Goal: Transaction & Acquisition: Purchase product/service

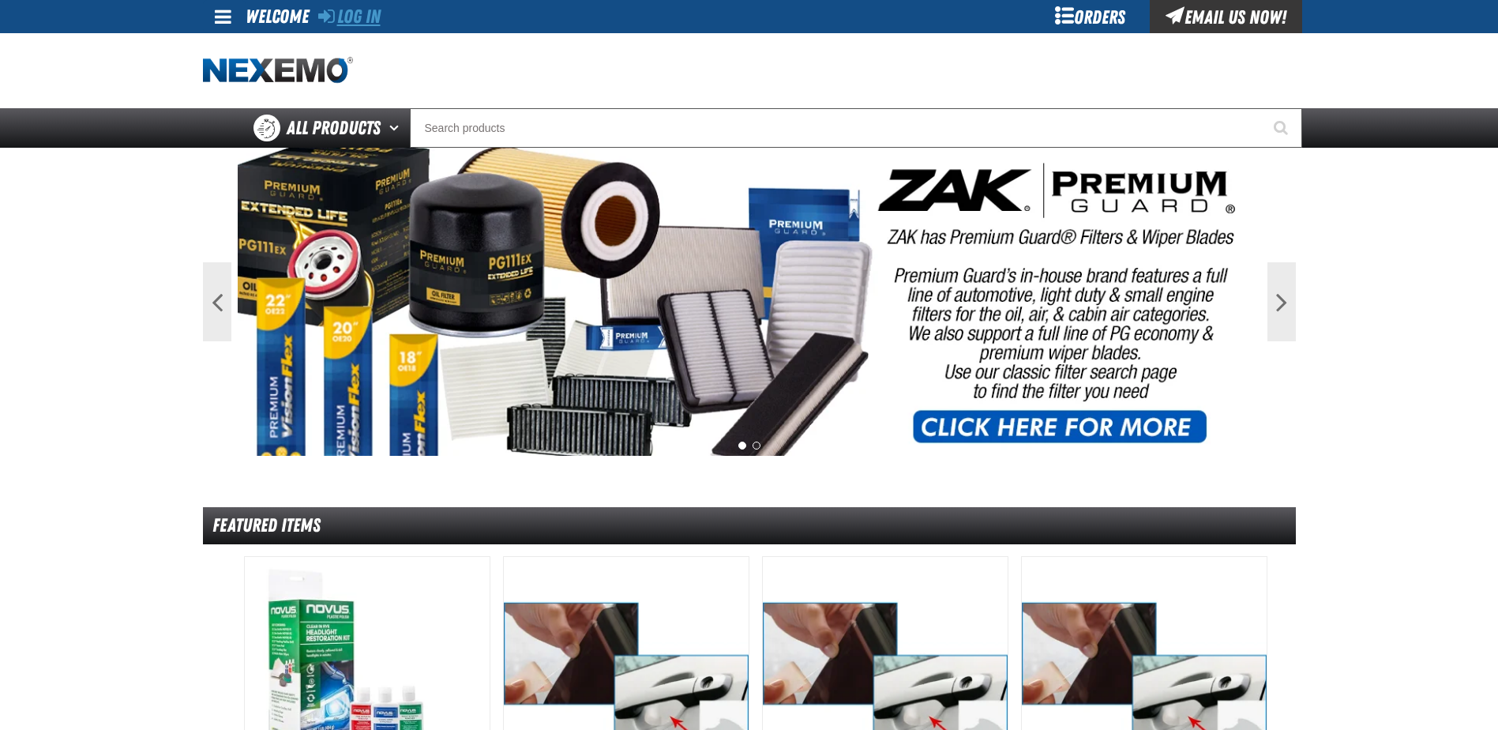
click at [362, 18] on link "Log In" at bounding box center [349, 17] width 62 height 22
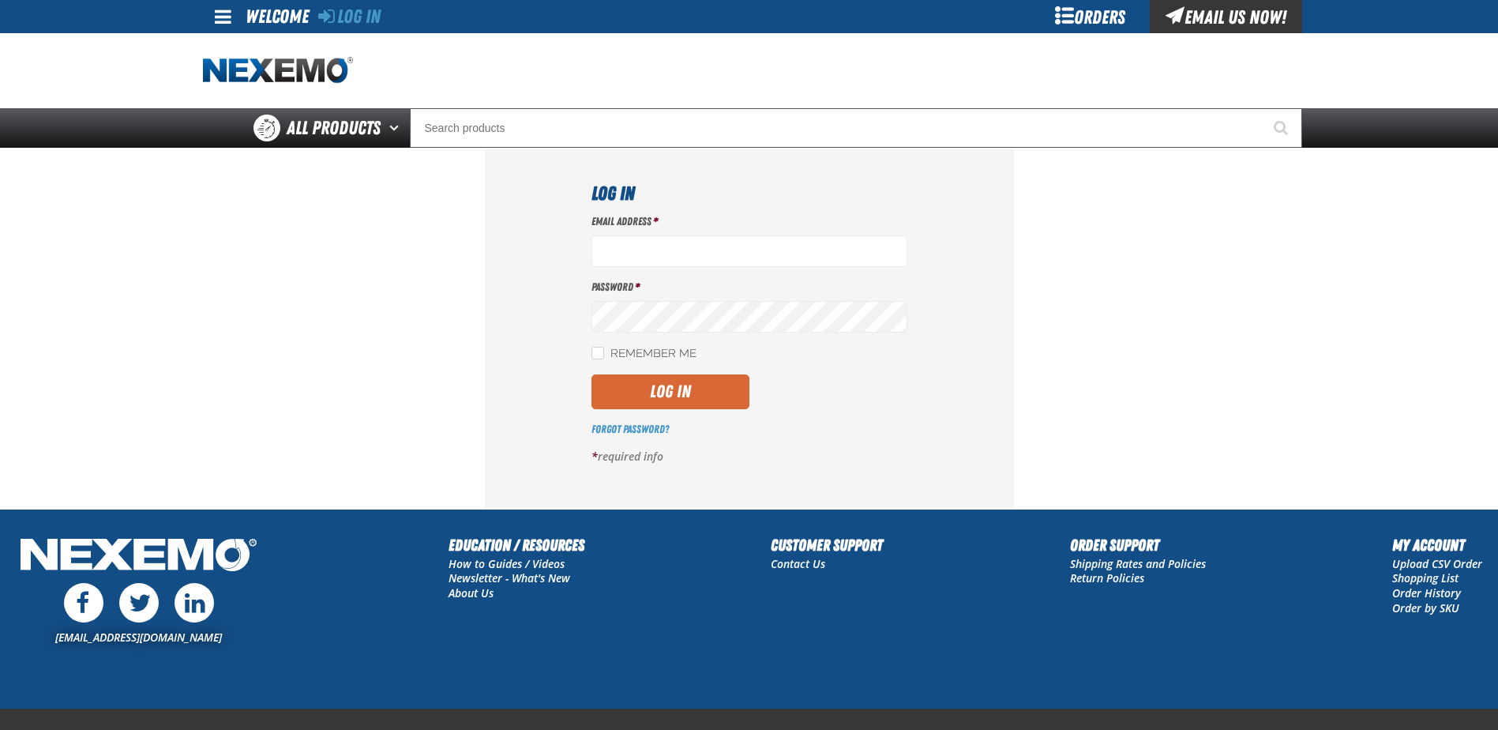
type input "[EMAIL_ADDRESS][DOMAIN_NAME]"
click at [659, 397] on button "Log In" at bounding box center [670, 391] width 158 height 35
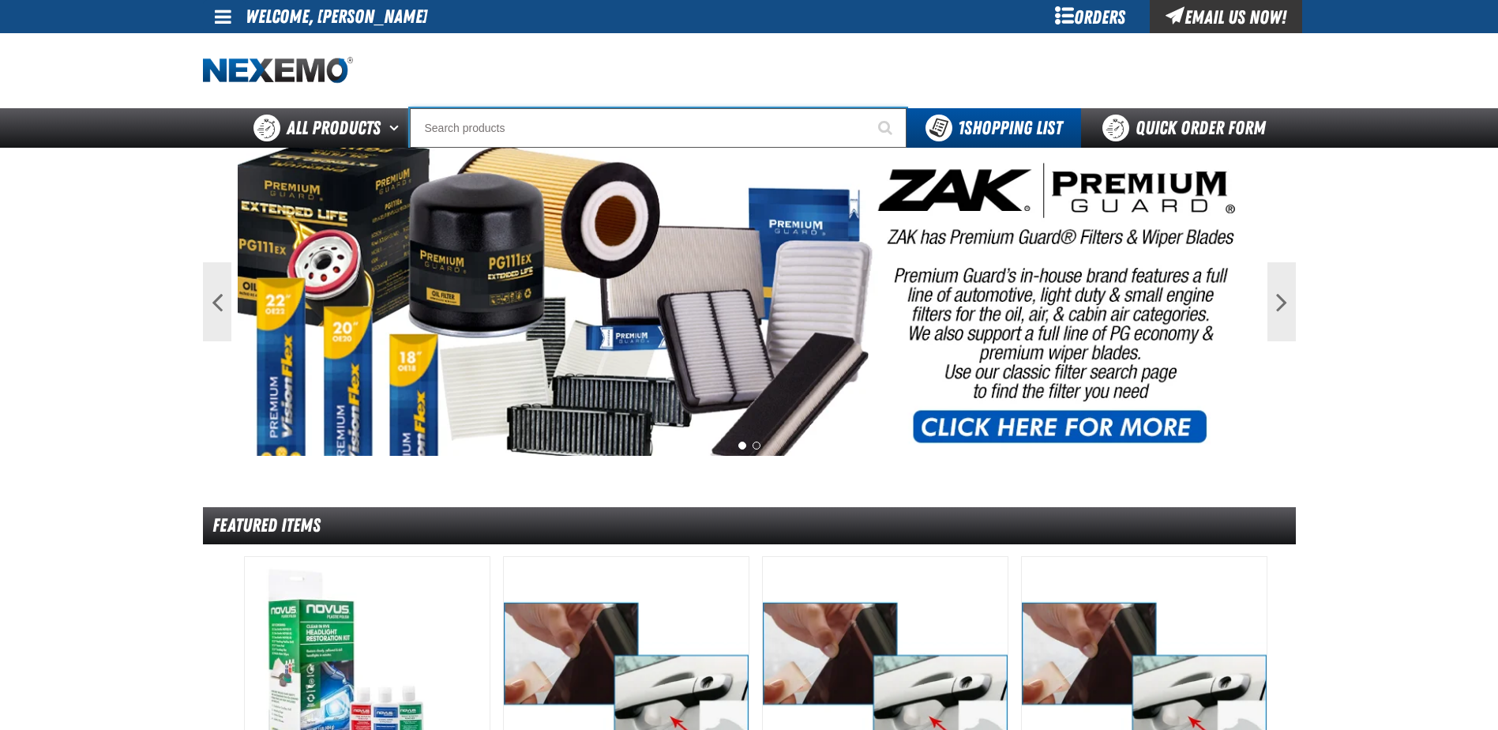
click at [482, 130] on input "Search" at bounding box center [658, 127] width 497 height 39
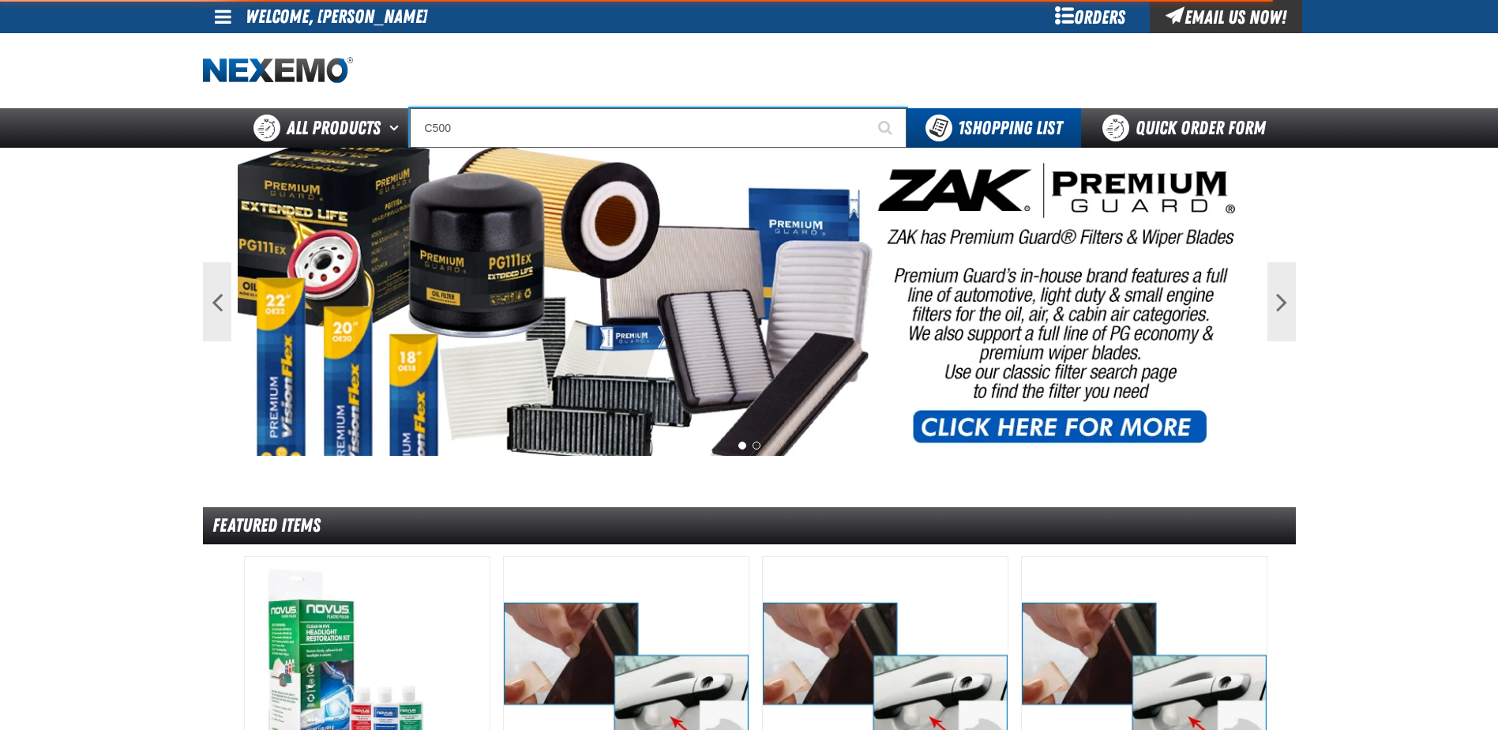
type input "C500"
click at [867, 108] on button "Start Searching" at bounding box center [886, 127] width 39 height 39
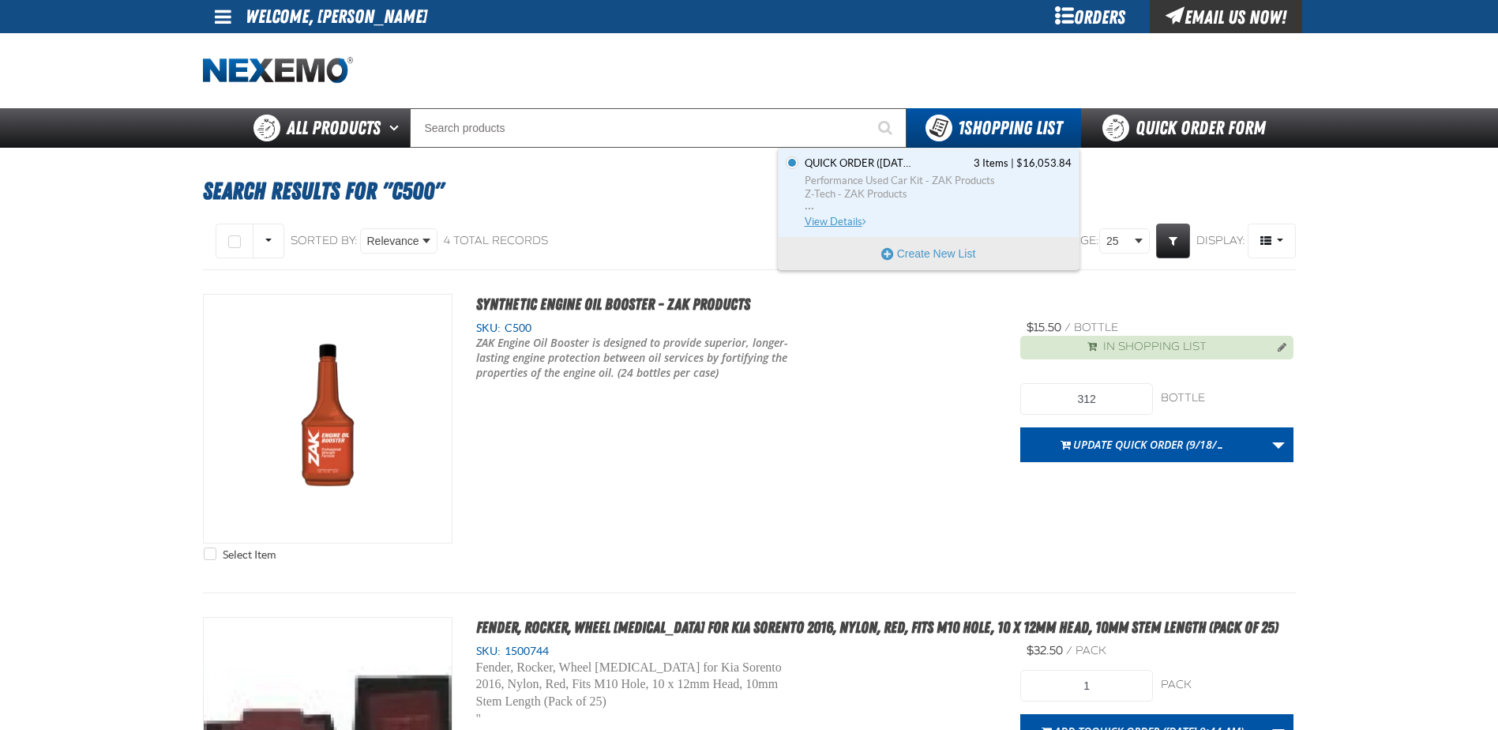
click at [846, 216] on span "View Details" at bounding box center [837, 222] width 64 height 12
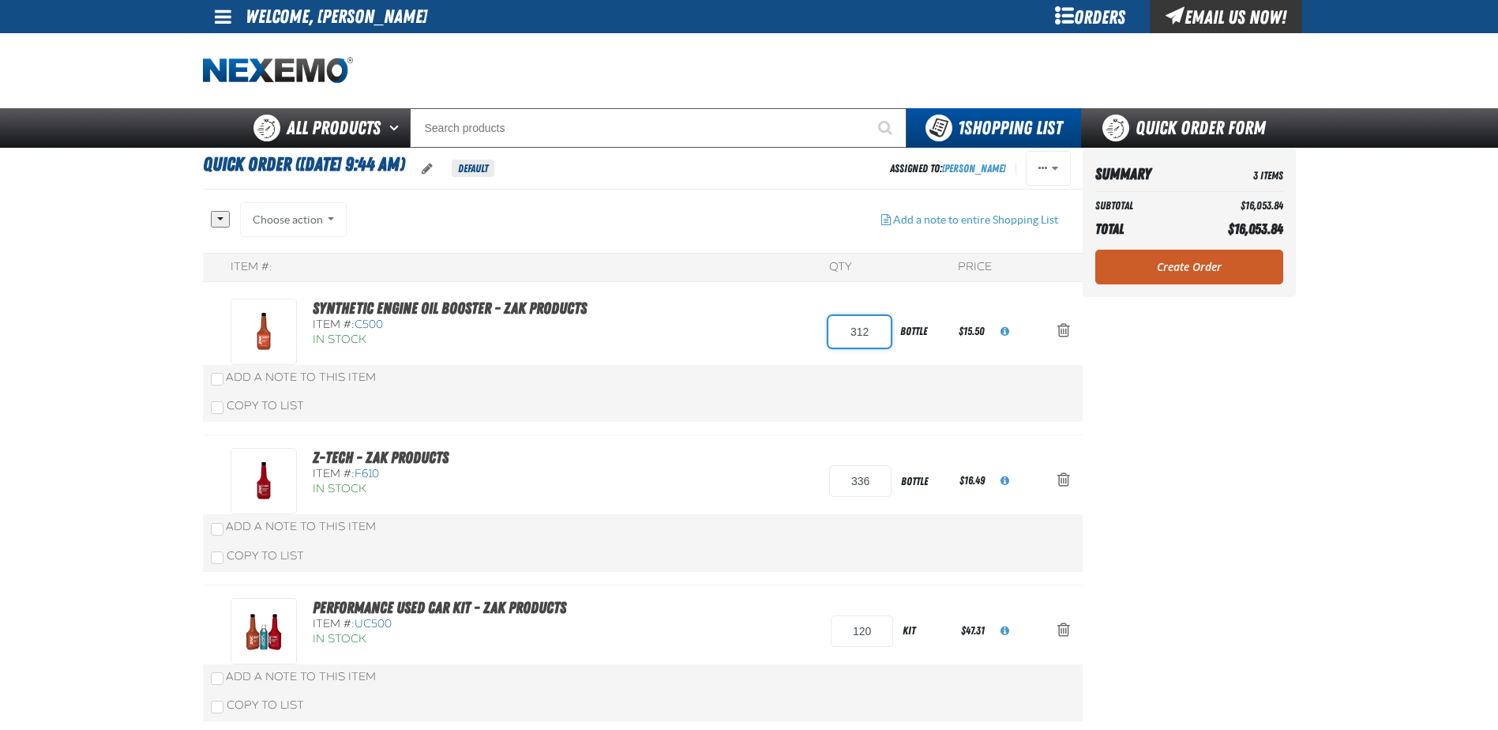
drag, startPoint x: 878, startPoint y: 333, endPoint x: 820, endPoint y: 327, distance: 58.8
click at [820, 327] on div "Synthetic Engine Oil Booster - ZAK Products Item #: C500 In Stock 312 bottle $1…" at bounding box center [627, 331] width 792 height 66
type input "336"
click at [791, 379] on div "Synthetic Engine Oil Booster - ZAK Products Item #: C500 In Stock 336 bottle" at bounding box center [643, 361] width 880 height 150
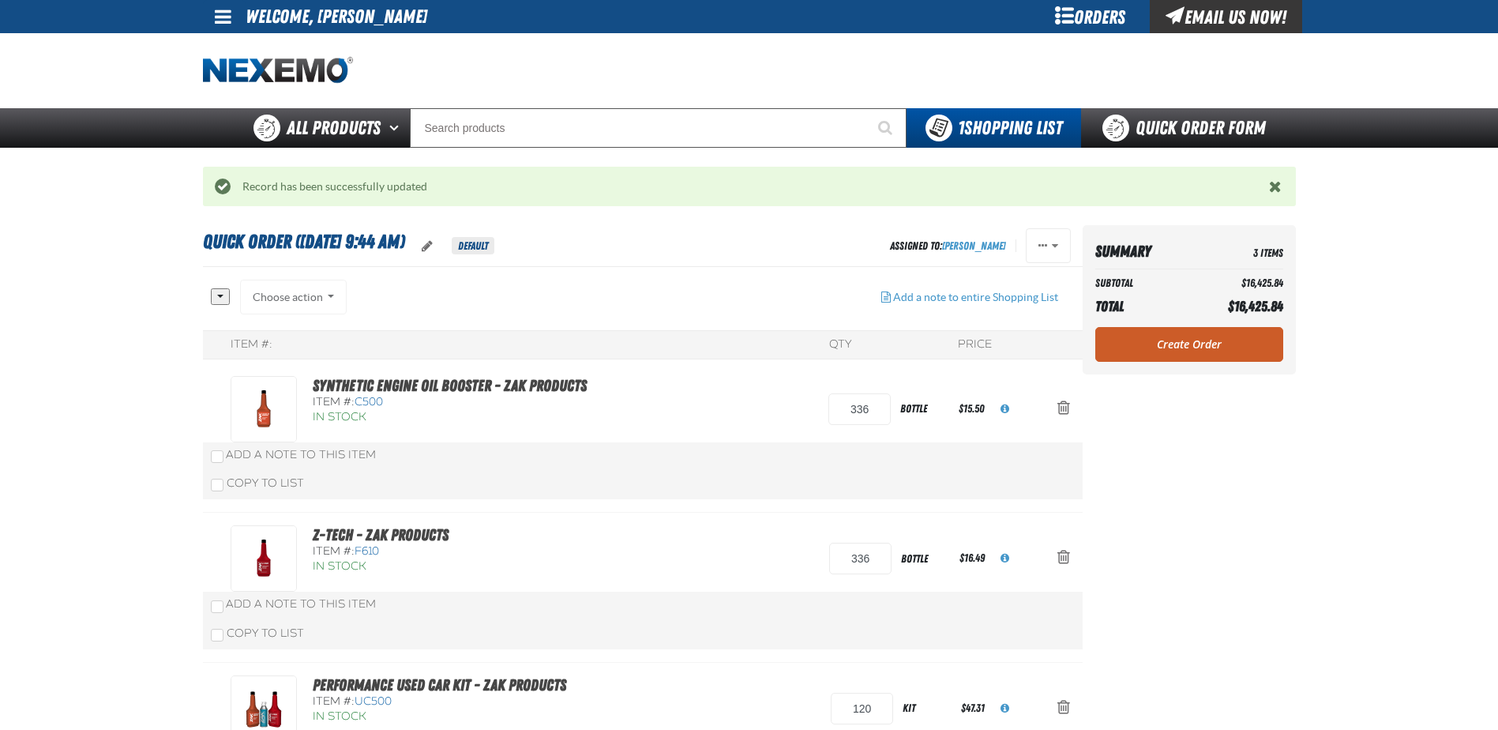
scroll to position [79, 0]
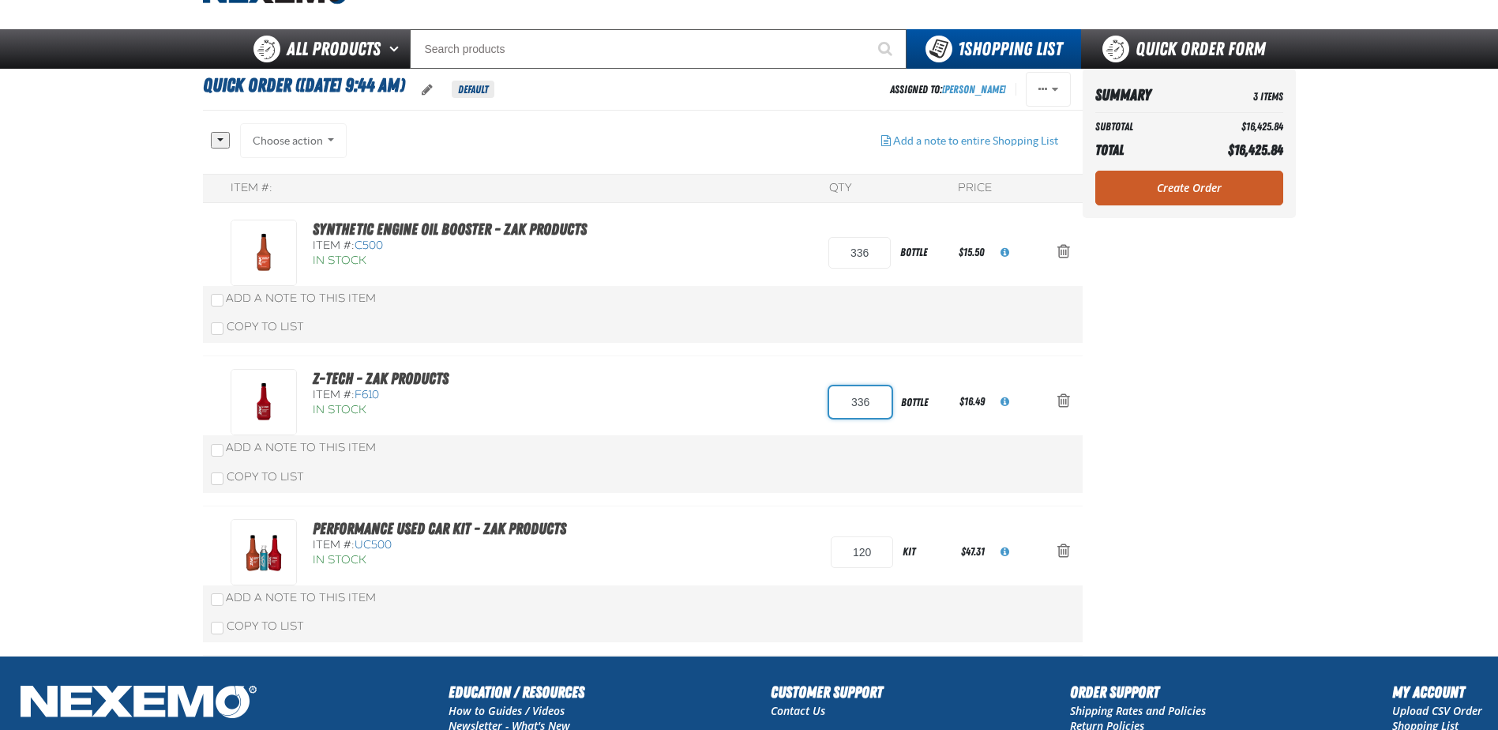
drag, startPoint x: 888, startPoint y: 398, endPoint x: 767, endPoint y: 390, distance: 121.9
click at [772, 398] on div "Z-Tech - ZAK Products Item #: F610 In Stock 336 bottle $16.49" at bounding box center [627, 402] width 792 height 66
type input "240"
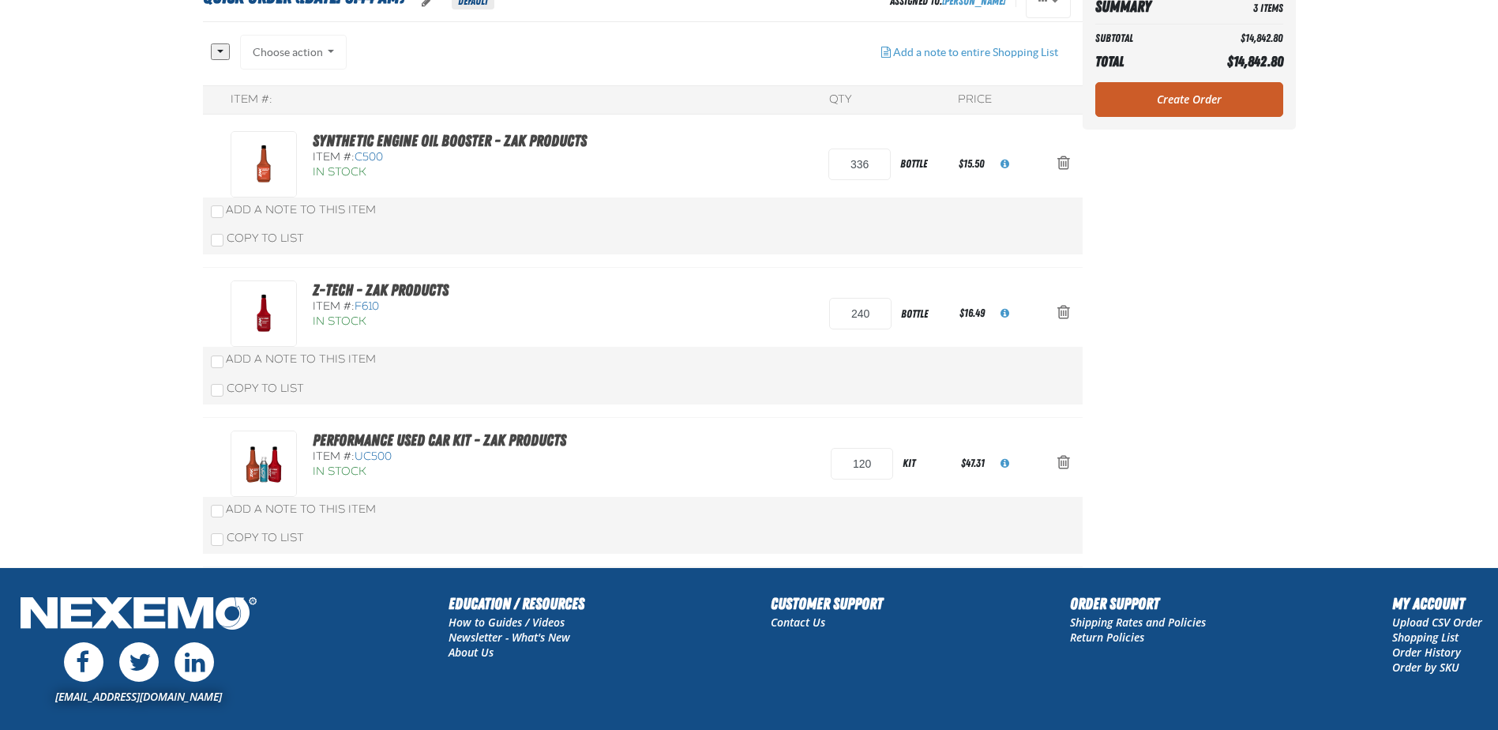
scroll to position [0, 0]
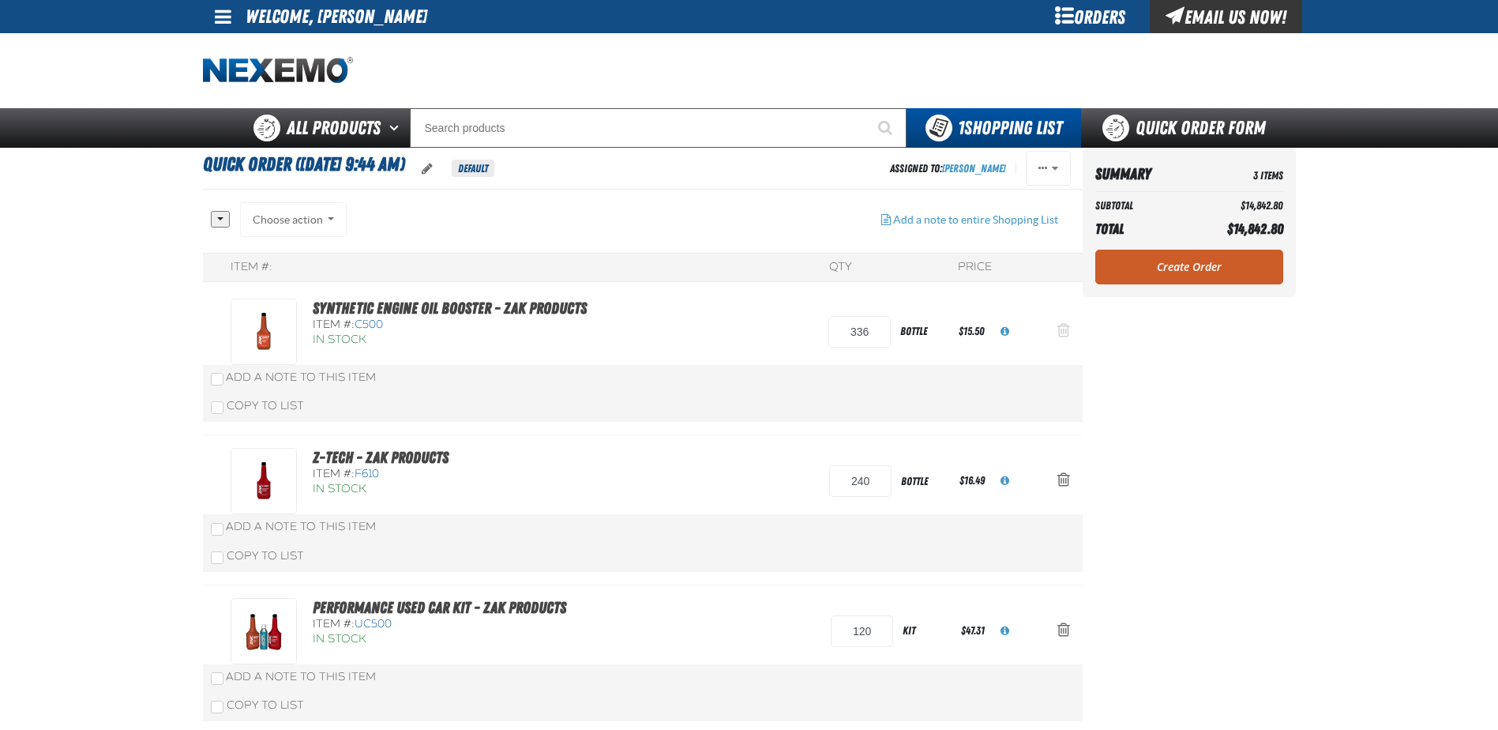
click at [1064, 333] on span "Action Remove Synthetic Engine Oil Booster - ZAK Products from Quick Order (9/1…" at bounding box center [1063, 330] width 13 height 16
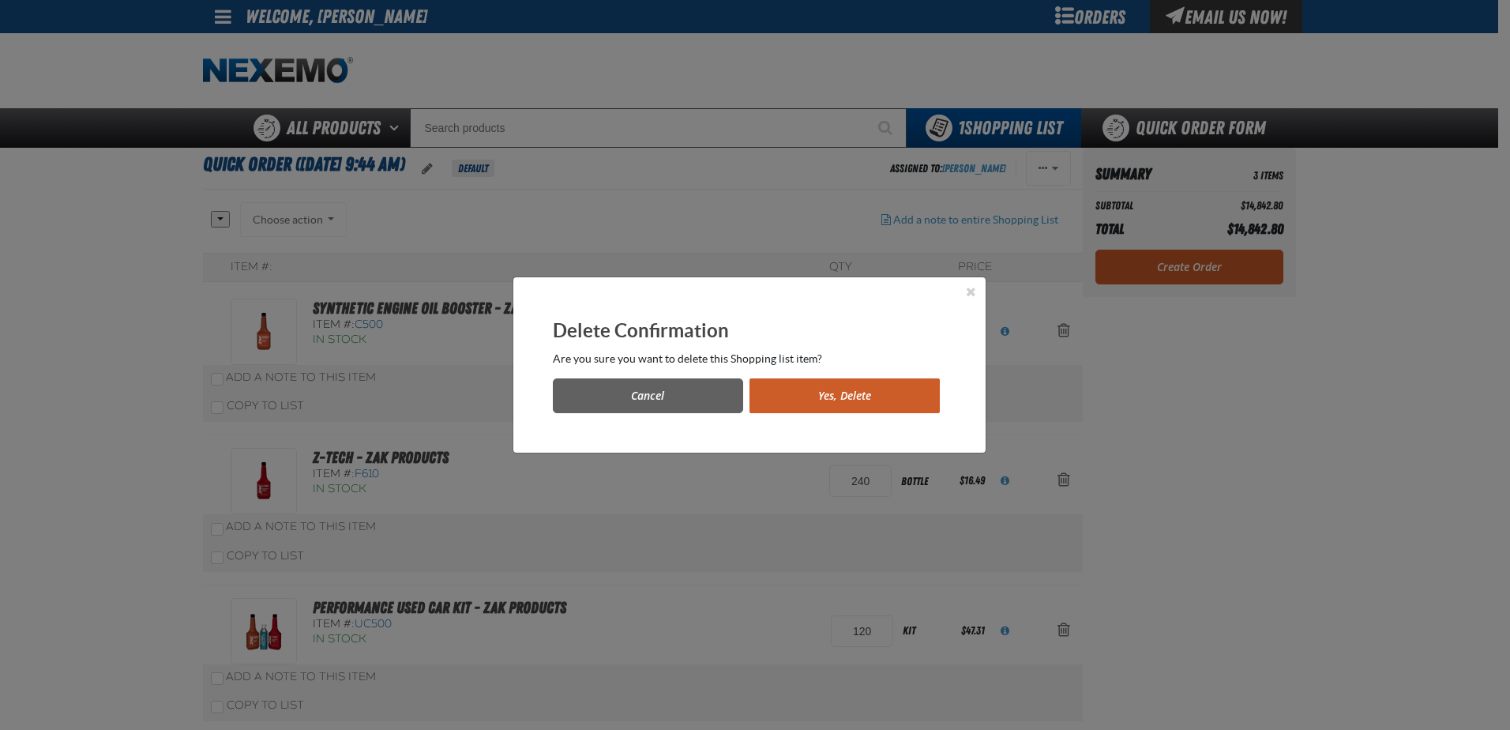
click at [900, 400] on button "Yes, Delete" at bounding box center [844, 395] width 190 height 35
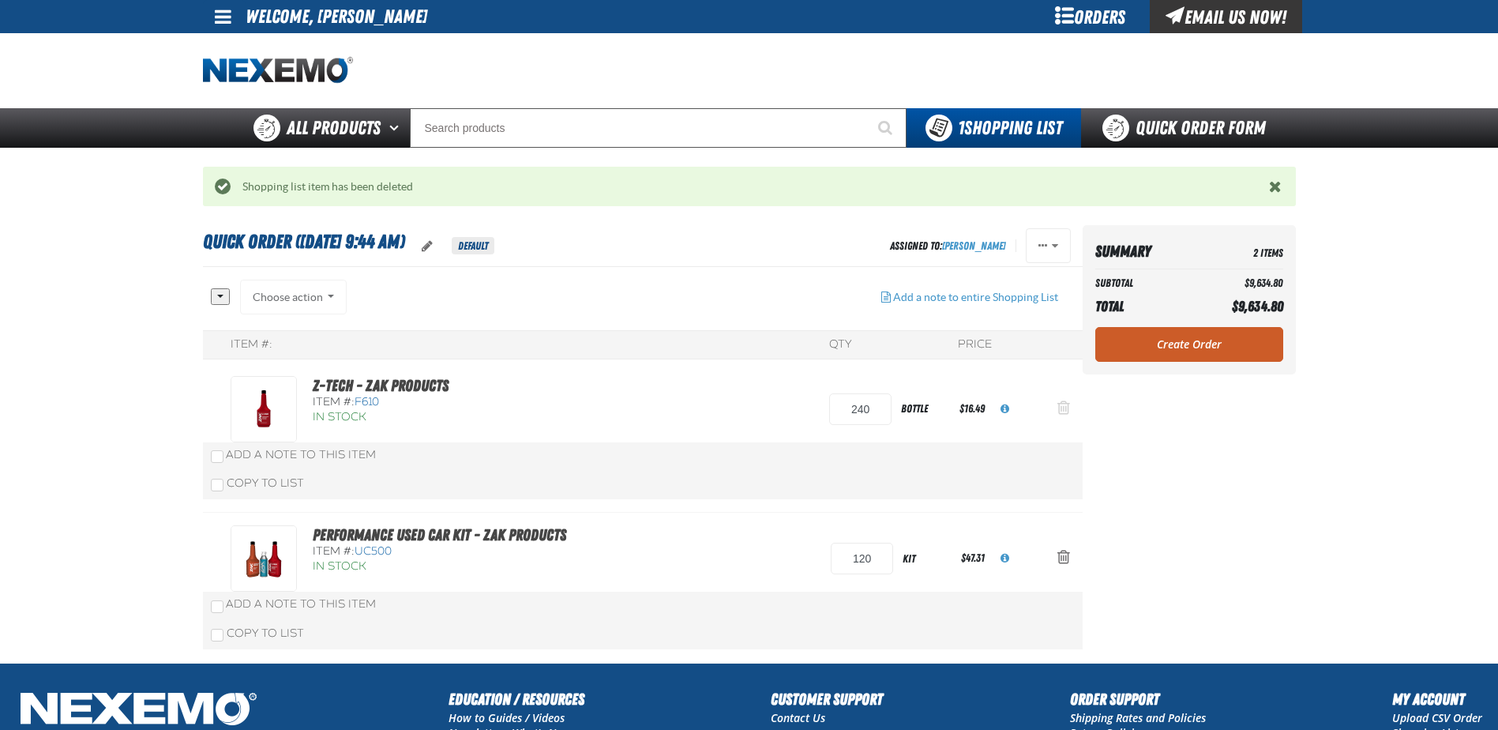
click at [1071, 403] on button "Action Remove Z-Tech - ZAK Products from Quick Order (9/18/2025, 9:44 AM)" at bounding box center [1064, 409] width 38 height 35
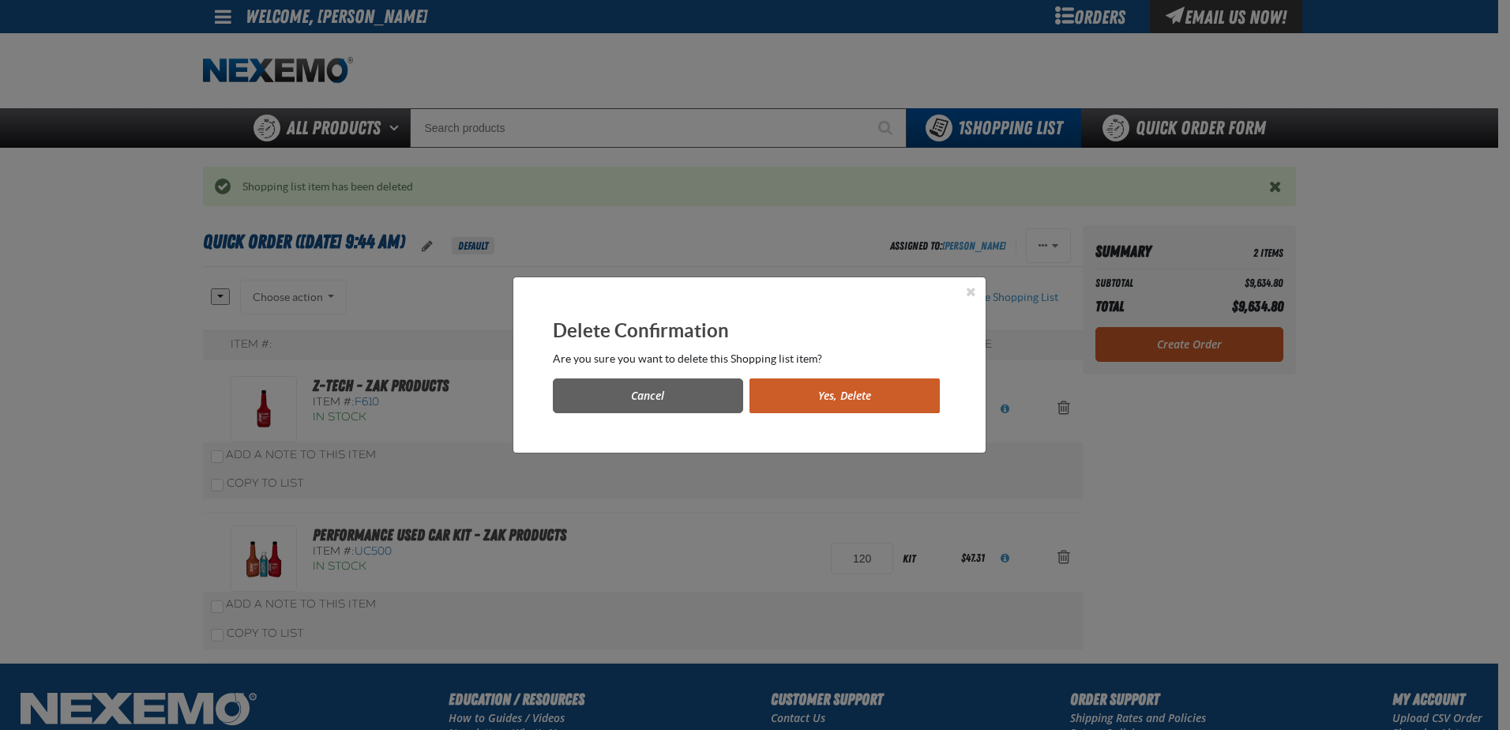
click at [892, 404] on button "Yes, Delete" at bounding box center [844, 395] width 190 height 35
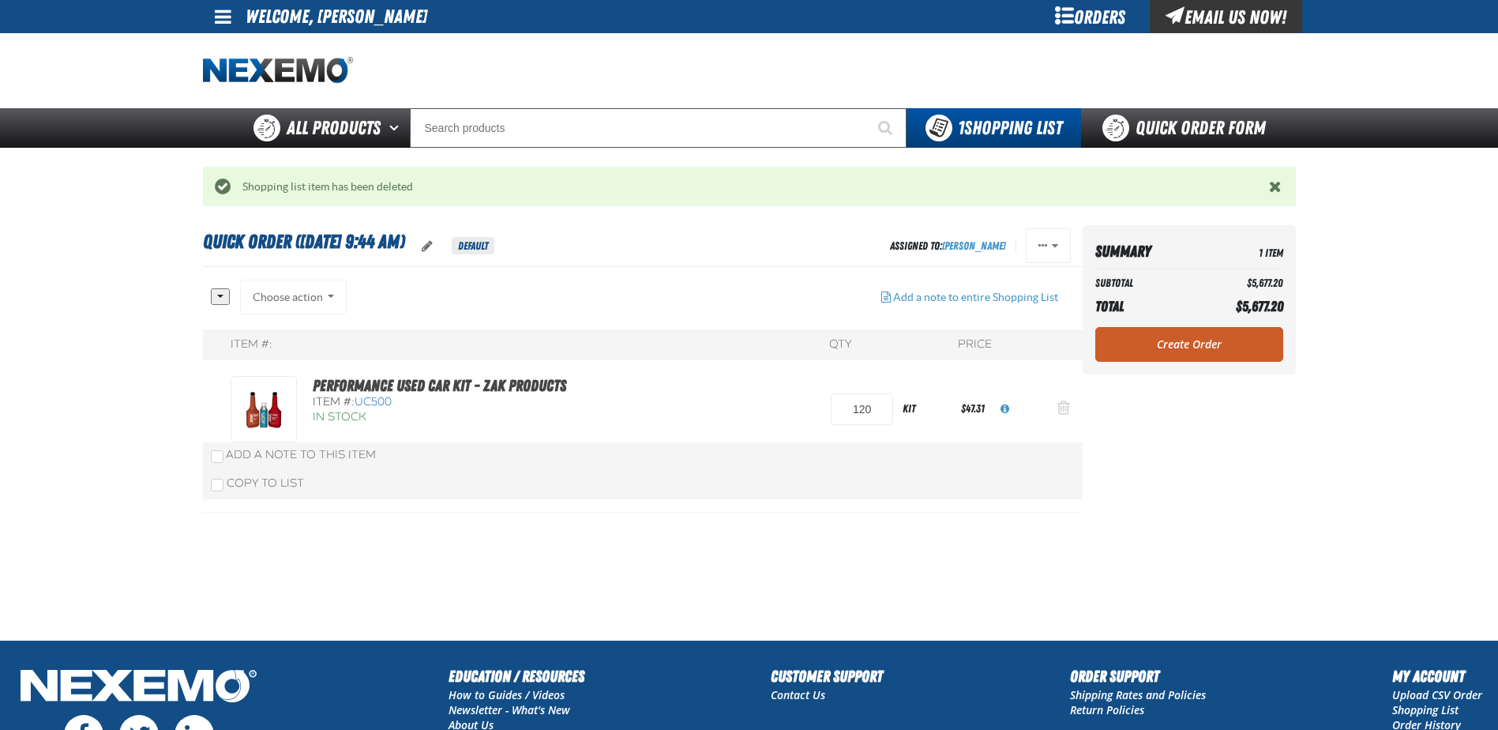
click at [1064, 404] on span "Action Remove Performance Used Car Kit - ZAK Products from Quick Order (9/18/20…" at bounding box center [1063, 408] width 13 height 16
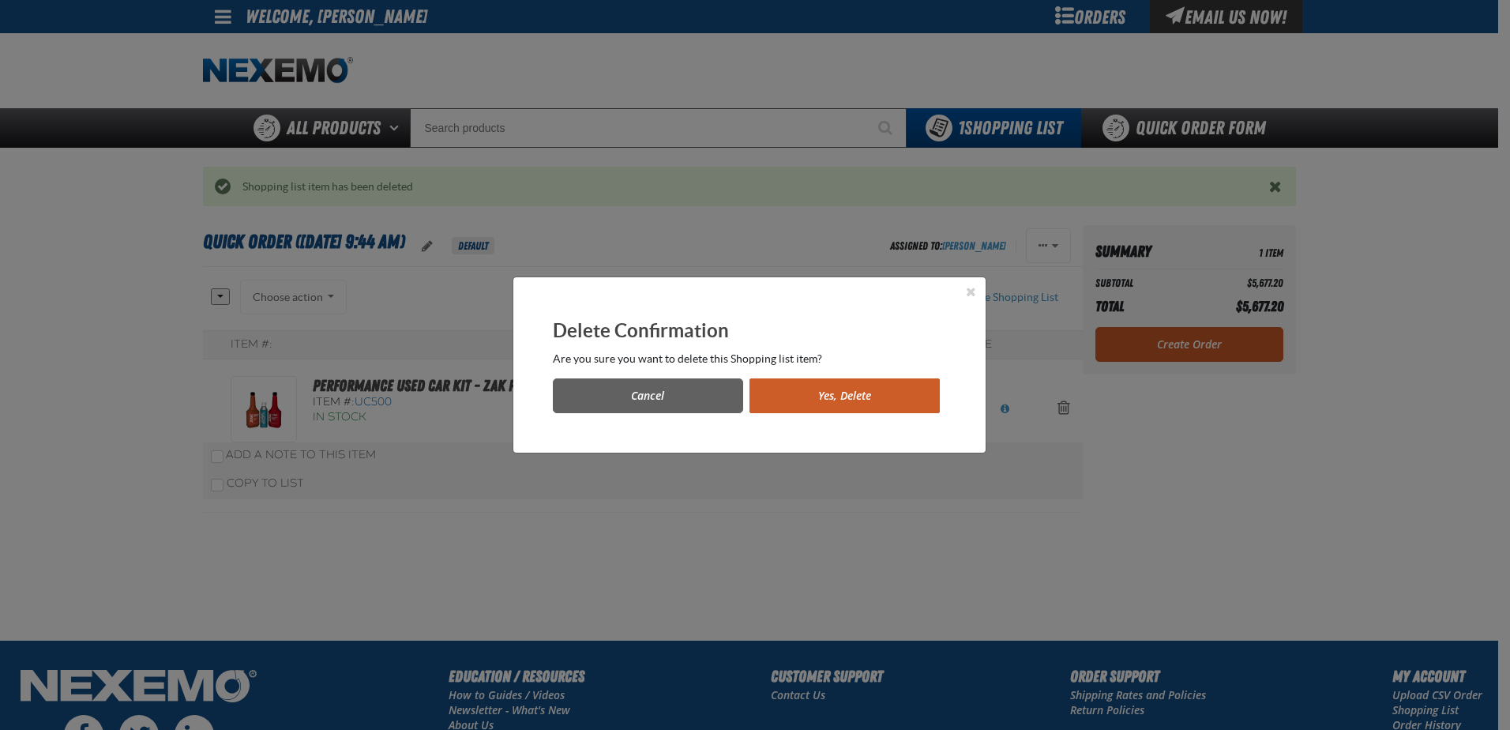
click at [915, 403] on button "Yes, Delete" at bounding box center [844, 395] width 190 height 35
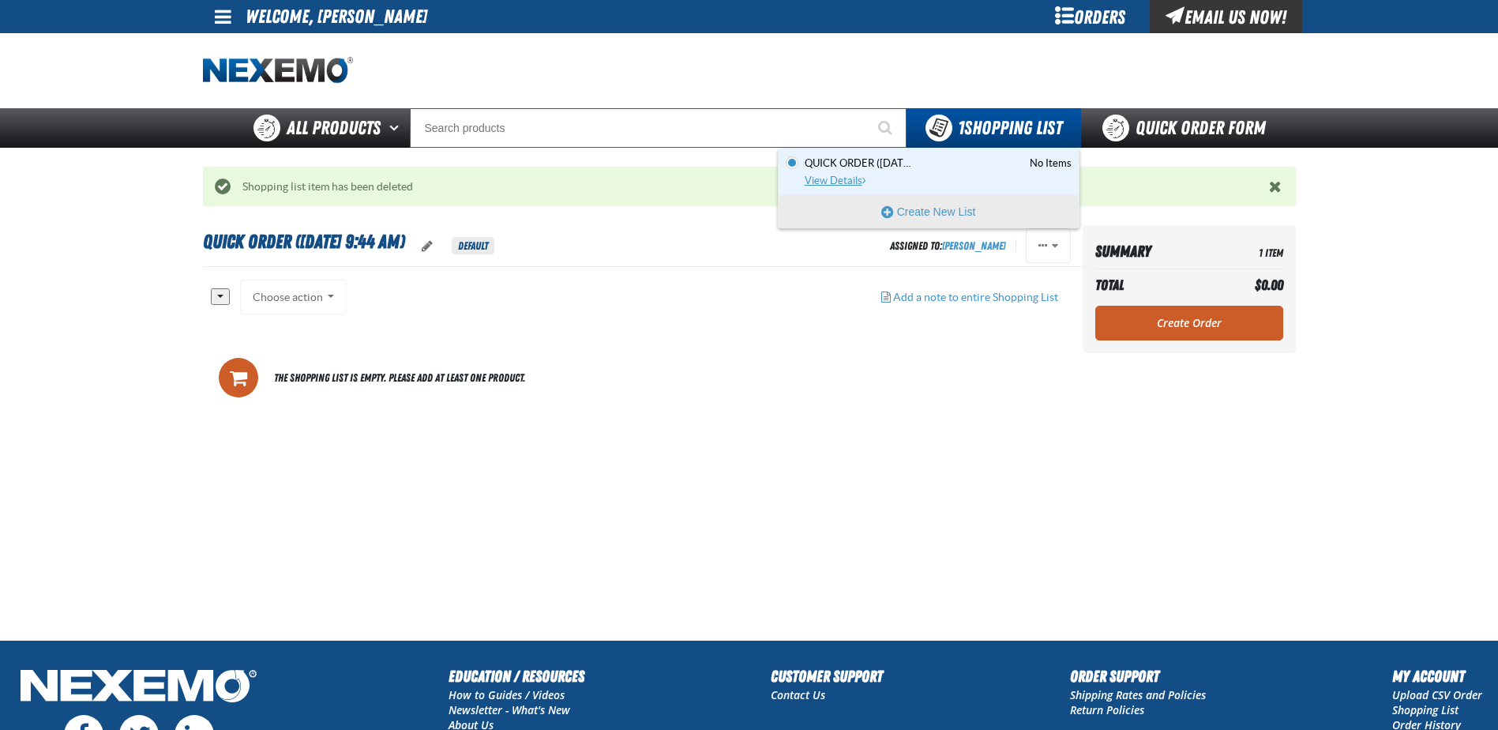
click at [853, 180] on span "View Details" at bounding box center [837, 181] width 64 height 12
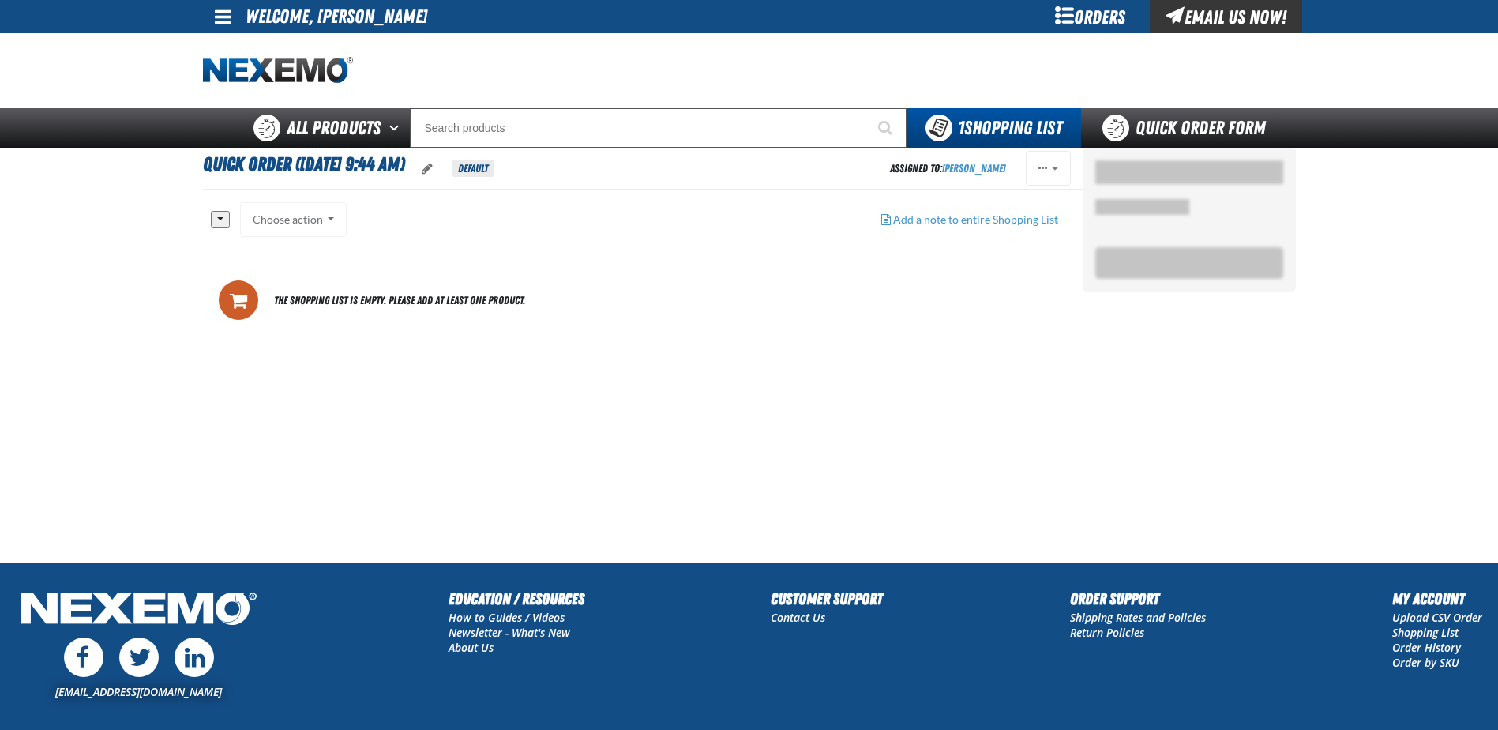
click at [329, 219] on div "Choose action Add to Shopping Cart Add to [GEOGRAPHIC_DATA] [DATE] Add to Shopp…" at bounding box center [293, 219] width 107 height 35
click at [285, 223] on div "Choose action Add to Shopping Cart Add to [GEOGRAPHIC_DATA] [DATE] Add to Shopp…" at bounding box center [293, 219] width 107 height 35
click at [216, 216] on button "button" at bounding box center [220, 219] width 19 height 17
click at [217, 214] on button "button" at bounding box center [220, 219] width 19 height 17
click at [1092, 14] on div "Orders" at bounding box center [1090, 16] width 118 height 33
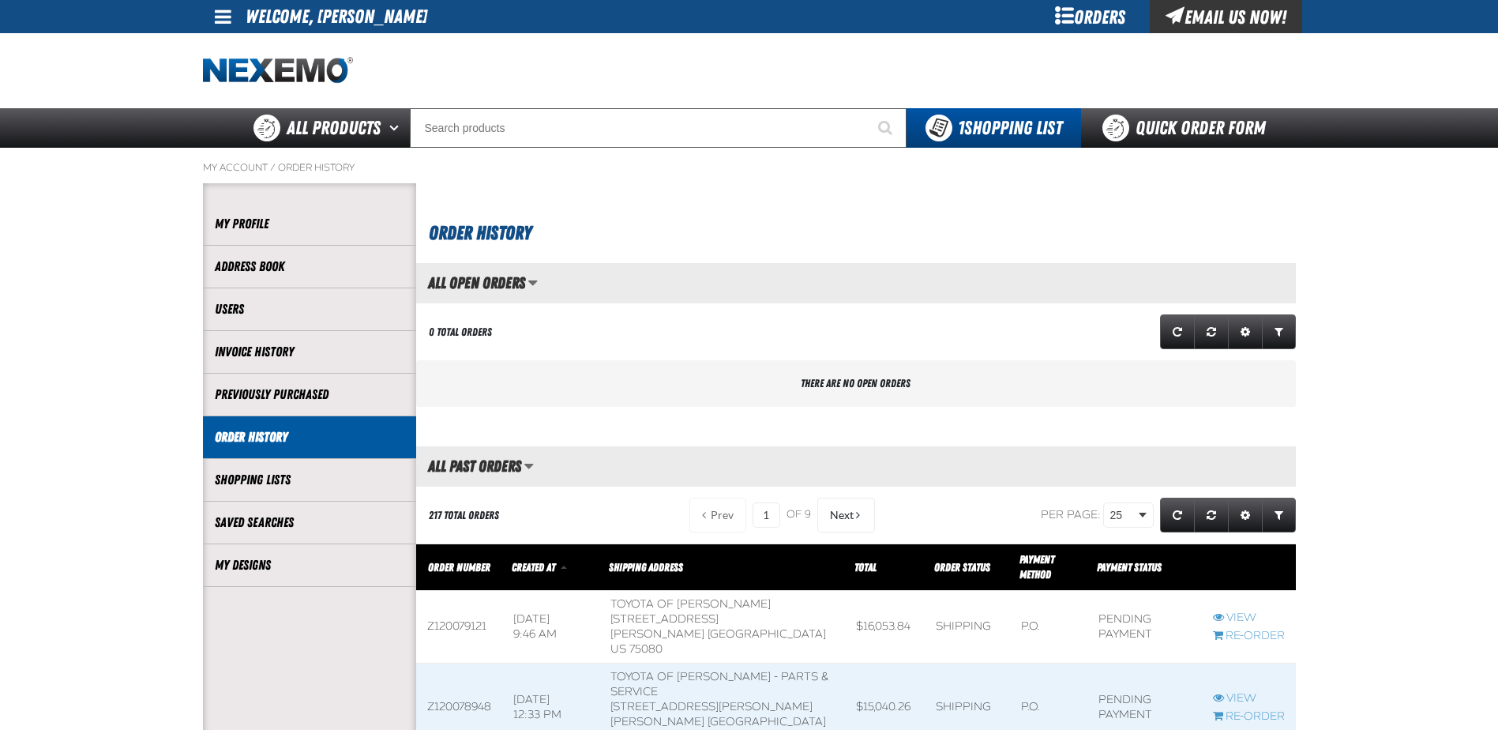
scroll to position [1, 1]
click at [220, 13] on span at bounding box center [223, 16] width 17 height 19
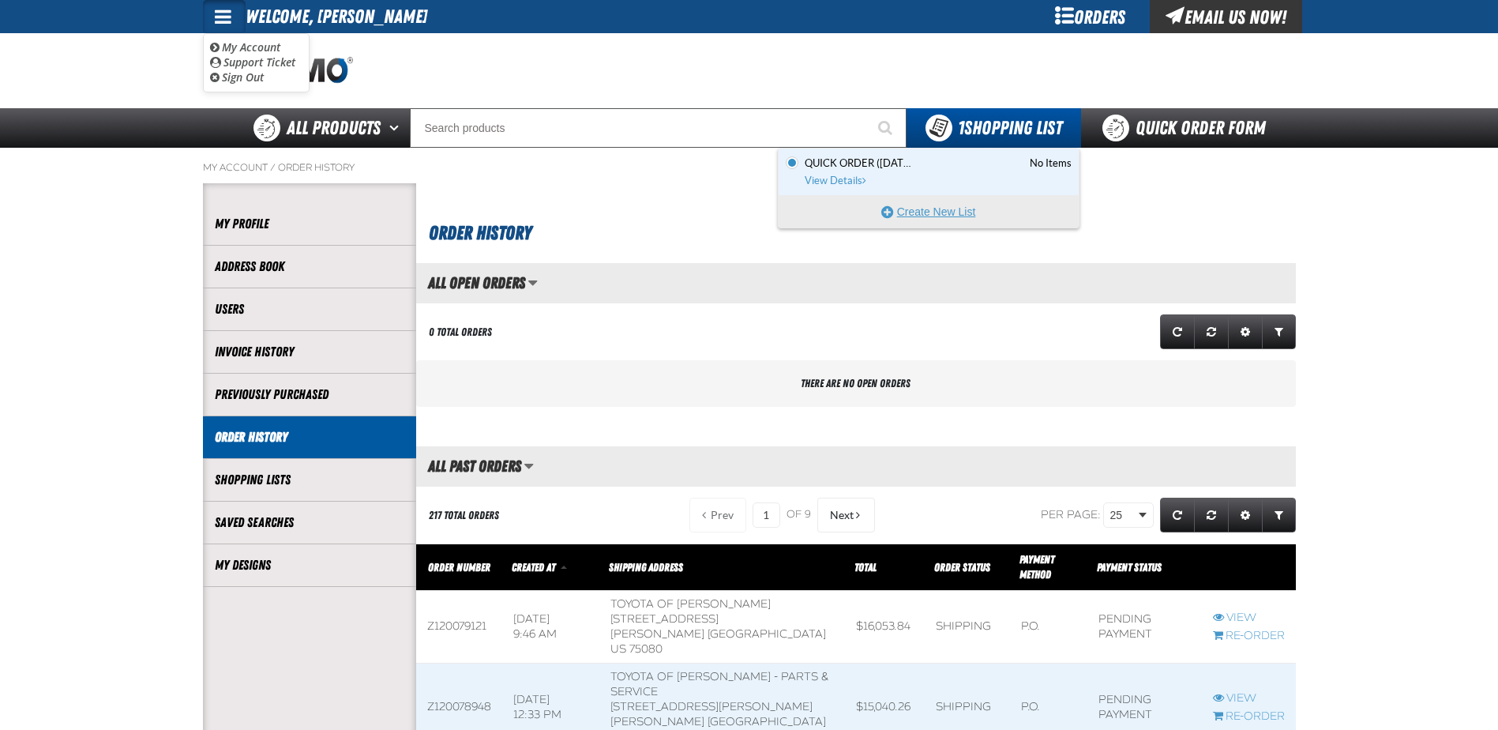
click at [951, 218] on button "Create New List" at bounding box center [929, 212] width 300 height 32
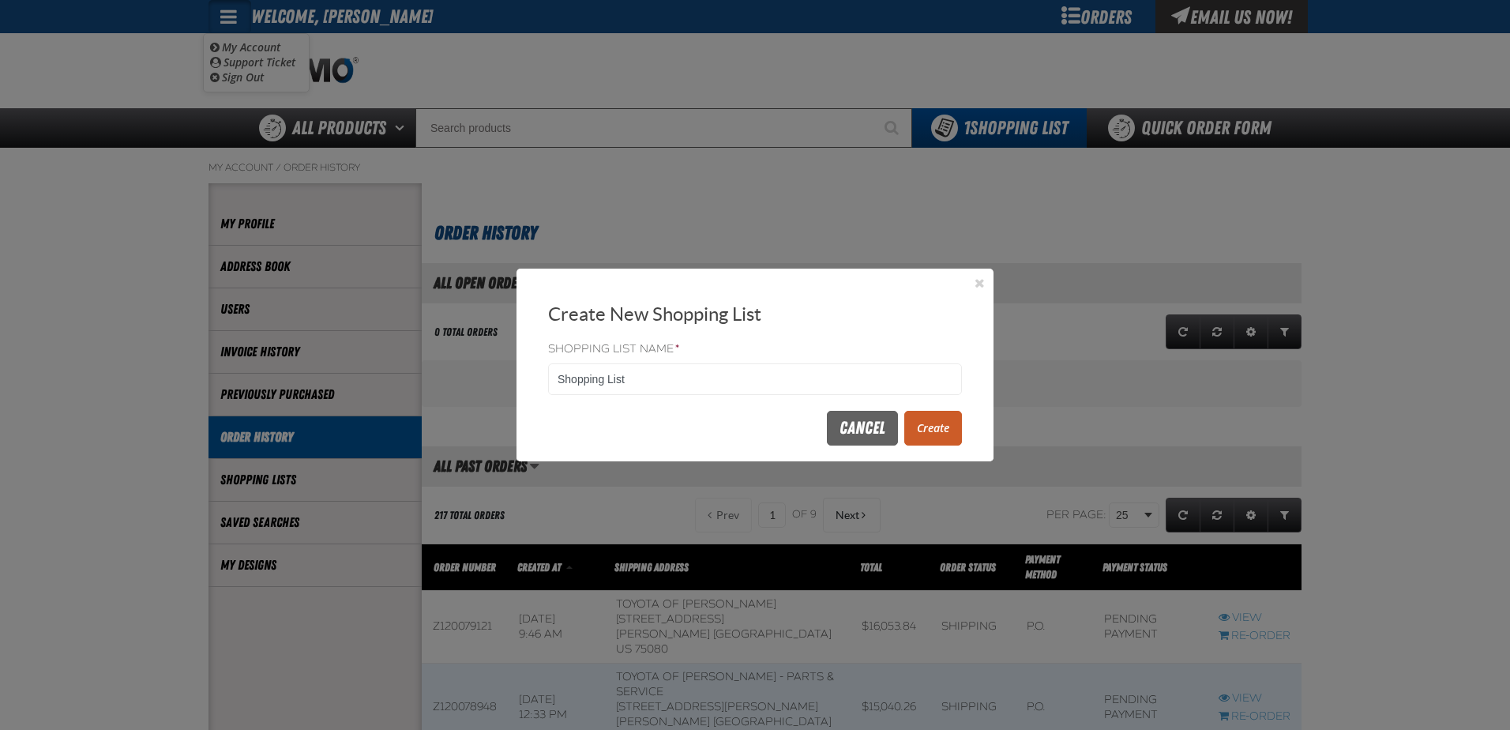
click at [941, 434] on button "Create" at bounding box center [933, 428] width 58 height 35
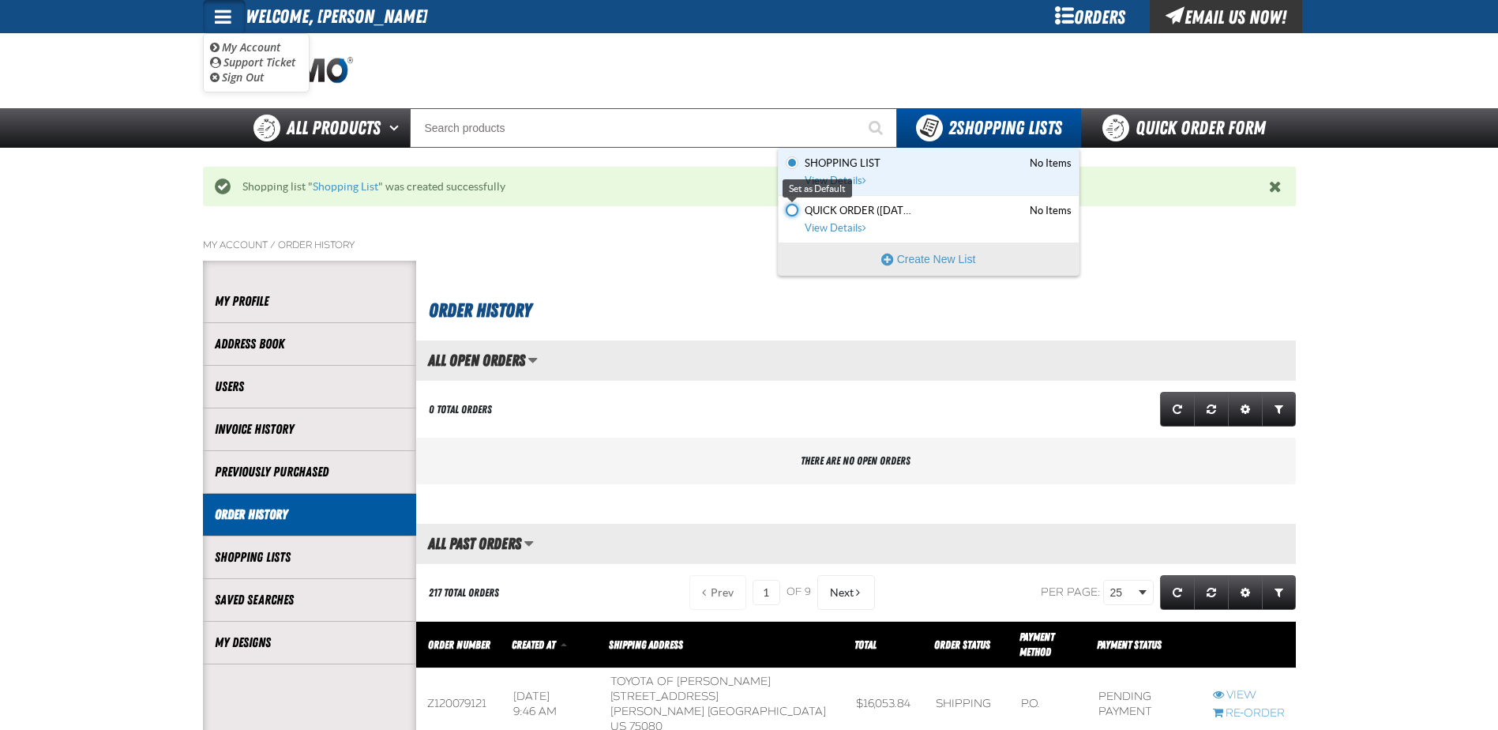
click at [794, 212] on input "Set the Quick Order ([DATE] 9:44 AM) as Default" at bounding box center [792, 210] width 13 height 13
radio input "true"
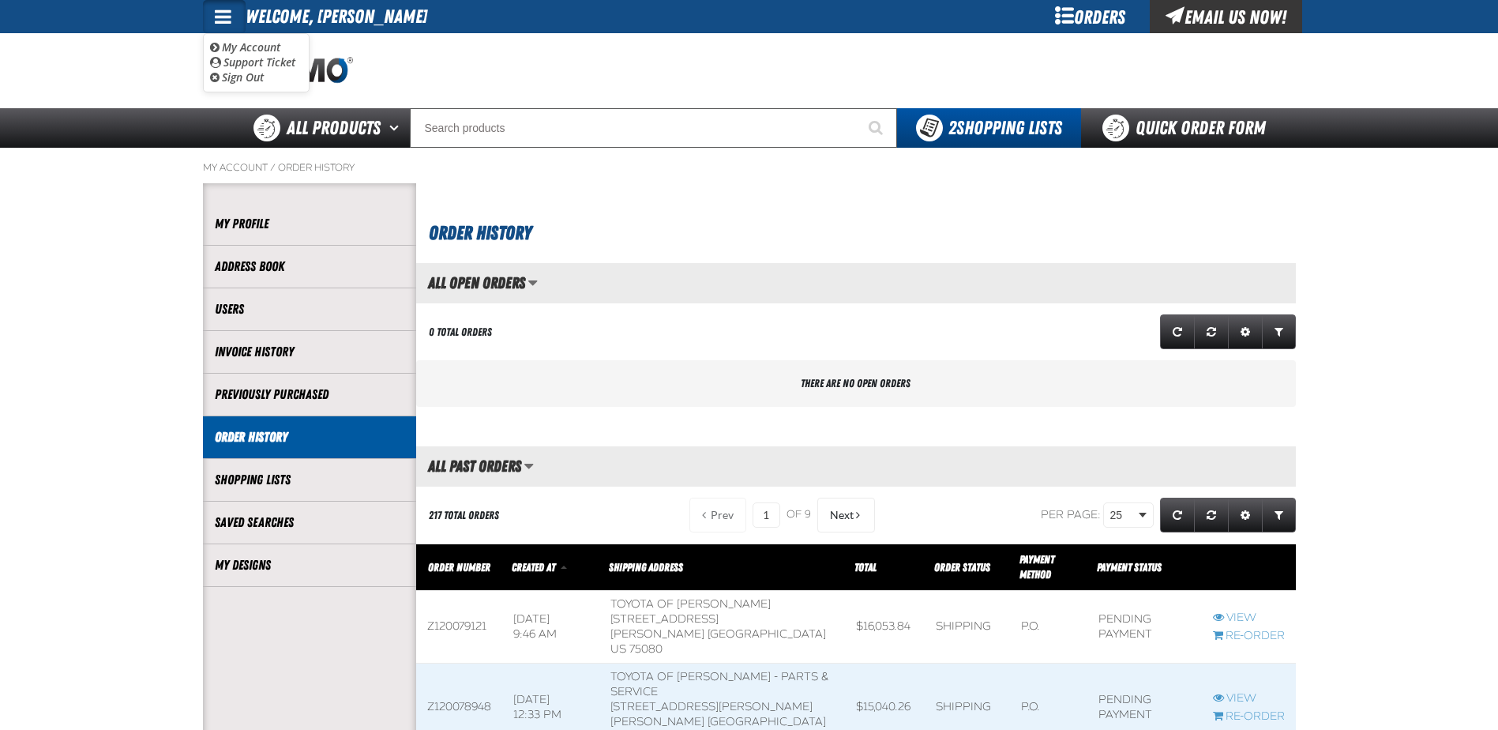
drag, startPoint x: 851, startPoint y: 211, endPoint x: 701, endPoint y: 237, distance: 152.3
click at [701, 237] on h1 "Order History" at bounding box center [858, 231] width 859 height 32
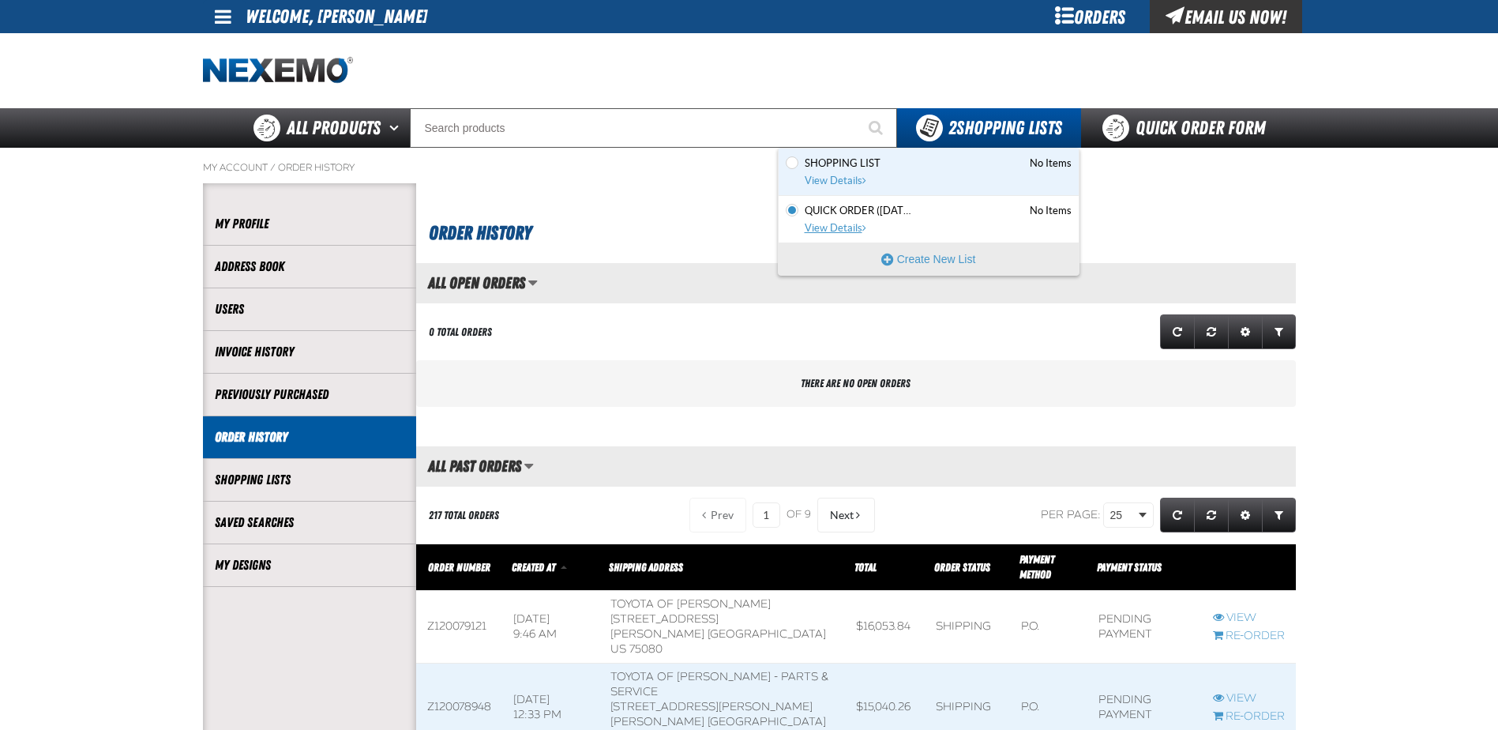
click at [877, 211] on span "Quick Order ([DATE] 9:44 AM)" at bounding box center [860, 211] width 111 height 14
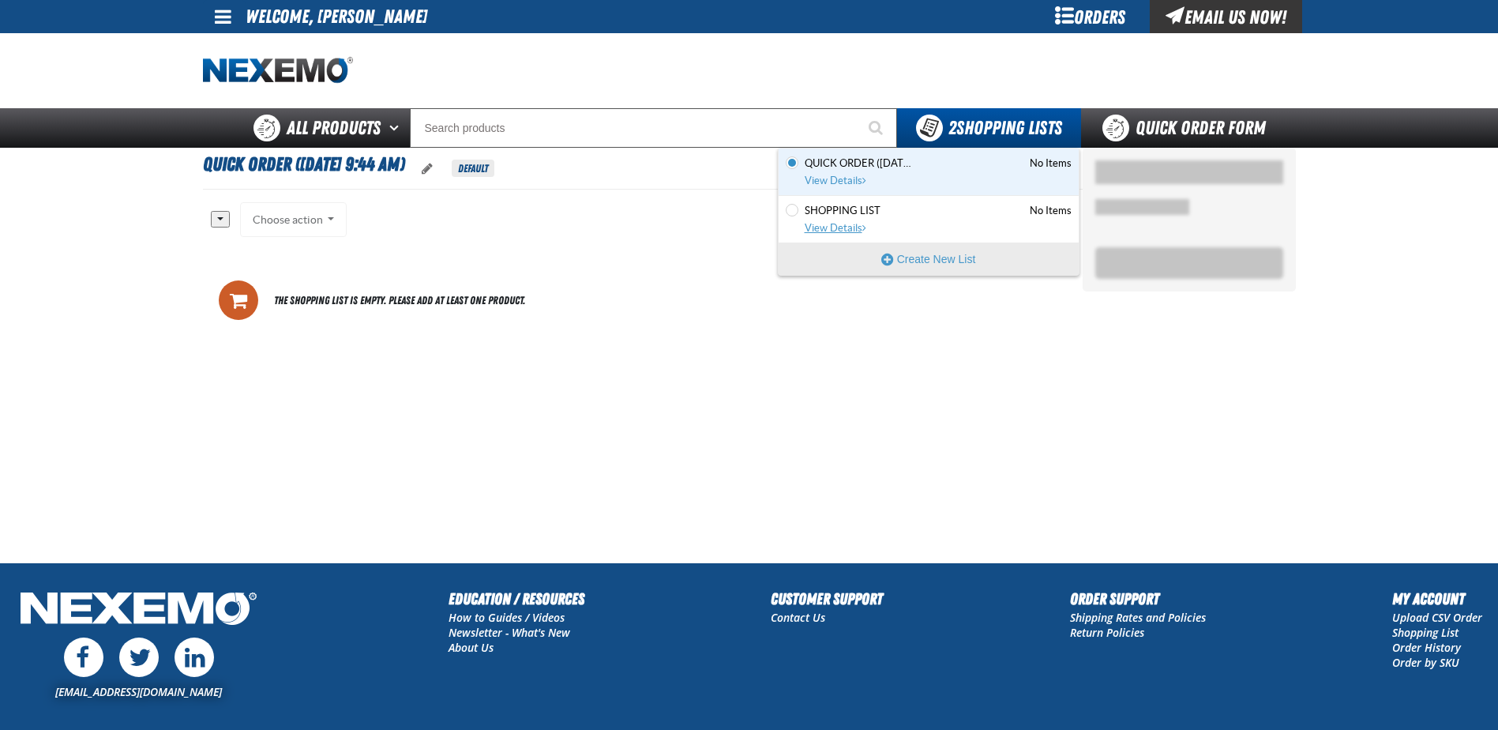
click at [818, 212] on span "Shopping List" at bounding box center [843, 211] width 76 height 14
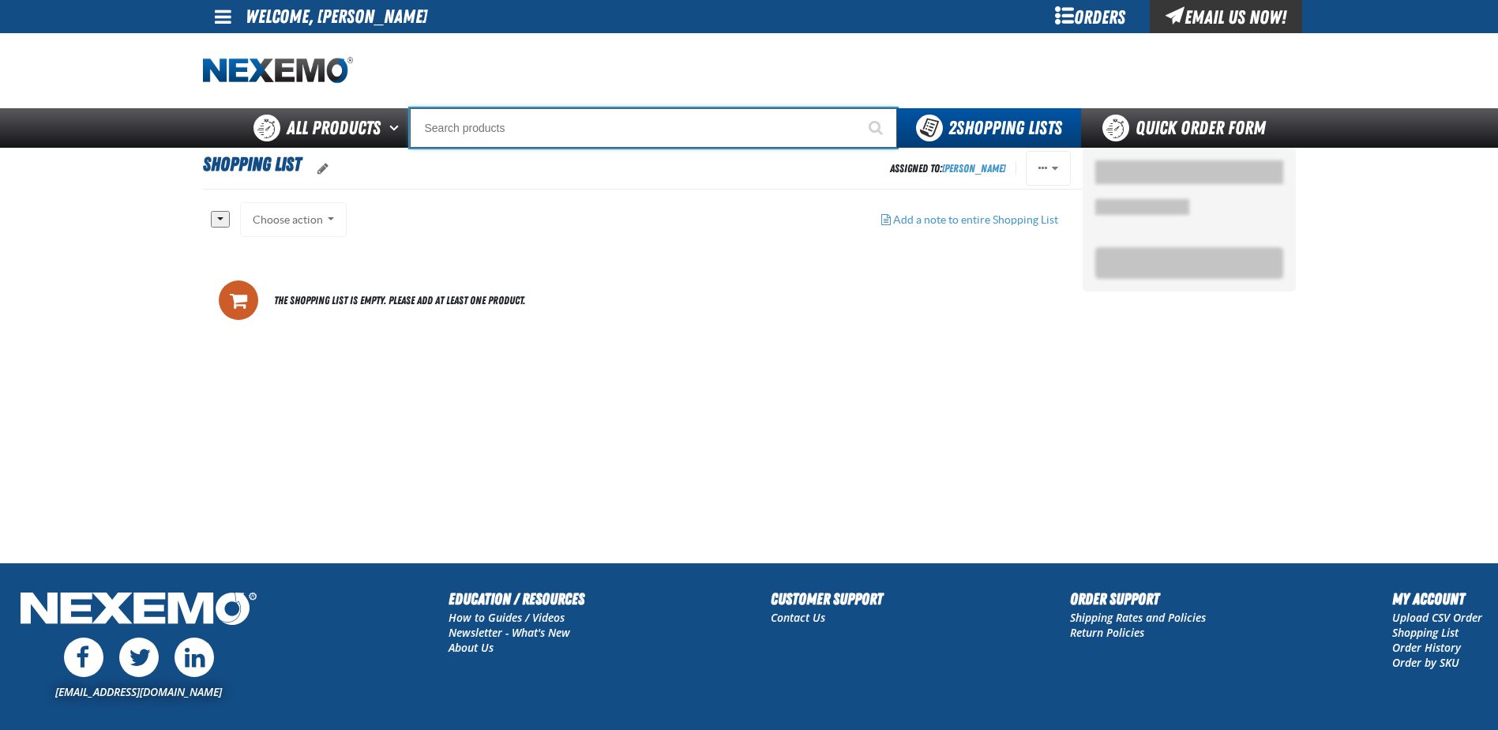
click at [492, 127] on input "Search" at bounding box center [653, 127] width 487 height 39
type input "C"
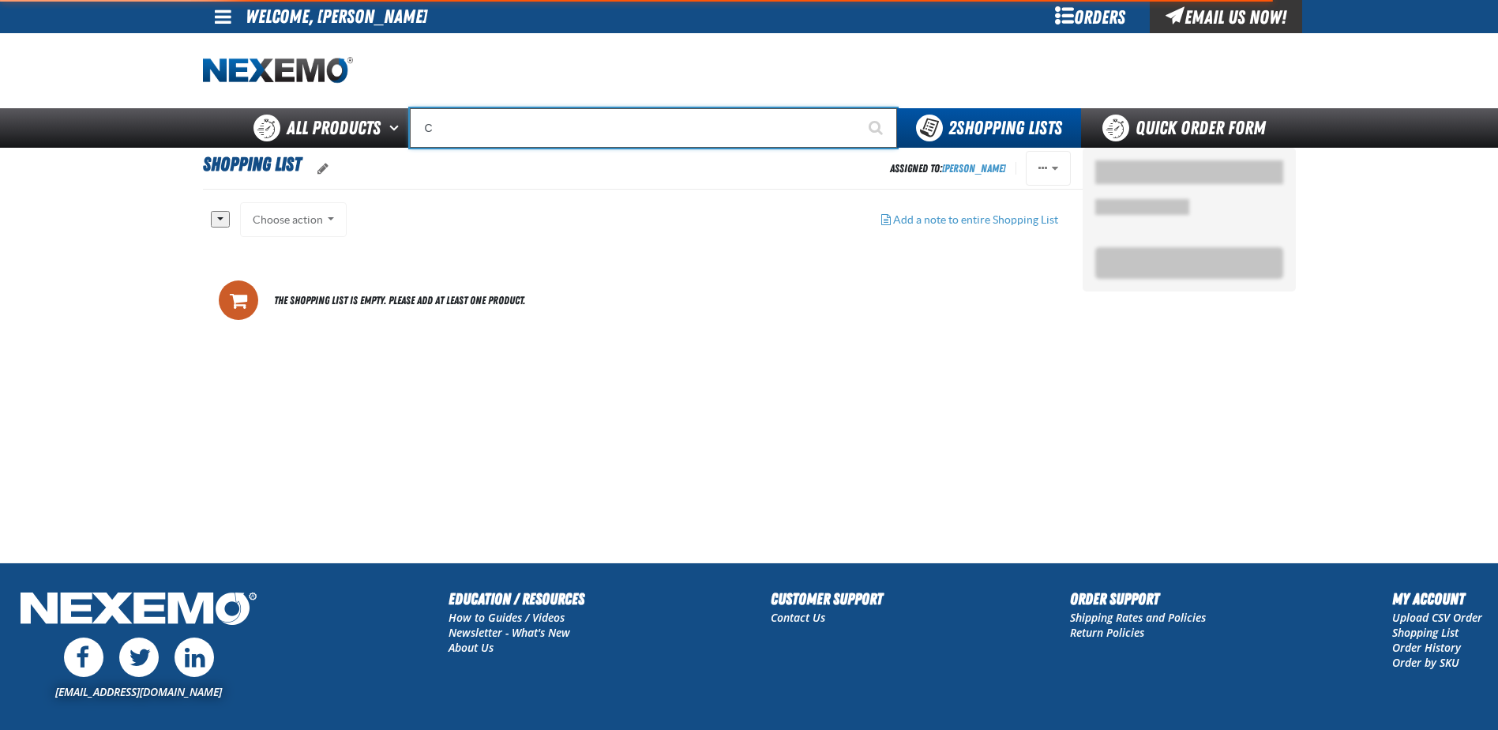
type input "C Alkaline Battery 1.5 Volt (12 per pack)"
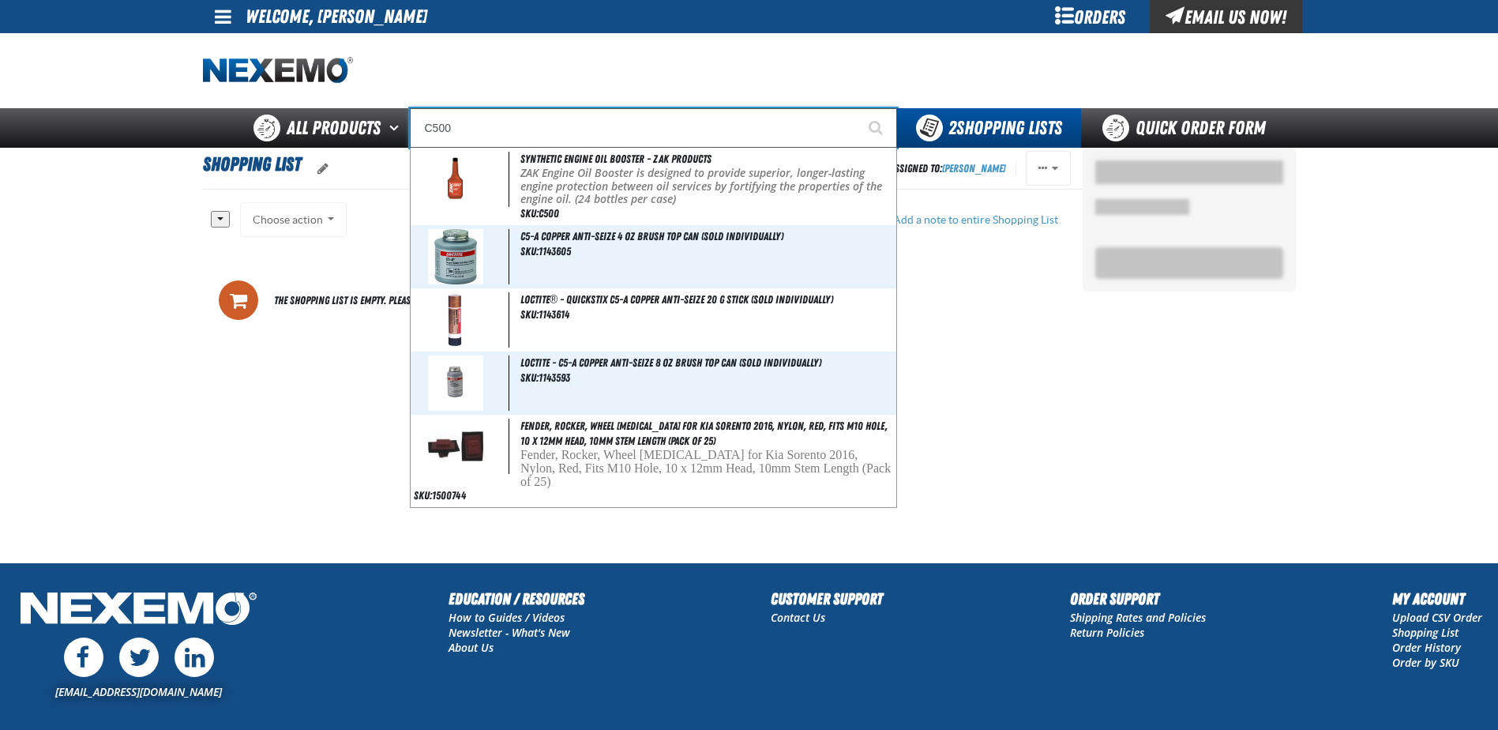
type input "C500"
click at [858, 108] on button "Start Searching" at bounding box center [877, 127] width 39 height 39
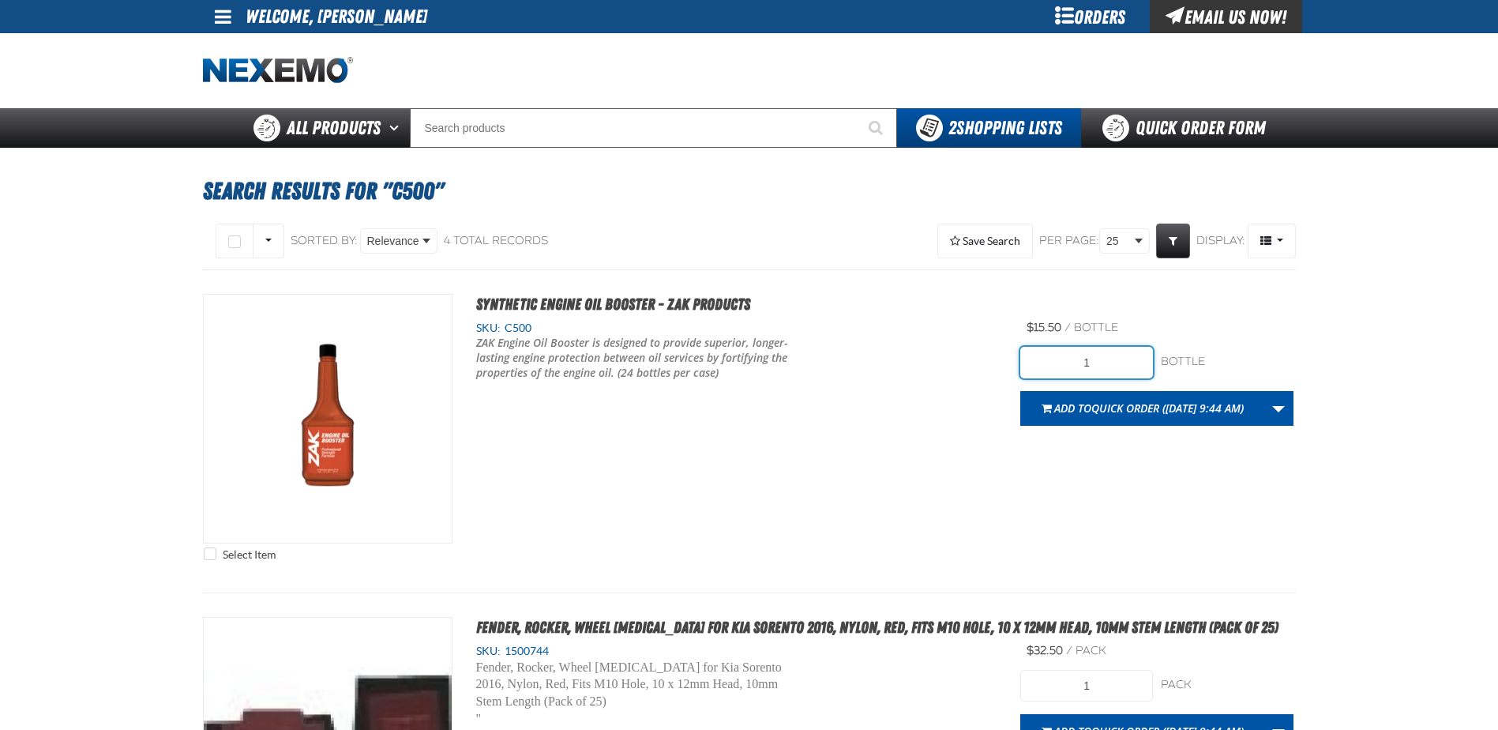
drag, startPoint x: 1100, startPoint y: 356, endPoint x: 930, endPoint y: 357, distance: 169.8
click at [930, 357] on div "Select Item Synthetic Engine Oil Booster - ZAK Products SKU: C500 1" at bounding box center [749, 431] width 1093 height 275
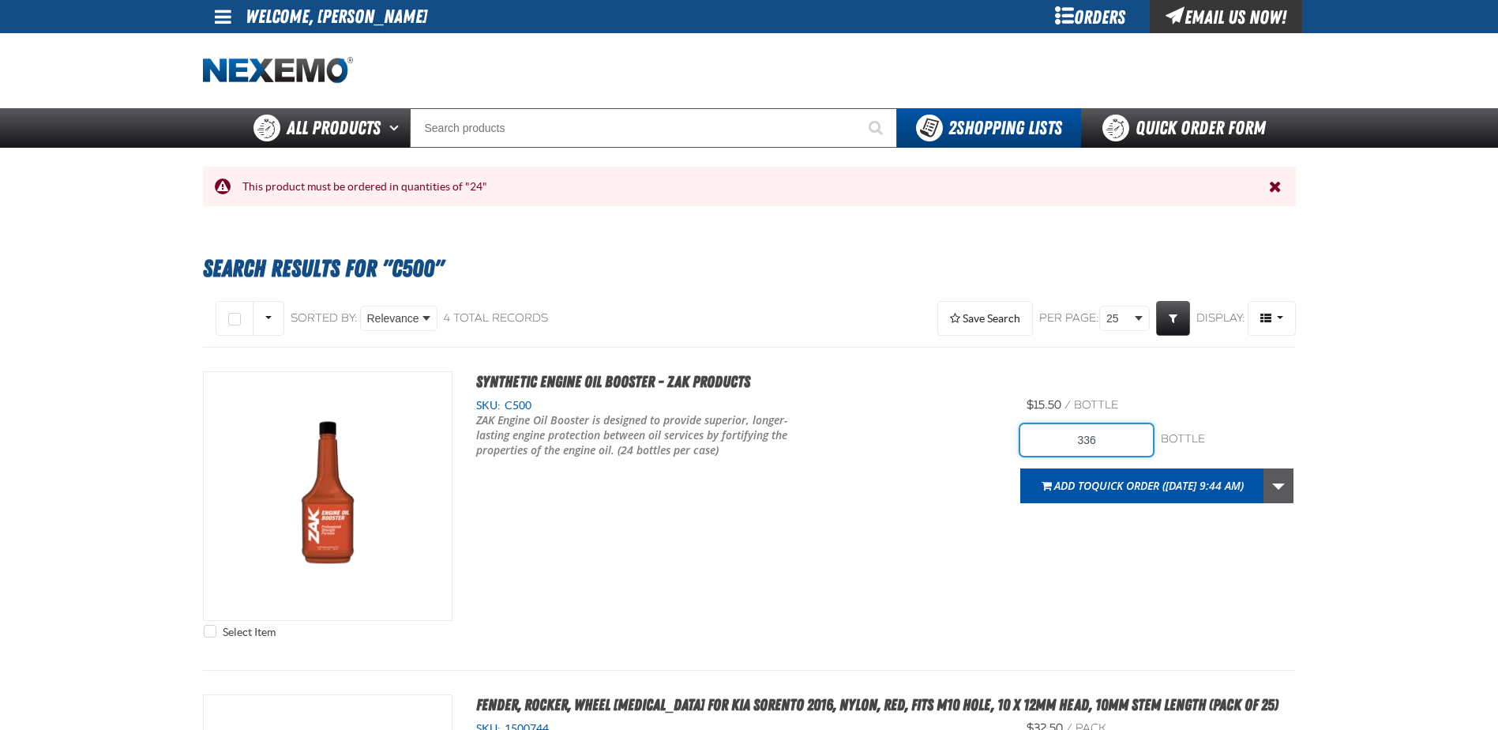
type input "336"
click at [1281, 475] on link "More Actions" at bounding box center [1278, 485] width 30 height 35
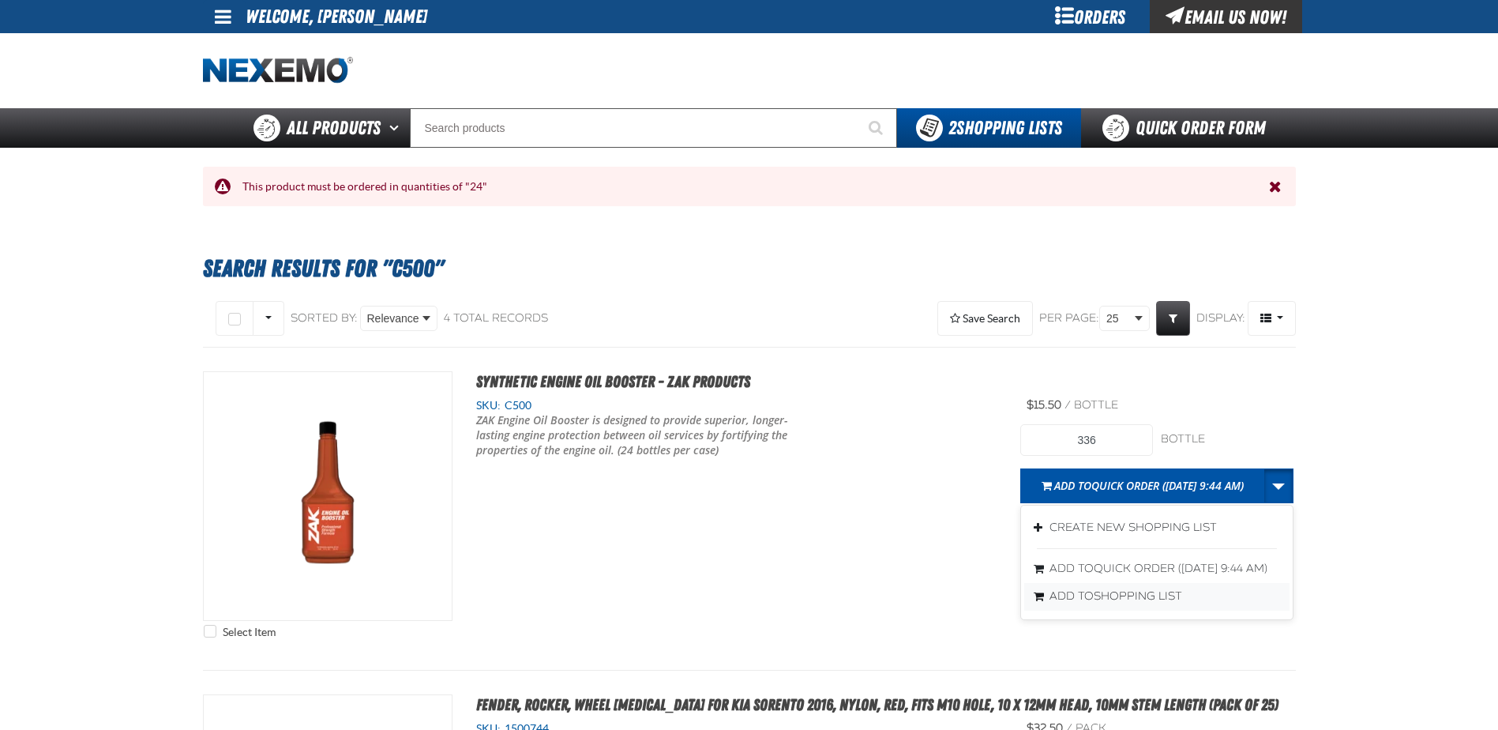
click at [1119, 602] on span "Shopping List" at bounding box center [1138, 595] width 88 height 13
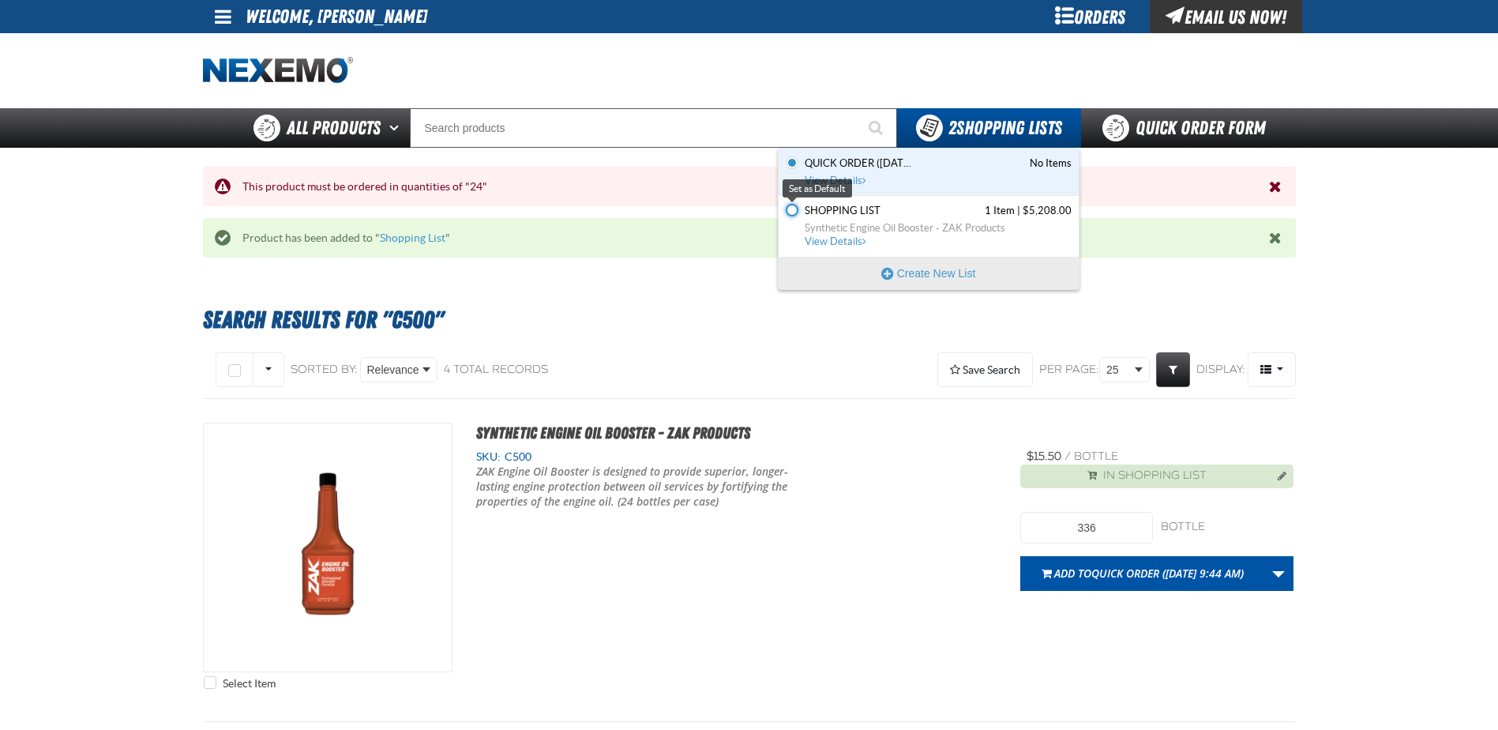
click at [792, 210] on input "Set the Shopping List as Default" at bounding box center [792, 210] width 13 height 13
radio input "true"
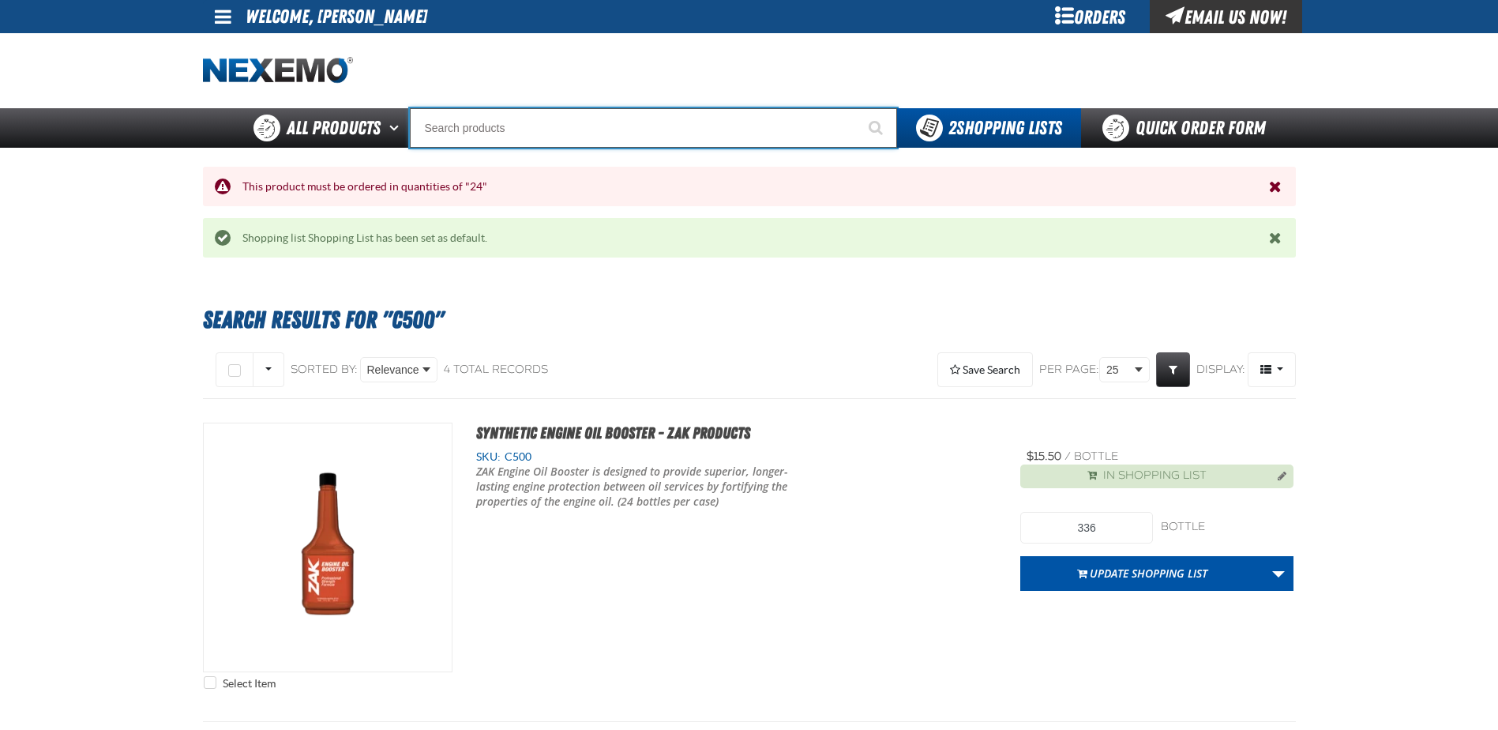
click at [532, 132] on input "Search" at bounding box center [653, 127] width 487 height 39
type input "C"
type input "C Alkaline Battery 1.5 Volt (12 per pack)"
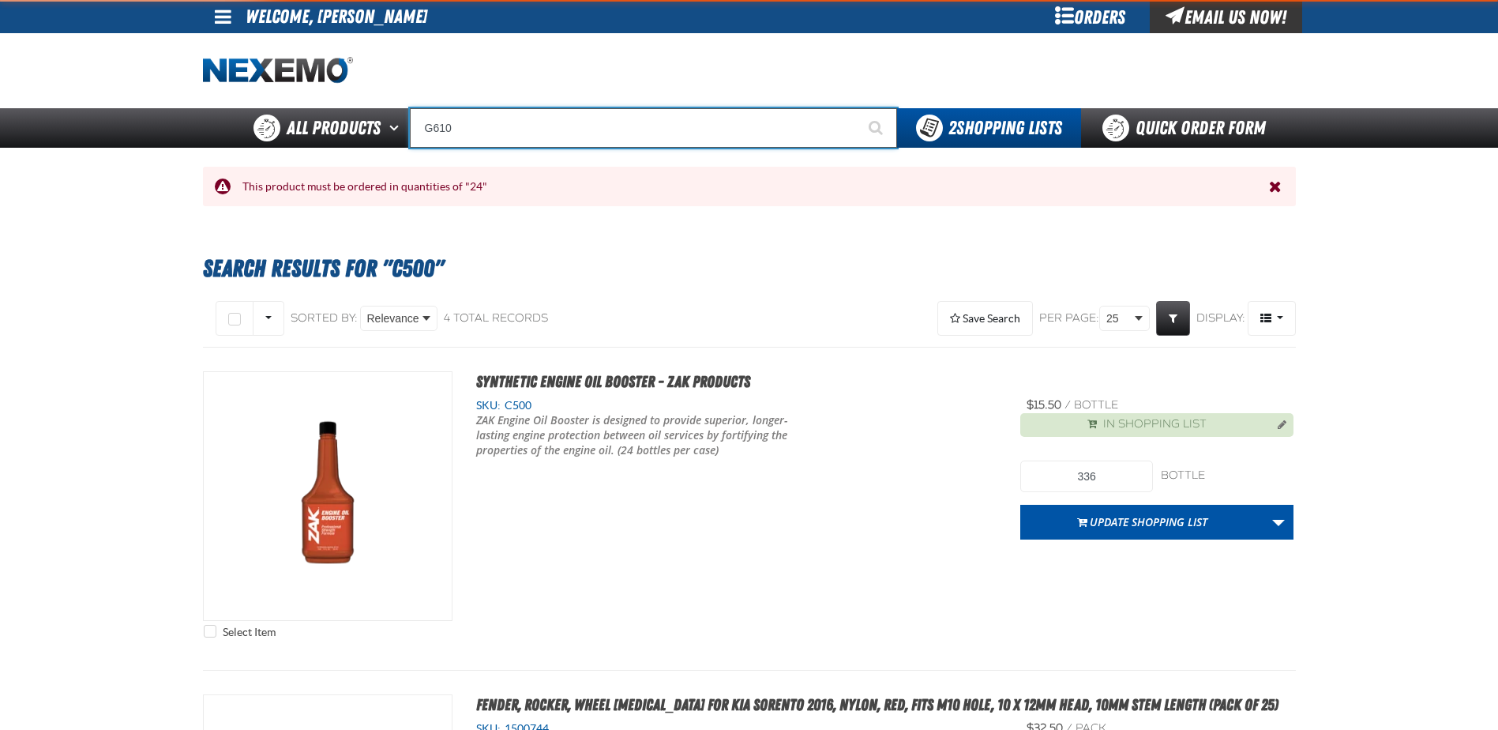
type input "G610"
click at [858, 108] on button "Start Searching" at bounding box center [877, 127] width 39 height 39
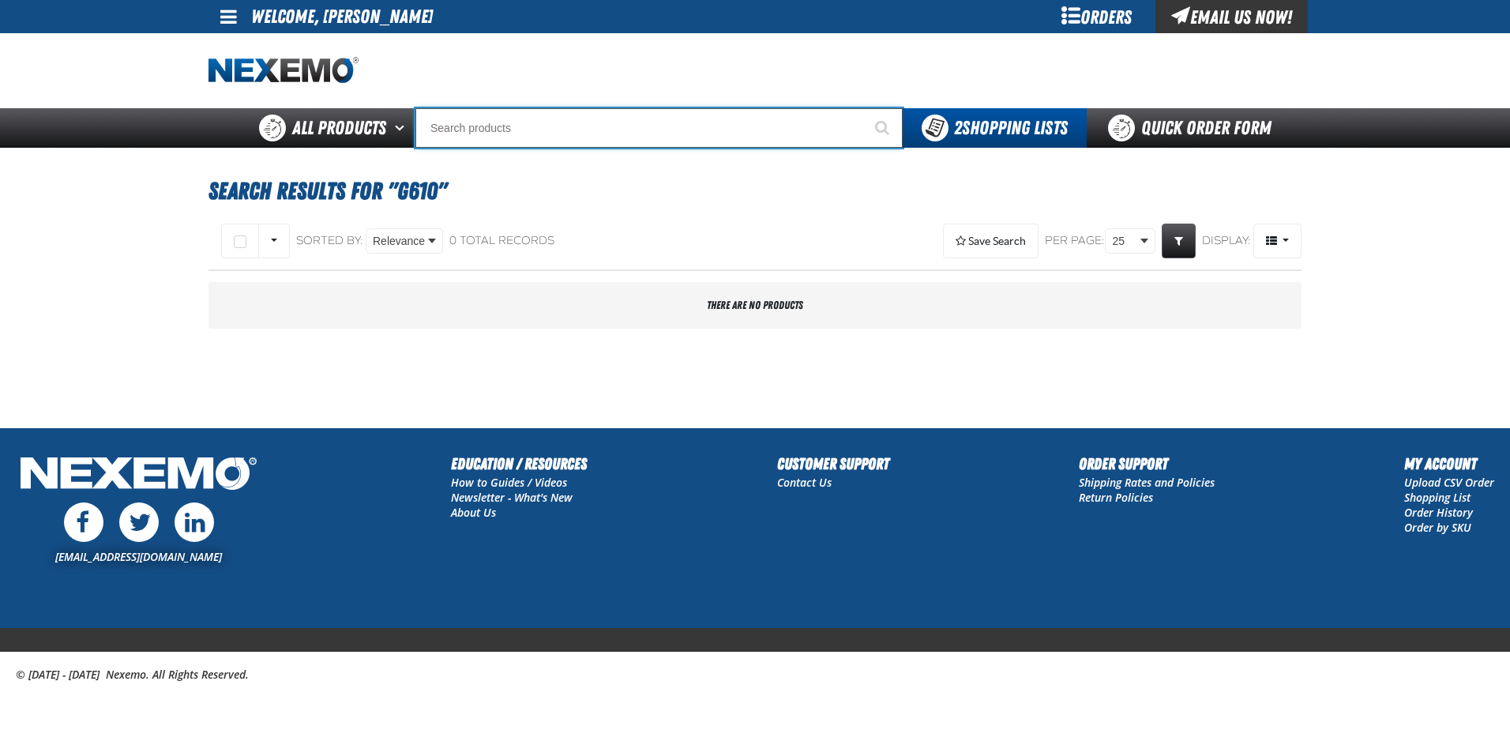
click at [566, 135] on input "Search" at bounding box center [658, 127] width 487 height 39
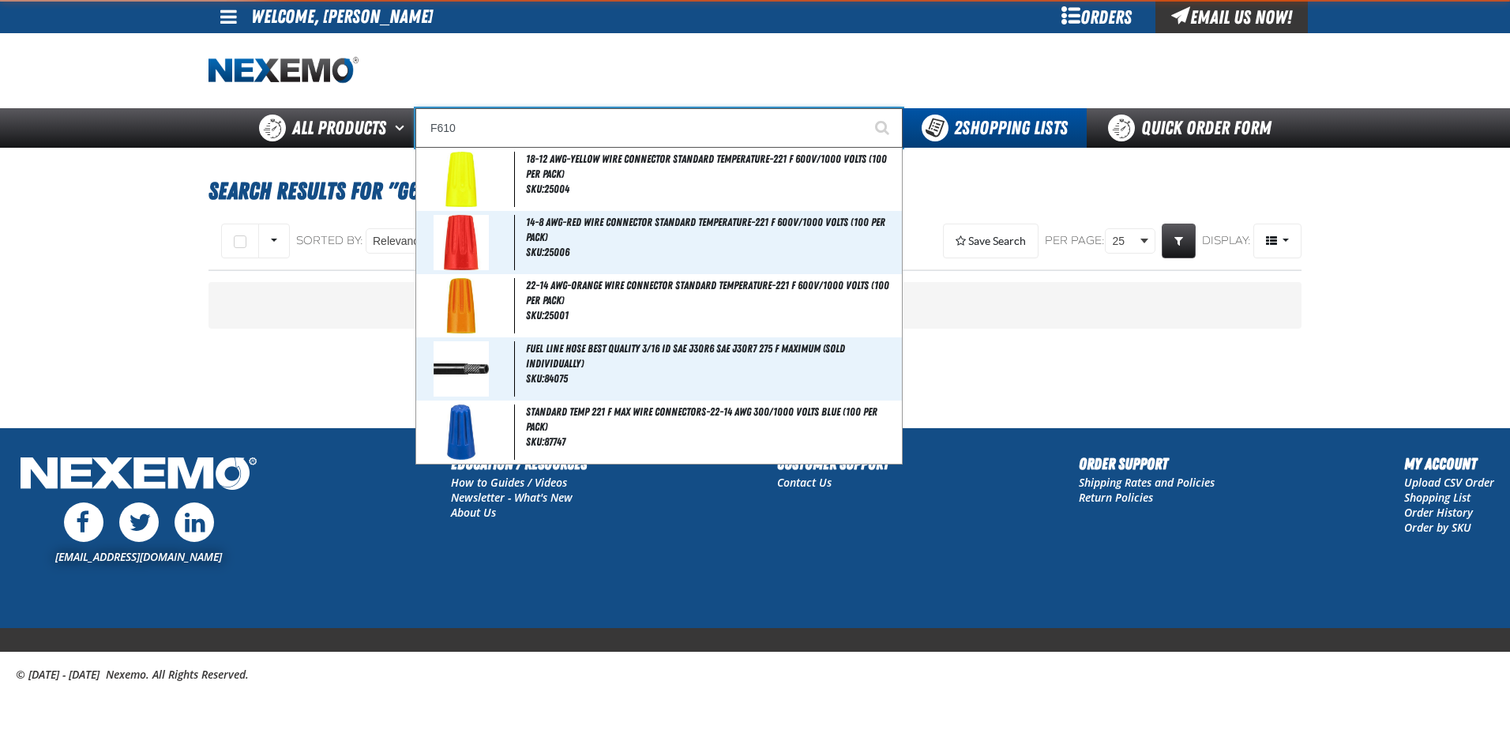
type input "F610"
click at [863, 108] on button "Start Searching" at bounding box center [882, 127] width 39 height 39
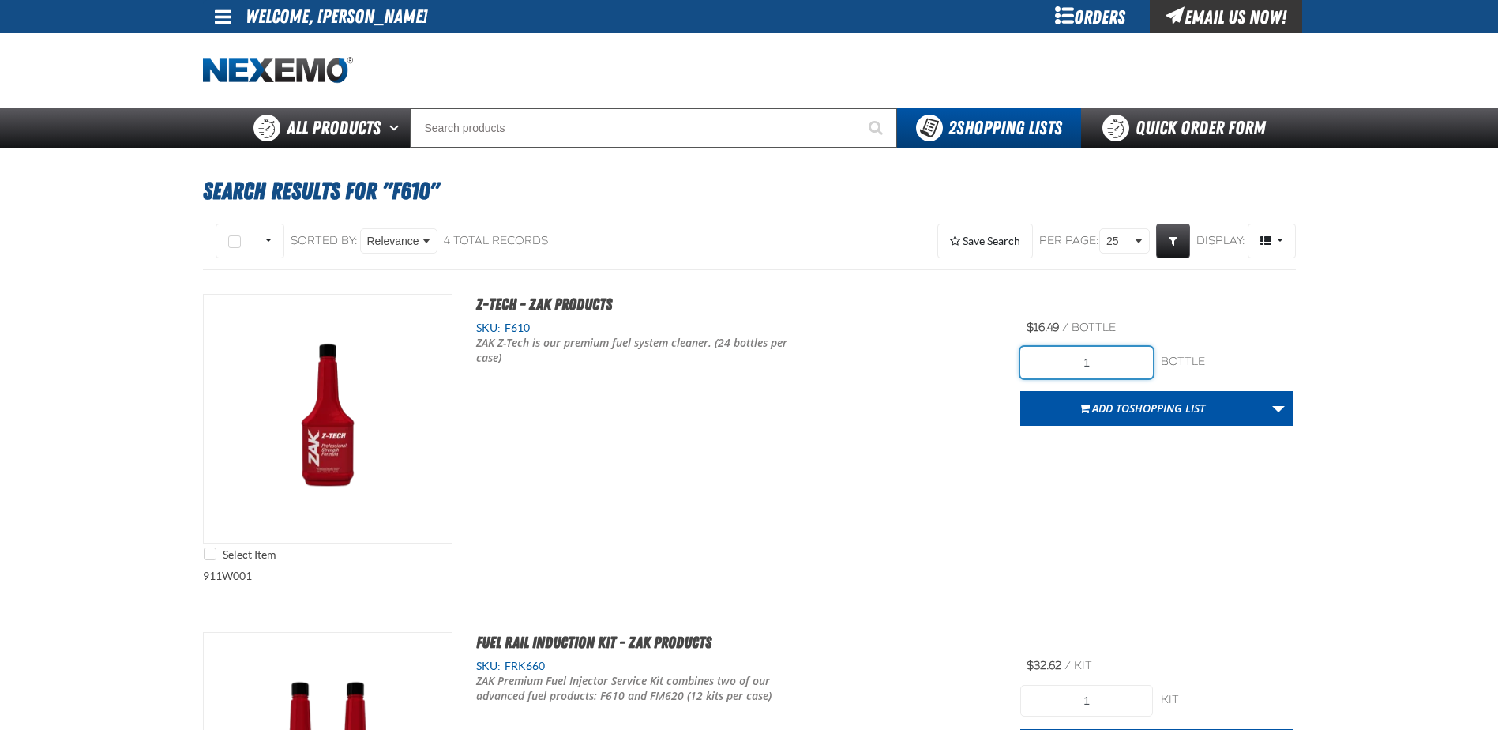
drag, startPoint x: 1119, startPoint y: 367, endPoint x: 944, endPoint y: 357, distance: 175.6
click at [954, 370] on div "Select Item Z-Tech - ZAK Products SKU: F610 ZAK Z-Tech is our premium fuel syst…" at bounding box center [749, 431] width 1093 height 275
type input "240"
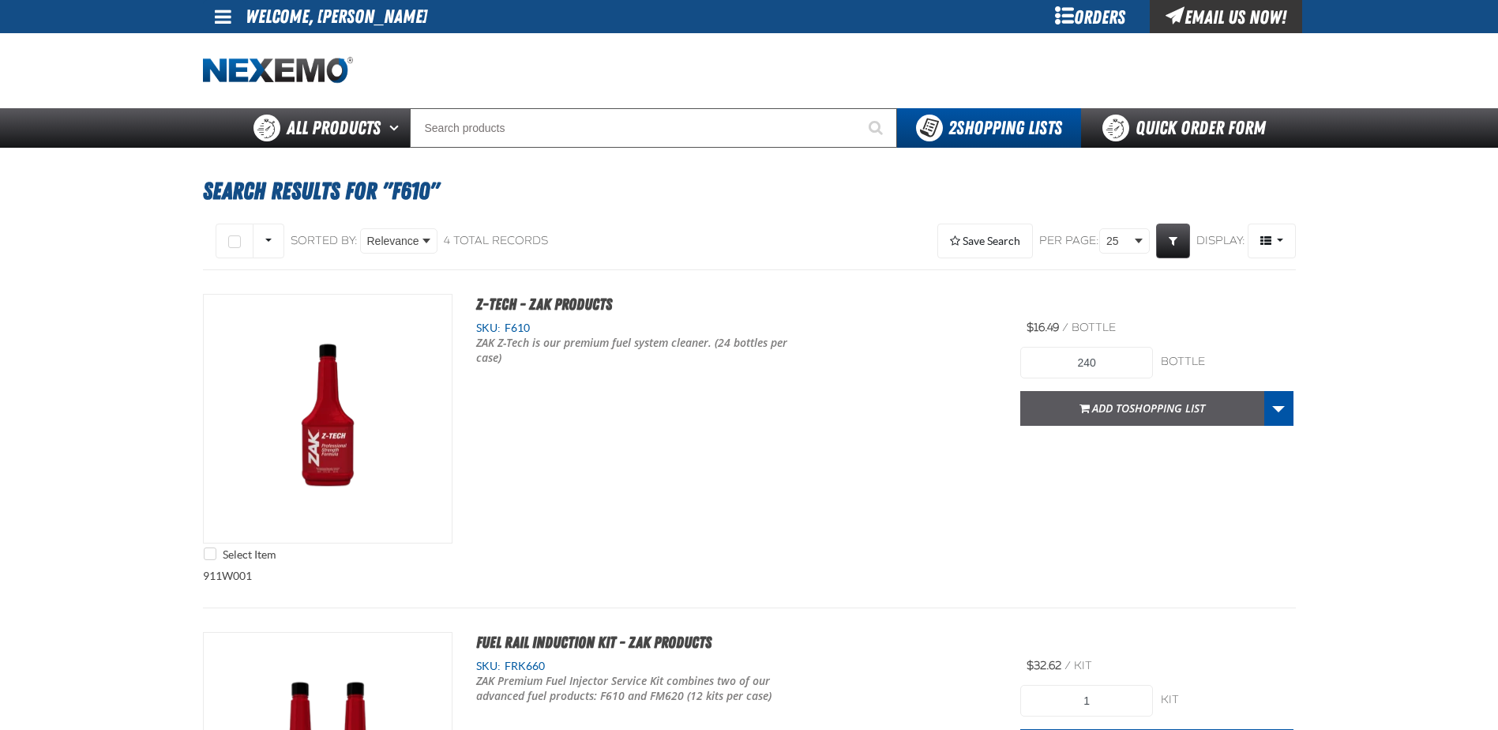
click at [1104, 408] on span "Add to Shopping List" at bounding box center [1148, 407] width 113 height 15
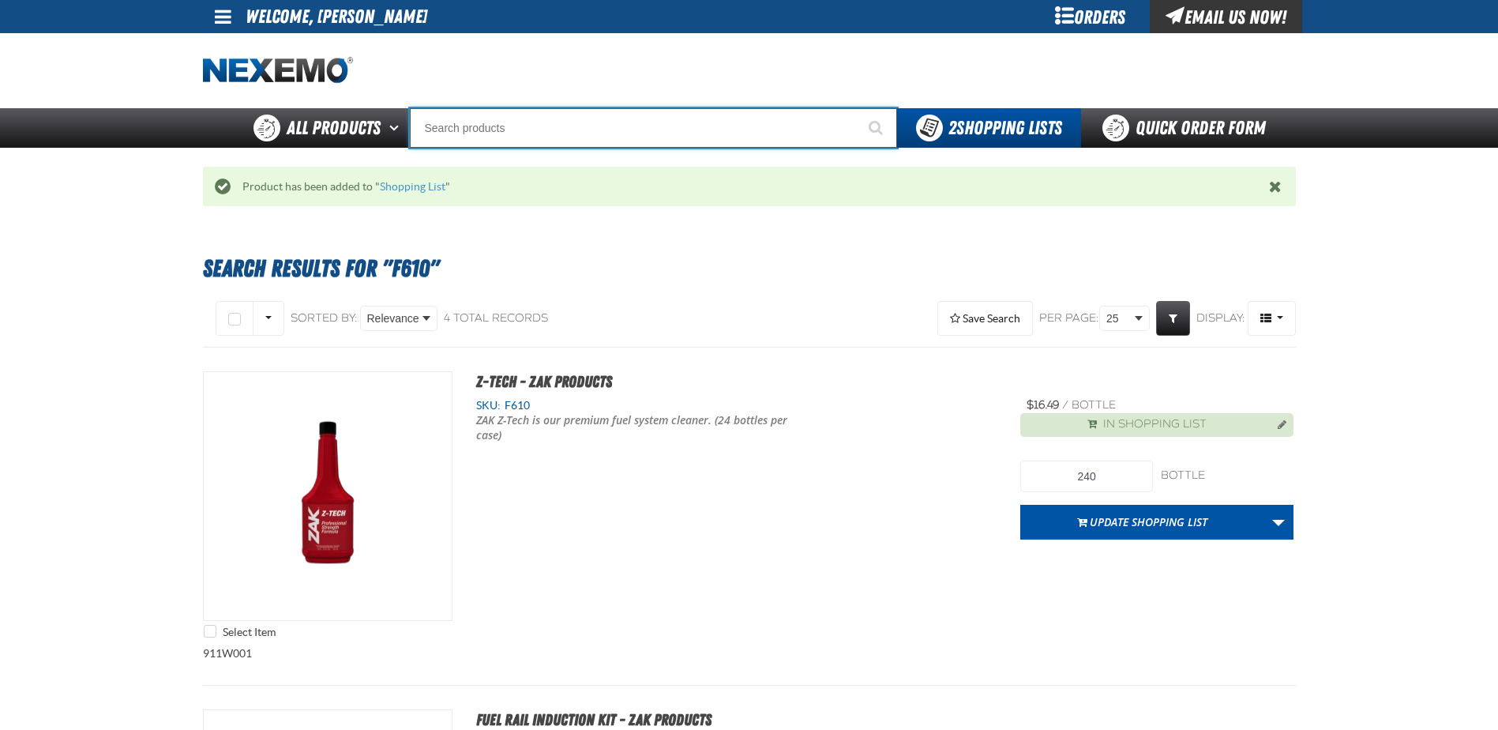
click at [620, 129] on input "Search" at bounding box center [653, 127] width 487 height 39
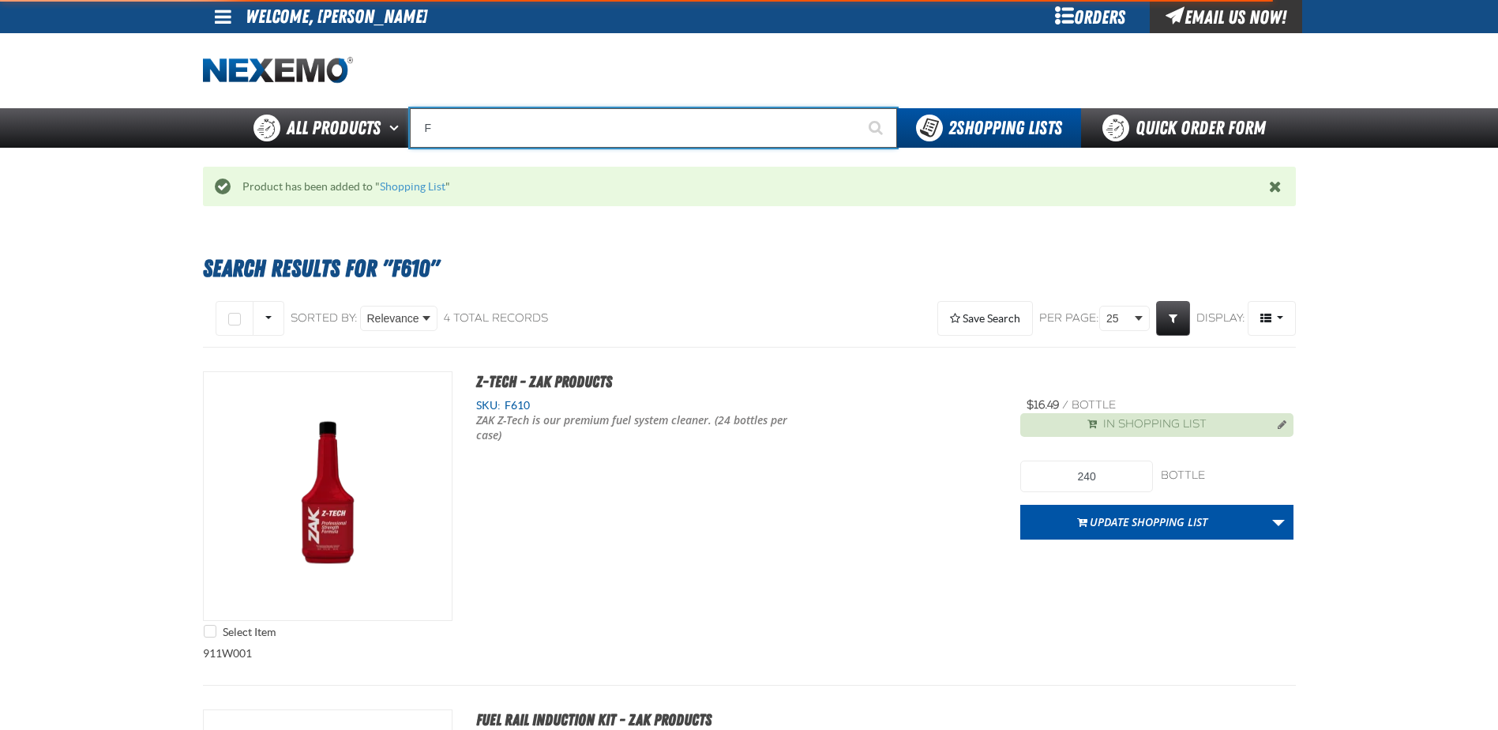
type input "FR"
type input "FROM"
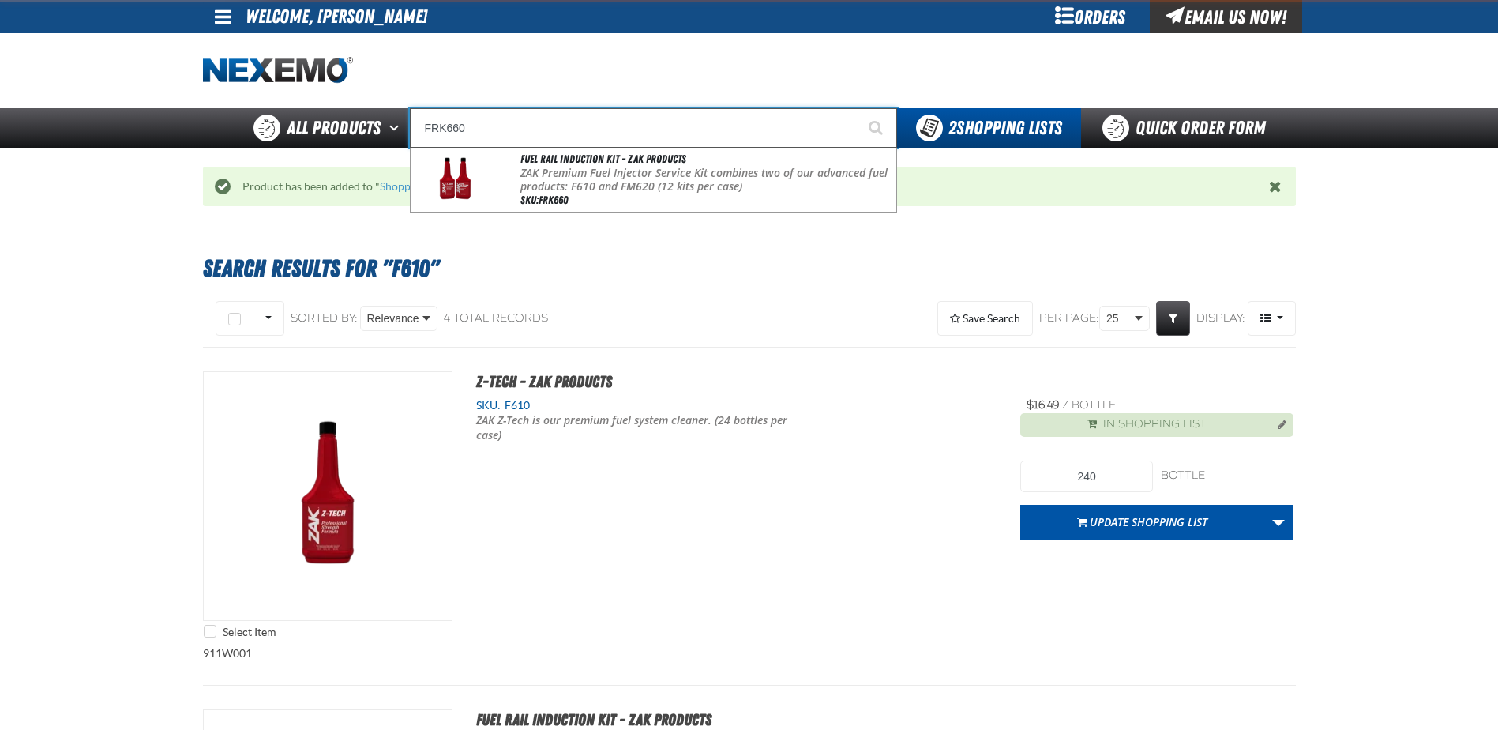
type input "FRK660"
click at [858, 108] on button "Start Searching" at bounding box center [877, 127] width 39 height 39
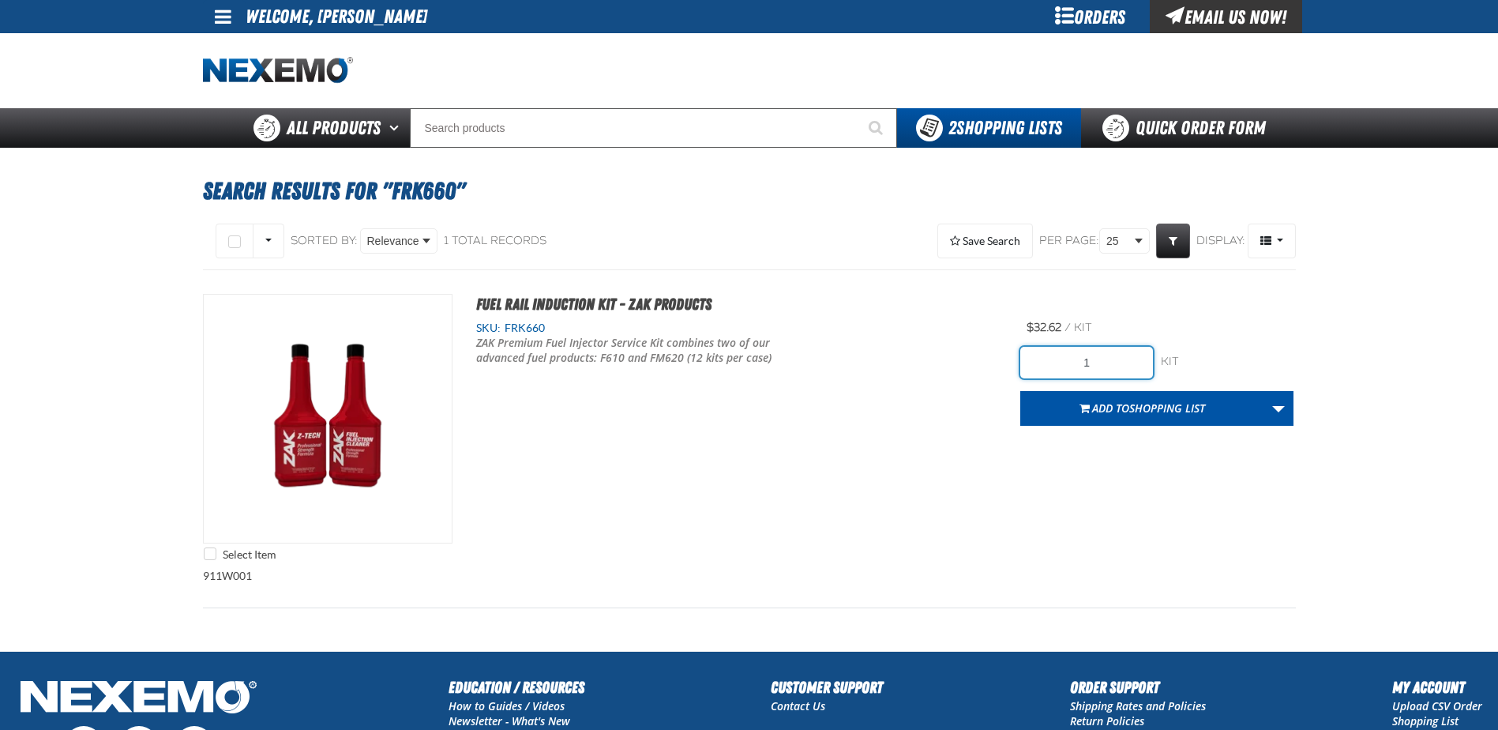
drag, startPoint x: 1122, startPoint y: 360, endPoint x: 960, endPoint y: 342, distance: 162.9
click at [960, 342] on div "Select Item Fuel Rail Induction Kit - ZAK Products SKU: FRK660 /" at bounding box center [749, 431] width 1093 height 275
type input "60"
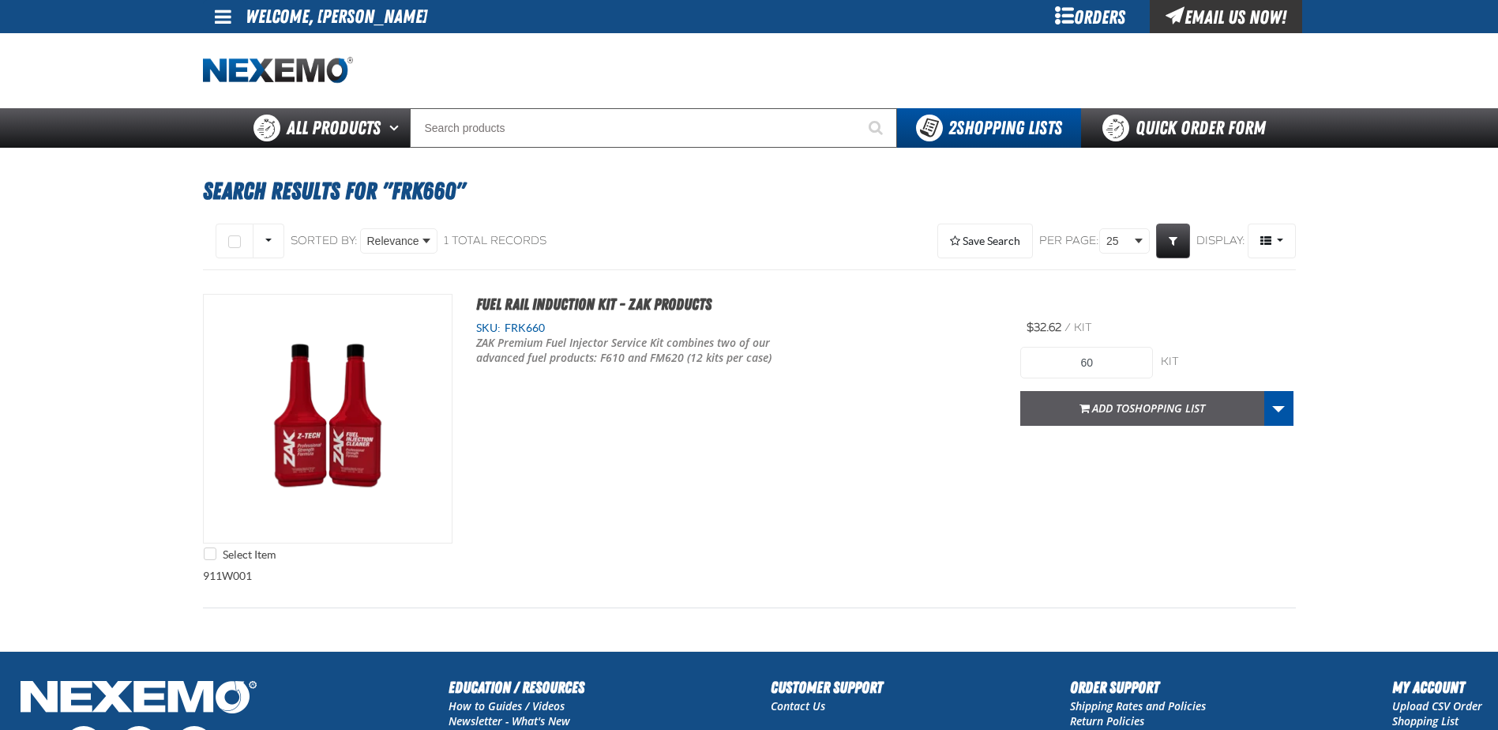
click at [1174, 403] on span "Shopping List" at bounding box center [1167, 407] width 76 height 15
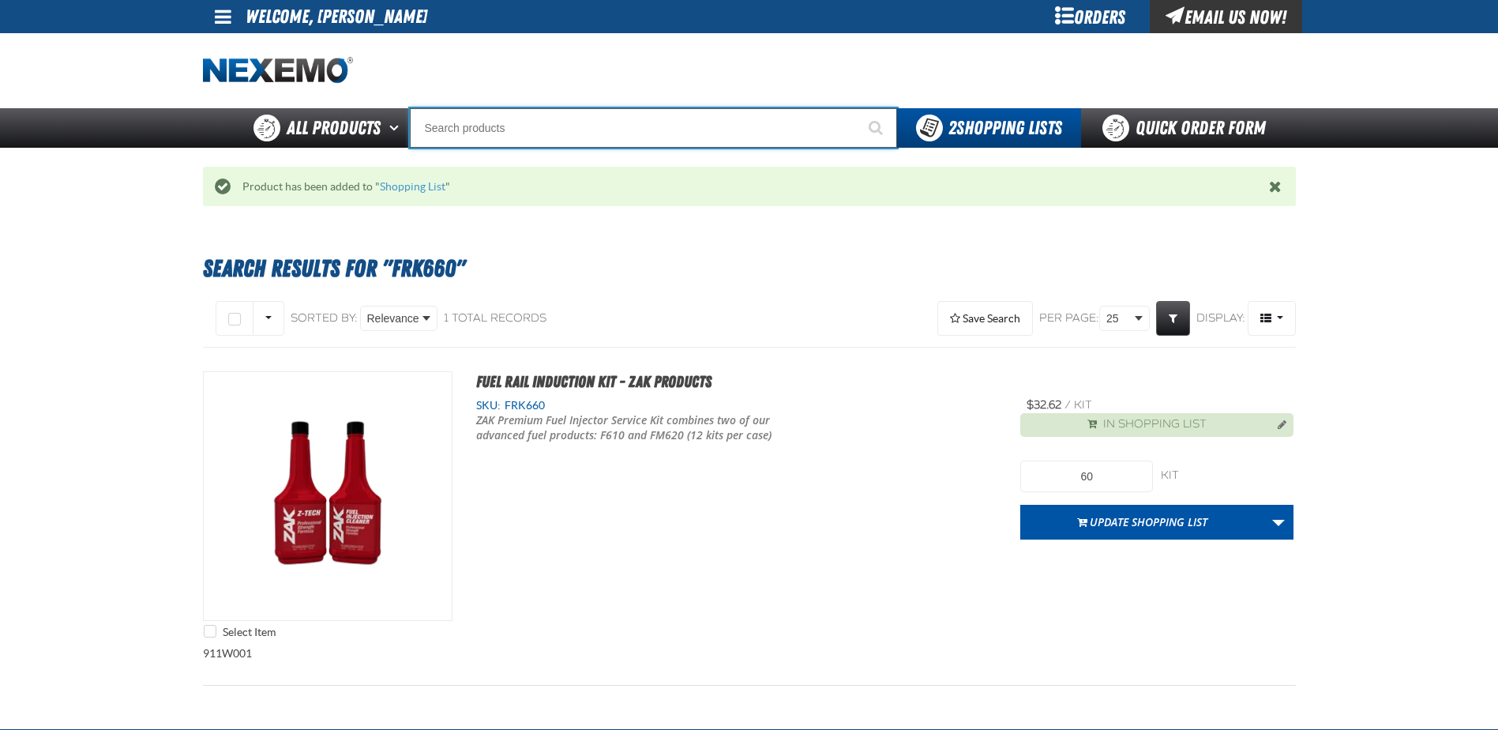
click at [535, 134] on input "Search" at bounding box center [653, 127] width 487 height 39
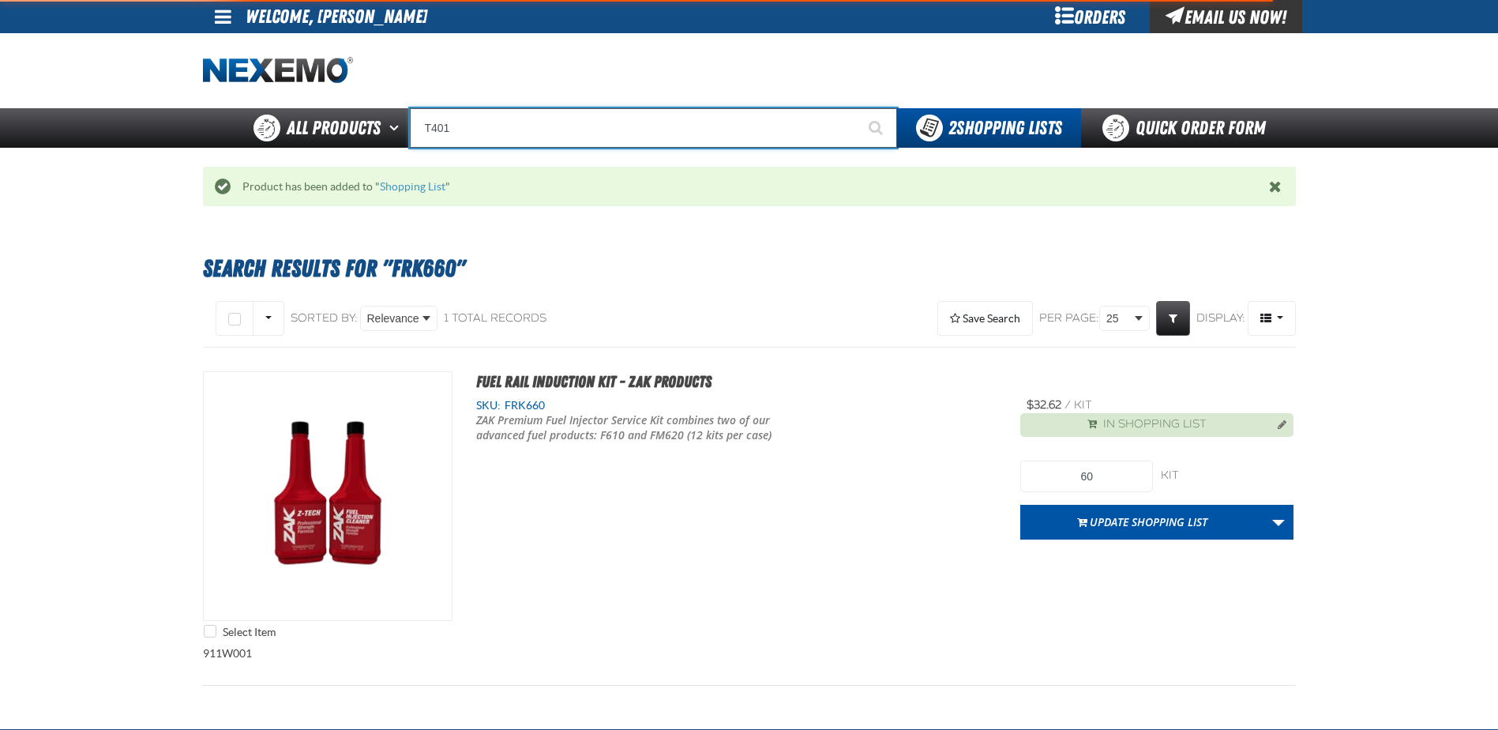
type input "T401"
click at [858, 108] on button "Start Searching" at bounding box center [877, 127] width 39 height 39
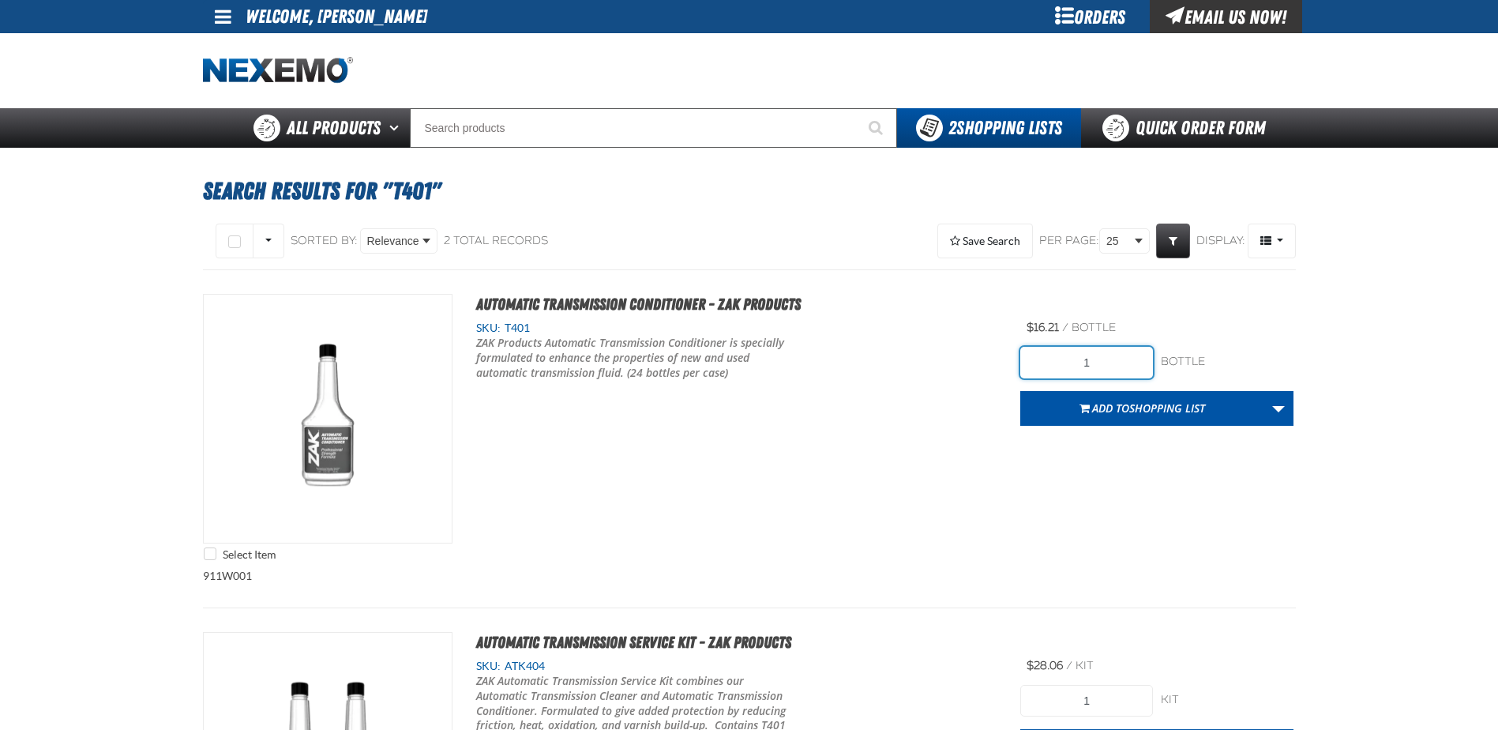
drag, startPoint x: 1102, startPoint y: 361, endPoint x: 1001, endPoint y: 350, distance: 100.9
click at [1002, 350] on div "Select Item Automatic Transmission Conditioner - ZAK Products SKU: T401" at bounding box center [749, 431] width 1093 height 275
type input "48"
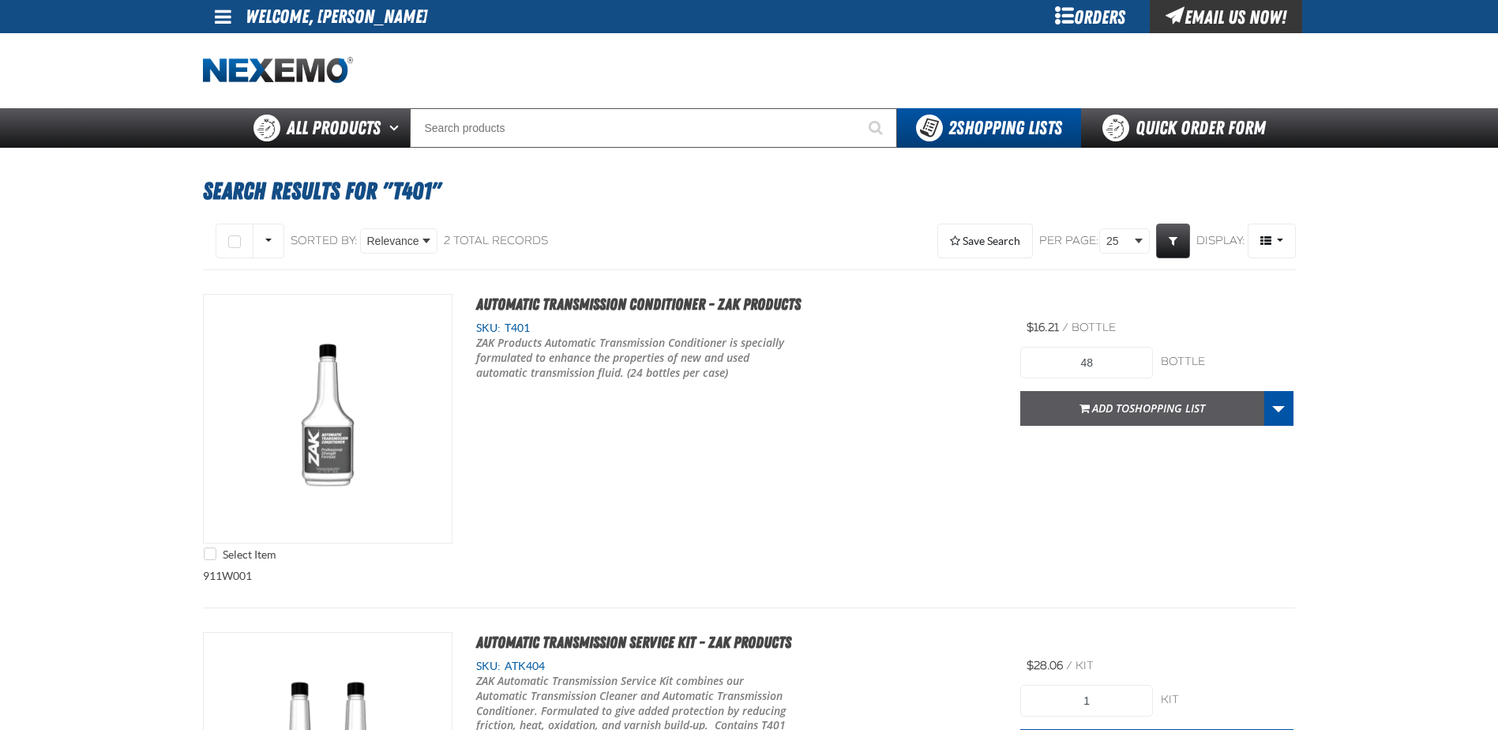
click at [1145, 403] on span "Shopping List" at bounding box center [1167, 407] width 76 height 15
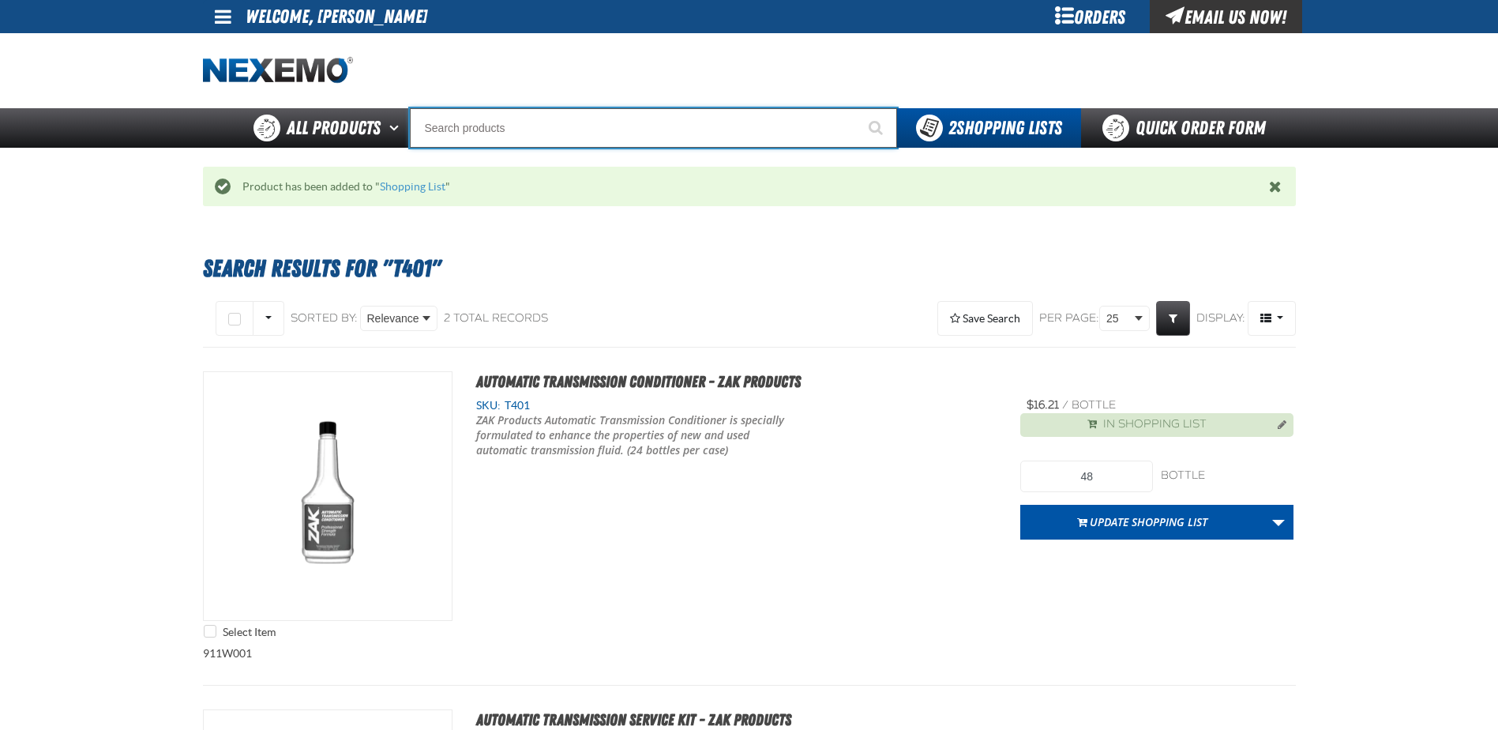
click at [489, 127] on input "Search" at bounding box center [653, 127] width 487 height 39
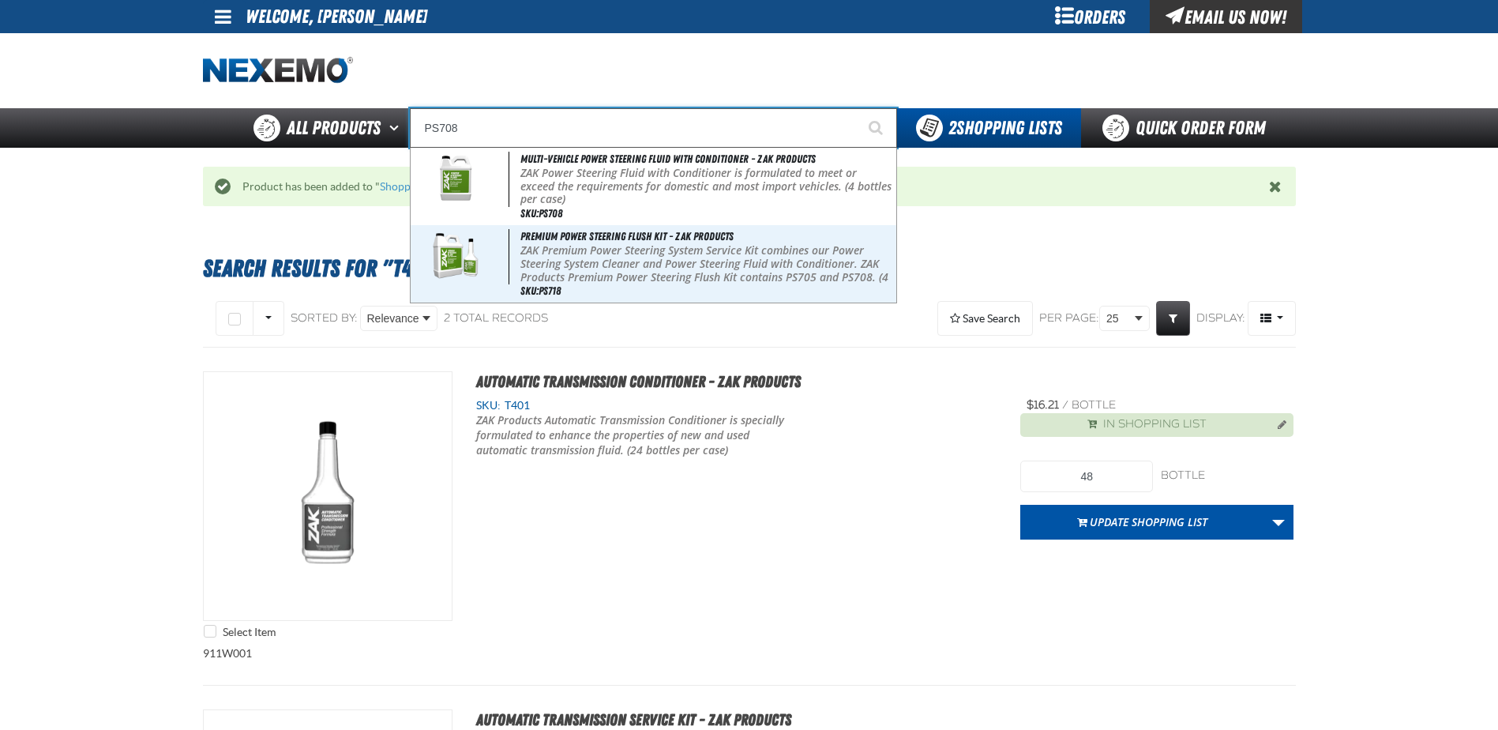
type input "PS708"
click at [858, 108] on button "Start Searching" at bounding box center [877, 127] width 39 height 39
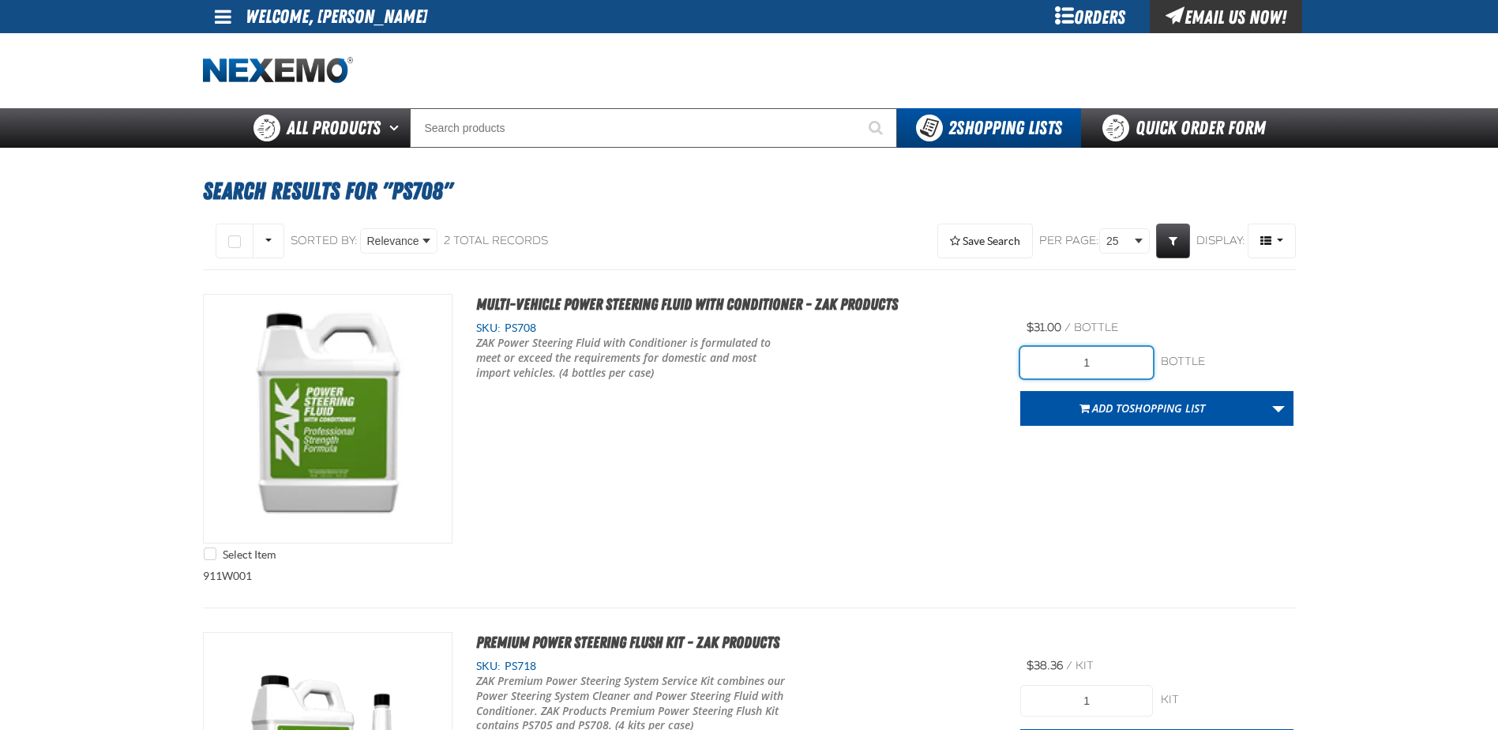
drag, startPoint x: 1120, startPoint y: 373, endPoint x: 1044, endPoint y: 374, distance: 75.8
click at [1044, 374] on input "1" at bounding box center [1086, 363] width 133 height 32
type input "8"
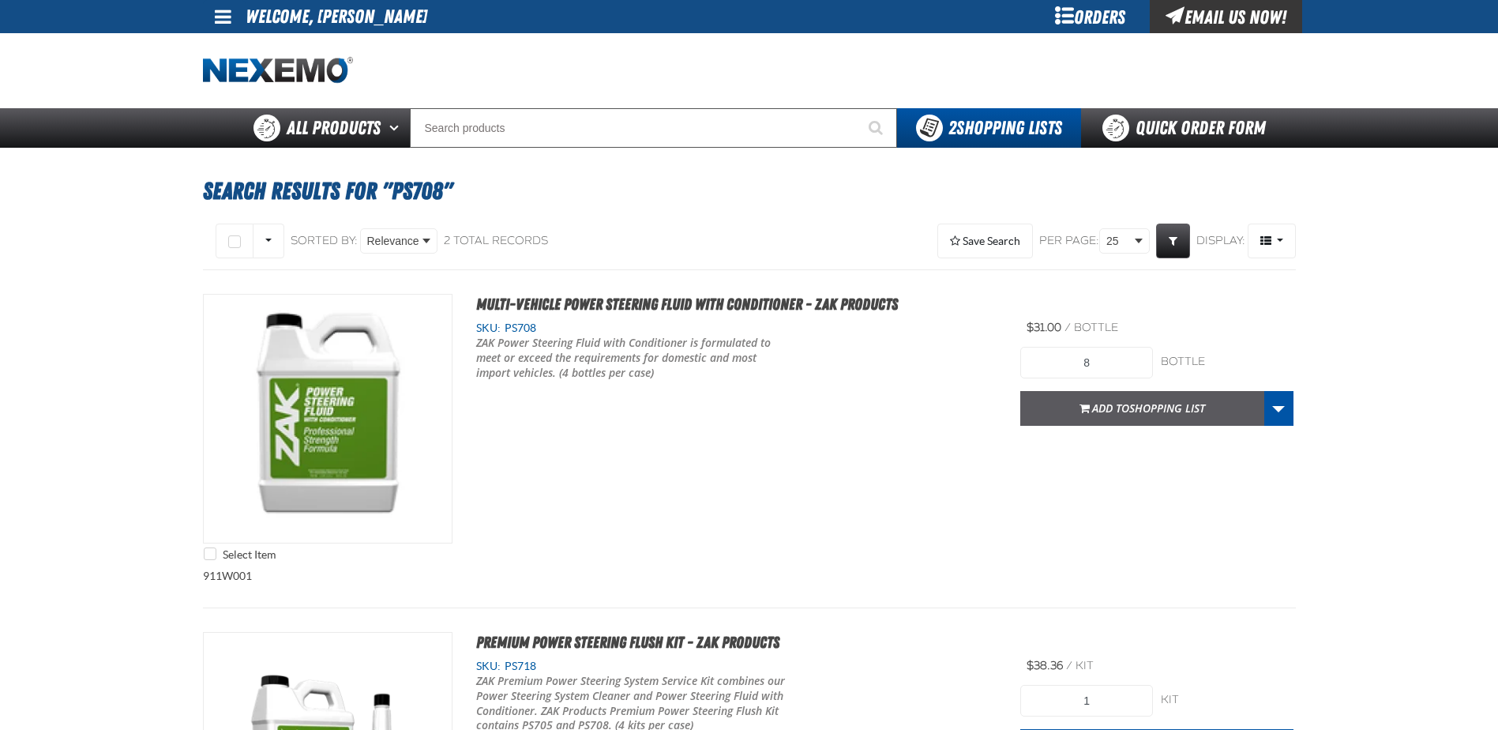
click at [1151, 418] on button "Add to Shopping List" at bounding box center [1142, 408] width 244 height 35
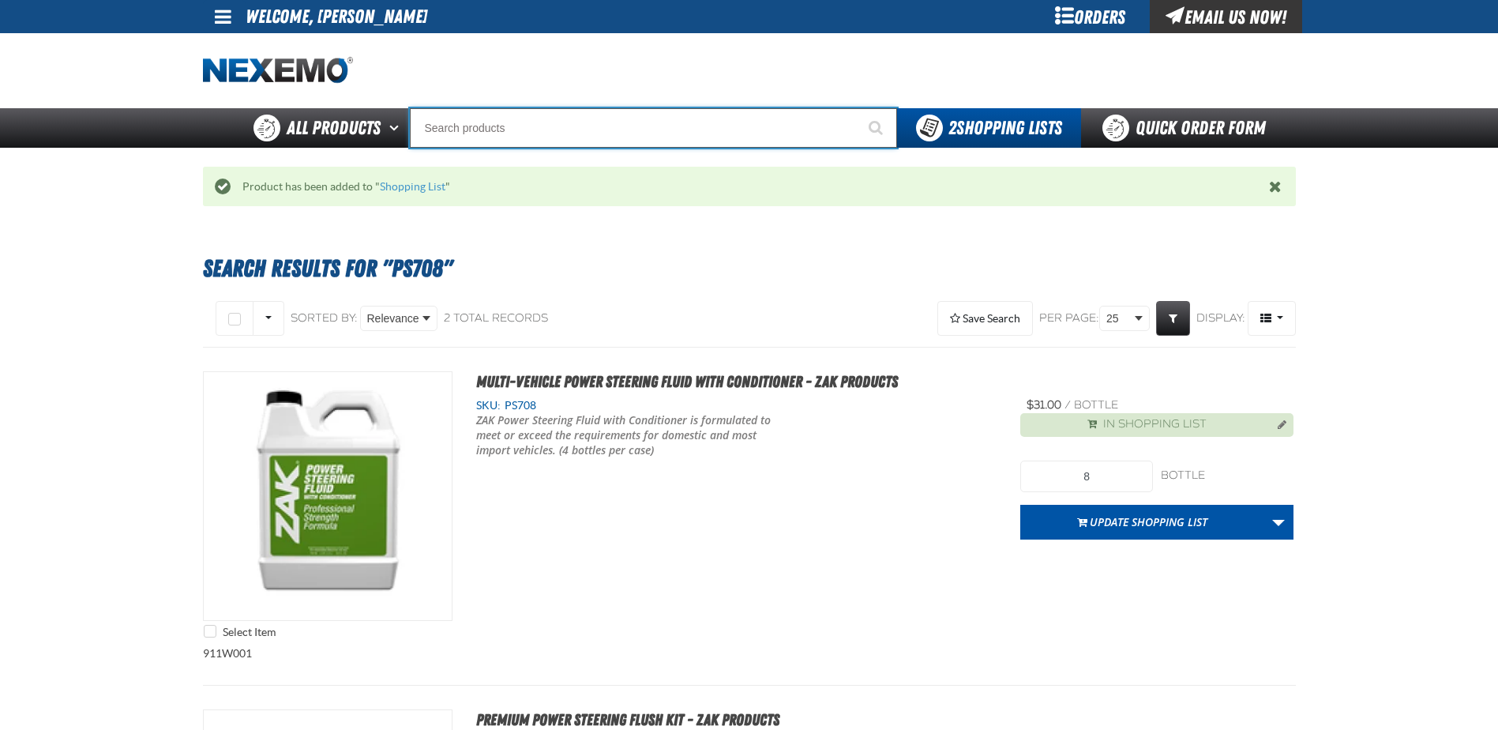
click at [486, 138] on input "Search" at bounding box center [653, 127] width 487 height 39
type input "R"
type input "ROADSIDE R"
type input "R"
type input "ROADSIDE R"
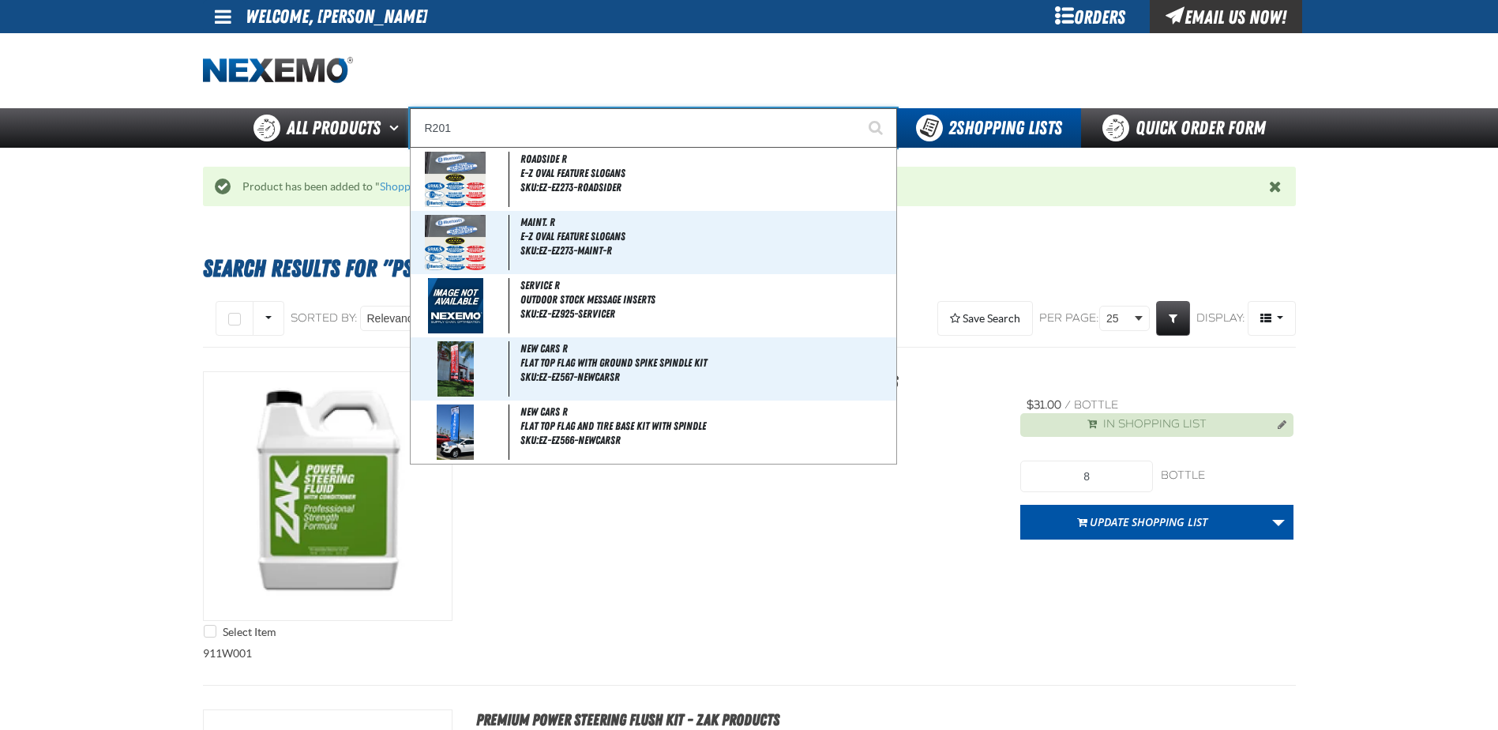
type input "R201"
click at [858, 108] on button "Start Searching" at bounding box center [877, 127] width 39 height 39
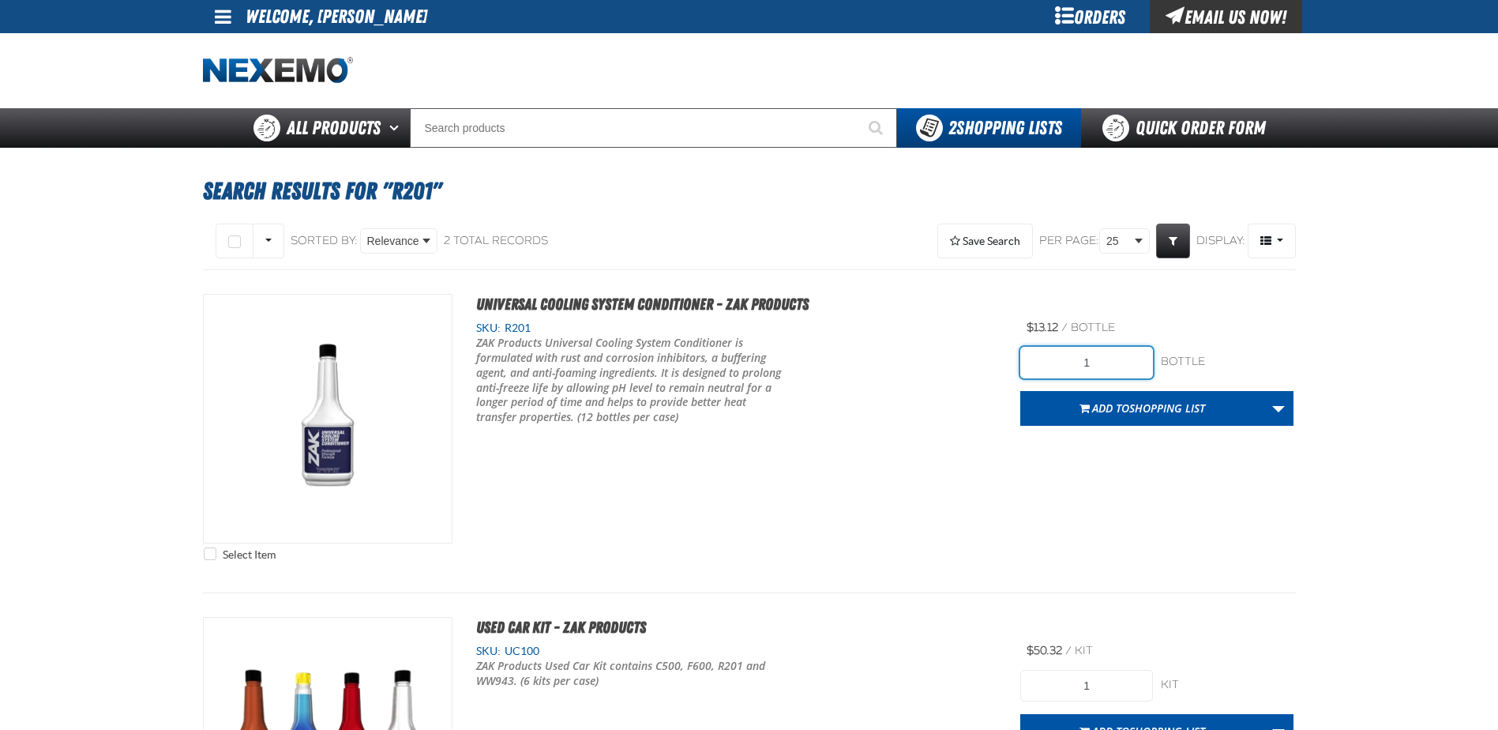
drag, startPoint x: 1029, startPoint y: 360, endPoint x: 1015, endPoint y: 360, distance: 13.4
click at [1015, 360] on div "Select Item Universal Cooling System Conditioner - ZAK Products SKU: R201 /" at bounding box center [749, 431] width 1093 height 275
type input "24"
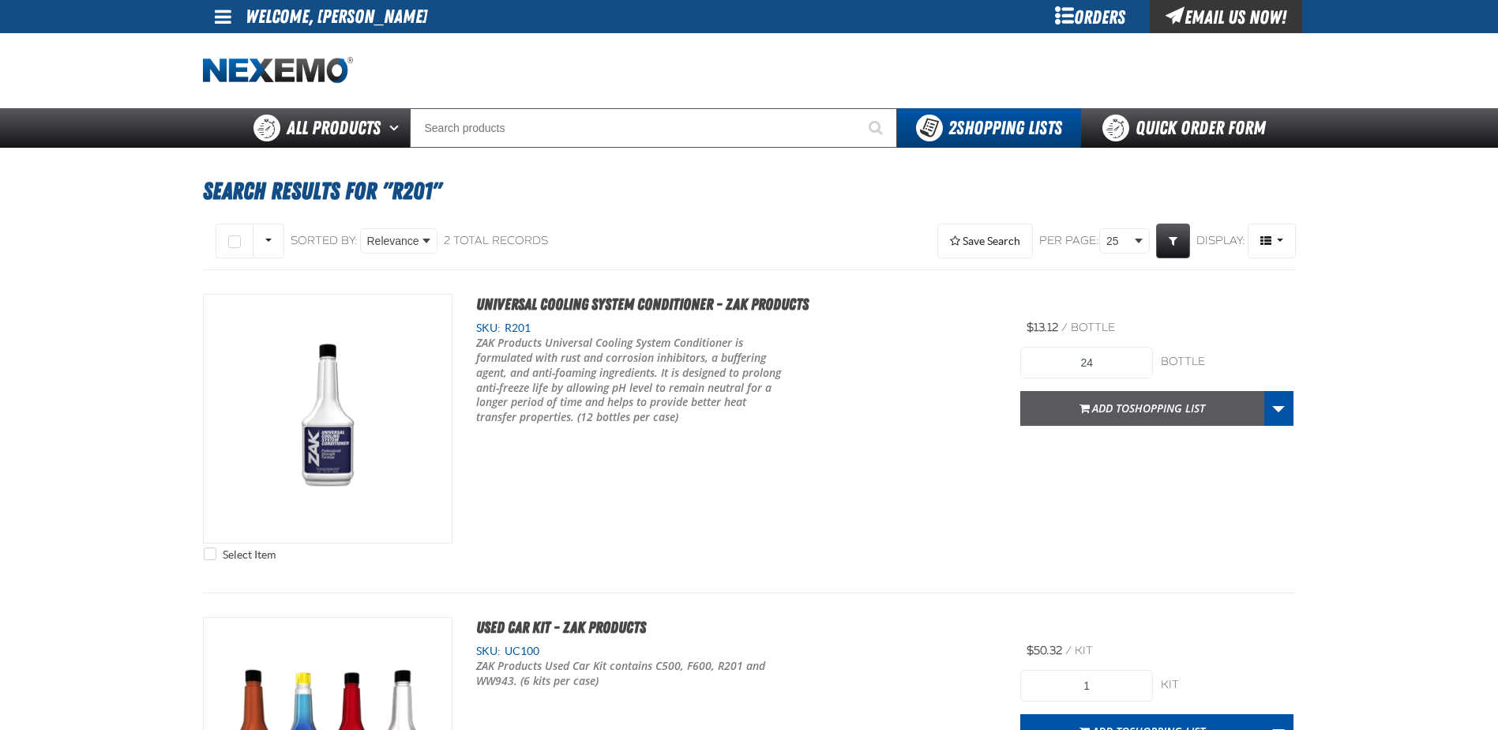
click at [1154, 412] on span "Shopping List" at bounding box center [1167, 407] width 76 height 15
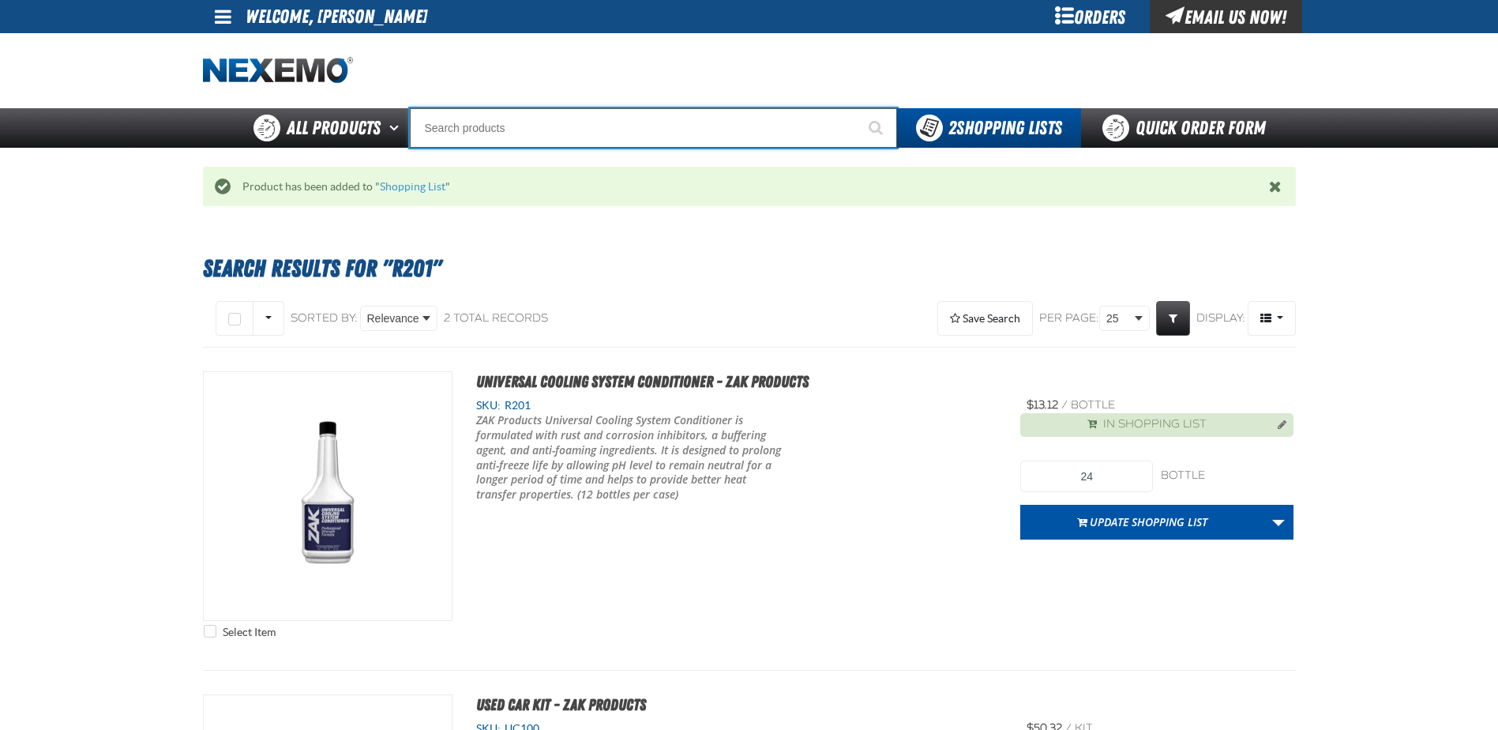
click at [527, 126] on input "Search" at bounding box center [653, 127] width 487 height 39
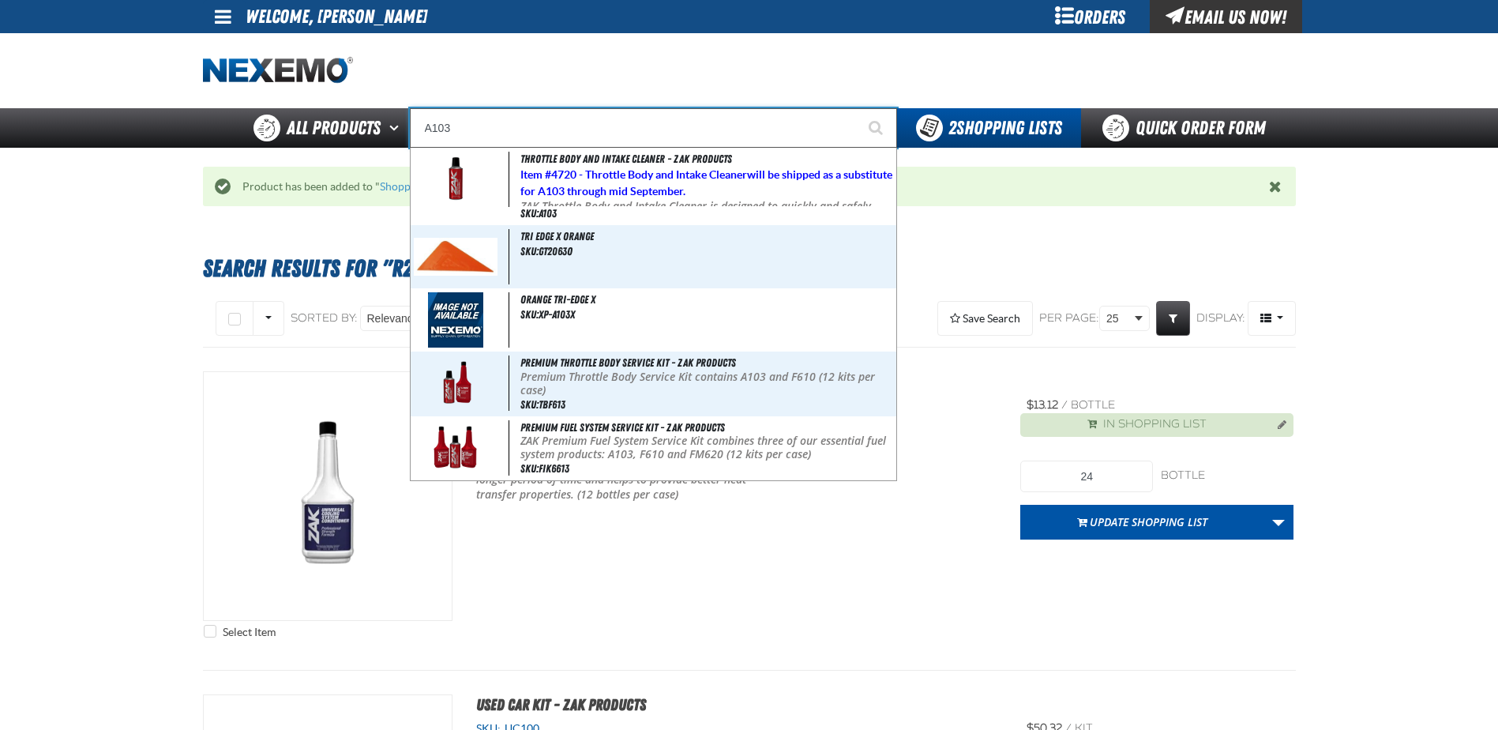
type input "A103"
click at [858, 108] on button "Start Searching" at bounding box center [877, 127] width 39 height 39
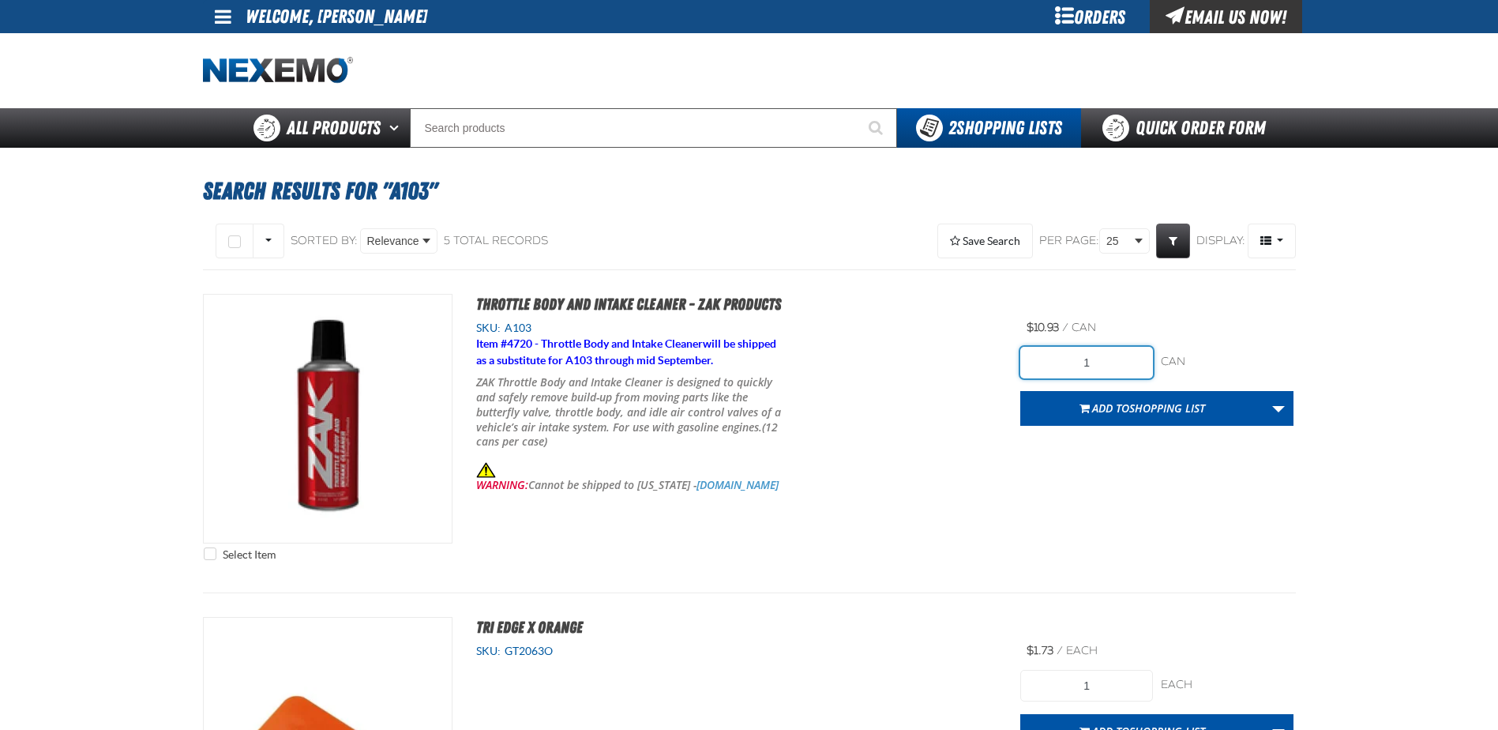
drag, startPoint x: 1105, startPoint y: 363, endPoint x: 872, endPoint y: 310, distance: 239.6
click at [887, 360] on div "Select Item Throttle Body and Intake Cleaner - ZAK Products SKU: A103 Item # 47…" at bounding box center [749, 431] width 1093 height 275
type input "48"
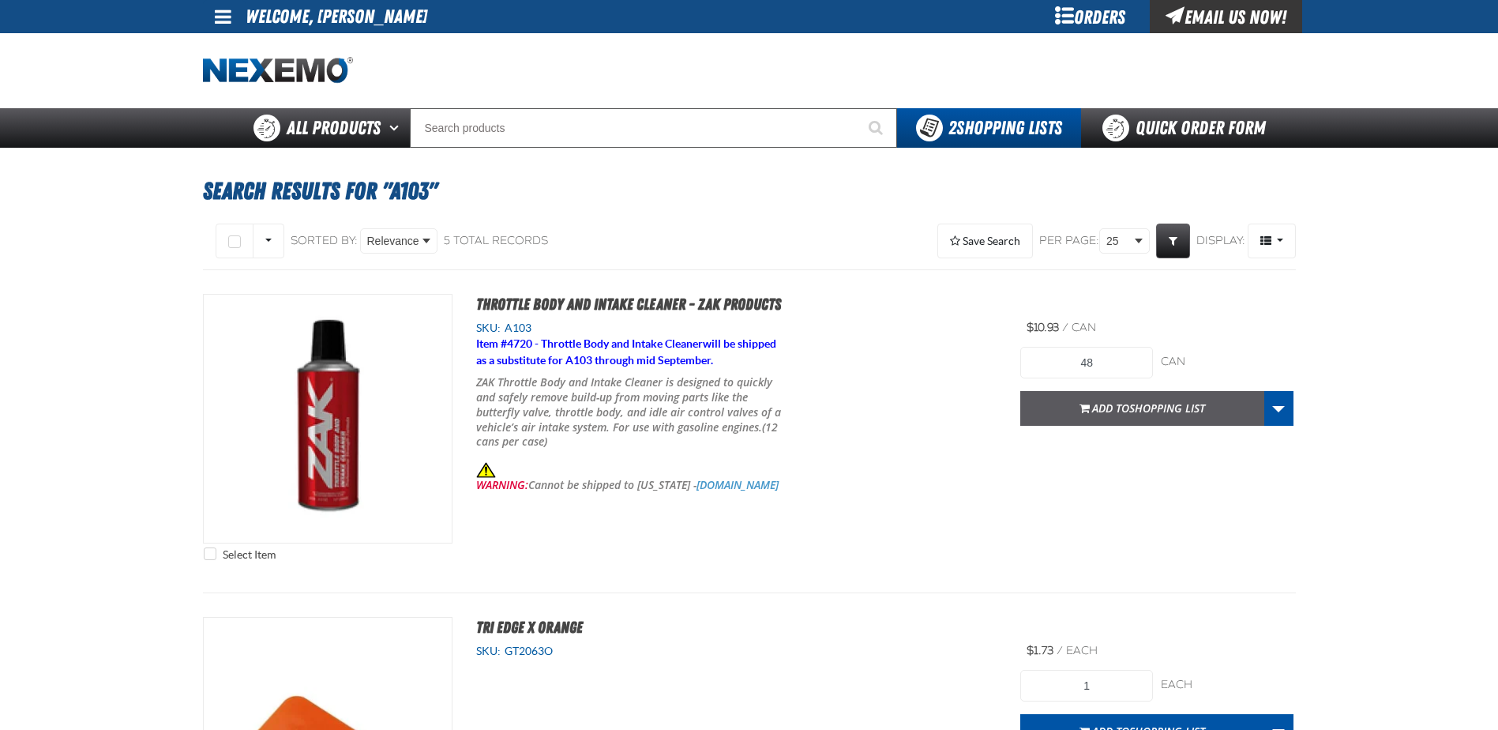
click at [1192, 420] on button "Add to Shopping List" at bounding box center [1142, 408] width 244 height 35
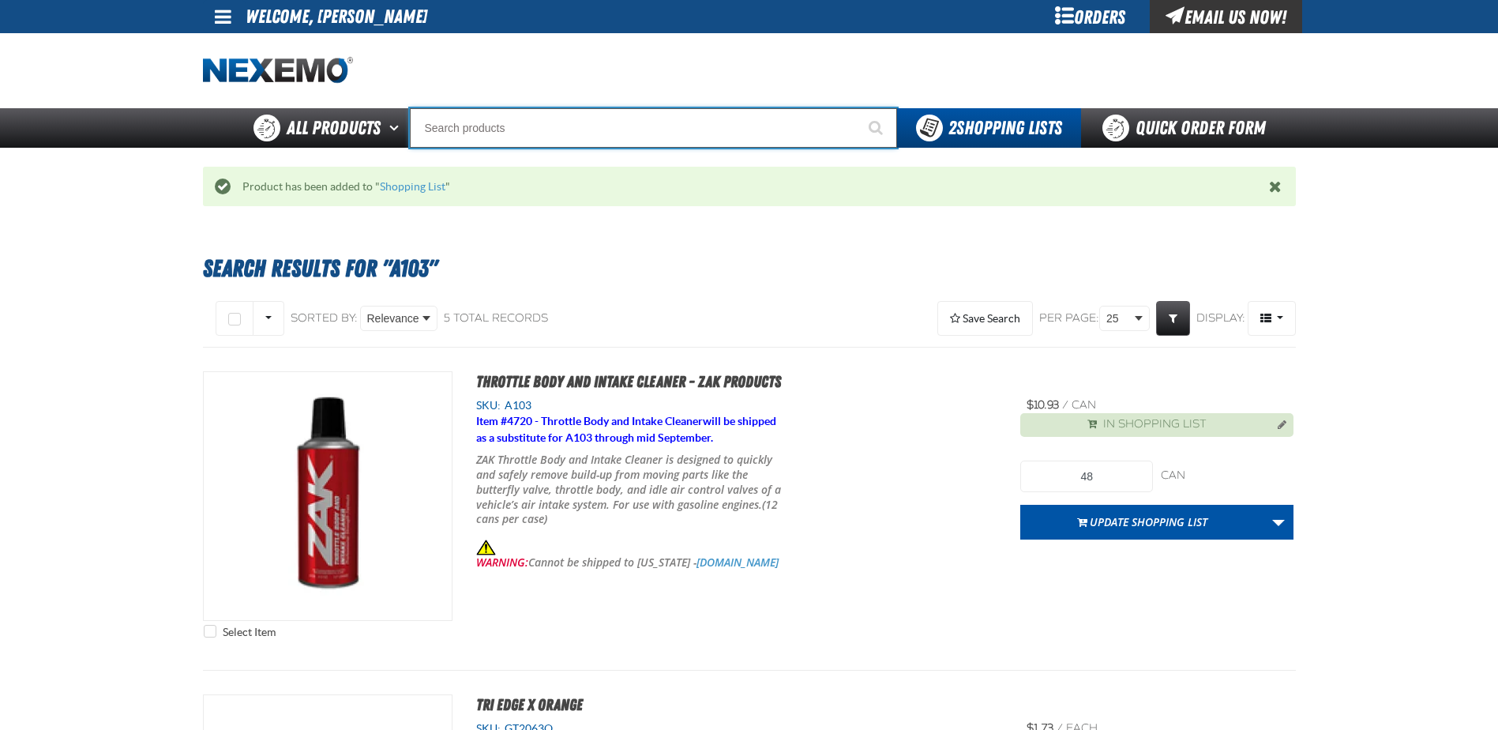
click at [557, 112] on input "Search" at bounding box center [653, 127] width 487 height 39
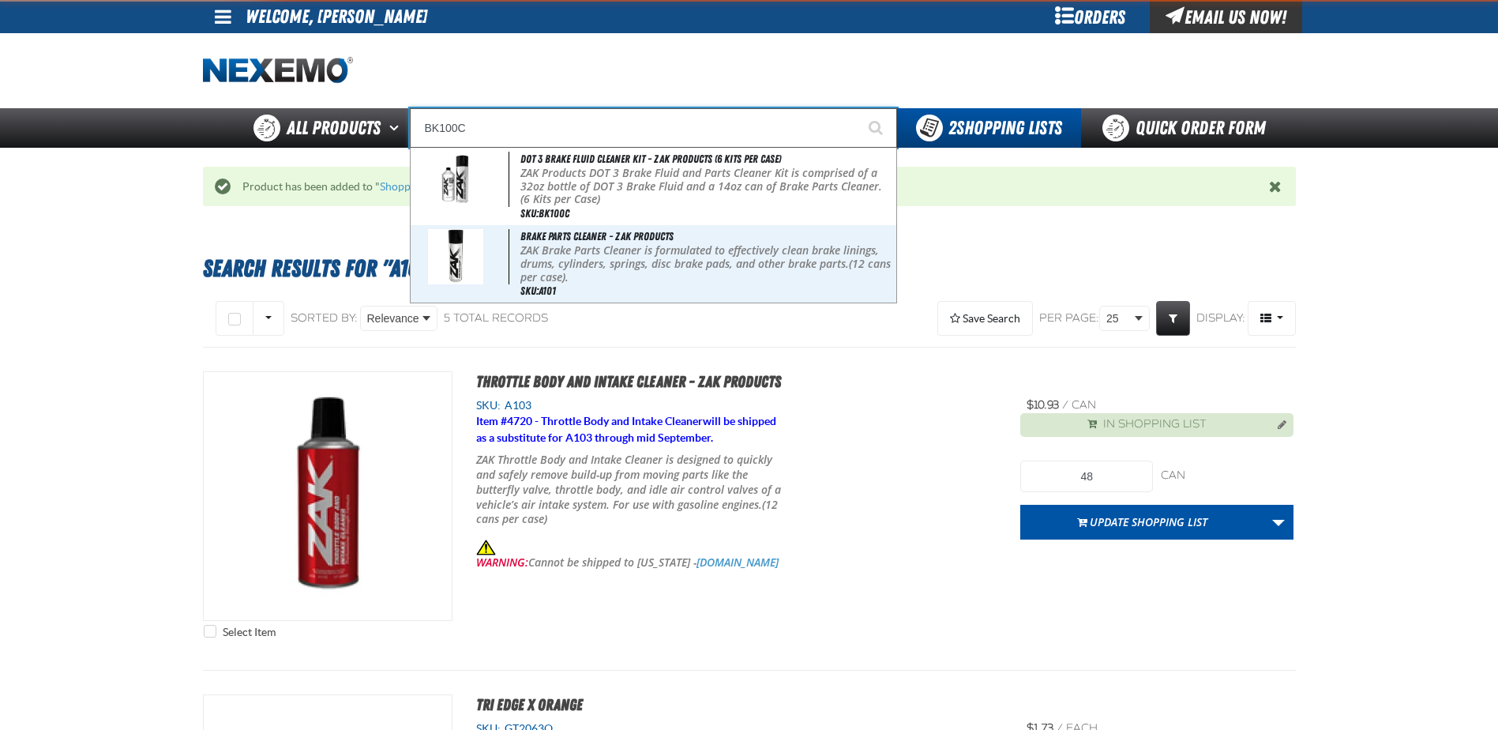
type input "BK100C"
click at [858, 108] on button "Start Searching" at bounding box center [877, 127] width 39 height 39
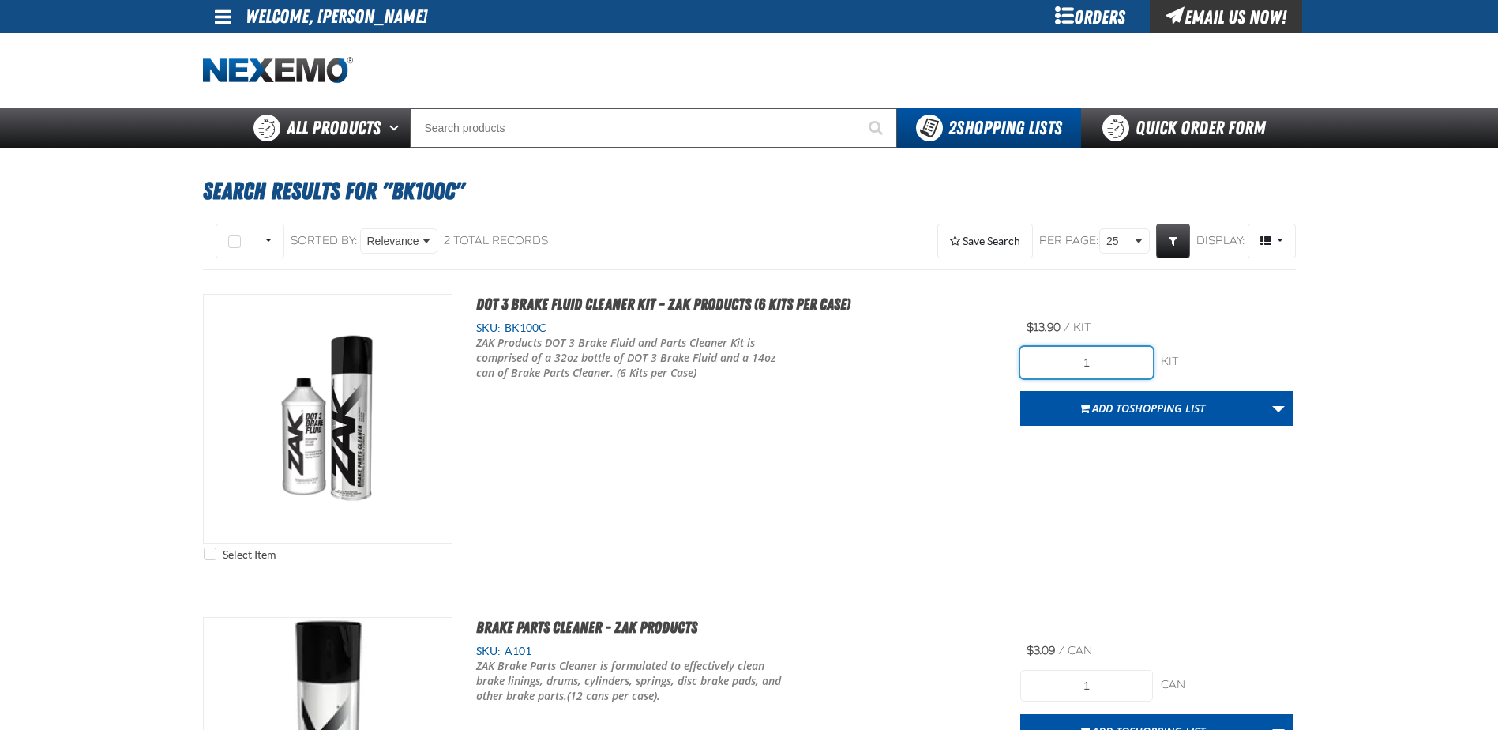
drag, startPoint x: 1113, startPoint y: 360, endPoint x: 1004, endPoint y: 350, distance: 109.4
click at [1015, 359] on div "Select Item DOT 3 Brake Fluid Cleaner Kit - ZAK Products (6 Kits per Case) SKU:…" at bounding box center [749, 431] width 1093 height 275
type input "96"
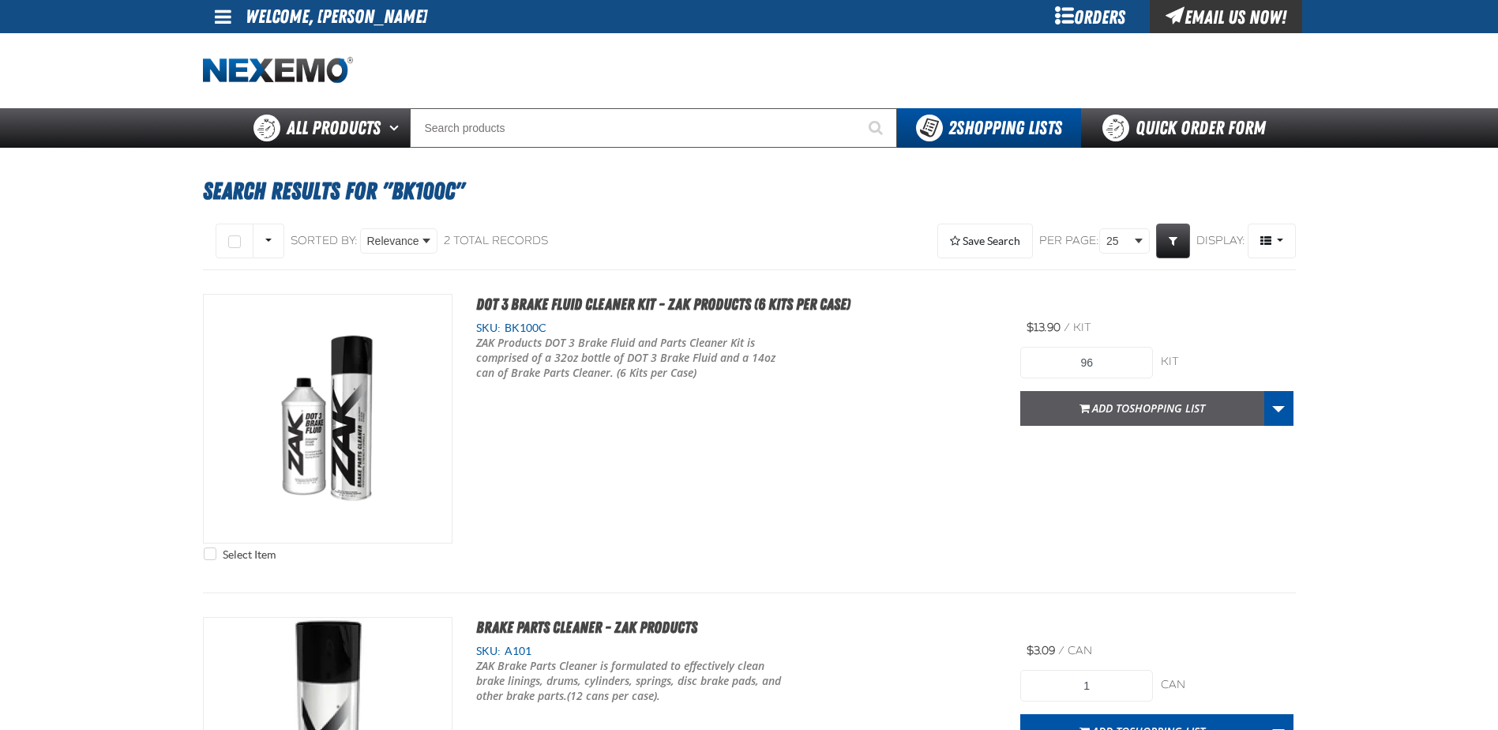
click at [1189, 407] on span "Shopping List" at bounding box center [1167, 407] width 76 height 15
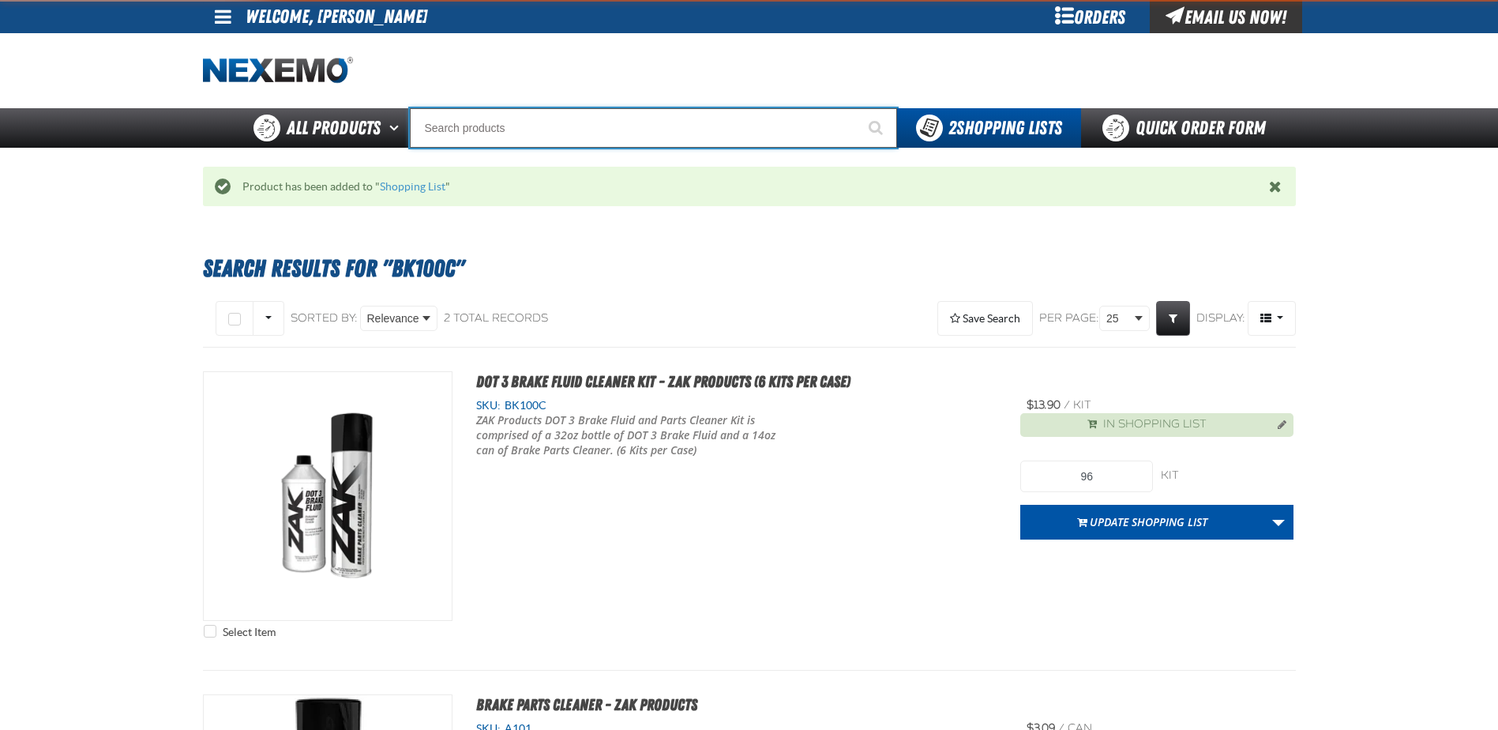
click at [569, 121] on input "Search" at bounding box center [653, 127] width 487 height 39
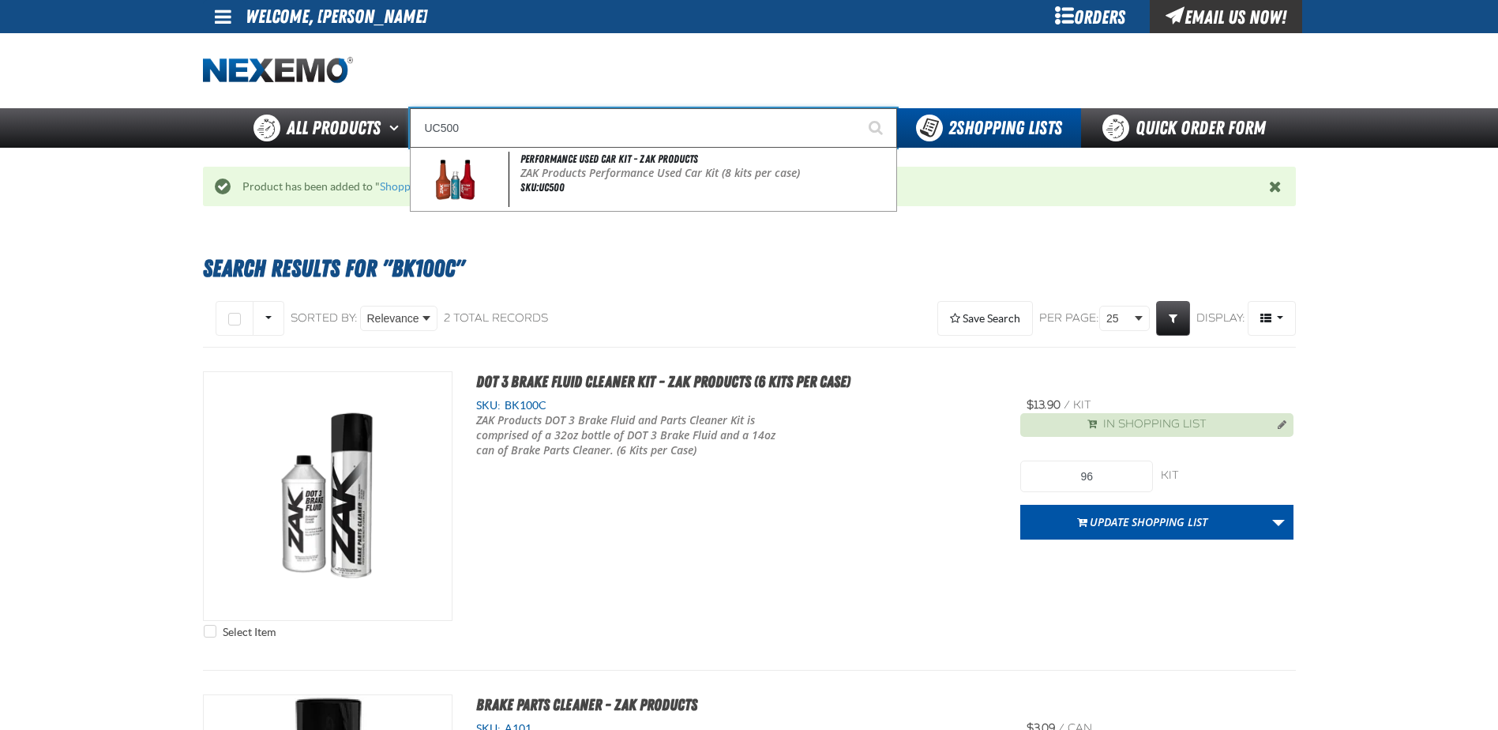
type input "UC500"
click at [858, 108] on button "Start Searching" at bounding box center [877, 127] width 39 height 39
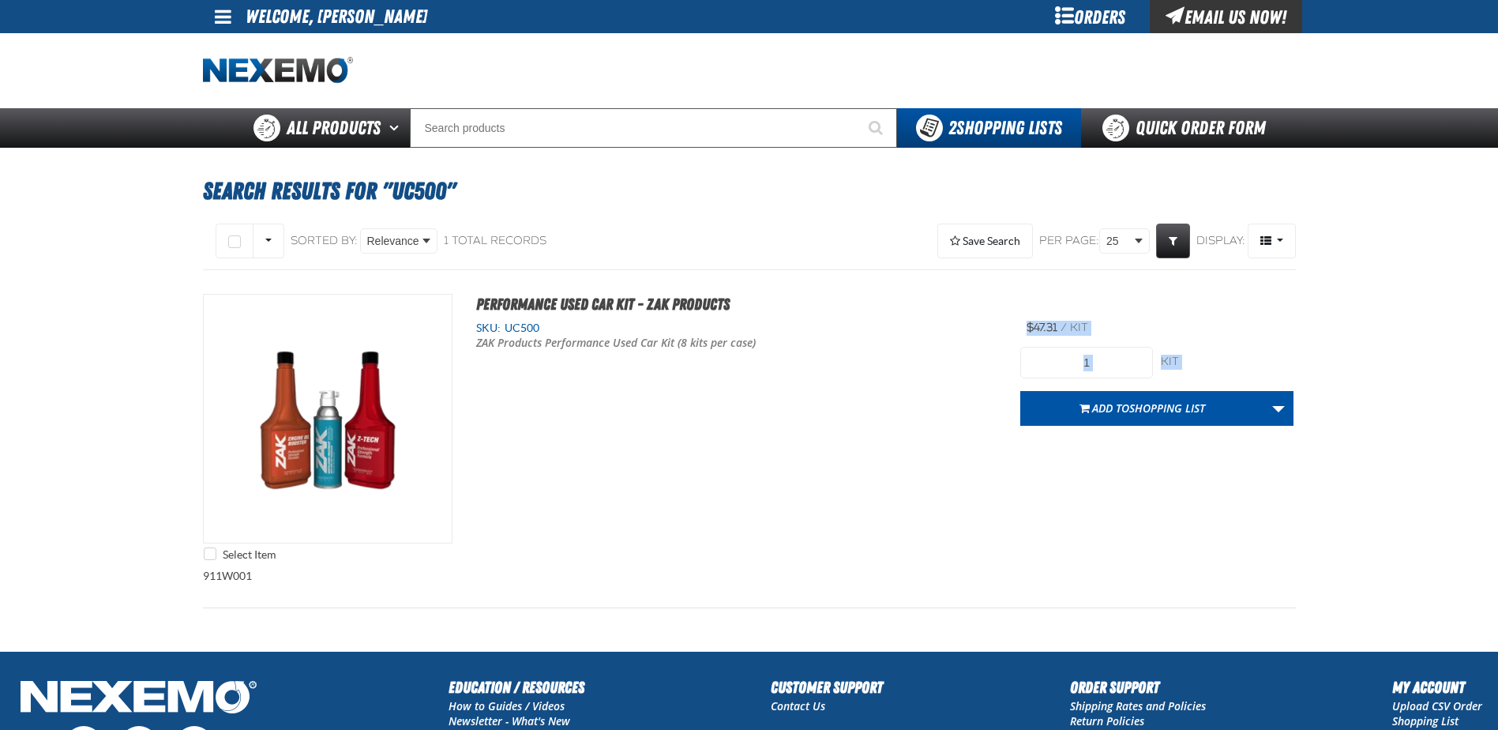
drag, startPoint x: 1132, startPoint y: 379, endPoint x: 970, endPoint y: 348, distance: 165.6
click at [970, 348] on div "Select Item Performance Used Car Kit - ZAK Products SKU: UC500 ZAK Products Per…" at bounding box center [749, 431] width 1093 height 275
drag, startPoint x: 970, startPoint y: 348, endPoint x: 1110, endPoint y: 356, distance: 140.8
click at [1110, 356] on input "1" at bounding box center [1086, 363] width 133 height 32
drag, startPoint x: 1107, startPoint y: 362, endPoint x: 1035, endPoint y: 362, distance: 71.9
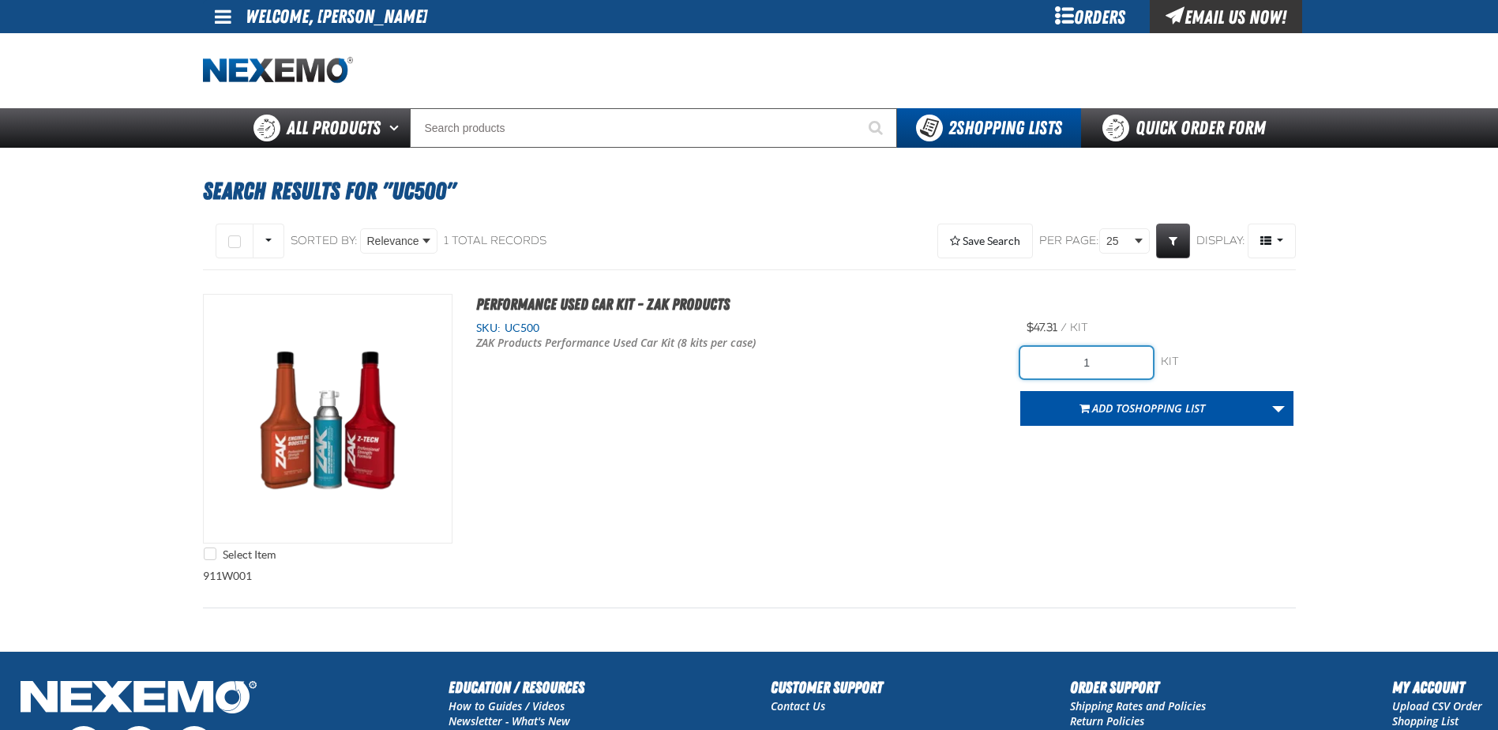
click at [1035, 362] on input "1" at bounding box center [1086, 363] width 133 height 32
type input "80"
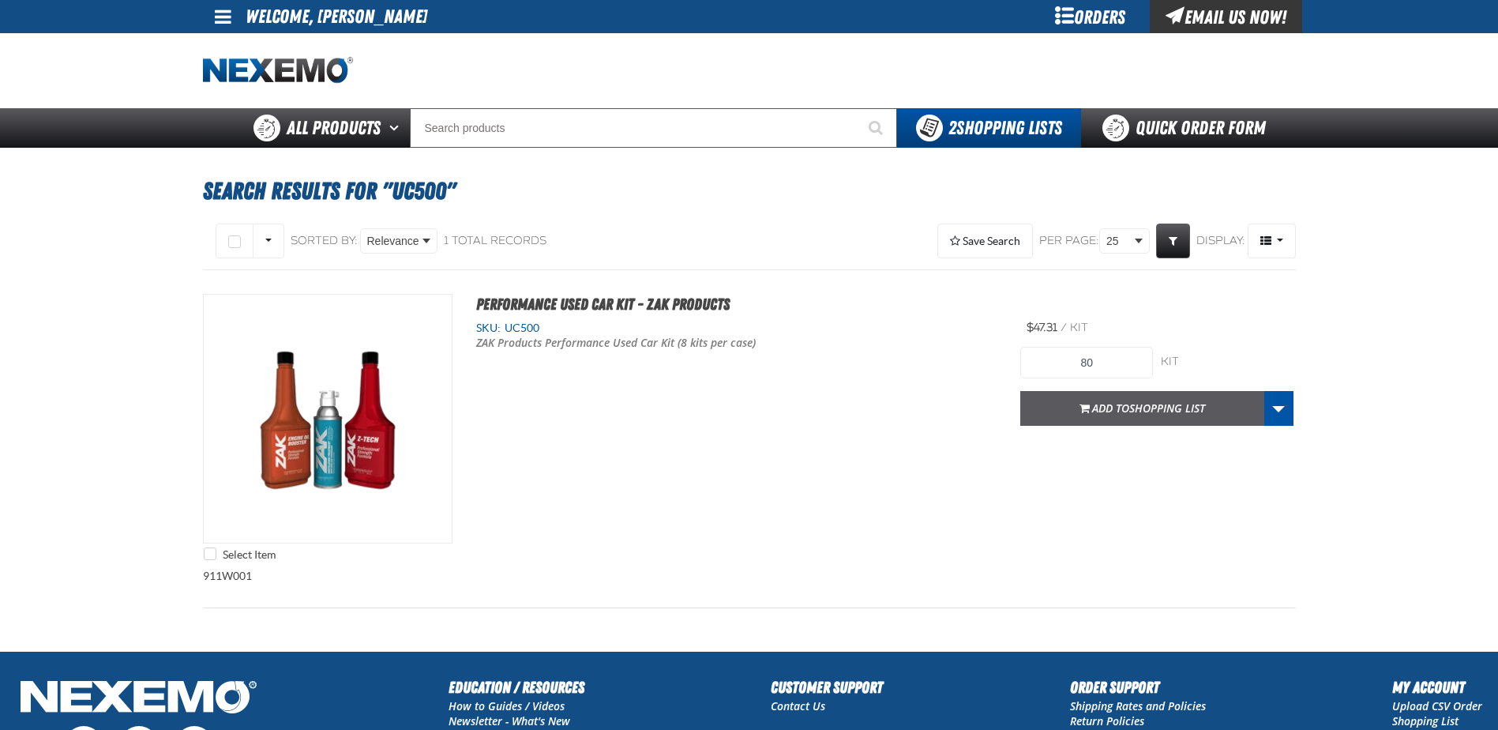
click at [1181, 399] on button "Add to Shopping List" at bounding box center [1142, 408] width 244 height 35
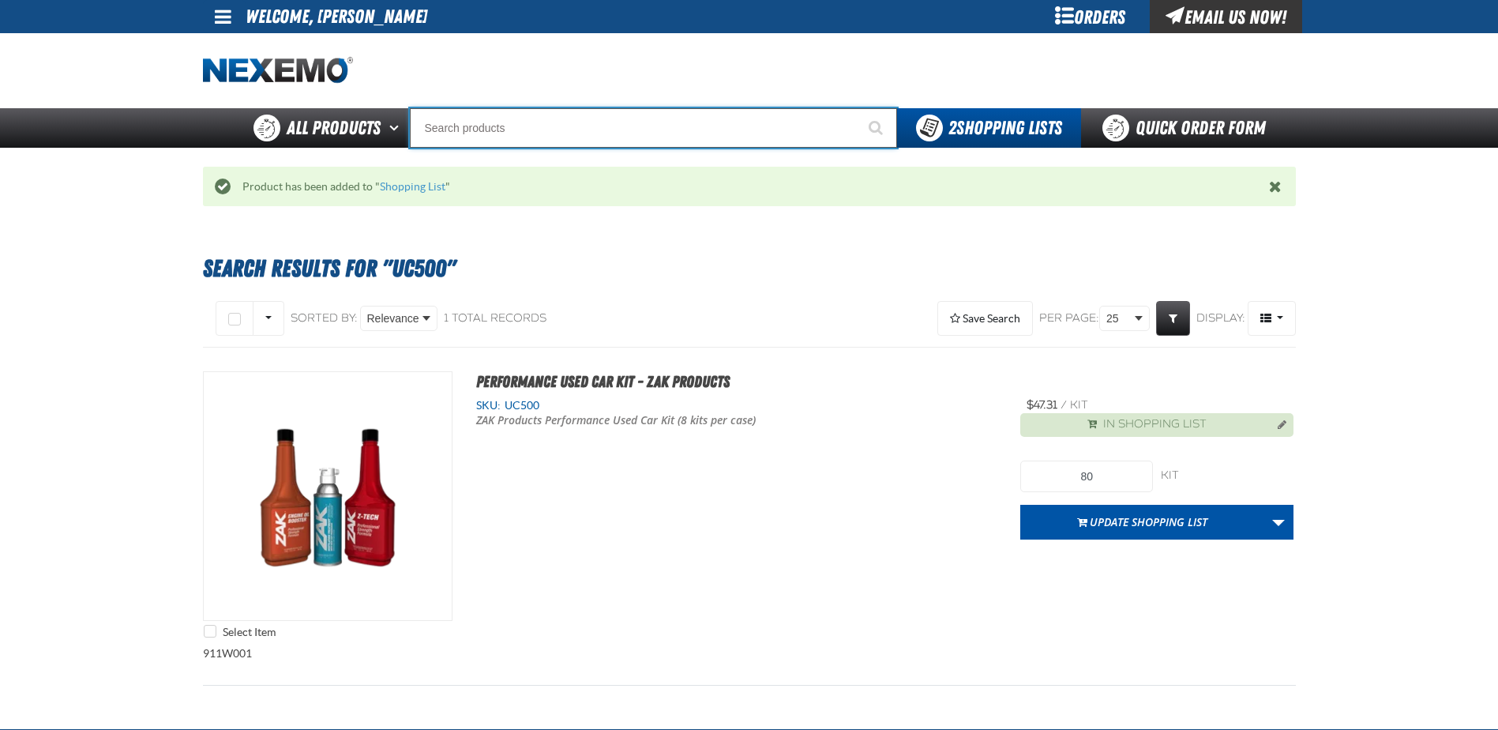
click at [569, 131] on input "Search" at bounding box center [653, 127] width 487 height 39
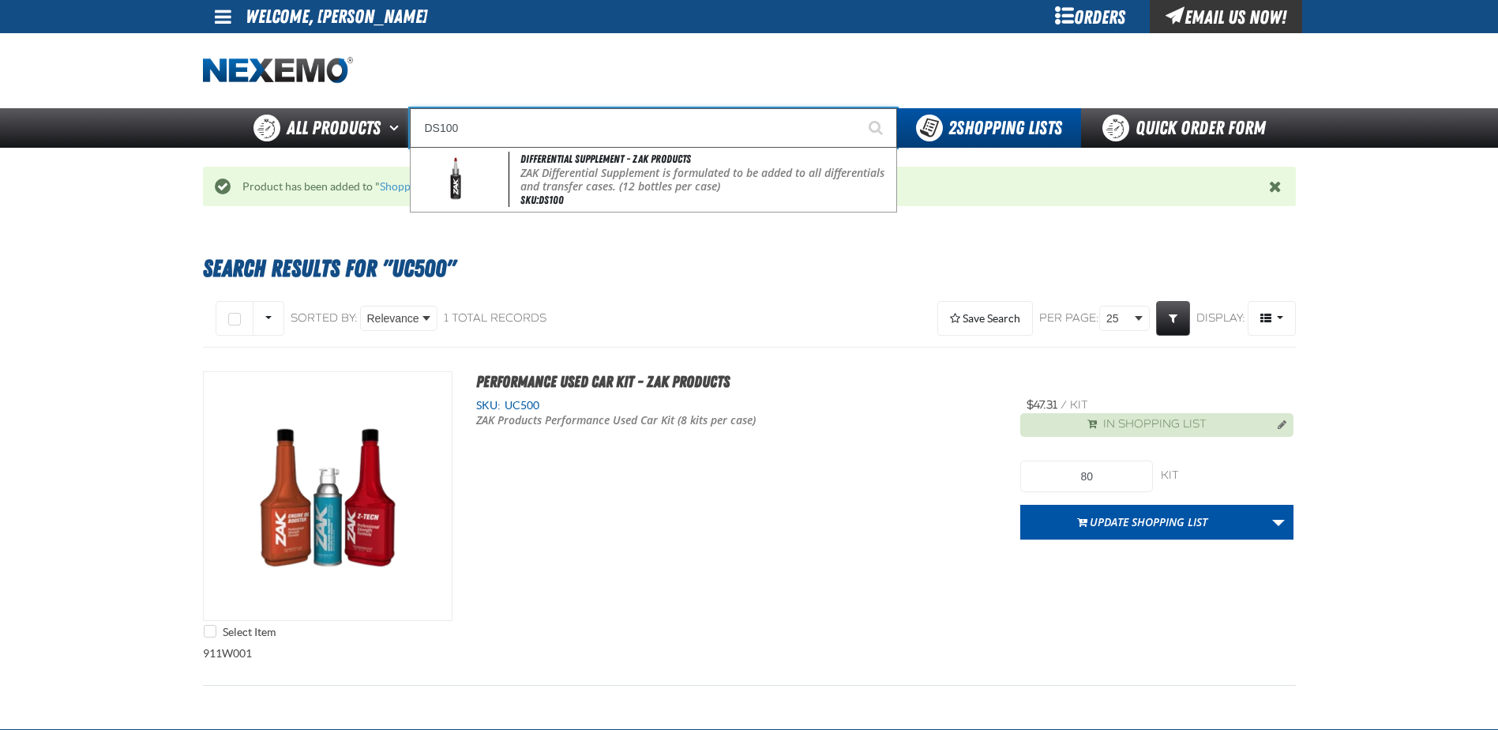
type input "DS100"
click at [858, 108] on button "Start Searching" at bounding box center [877, 127] width 39 height 39
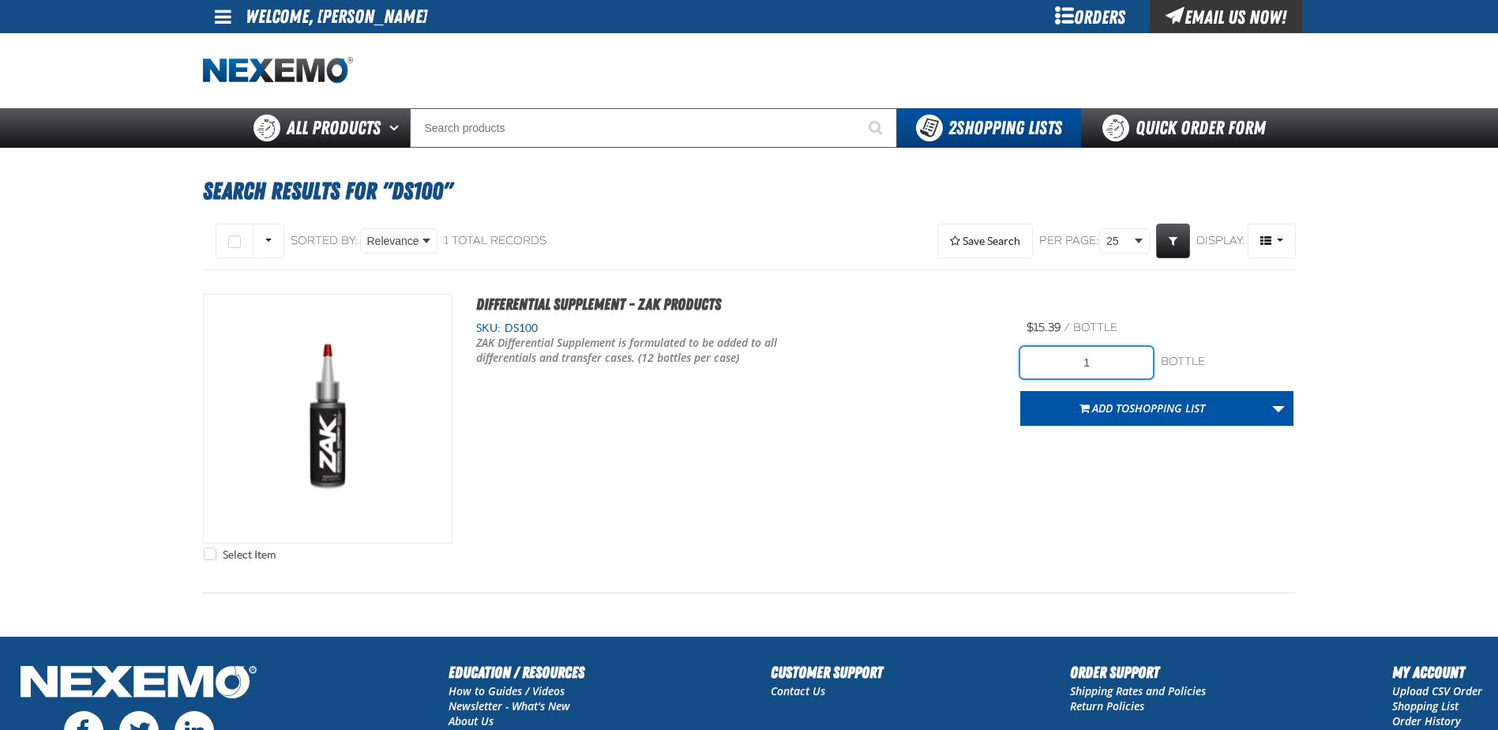
drag, startPoint x: 1106, startPoint y: 365, endPoint x: 956, endPoint y: 353, distance: 150.5
click at [956, 353] on div "Select Item Differential Supplement - ZAK Products SKU: DS100" at bounding box center [749, 431] width 1093 height 275
type input "48"
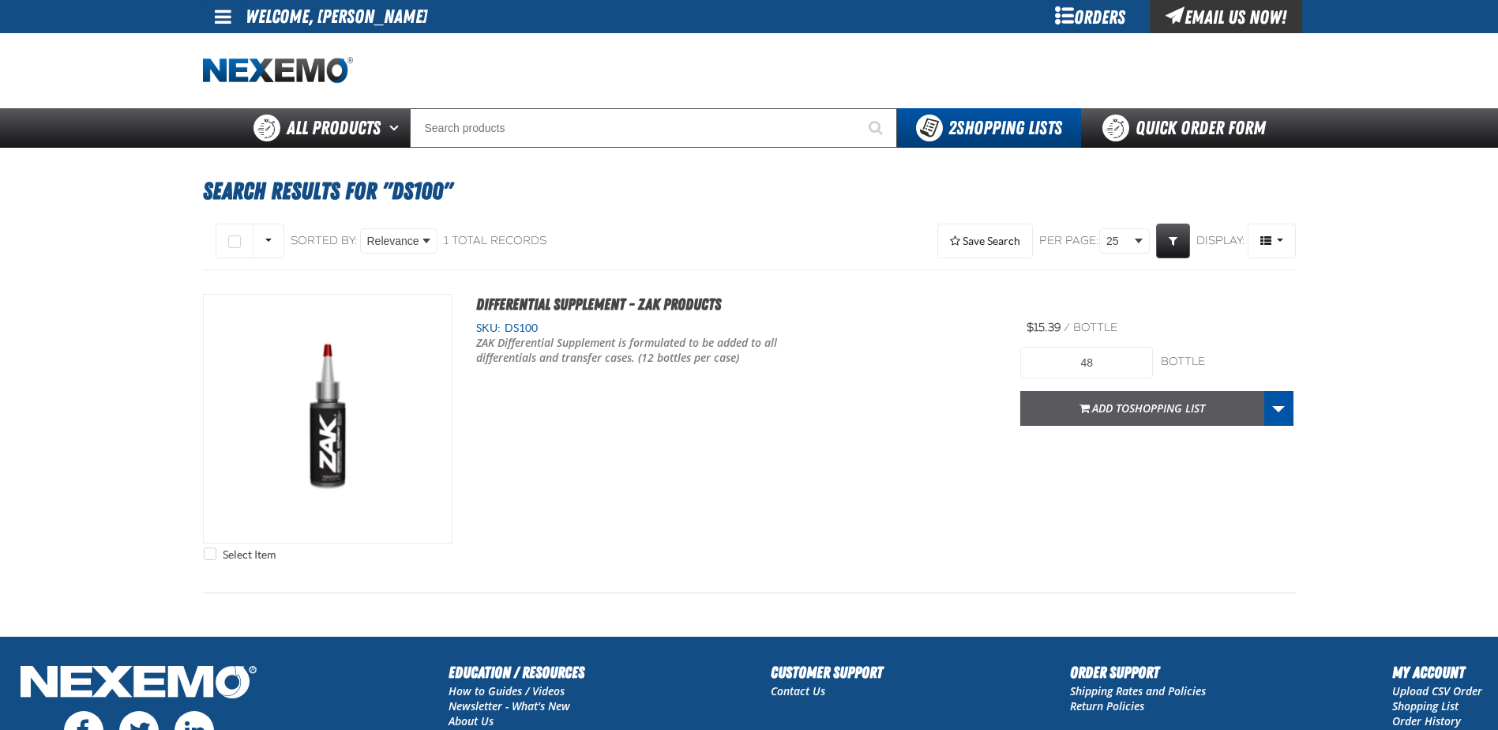
click at [1115, 406] on span "Add to Shopping List" at bounding box center [1148, 407] width 113 height 15
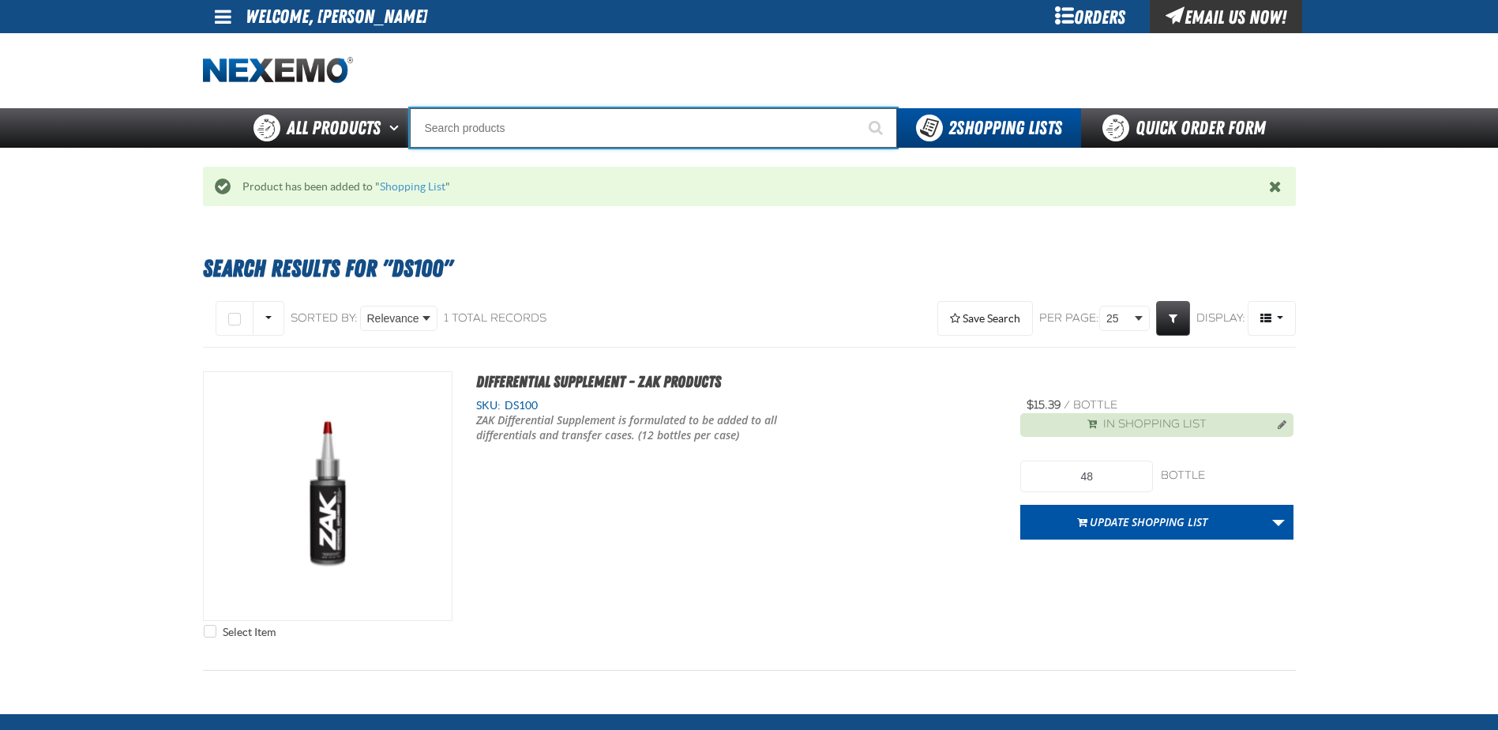
click at [479, 121] on input "Search" at bounding box center [653, 127] width 487 height 39
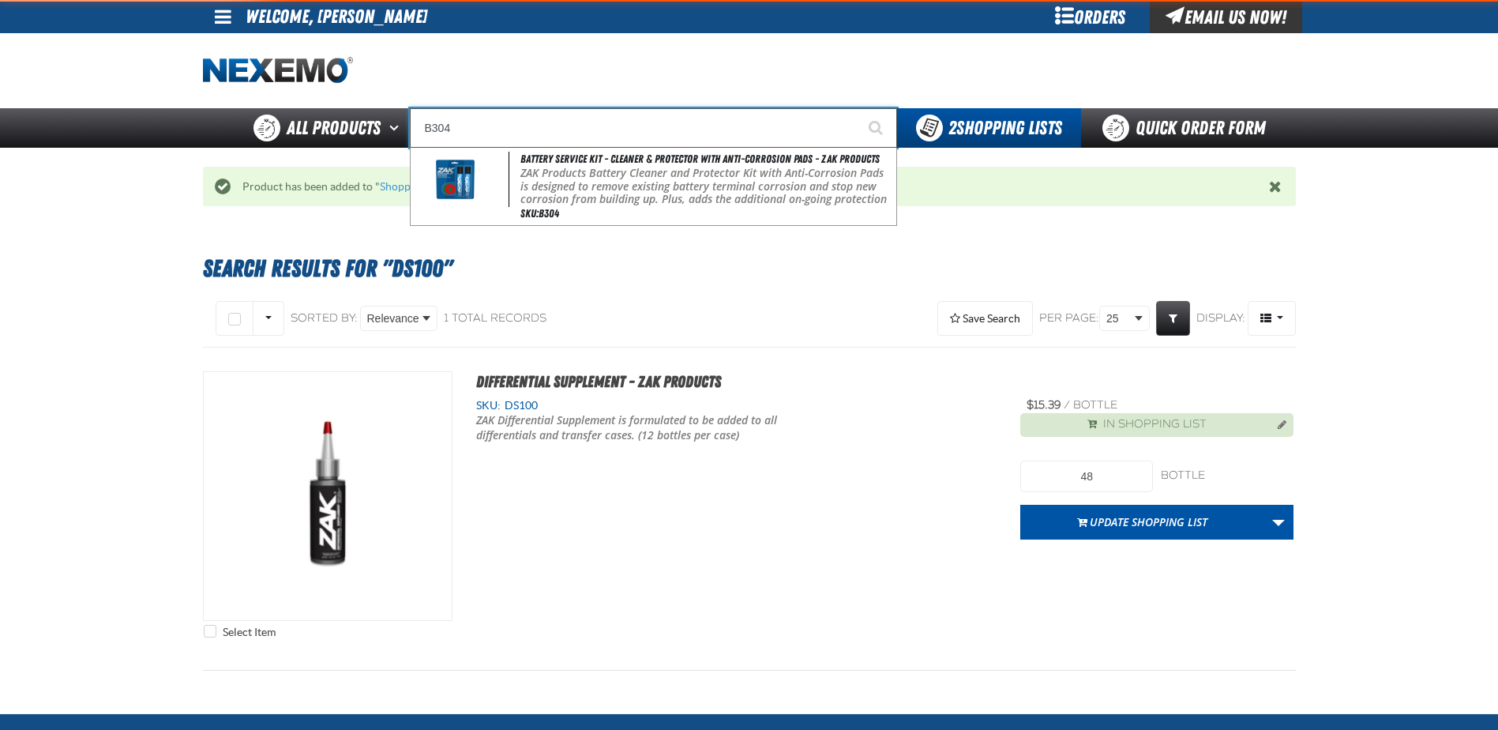
type input "B304"
click at [858, 108] on button "Start Searching" at bounding box center [877, 127] width 39 height 39
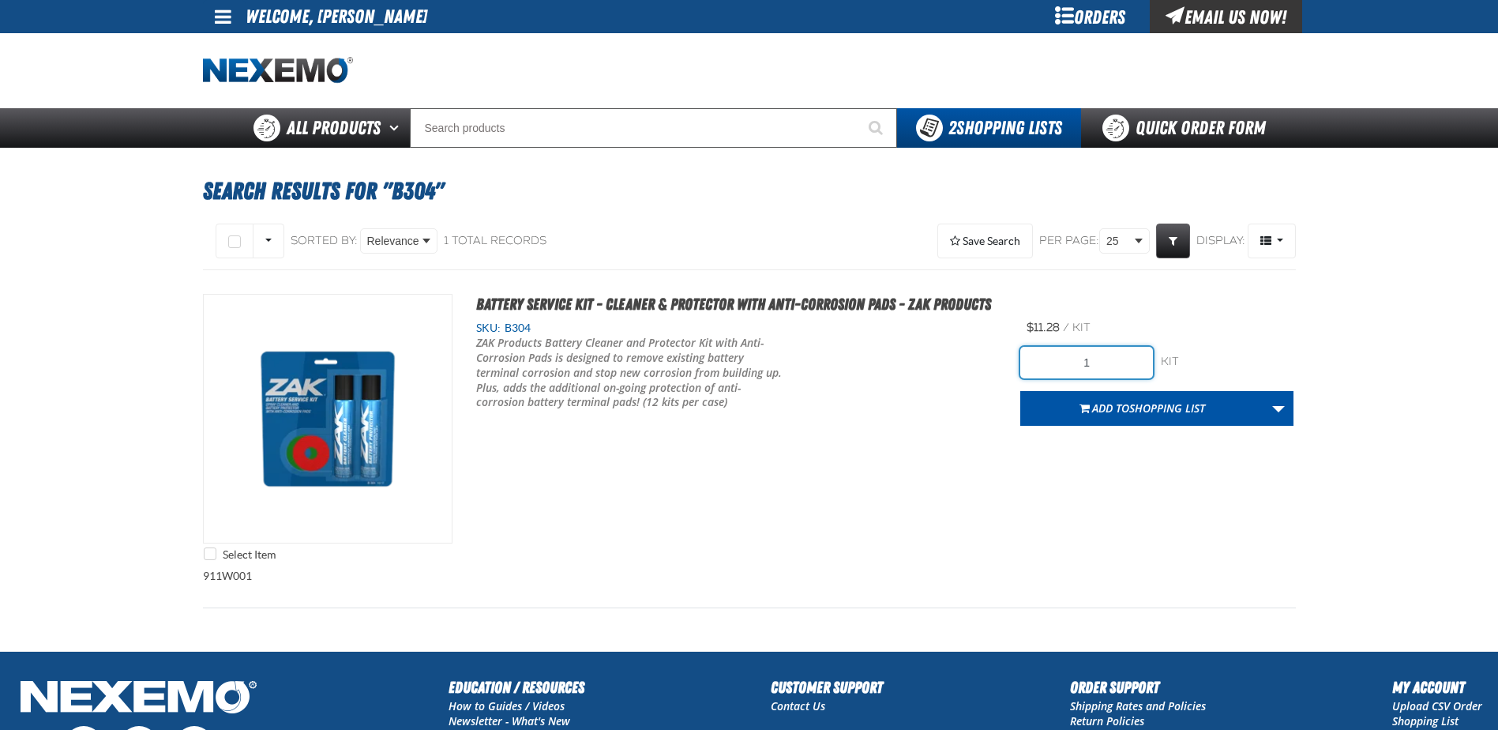
drag, startPoint x: 1107, startPoint y: 361, endPoint x: 1023, endPoint y: 354, distance: 84.0
click at [1024, 354] on input "1" at bounding box center [1086, 363] width 133 height 32
type input "36"
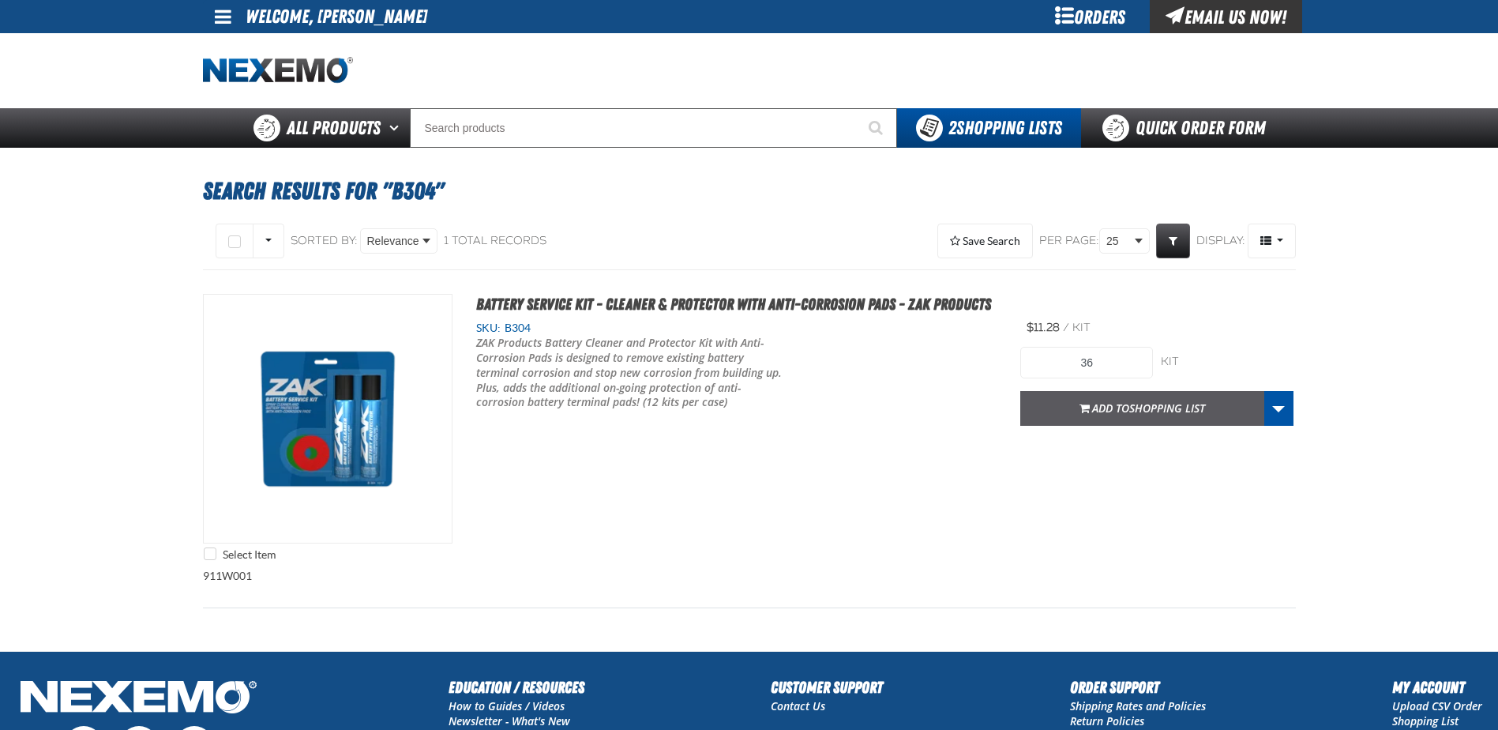
click at [1139, 410] on span "Shopping List" at bounding box center [1167, 407] width 76 height 15
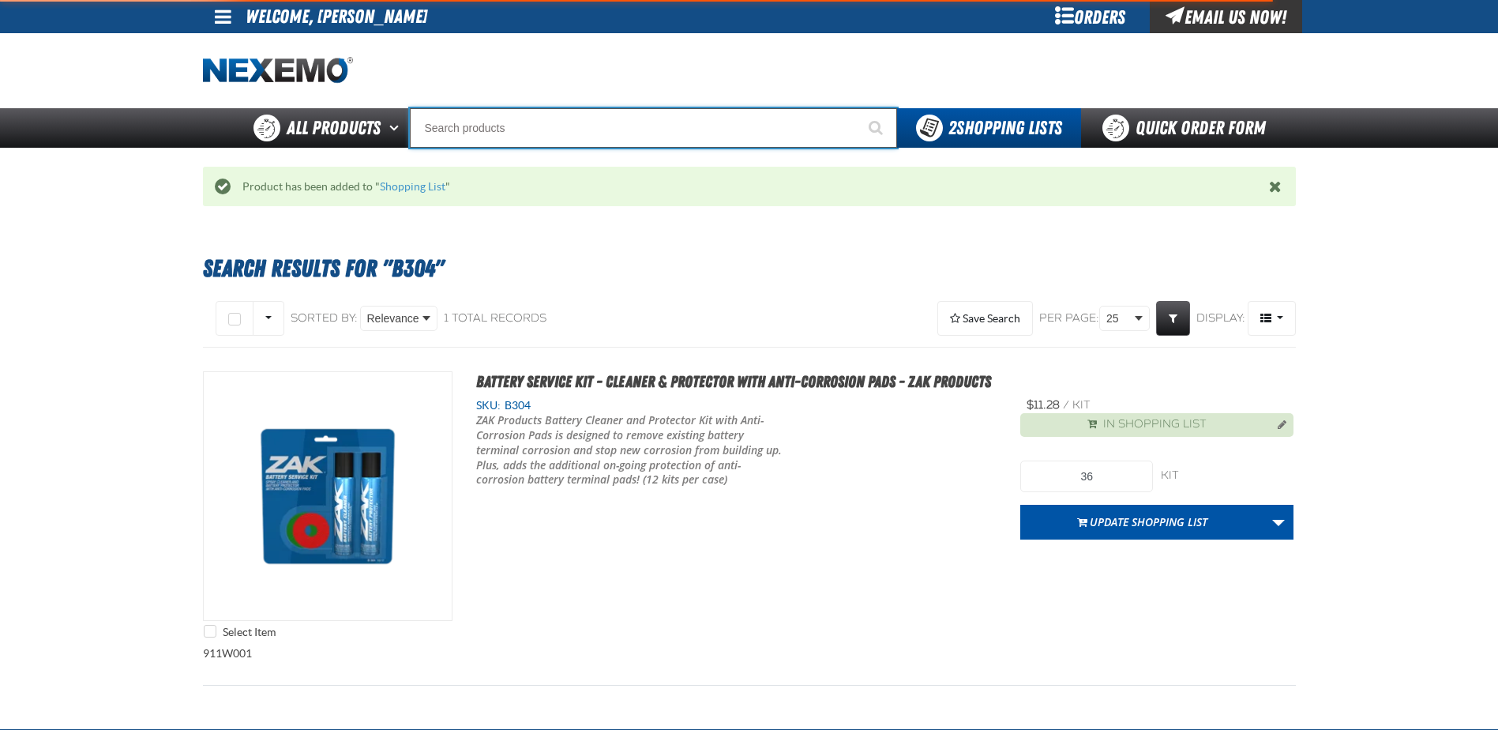
click at [586, 120] on input "Search" at bounding box center [653, 127] width 487 height 39
type input "AC"
type input "AC Power Booster - ZAK Products"
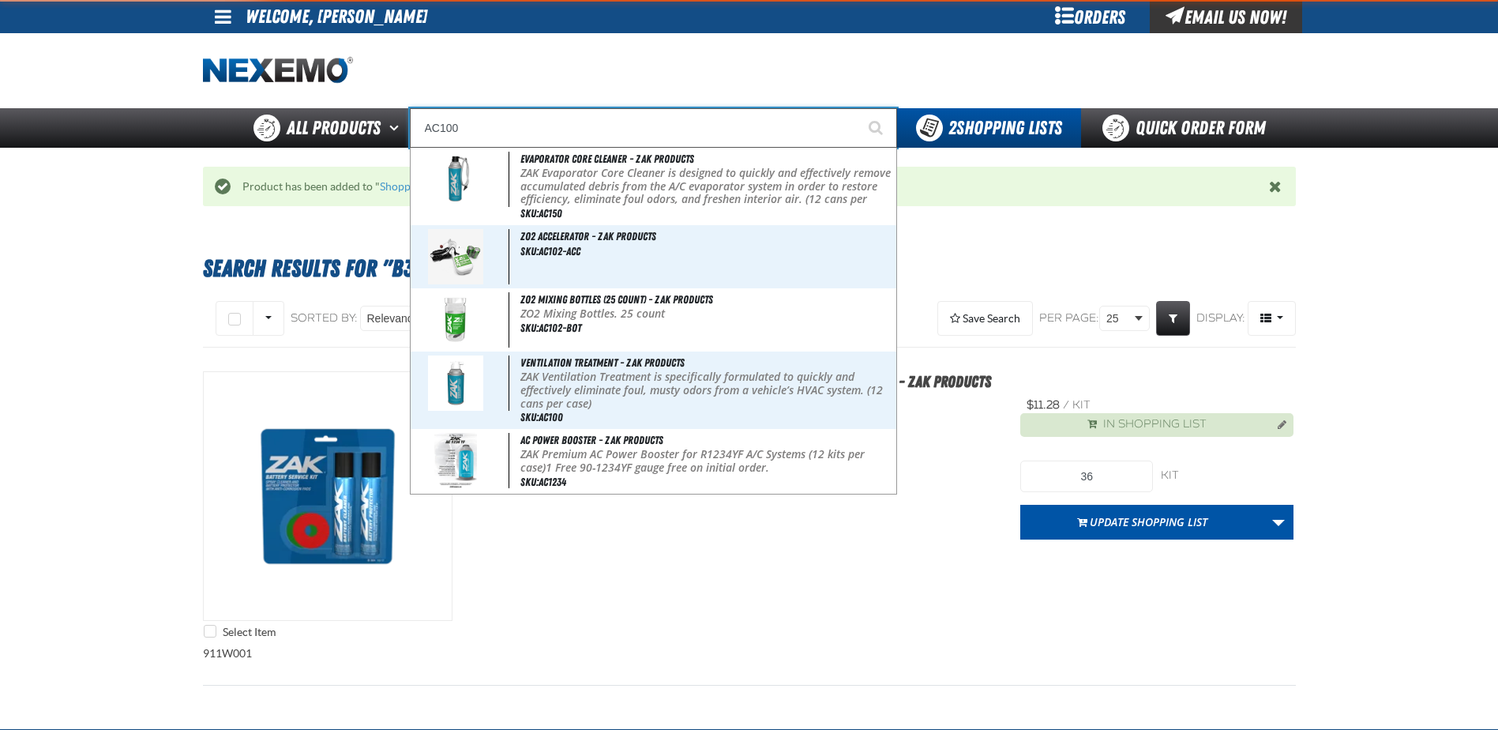
type input "AC100"
click at [858, 108] on button "Start Searching" at bounding box center [877, 127] width 39 height 39
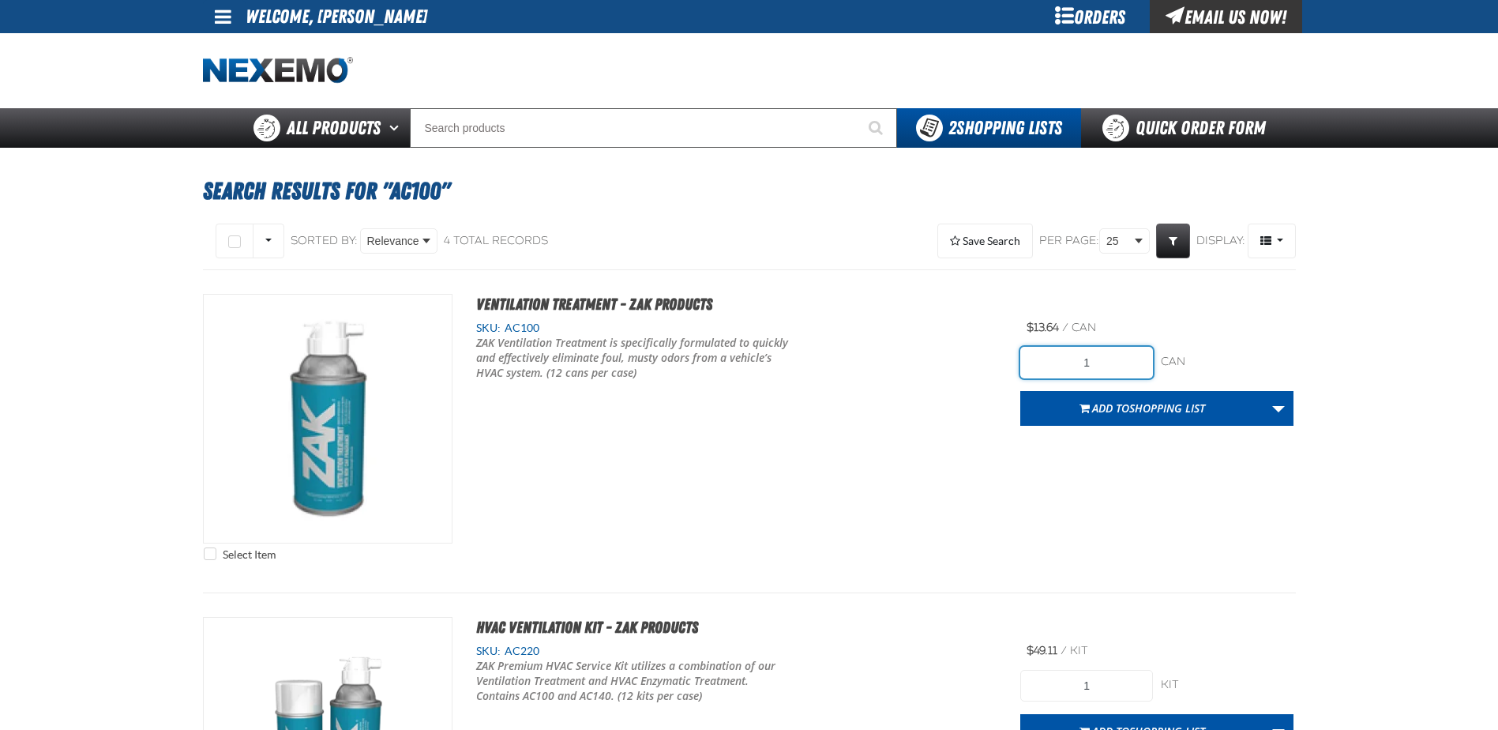
drag, startPoint x: 1111, startPoint y: 361, endPoint x: 1045, endPoint y: 354, distance: 66.7
click at [1045, 357] on input "1" at bounding box center [1086, 363] width 133 height 32
type input "24"
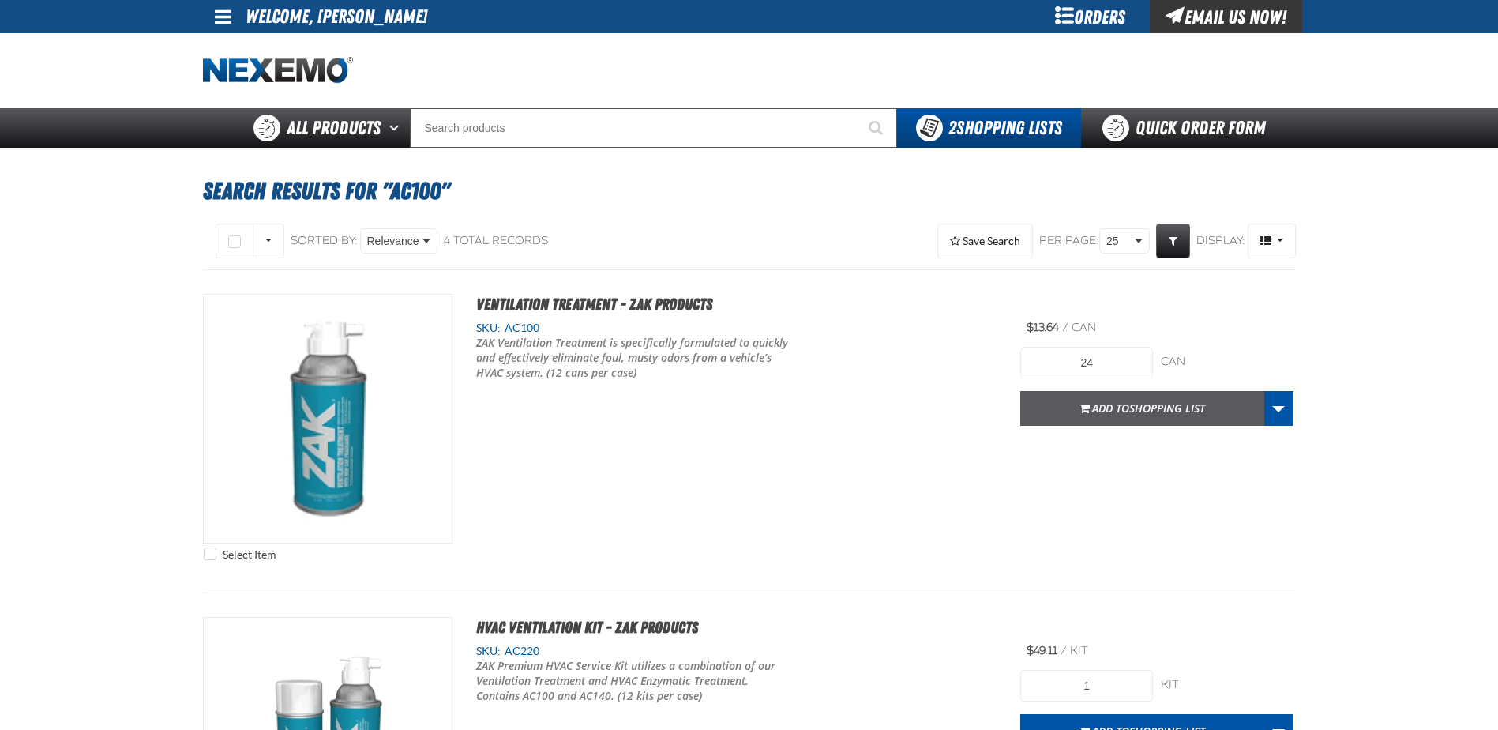
click at [1117, 415] on button "Add to Shopping List" at bounding box center [1142, 408] width 244 height 35
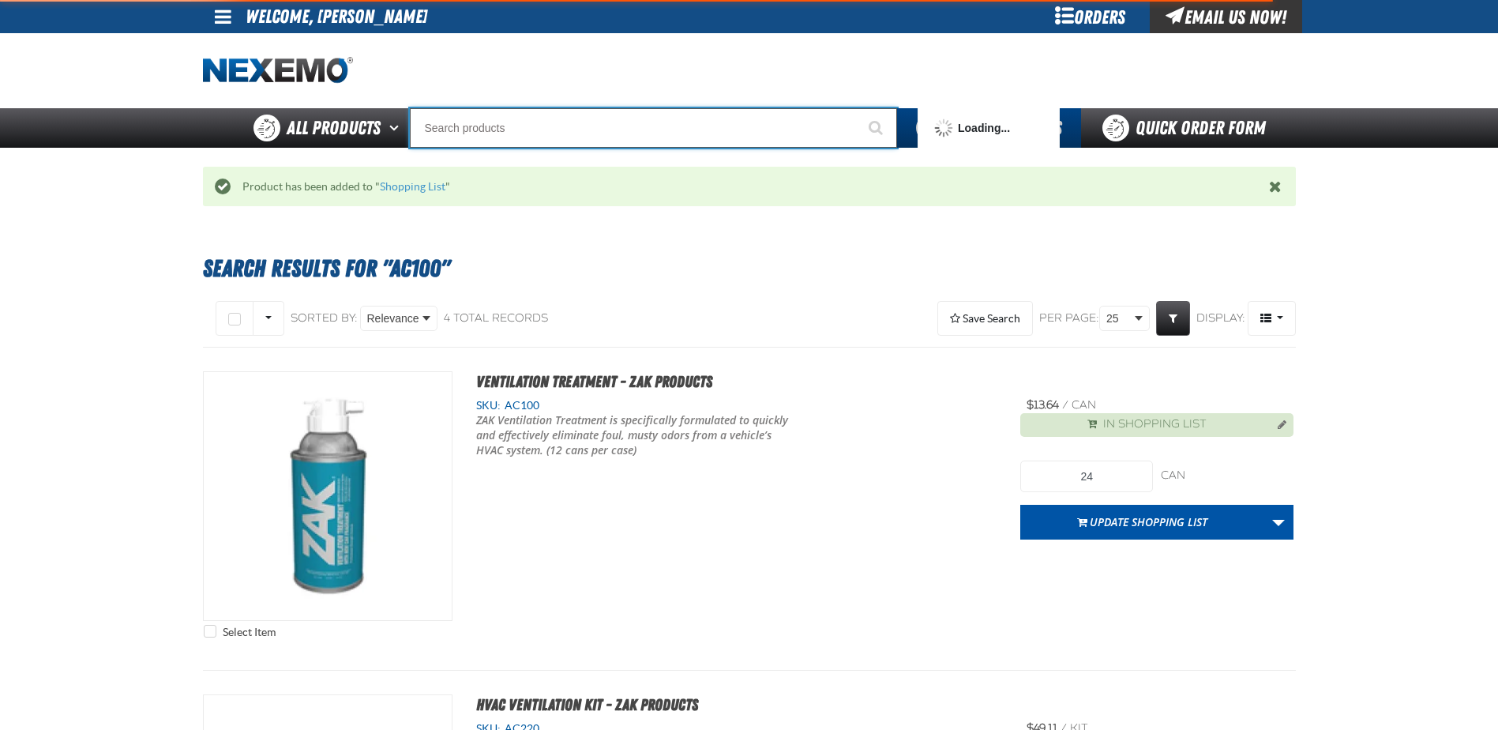
click at [544, 133] on input "Search" at bounding box center [653, 127] width 487 height 39
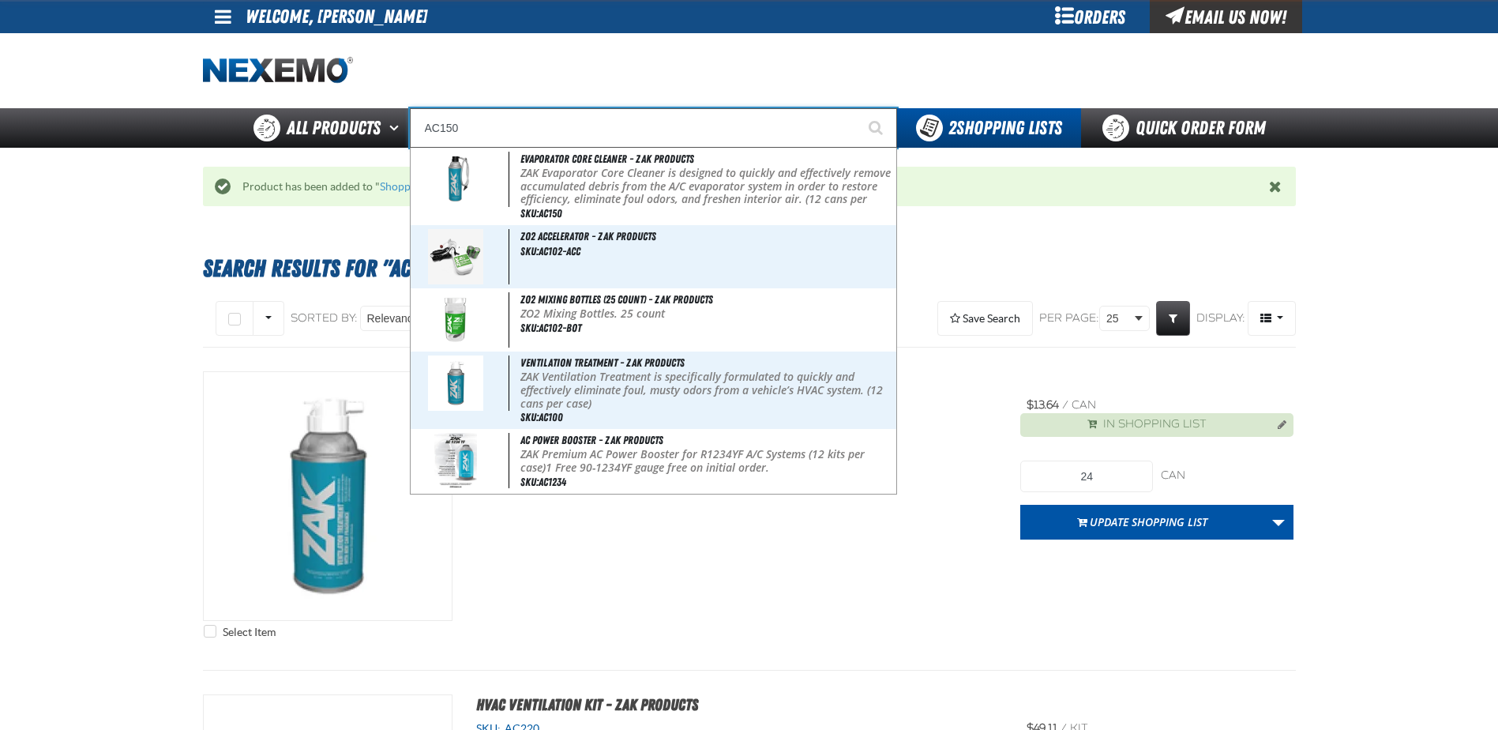
type input "AC150"
click at [858, 108] on button "Start Searching" at bounding box center [877, 127] width 39 height 39
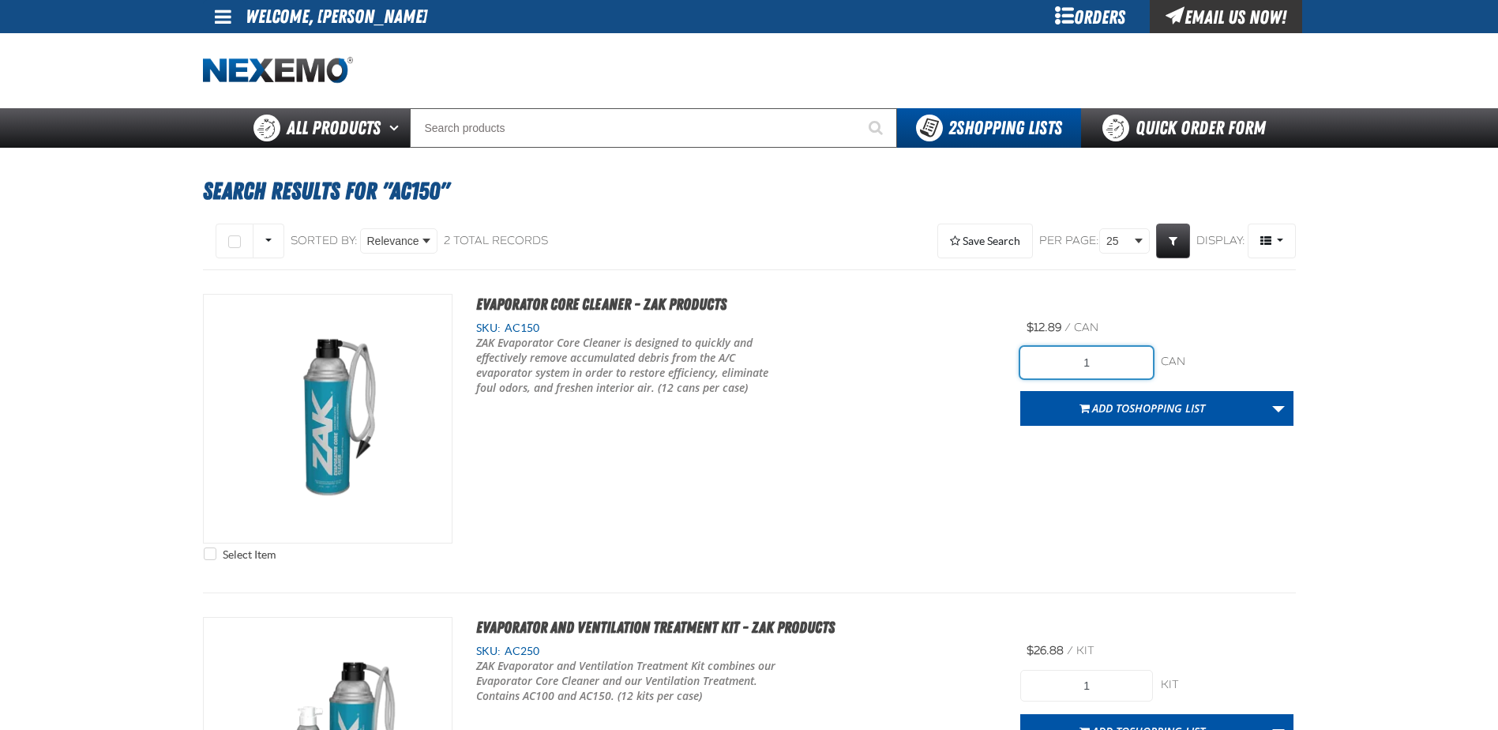
drag, startPoint x: 1097, startPoint y: 358, endPoint x: 1049, endPoint y: 354, distance: 48.3
click at [1052, 366] on input "1" at bounding box center [1086, 363] width 133 height 32
type input "36"
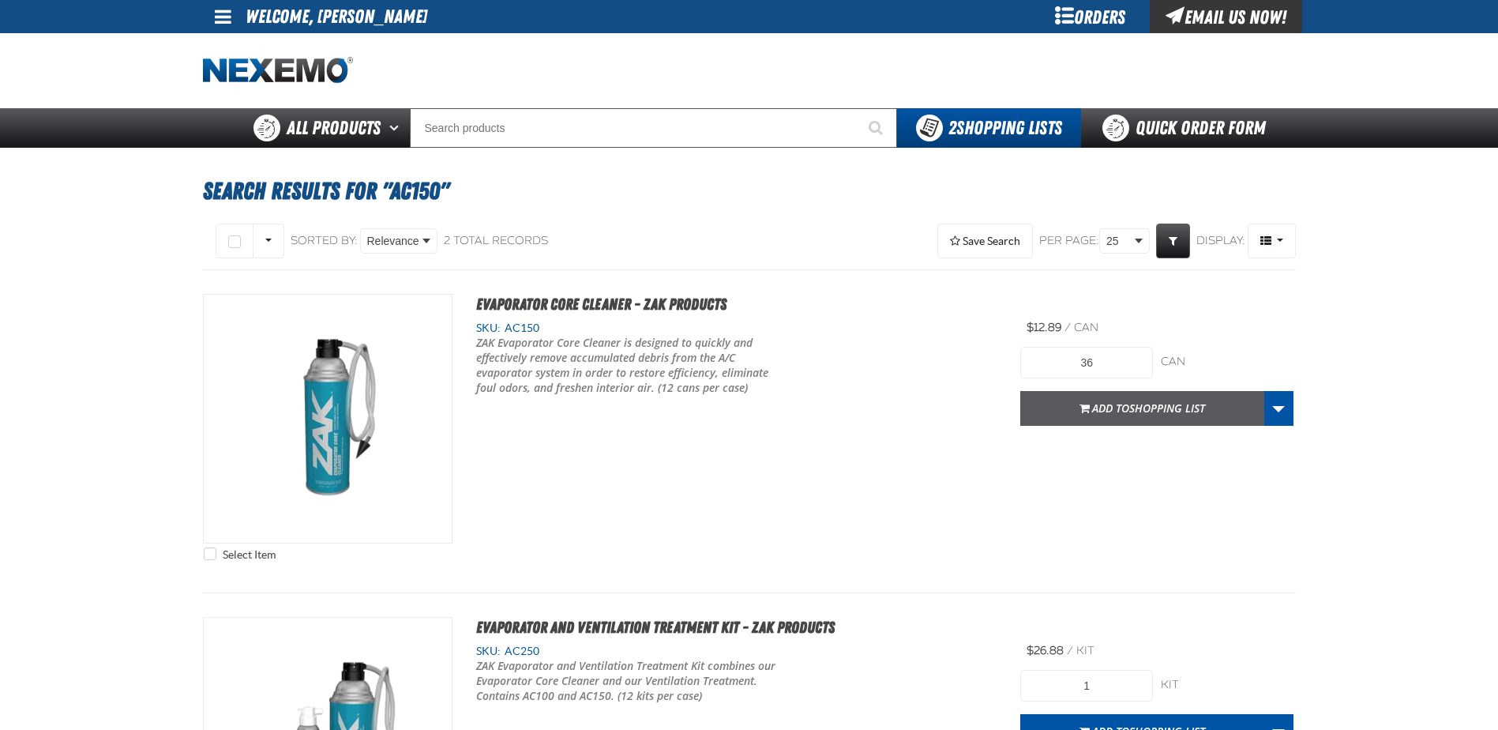
click at [1151, 408] on span "Shopping List" at bounding box center [1167, 407] width 76 height 15
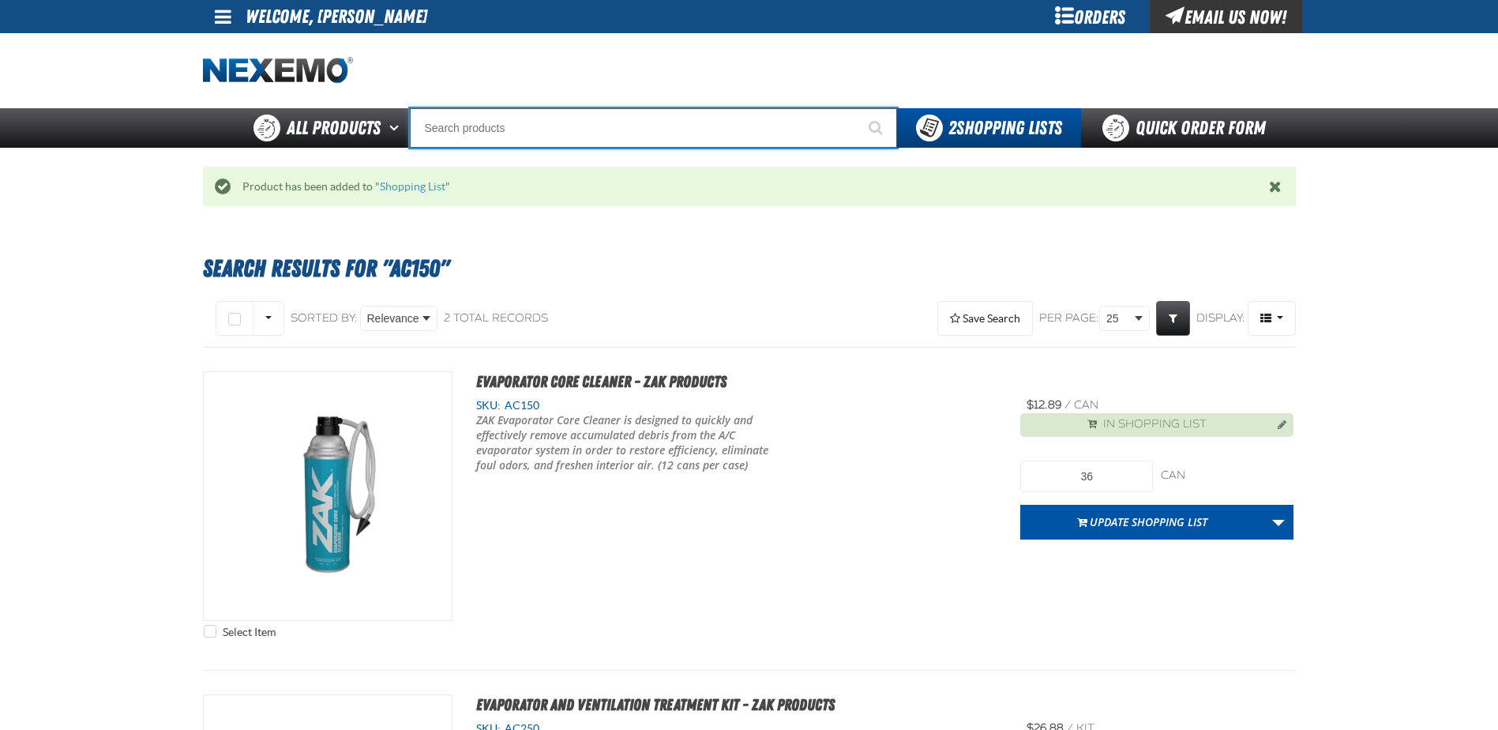
click at [517, 125] on input "Search" at bounding box center [653, 127] width 487 height 39
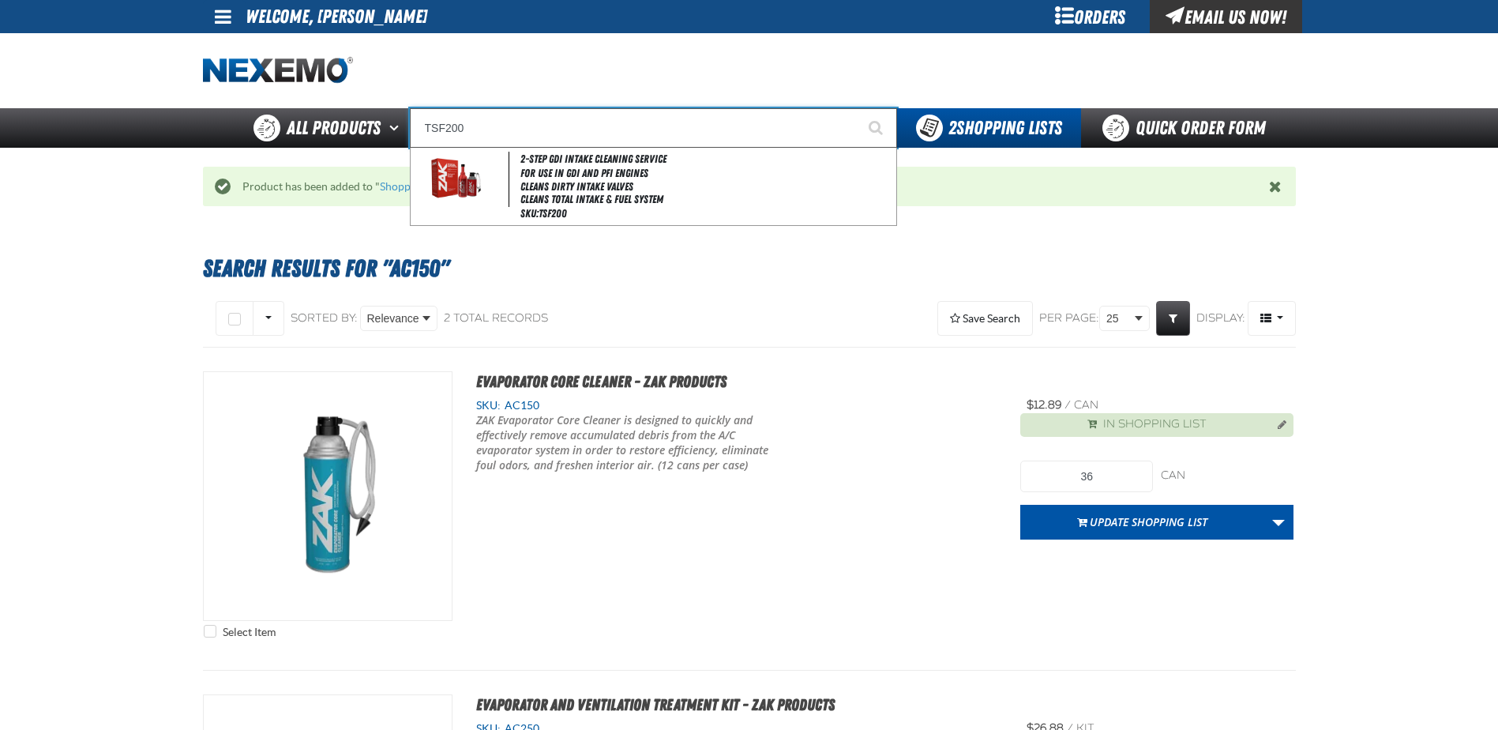
type input "TSF200"
click at [858, 108] on button "Start Searching" at bounding box center [877, 127] width 39 height 39
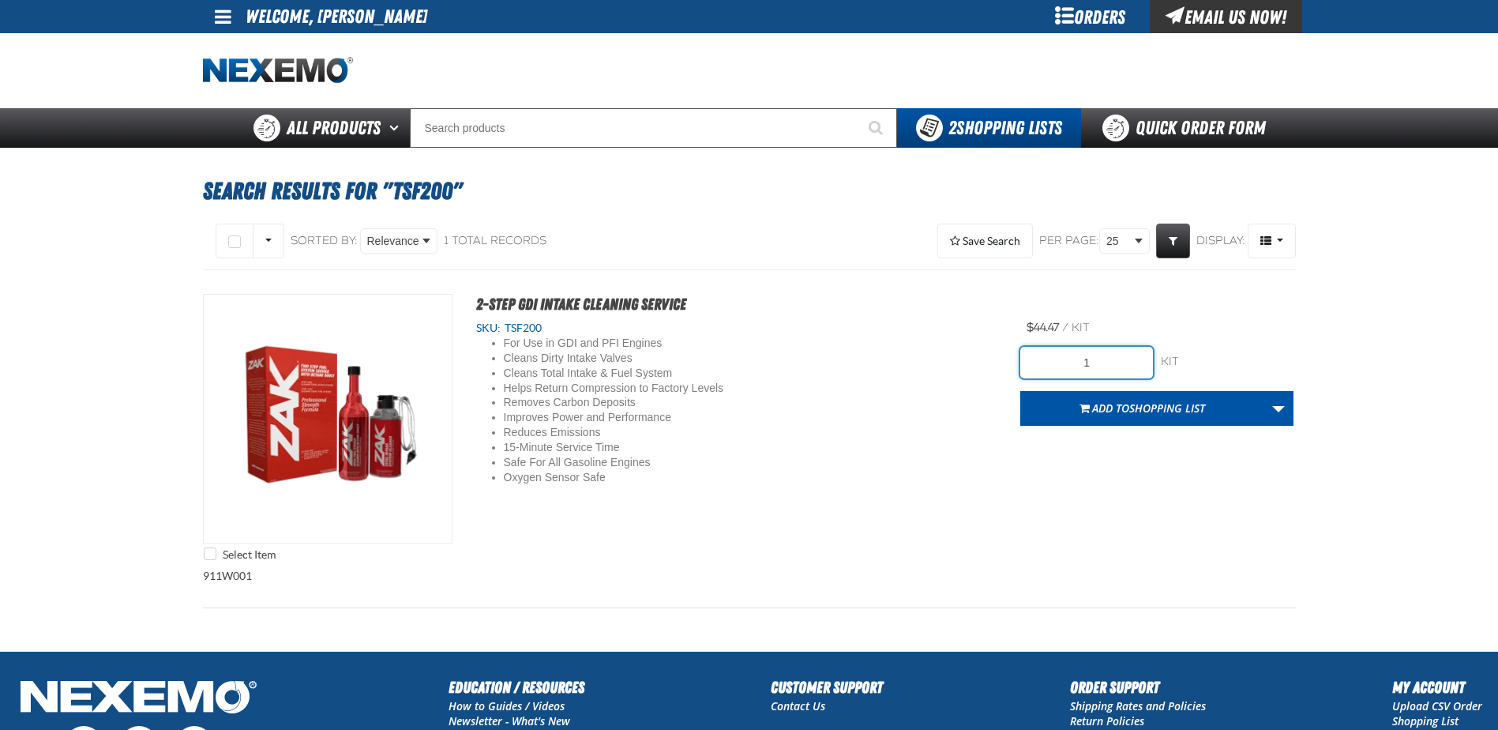
drag, startPoint x: 1114, startPoint y: 358, endPoint x: 976, endPoint y: 355, distance: 138.2
click at [981, 356] on div "Select Item 2-Step GDI Intake Cleaning Service SKU: TSF200 For Use in GDI and P…" at bounding box center [749, 431] width 1093 height 275
type input "72"
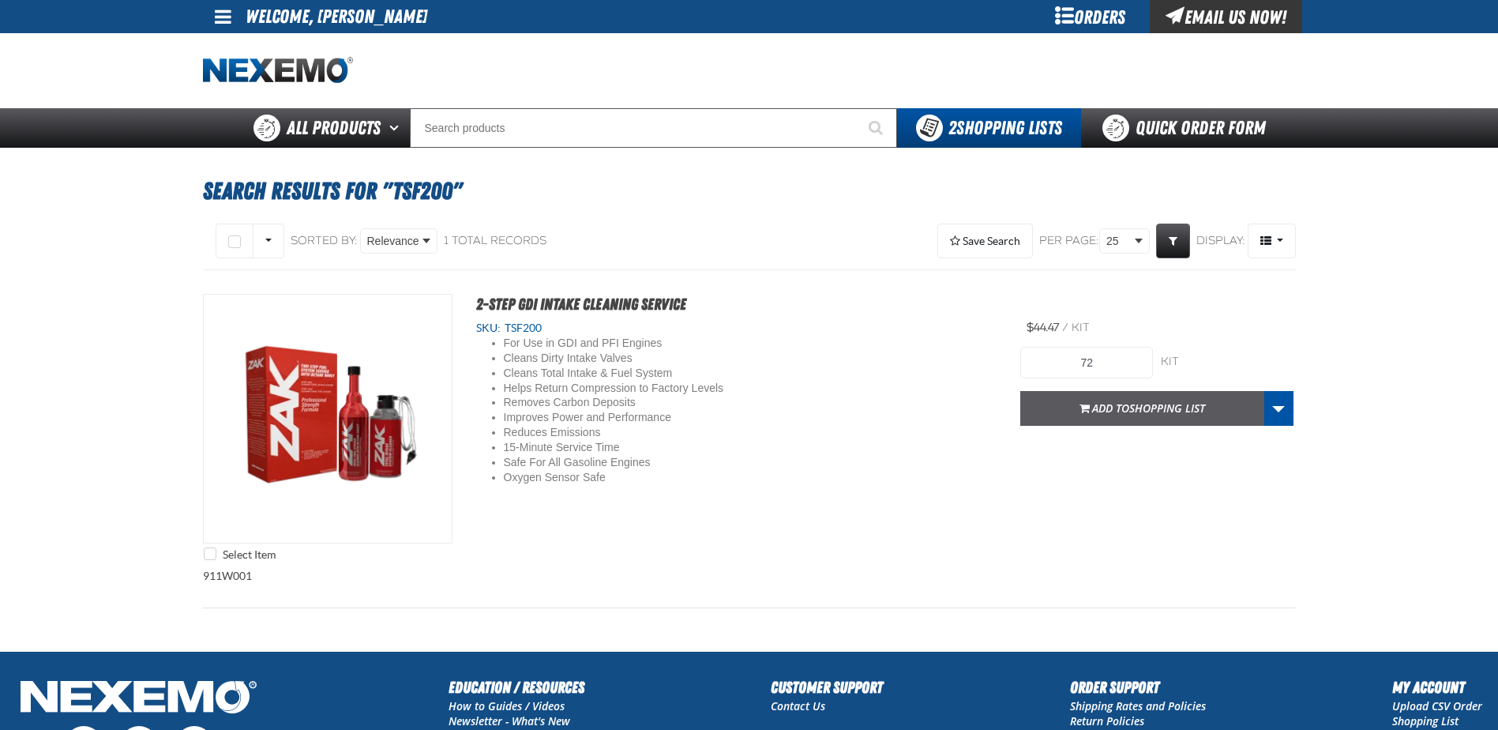
click at [1187, 408] on span "Shopping List" at bounding box center [1167, 407] width 76 height 15
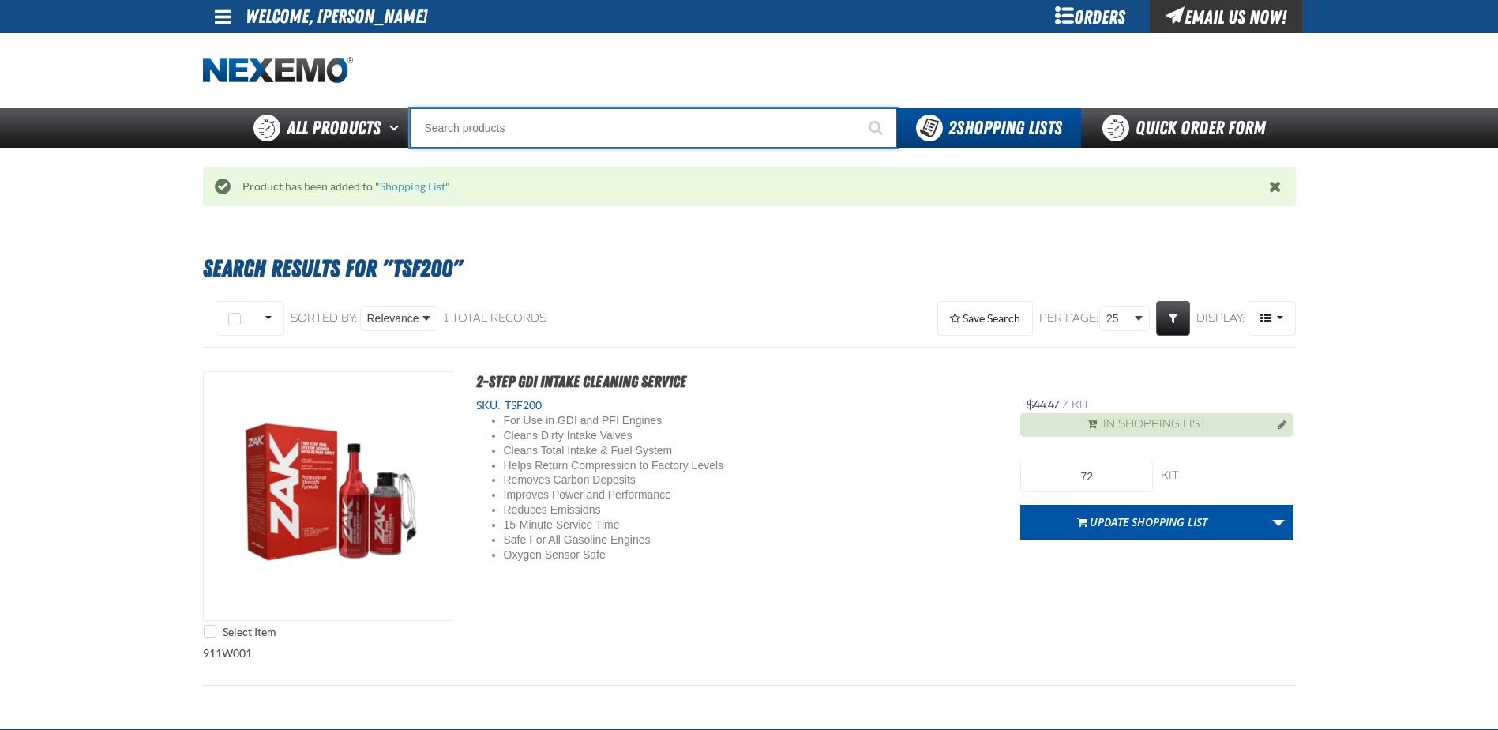
click at [573, 129] on input "Search" at bounding box center [653, 127] width 487 height 39
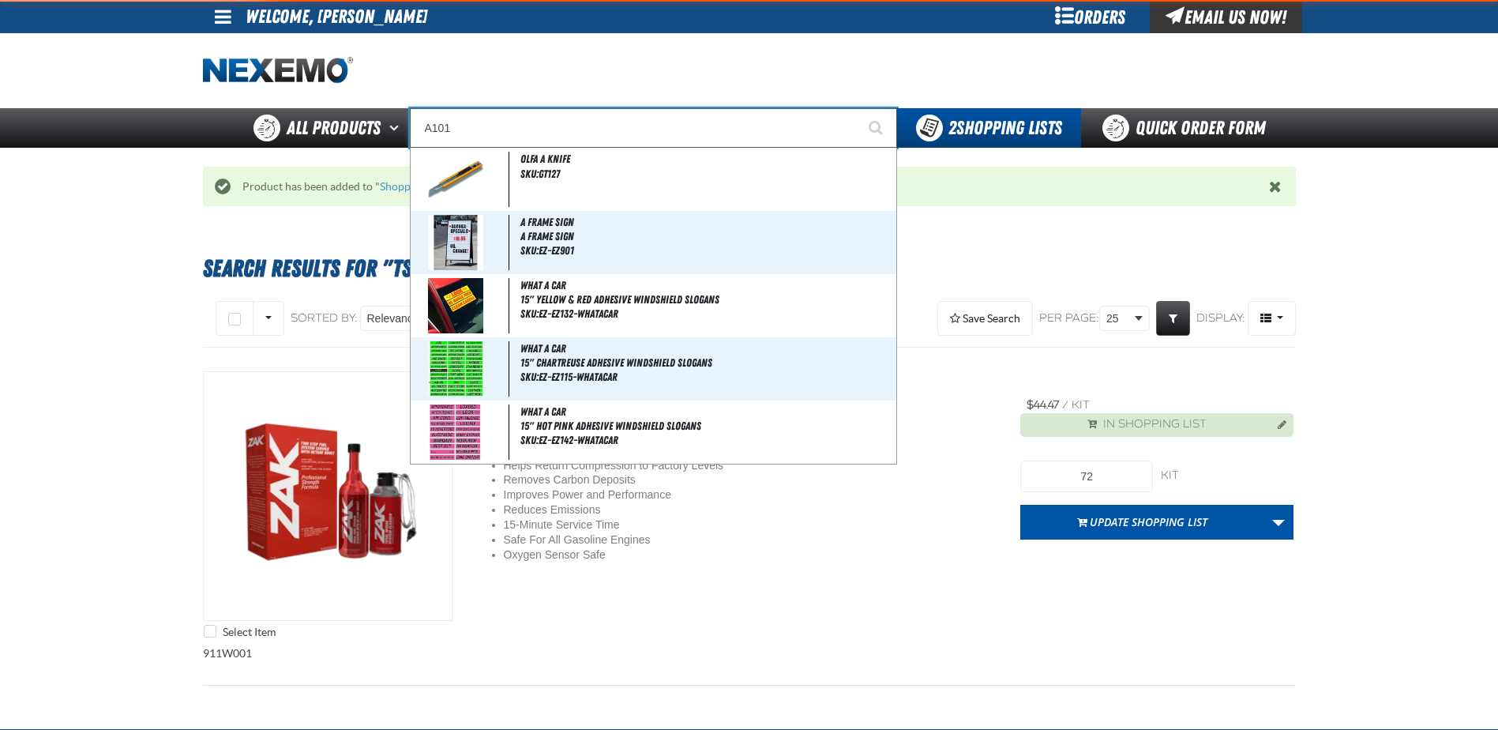
type input "A101"
click at [858, 108] on button "Start Searching" at bounding box center [877, 127] width 39 height 39
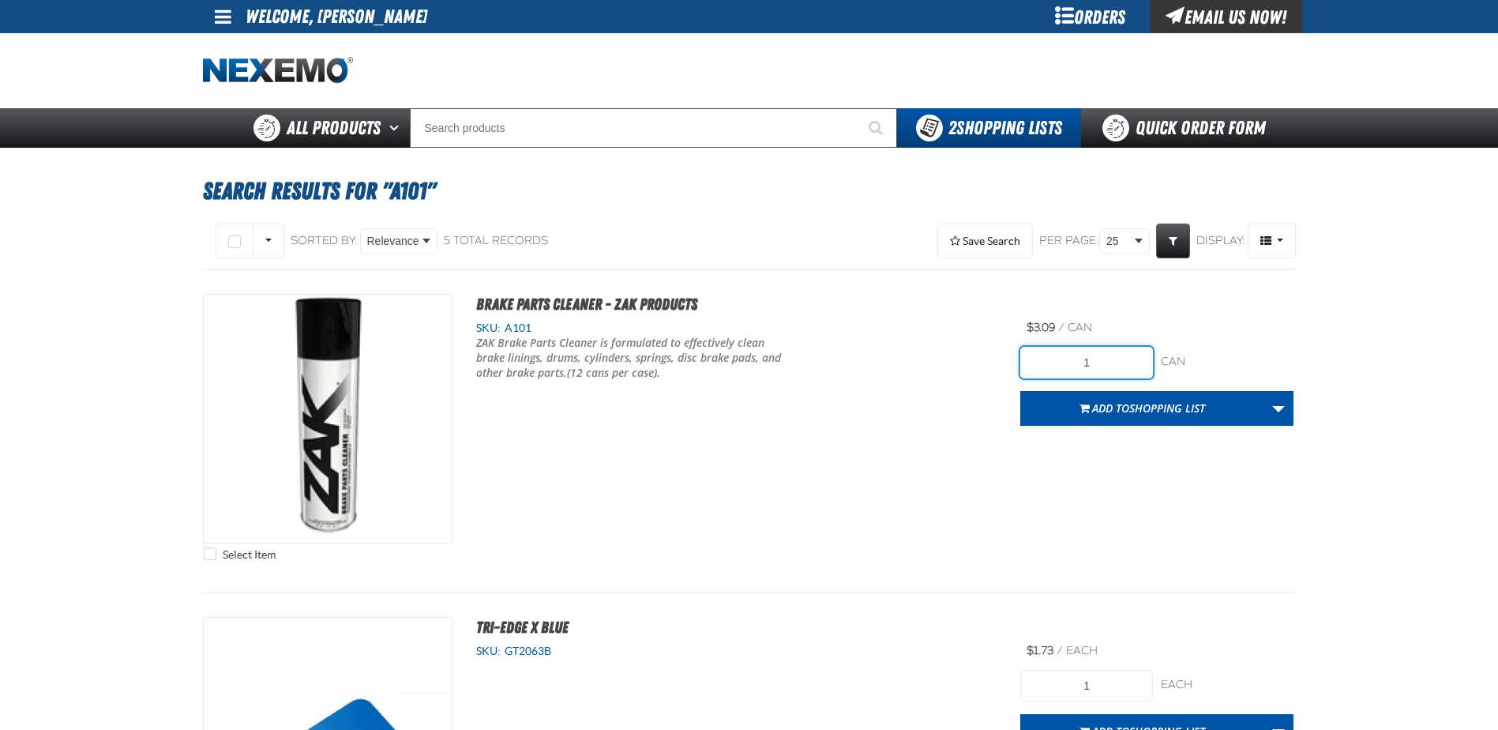
drag, startPoint x: 1124, startPoint y: 358, endPoint x: 959, endPoint y: 328, distance: 168.5
click at [971, 340] on div "Select Item Brake Parts Cleaner - ZAK Products SKU: A101 /" at bounding box center [749, 431] width 1093 height 275
type input "2"
type input "72"
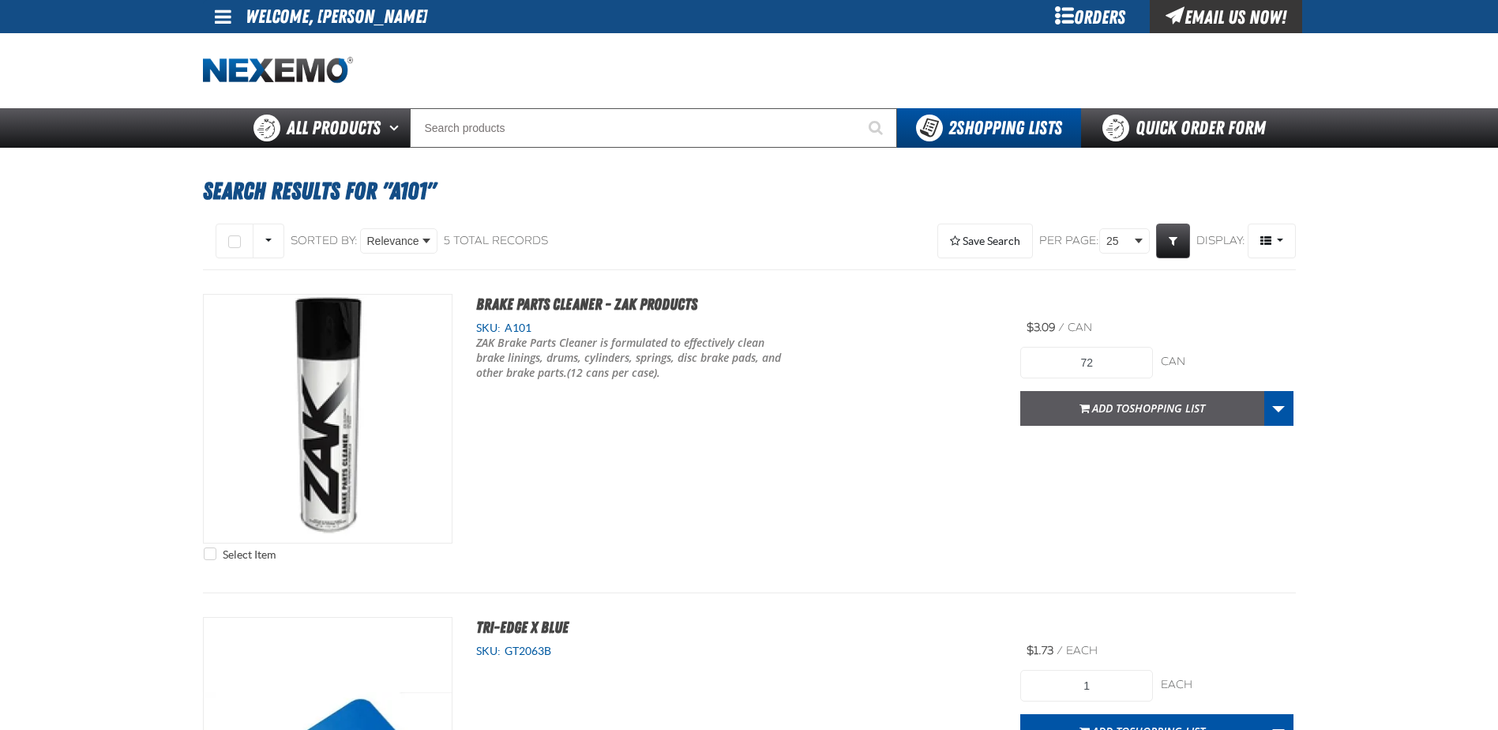
click at [1165, 403] on span "Shopping List" at bounding box center [1167, 407] width 76 height 15
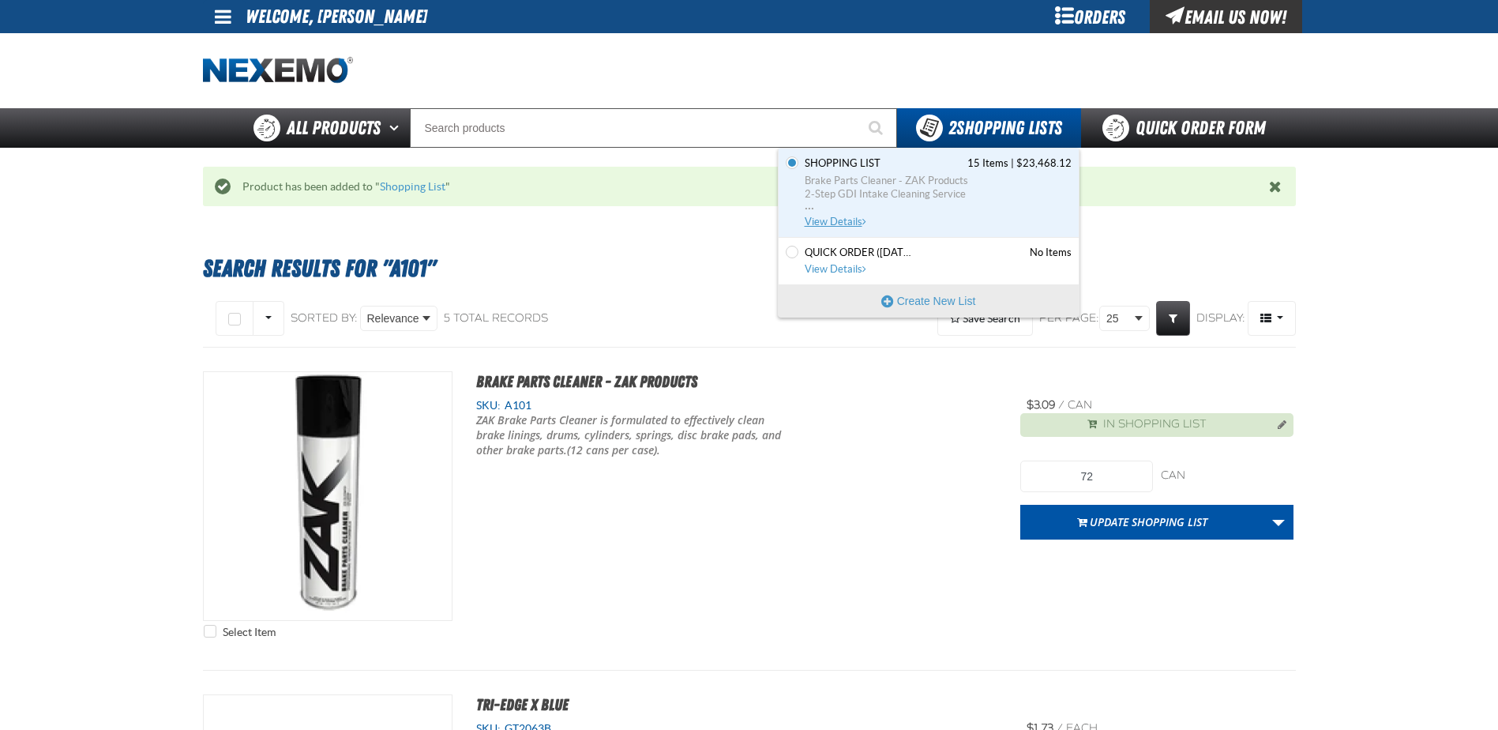
click at [839, 222] on span "View Details" at bounding box center [837, 222] width 64 height 12
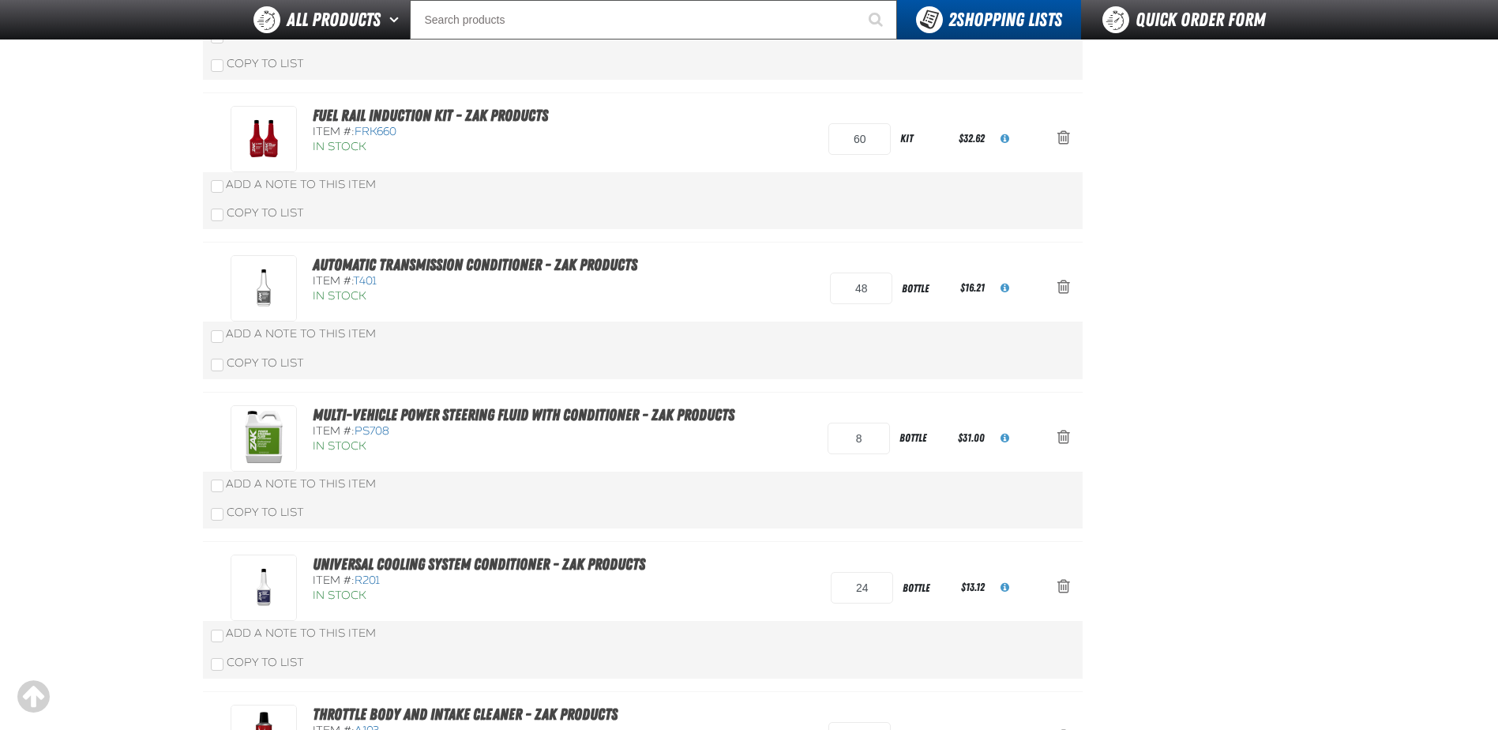
scroll to position [474, 0]
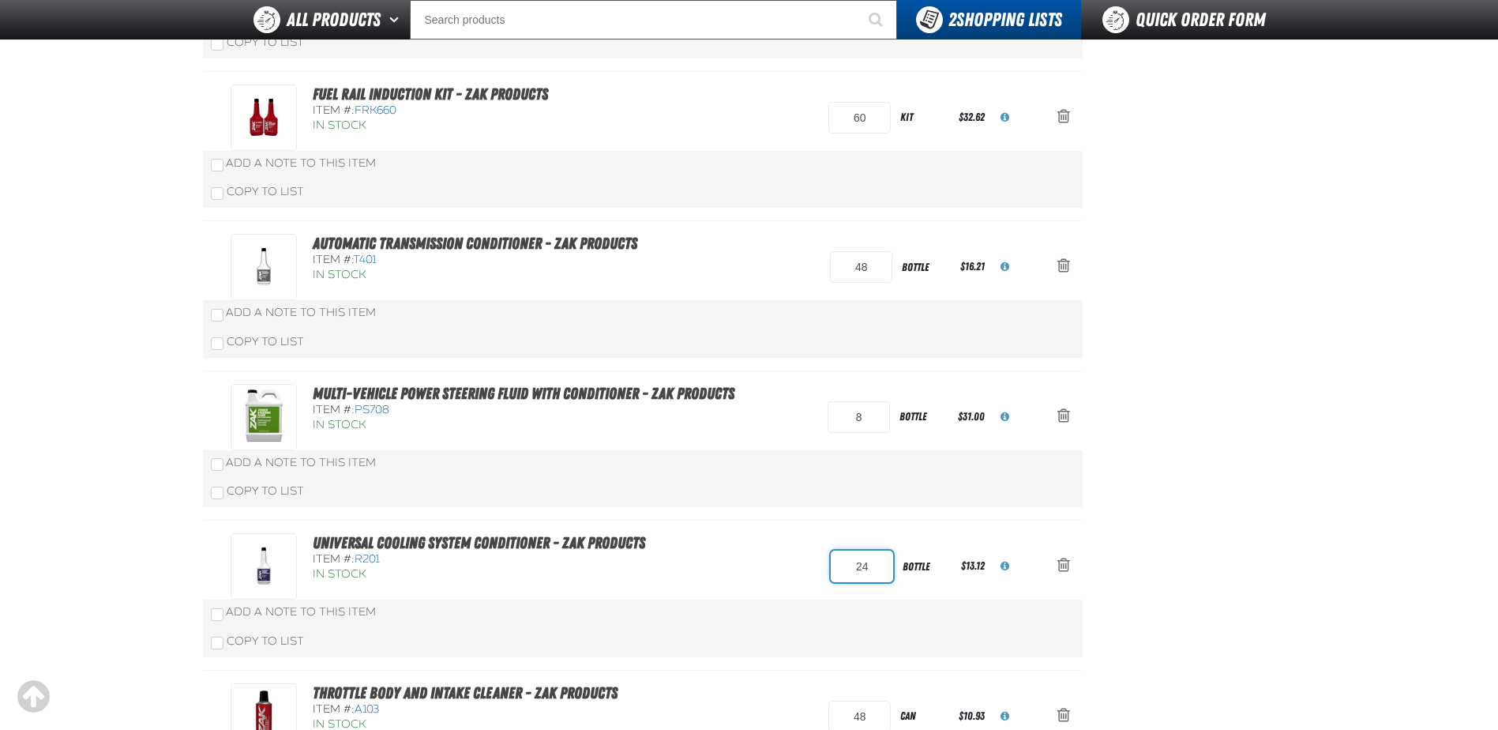
drag, startPoint x: 873, startPoint y: 570, endPoint x: 780, endPoint y: 557, distance: 94.0
click at [803, 561] on div "Universal Cooling System Conditioner - ZAK Products Item #: R201 In Stock 24 bo…" at bounding box center [627, 566] width 792 height 66
type input "72"
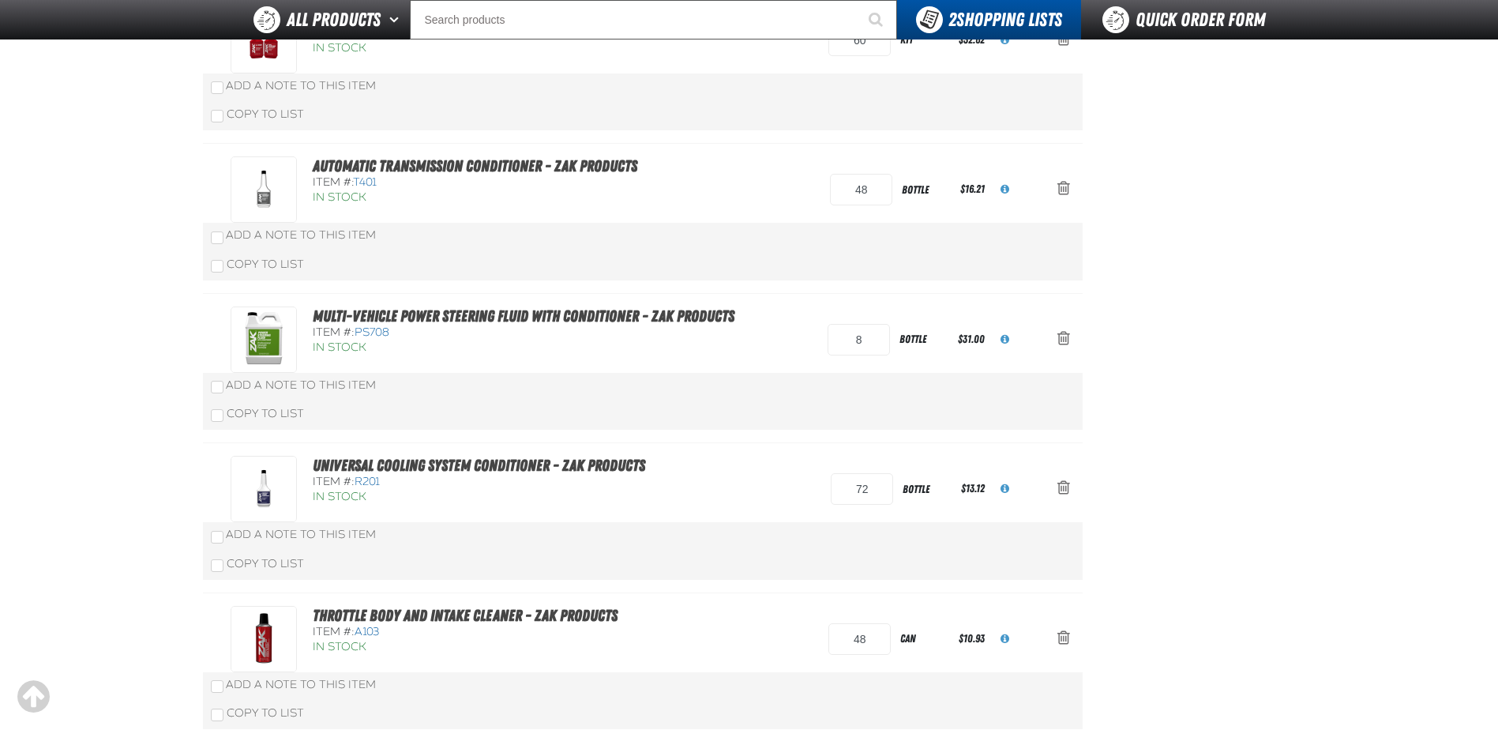
click at [739, 430] on div "Copy To List" at bounding box center [643, 414] width 880 height 31
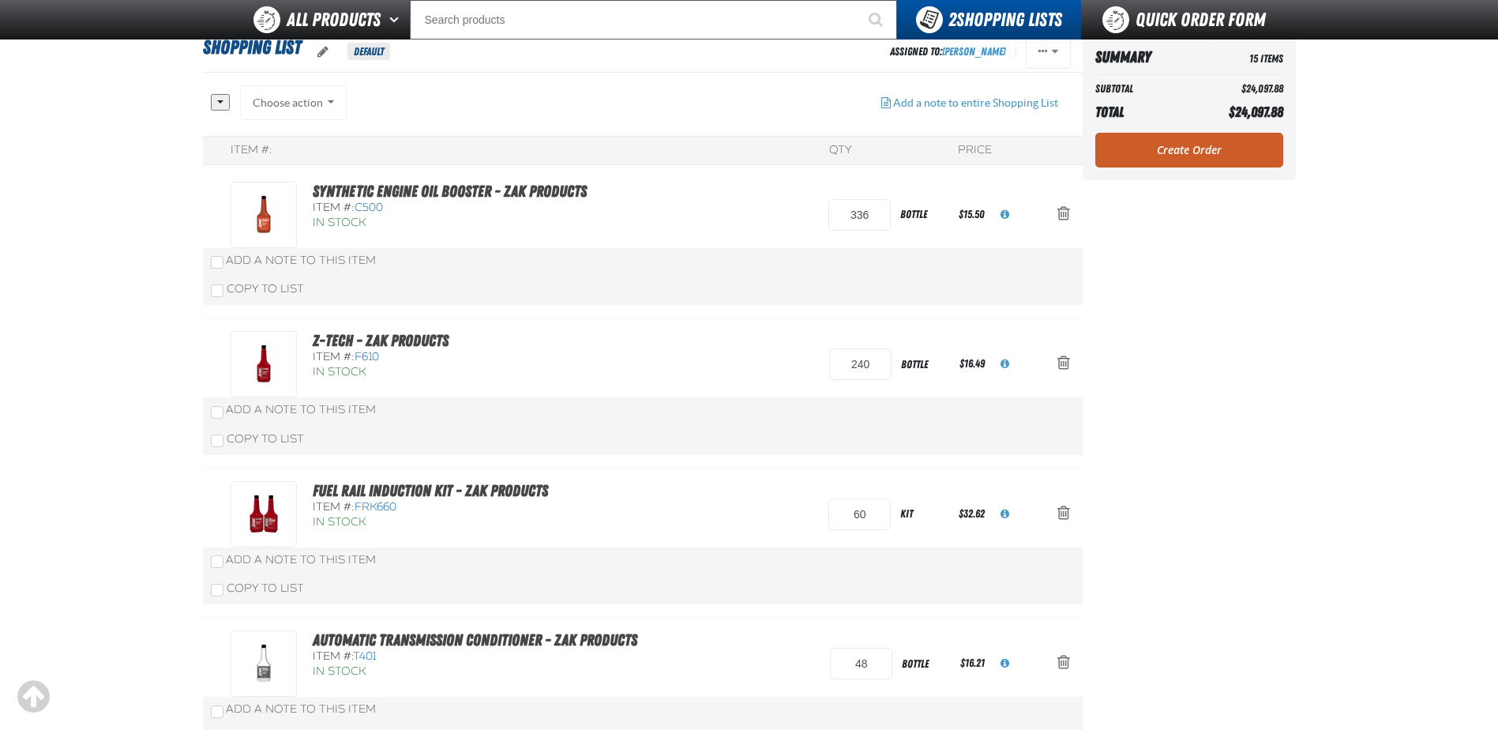
scroll to position [0, 0]
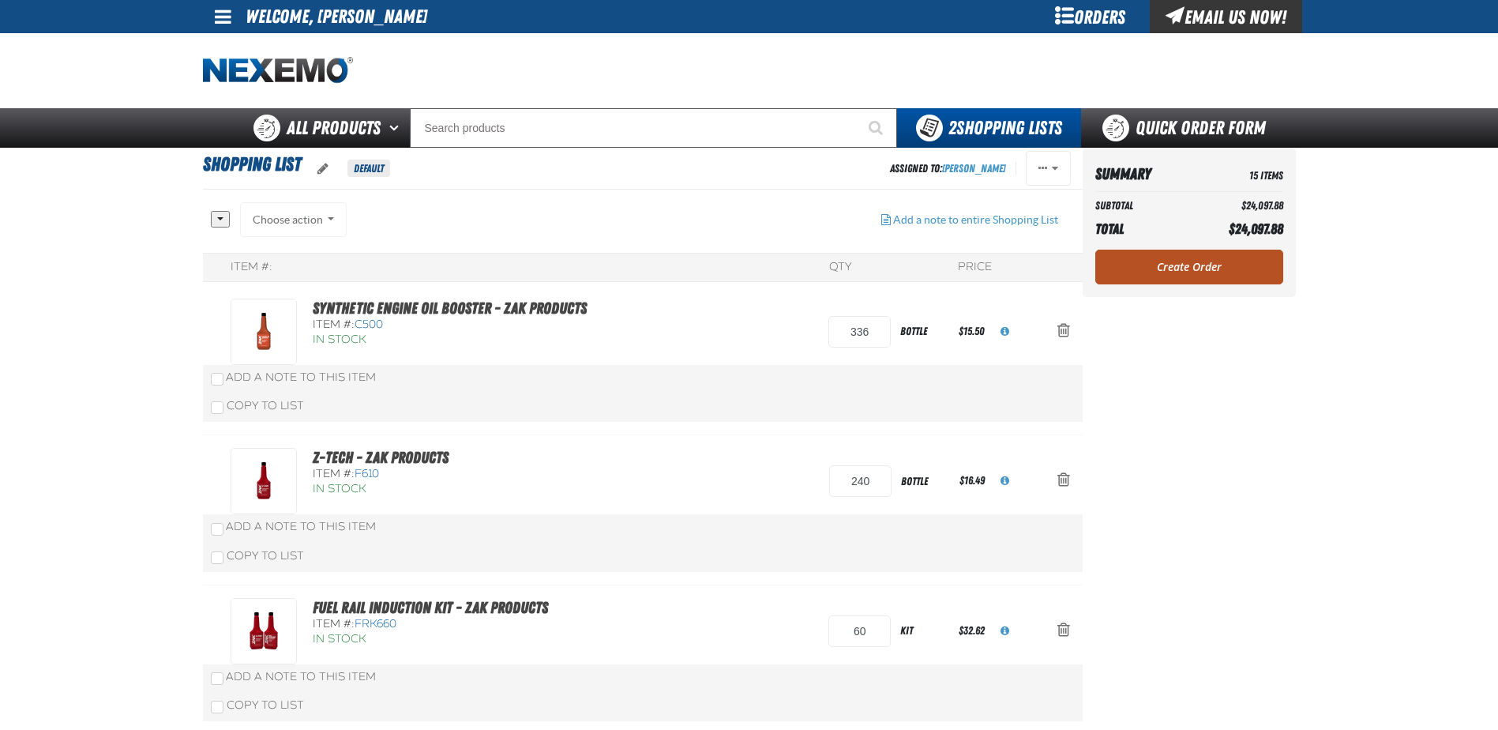
click at [1178, 273] on link "Create Order" at bounding box center [1189, 267] width 188 height 35
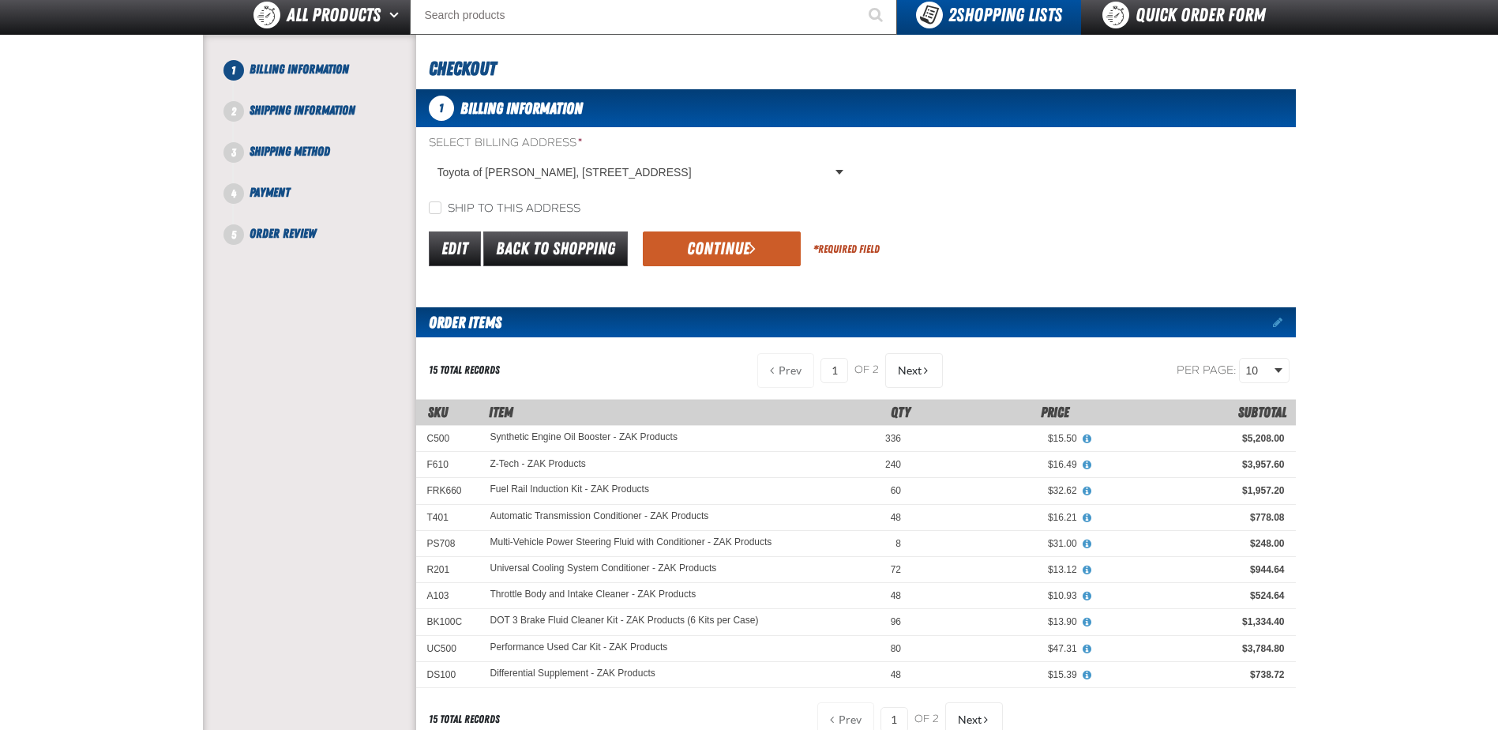
scroll to position [79, 0]
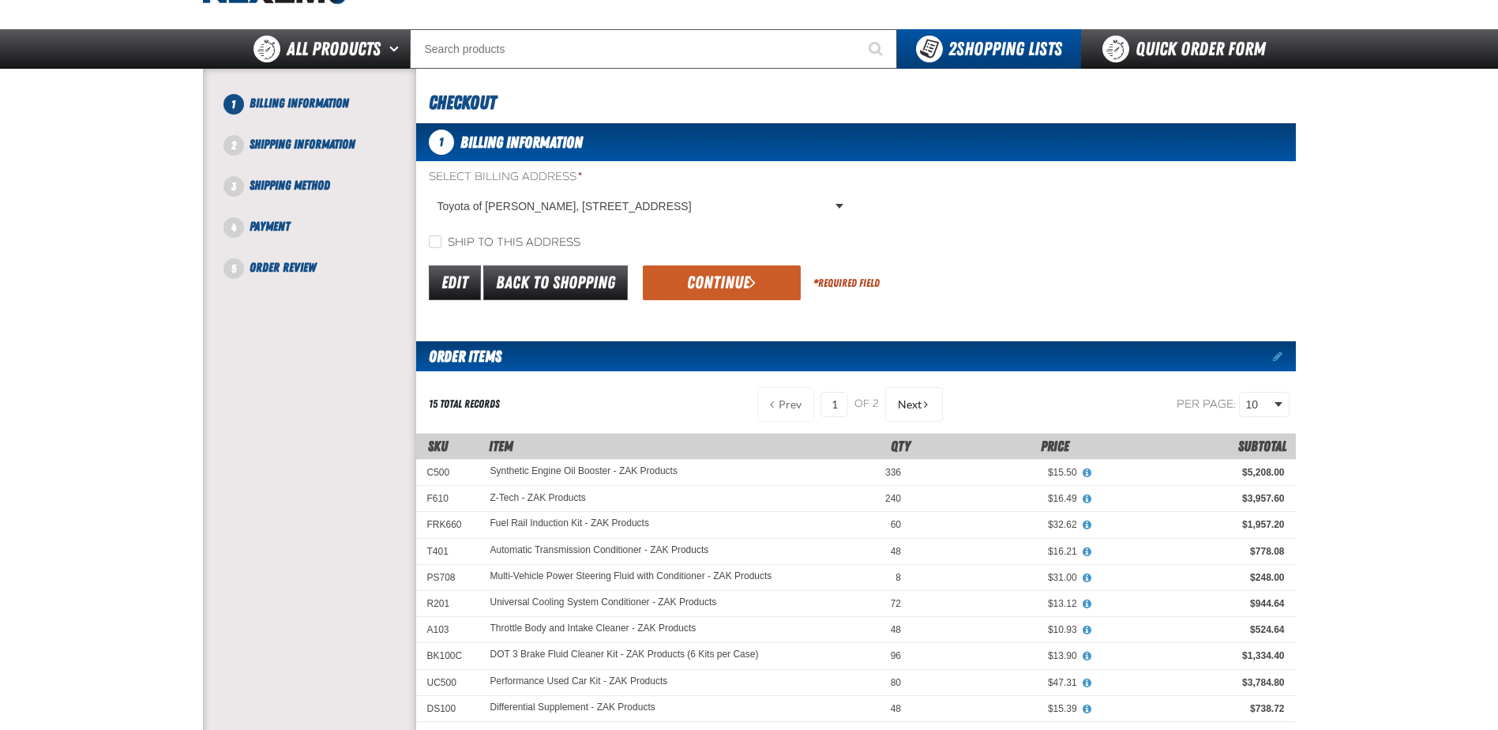
click at [718, 279] on button "Continue" at bounding box center [722, 282] width 158 height 35
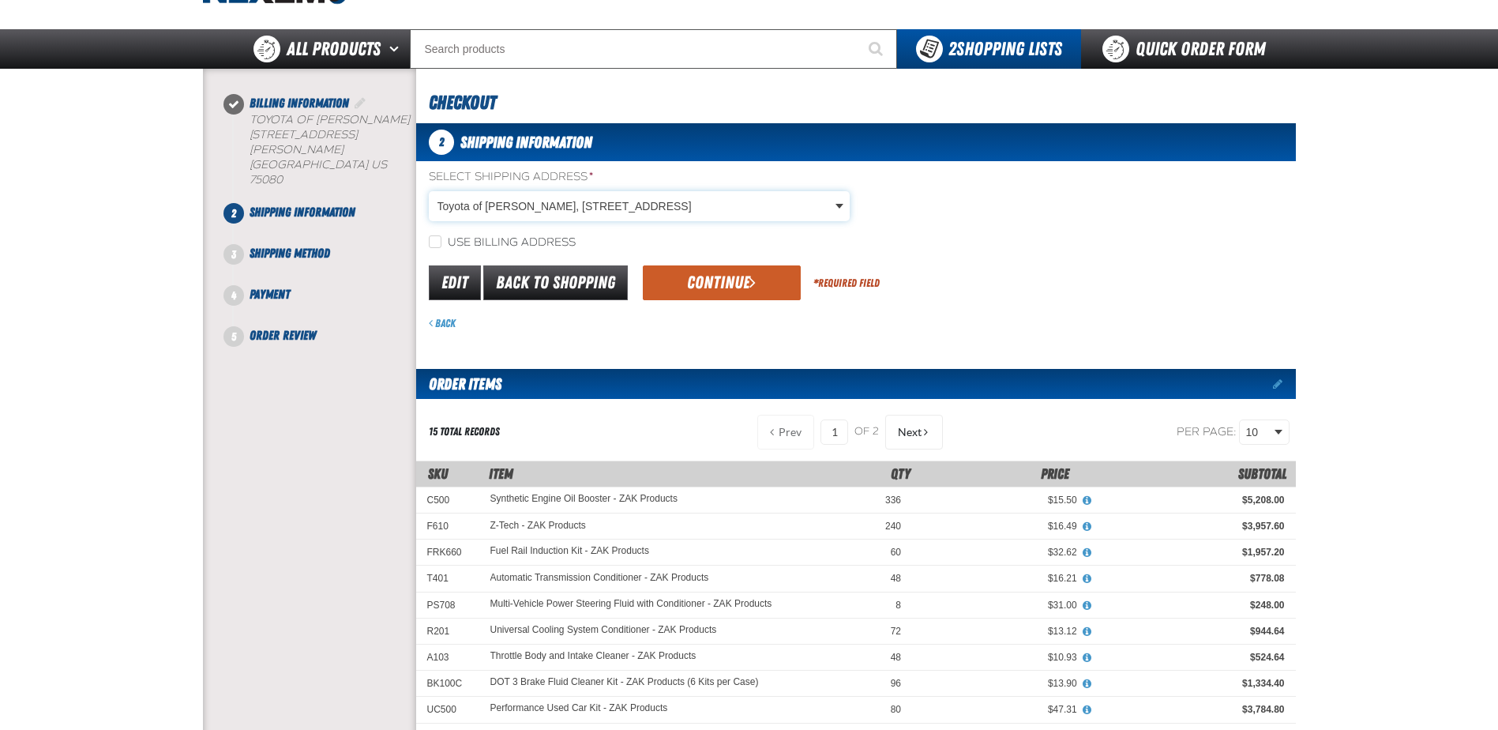
click at [712, 206] on body "Skip to Main Content Staging Site 5.1 Upgrade Site My Account My Account Suppor…" at bounding box center [749, 593] width 1498 height 1345
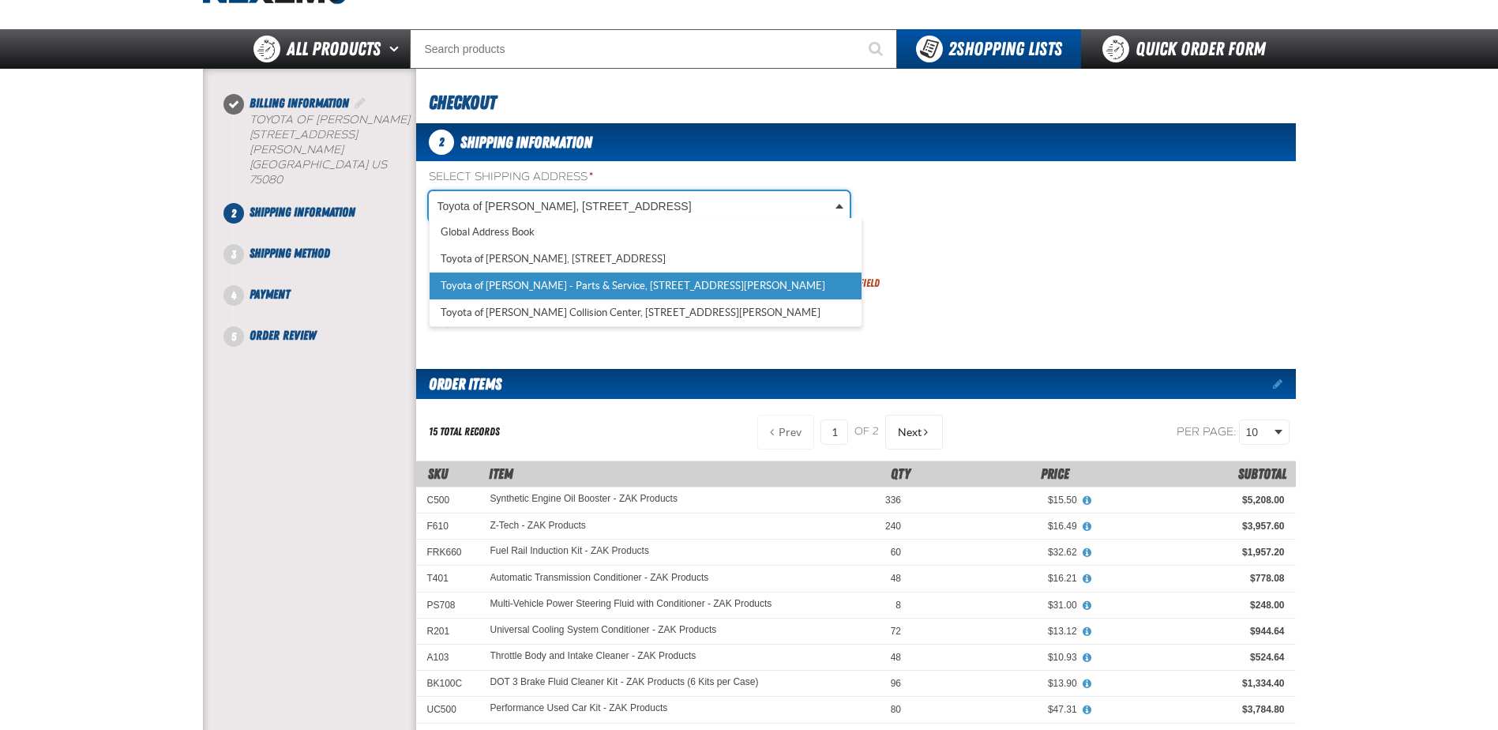
select select "a_374"
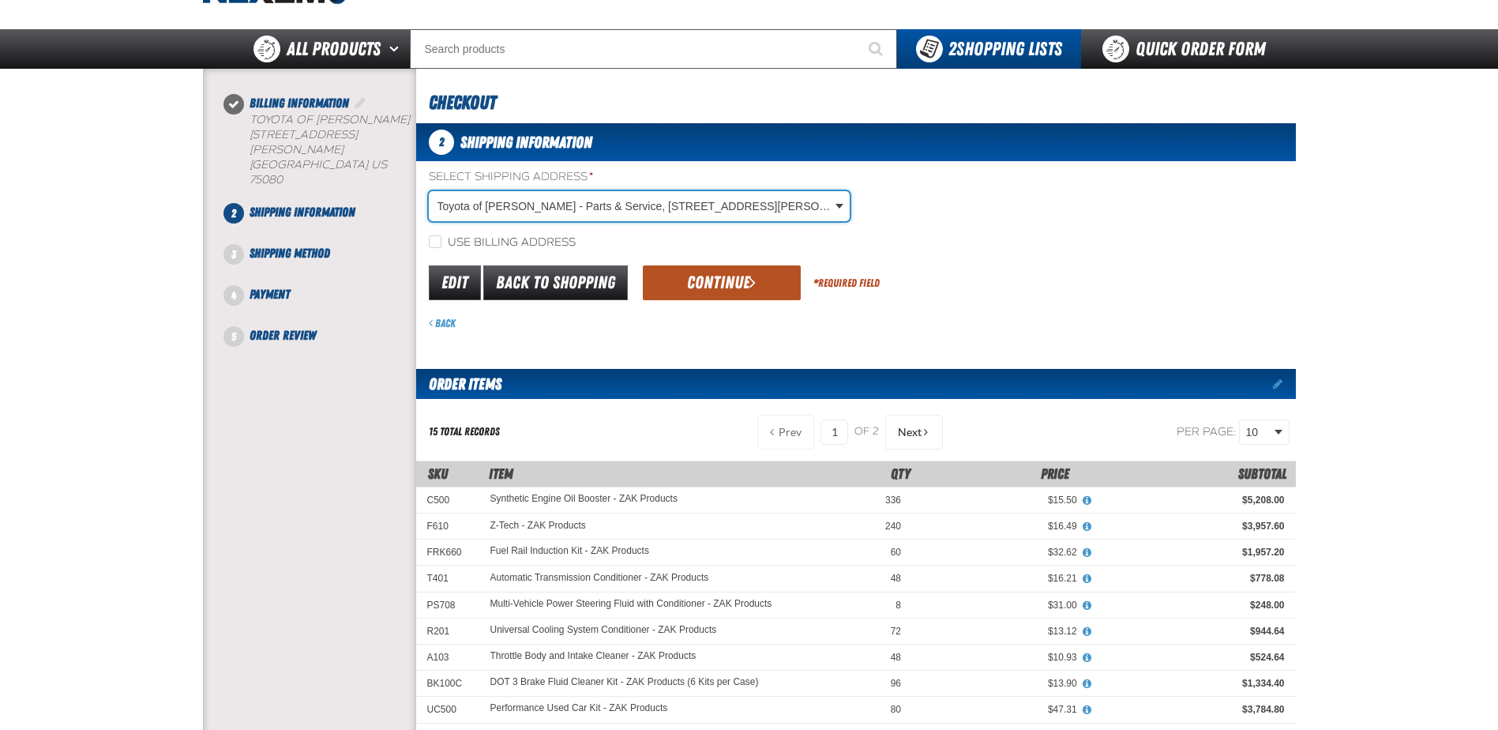
click at [707, 284] on button "Continue" at bounding box center [722, 282] width 158 height 35
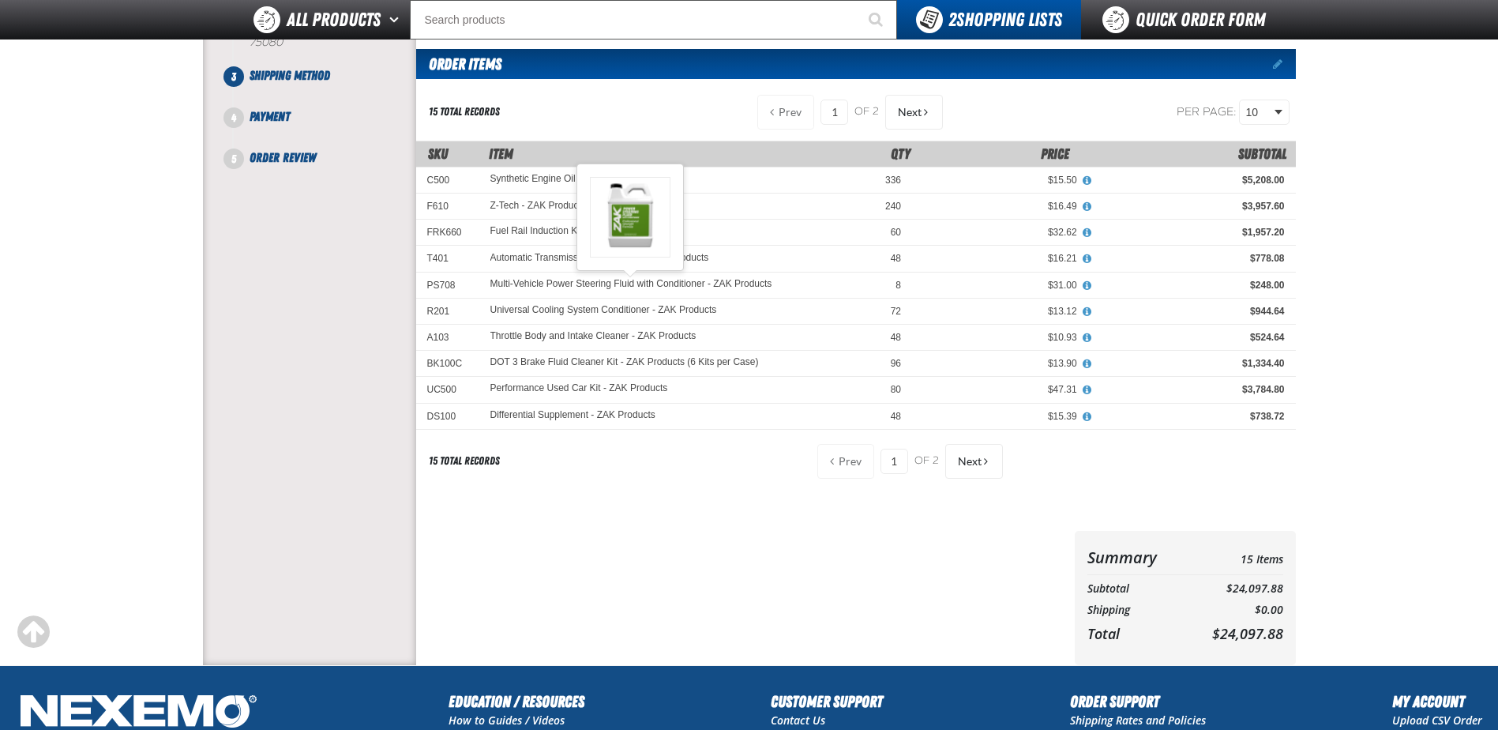
scroll to position [79, 0]
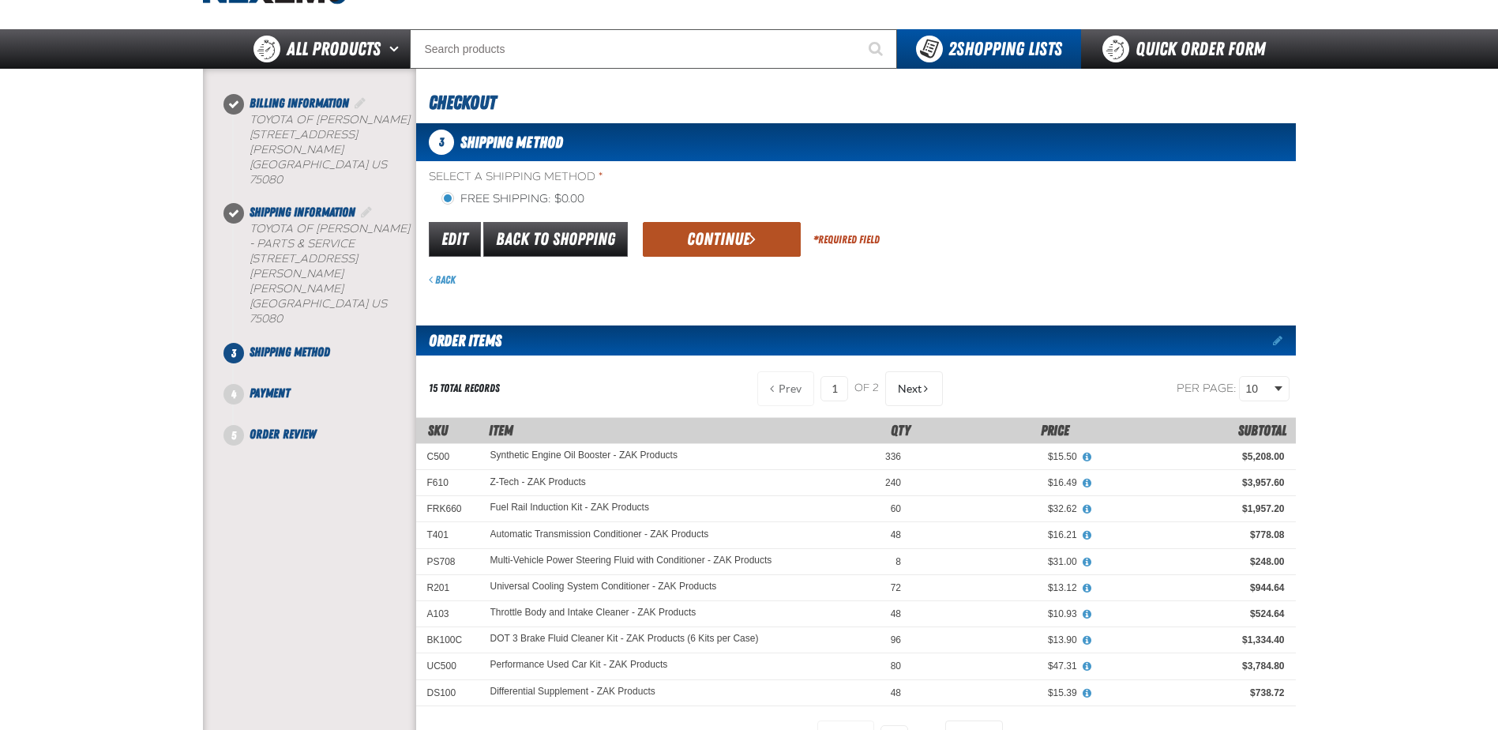
click at [728, 237] on button "Continue" at bounding box center [722, 239] width 158 height 35
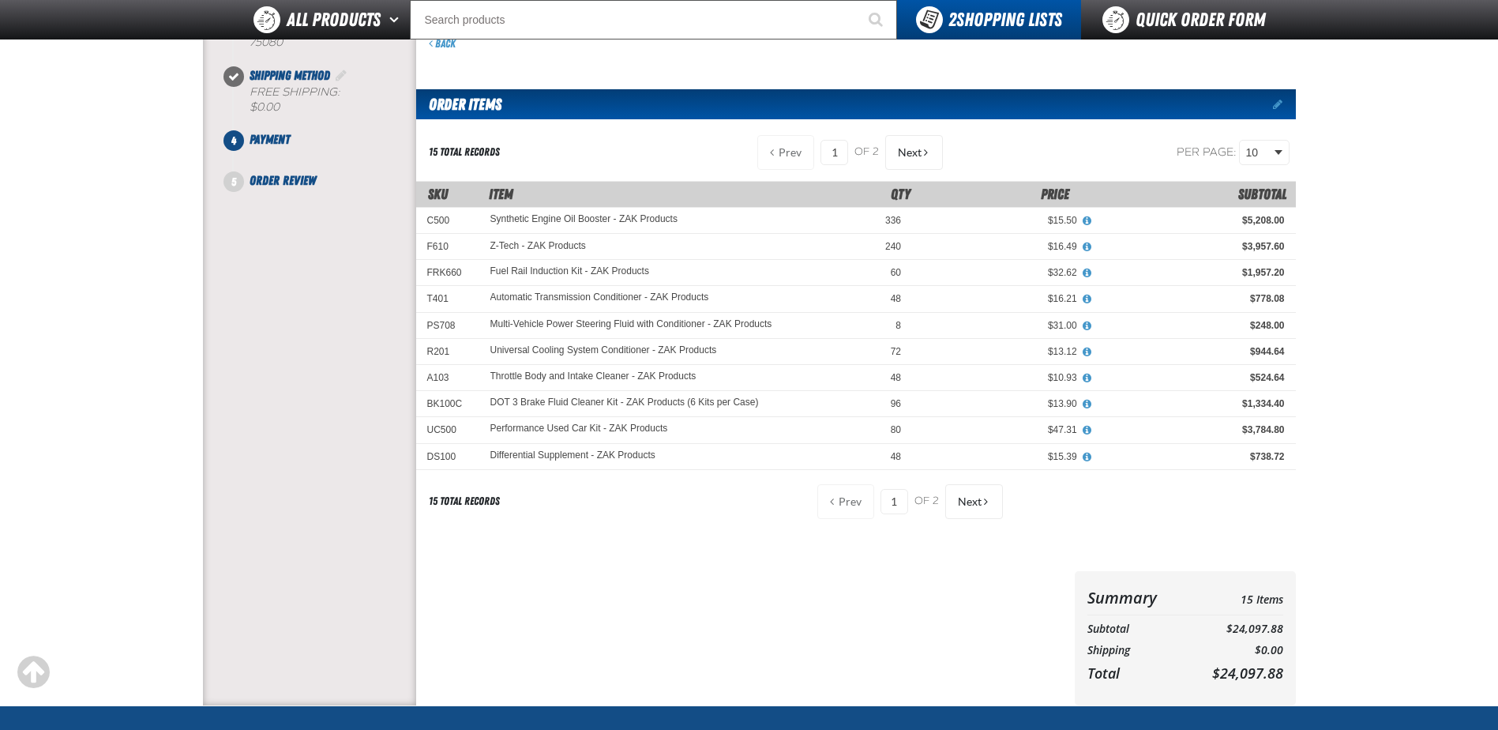
scroll to position [158, 0]
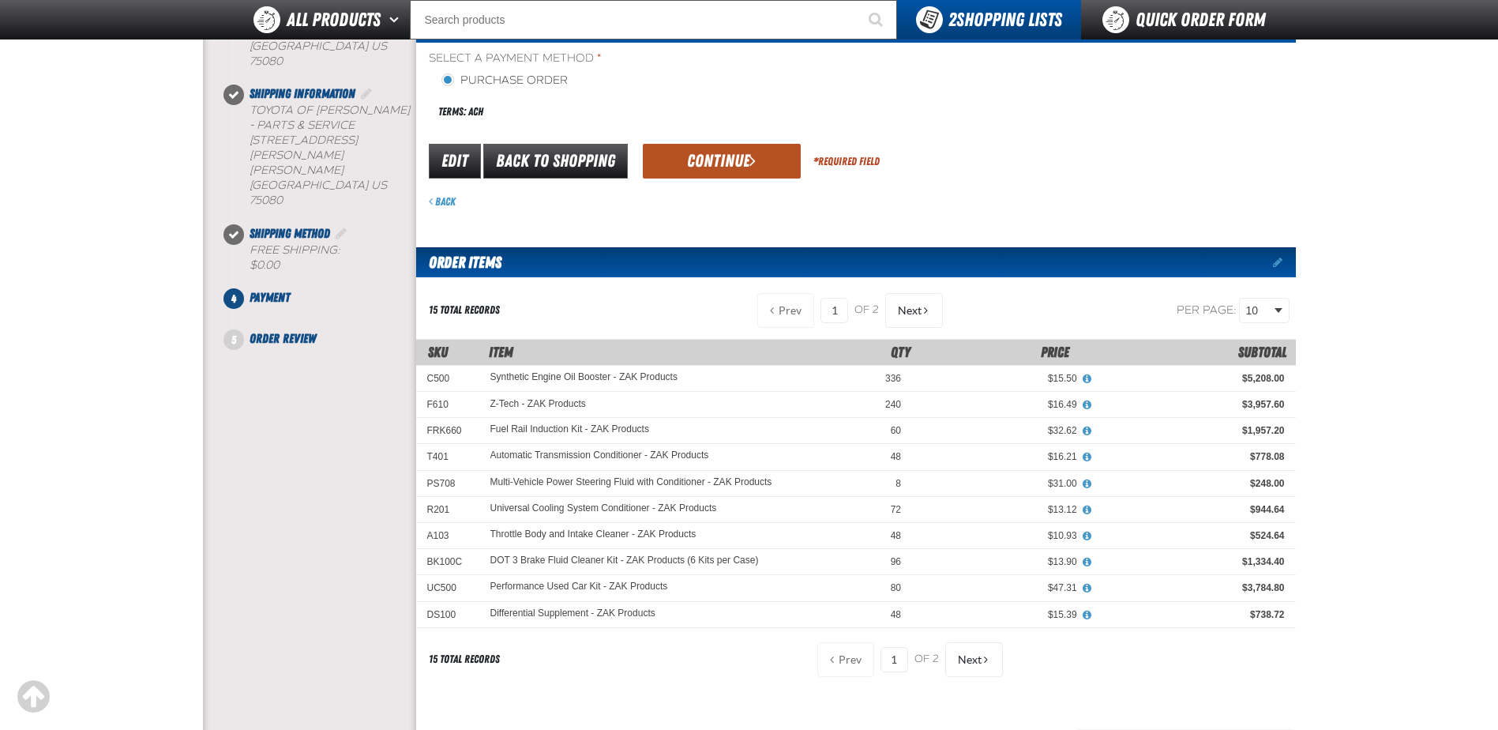
click at [736, 163] on button "Continue" at bounding box center [722, 161] width 158 height 35
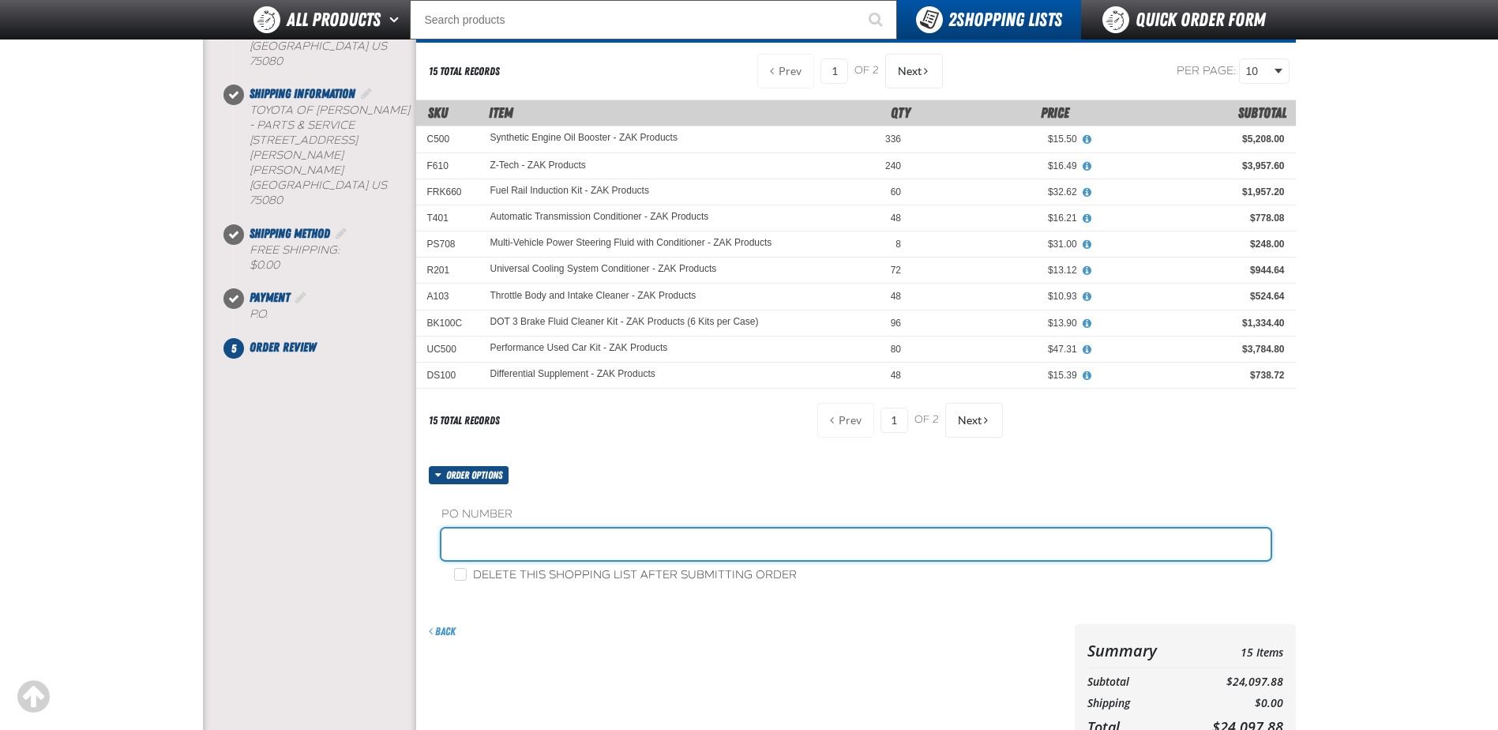
click at [527, 539] on input "text" at bounding box center [855, 544] width 829 height 32
type input "STK"
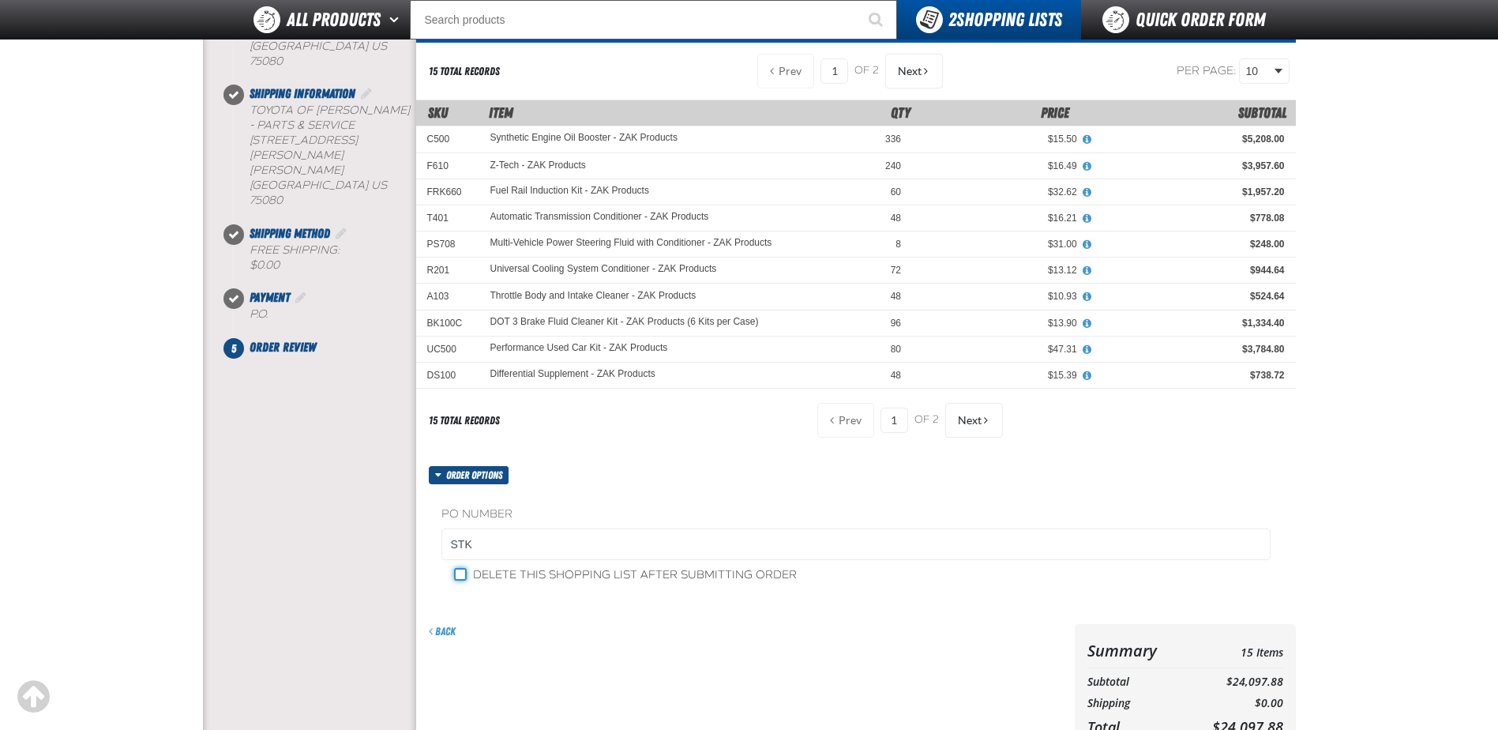
click at [465, 573] on input "Delete this shopping list after submitting order" at bounding box center [460, 574] width 13 height 13
checkbox input "true"
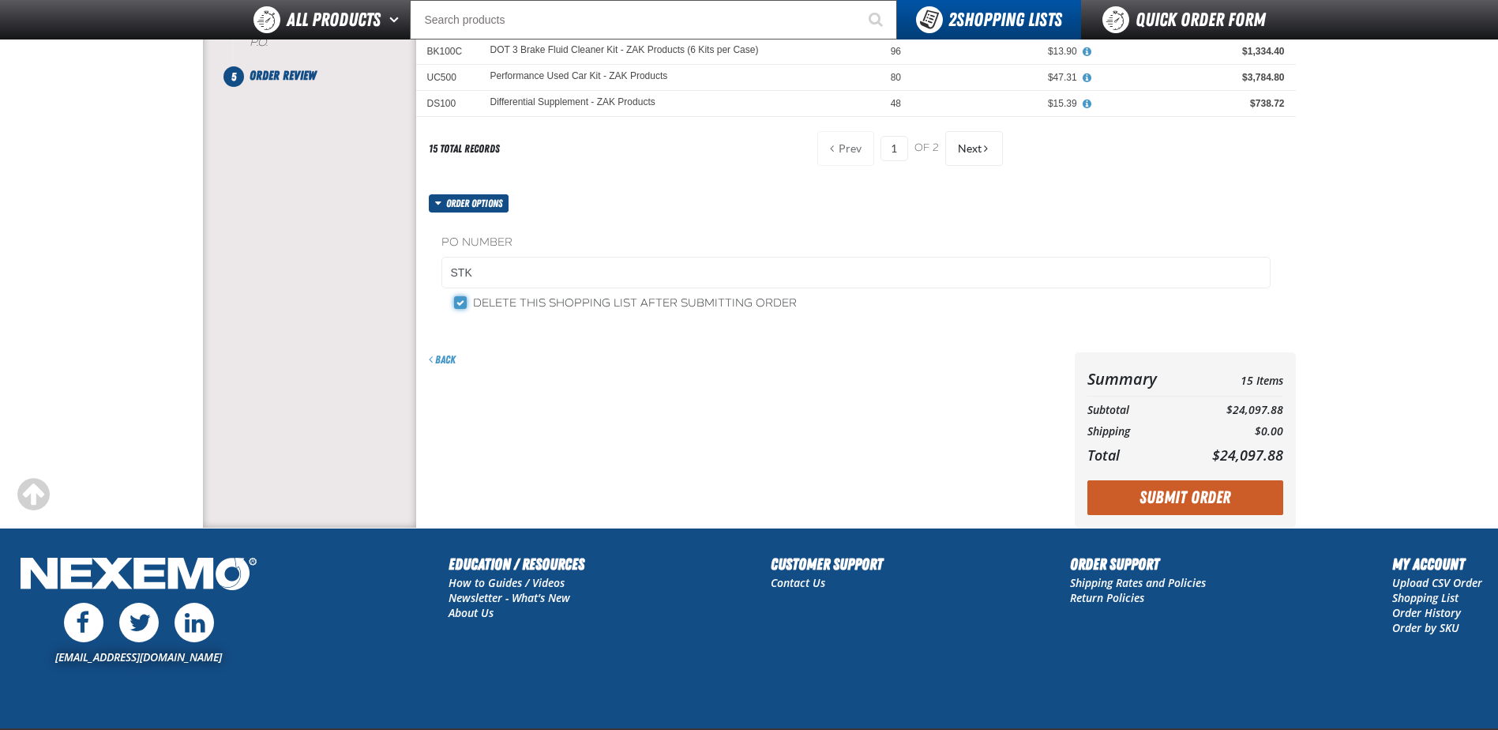
scroll to position [530, 0]
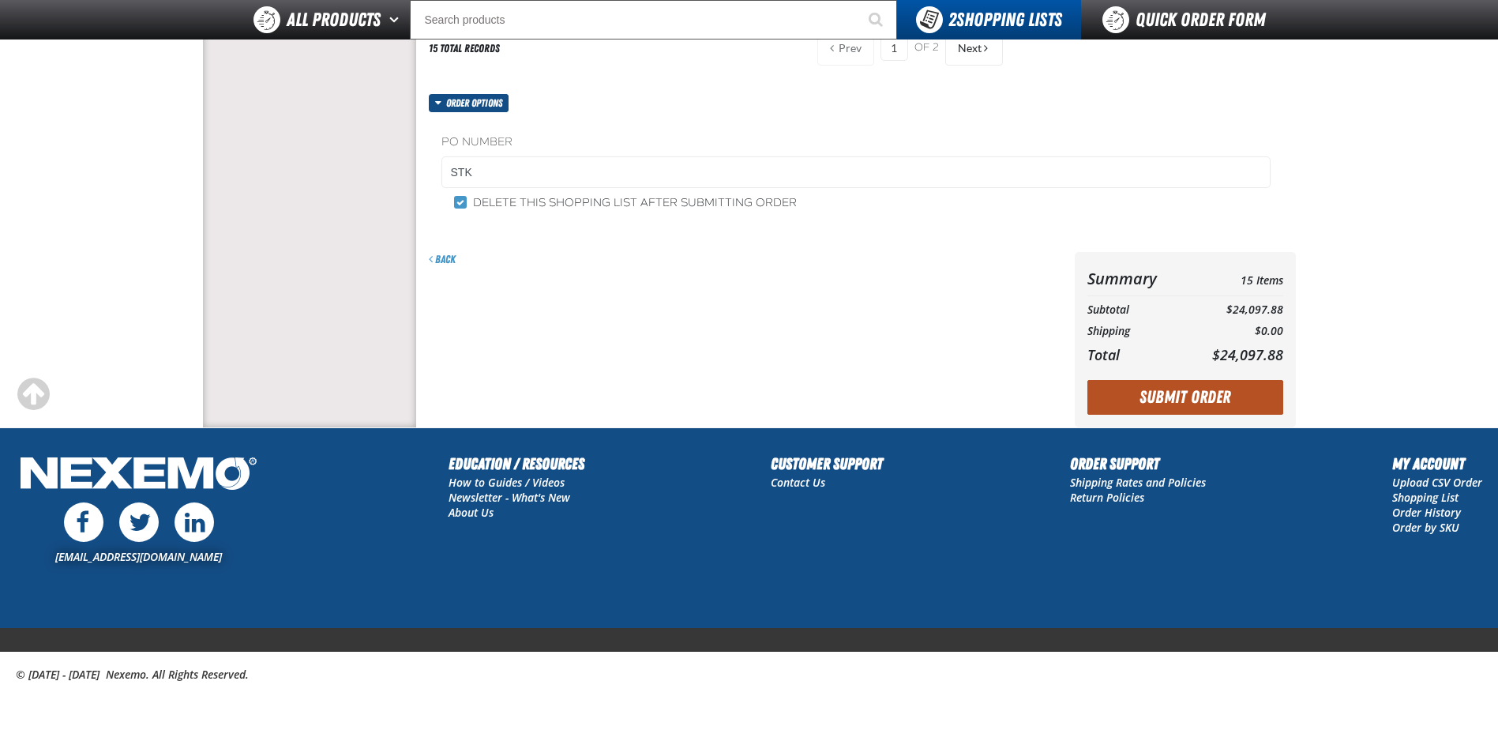
click at [1173, 398] on button "Submit Order" at bounding box center [1185, 397] width 196 height 35
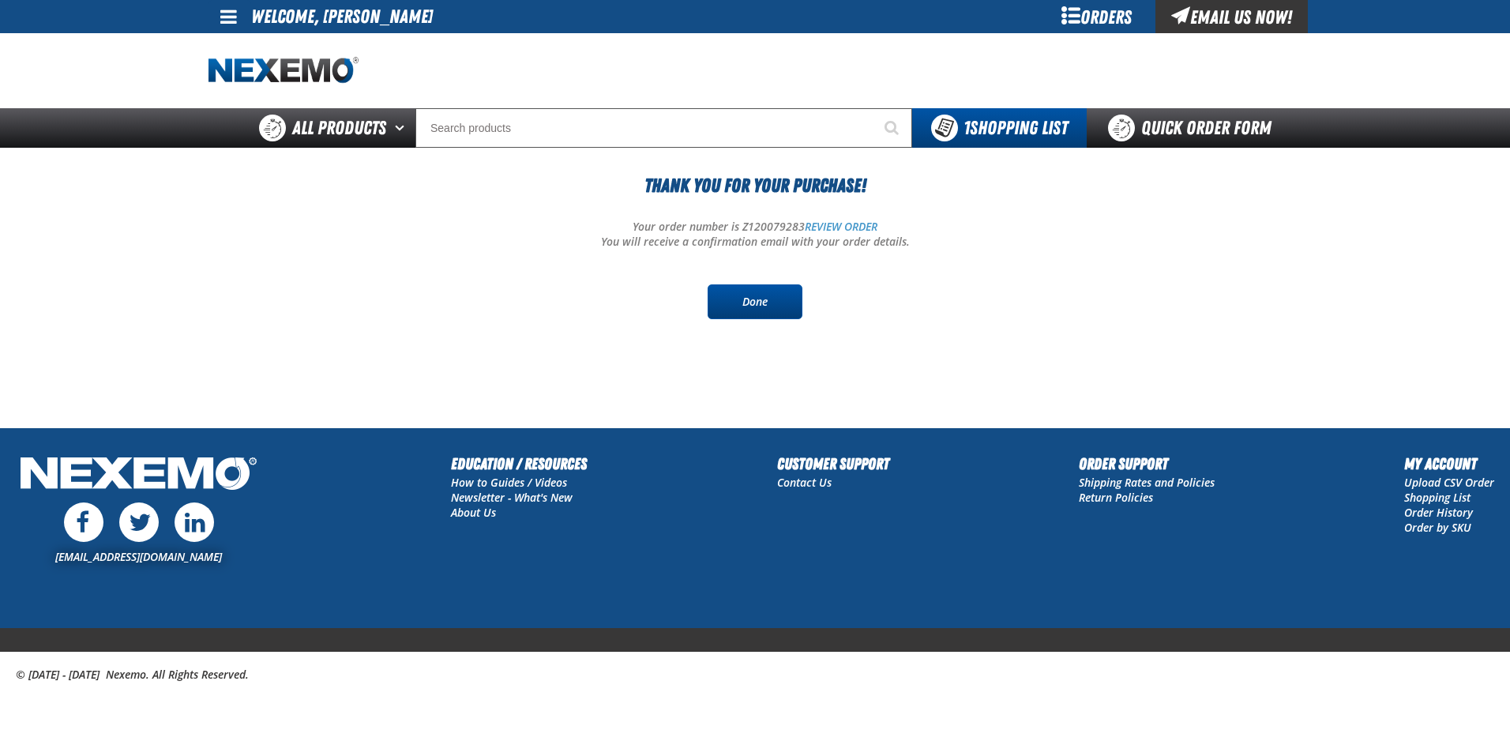
click at [769, 300] on link "Done" at bounding box center [754, 301] width 95 height 35
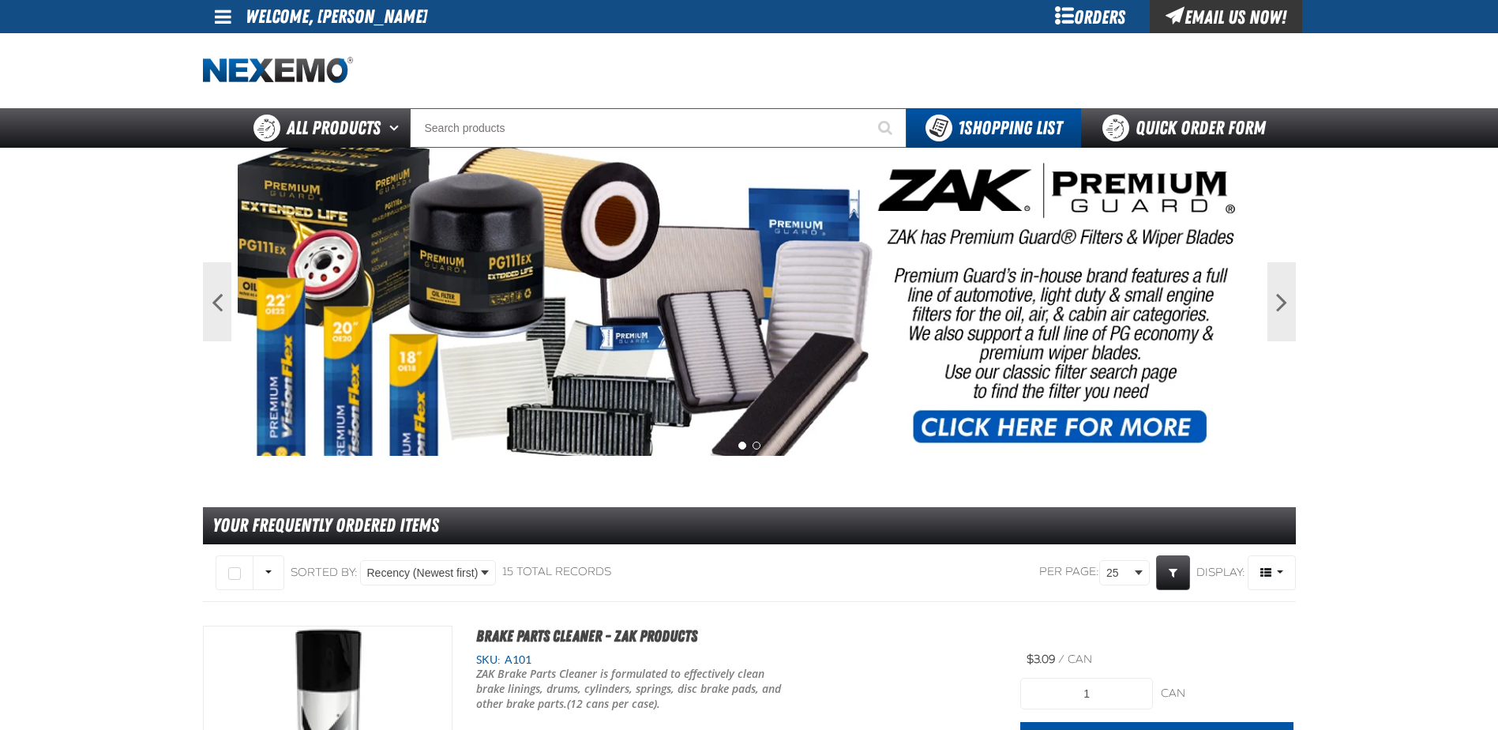
click at [1095, 11] on div "Orders" at bounding box center [1090, 16] width 118 height 33
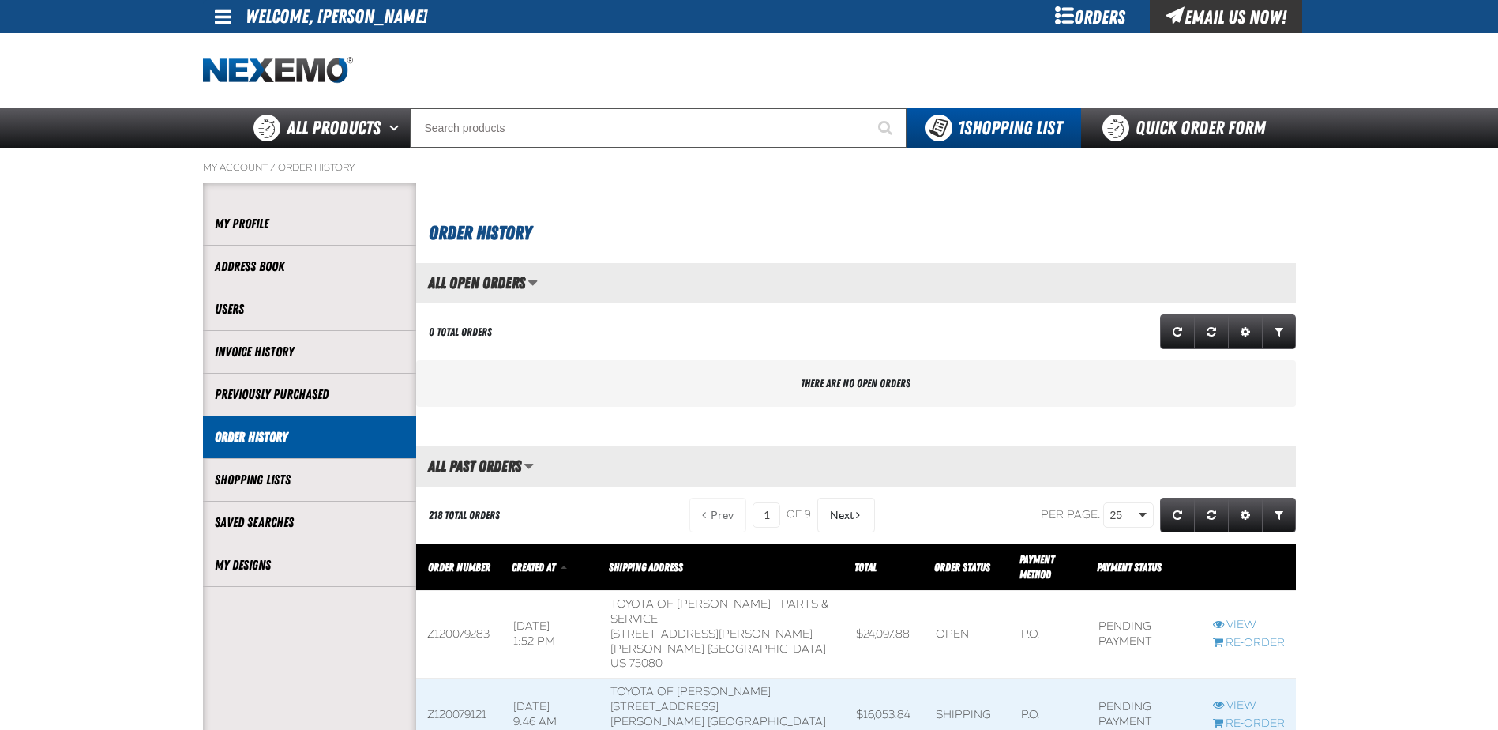
scroll to position [1, 1]
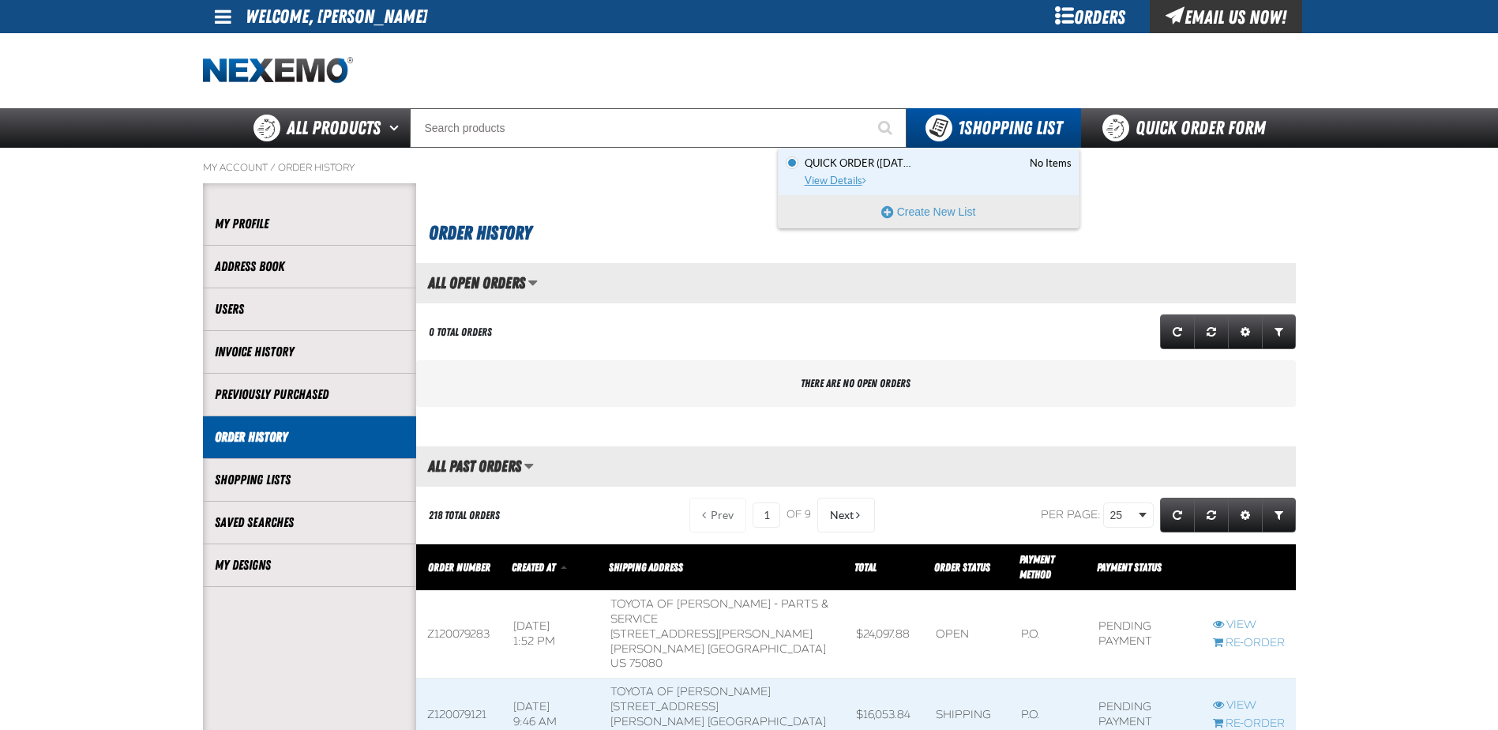
click at [848, 177] on span "View Details" at bounding box center [837, 181] width 64 height 12
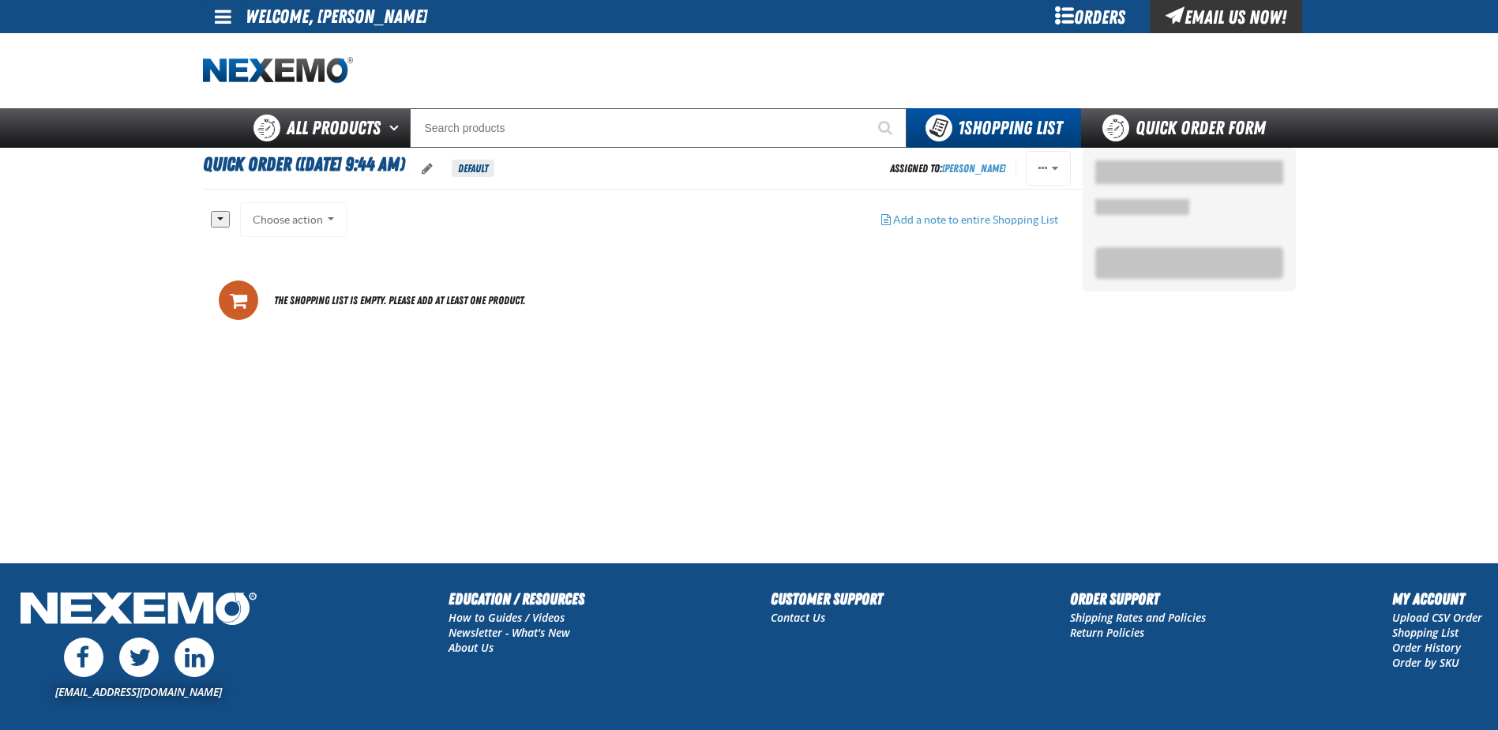
click at [223, 214] on button "button" at bounding box center [220, 219] width 19 height 17
click at [331, 220] on div "Choose action Add to Shopping Cart Add to Kent 4.18.2025 Add to Shopping Cart A…" at bounding box center [293, 219] width 107 height 35
click at [224, 215] on button "button" at bounding box center [220, 219] width 19 height 17
click at [234, 249] on link "All" at bounding box center [235, 245] width 46 height 21
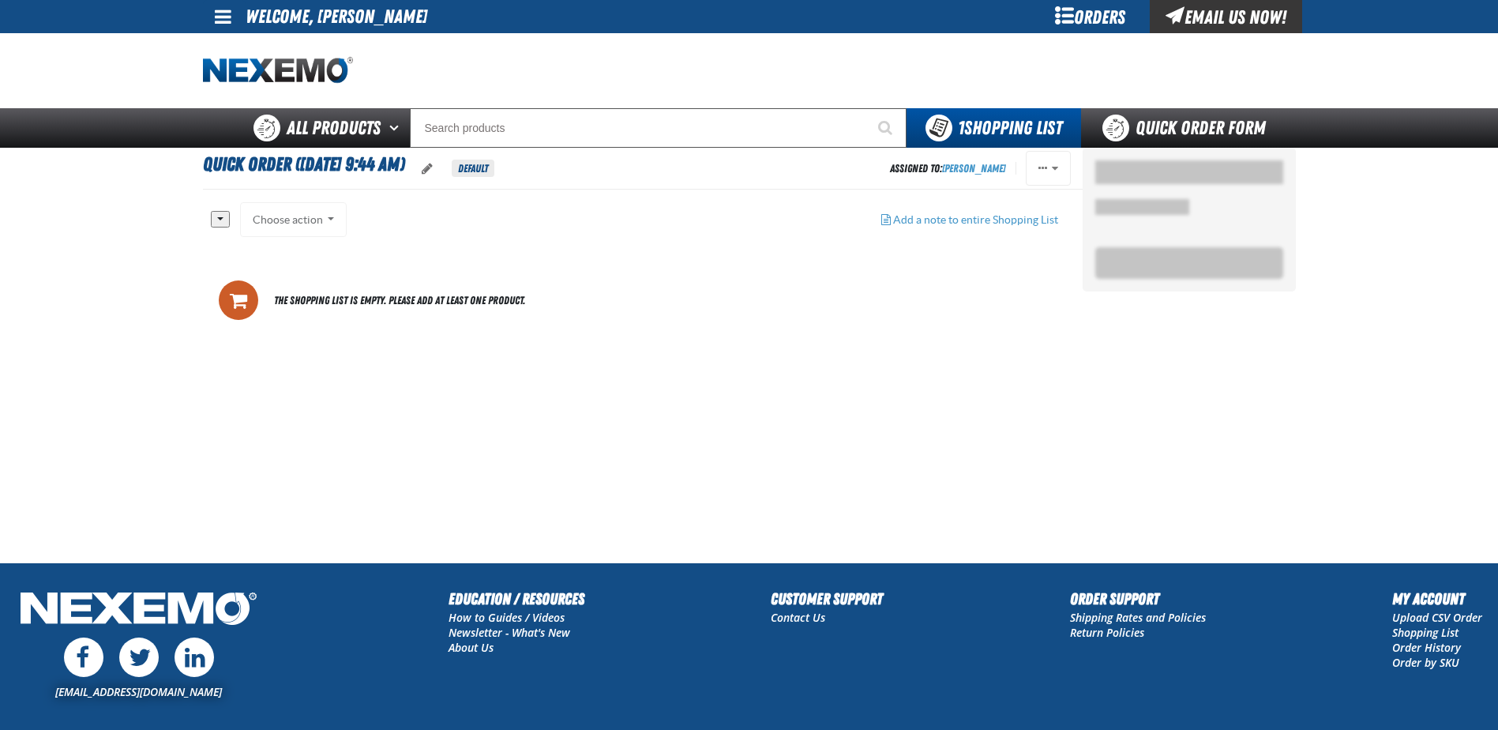
click at [224, 216] on button "button" at bounding box center [220, 219] width 19 height 17
click at [231, 262] on link "None" at bounding box center [235, 267] width 46 height 21
click at [222, 18] on span at bounding box center [223, 16] width 17 height 19
click at [1098, 6] on div "Orders" at bounding box center [1090, 16] width 118 height 33
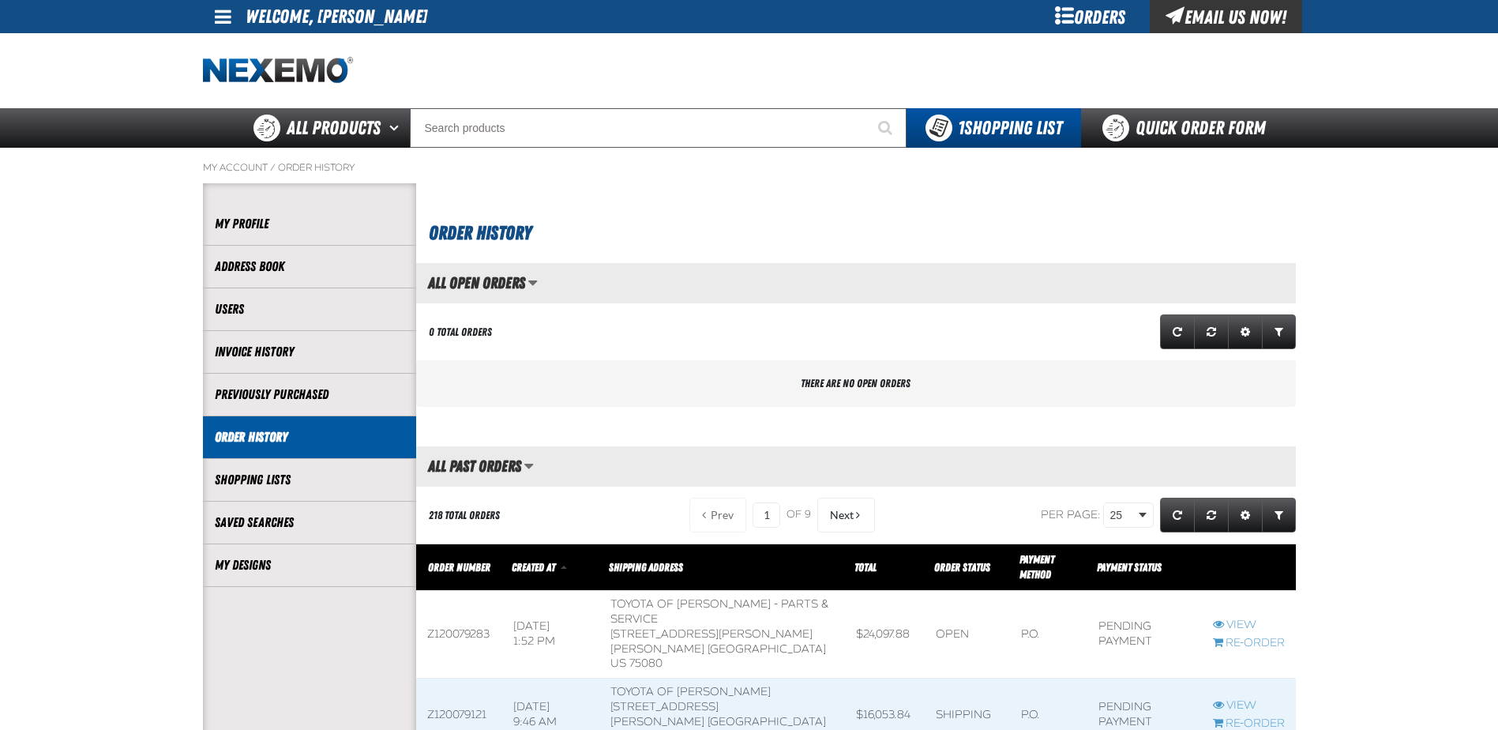
scroll to position [1, 1]
click at [310, 485] on link "Shopping Lists" at bounding box center [310, 480] width 190 height 18
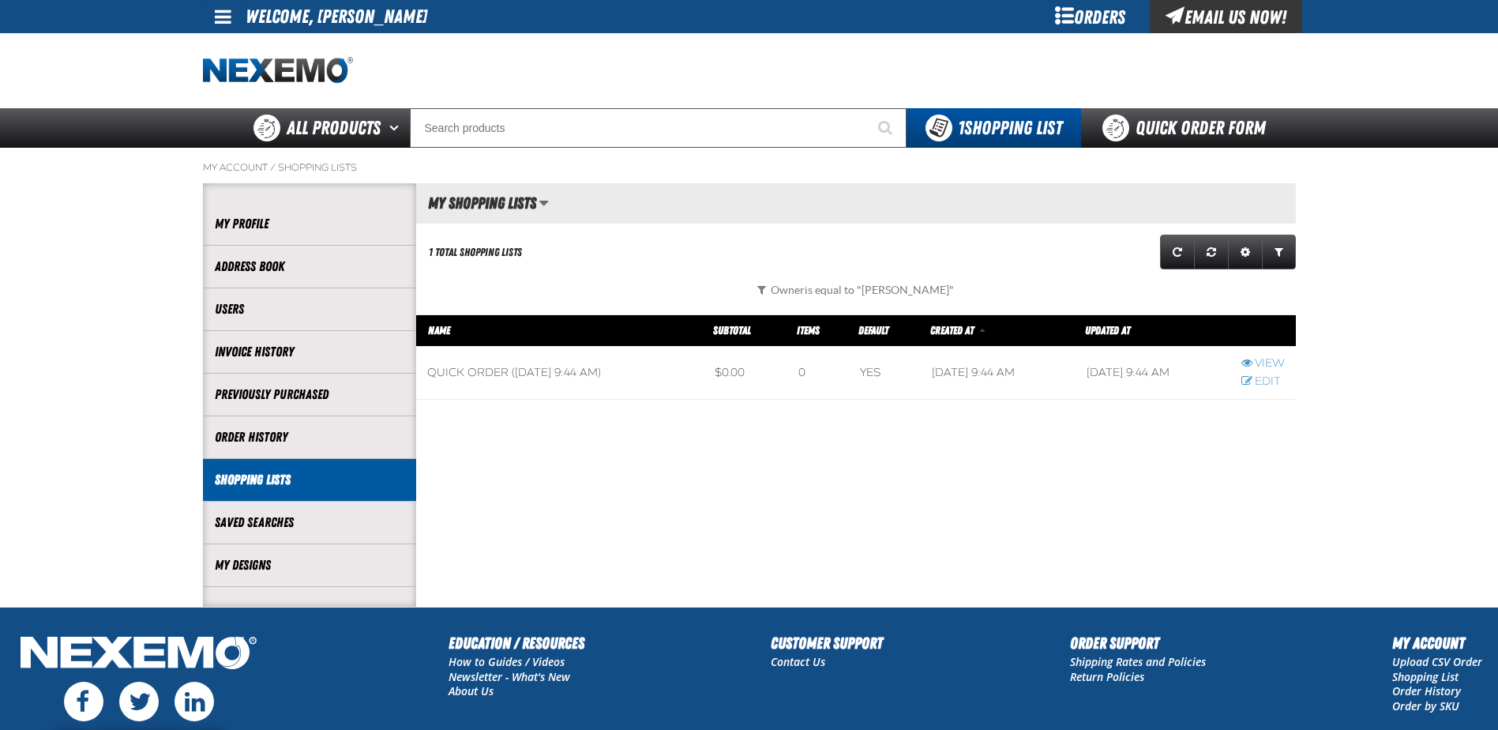
scroll to position [1, 1]
click at [1259, 377] on link "Edit" at bounding box center [1262, 381] width 43 height 15
click at [1274, 362] on link "View" at bounding box center [1262, 363] width 43 height 15
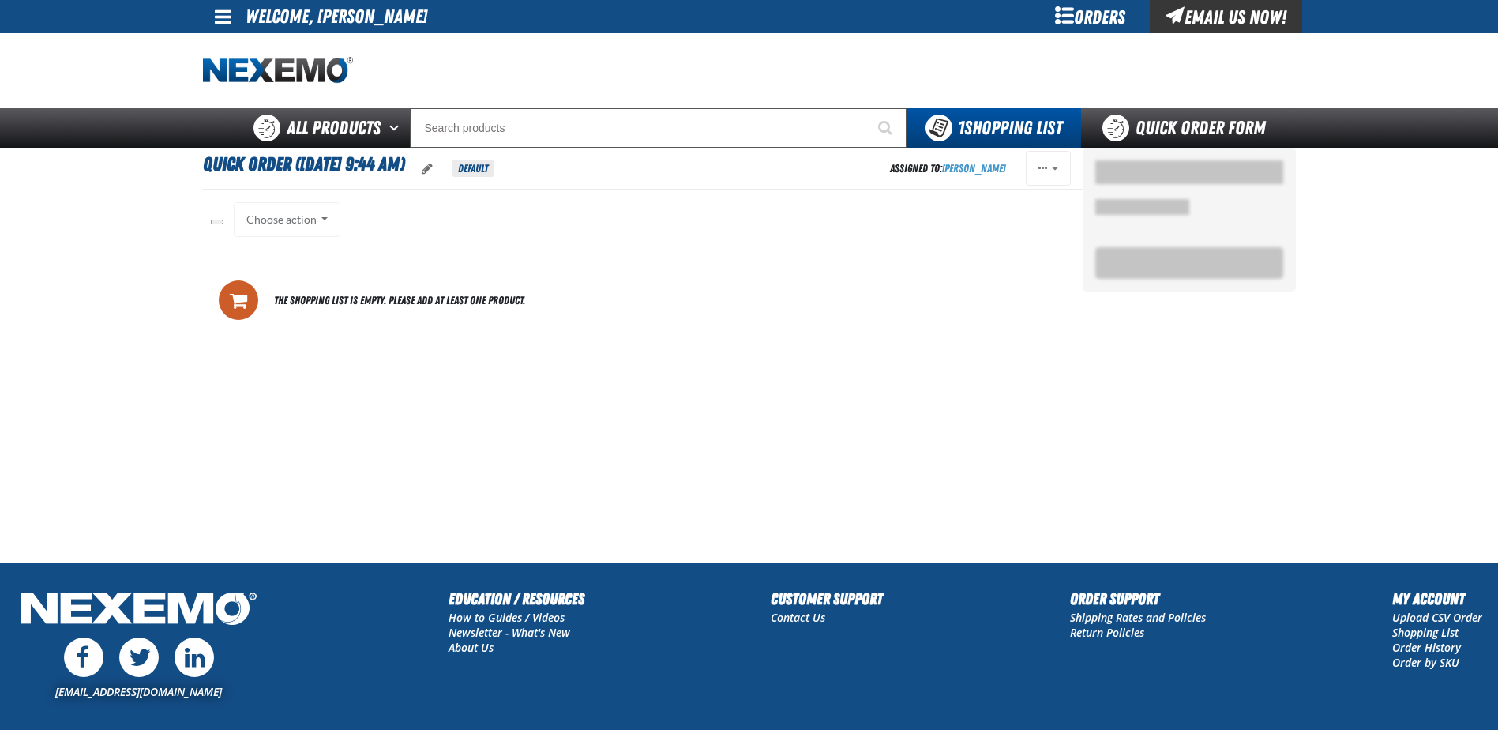
click at [306, 218] on div "Choose action Add to Shopping Cart Add to [GEOGRAPHIC_DATA] [DATE] Add to Shopp…" at bounding box center [287, 219] width 107 height 35
click at [322, 216] on div "Choose action Add to Shopping Cart Add to [GEOGRAPHIC_DATA] [DATE] Add to Shopp…" at bounding box center [287, 219] width 107 height 35
click at [225, 223] on div "All None Choose action Add to Shopping Cart" at bounding box center [647, 227] width 872 height 51
click at [214, 220] on button "button" at bounding box center [217, 222] width 13 height 5
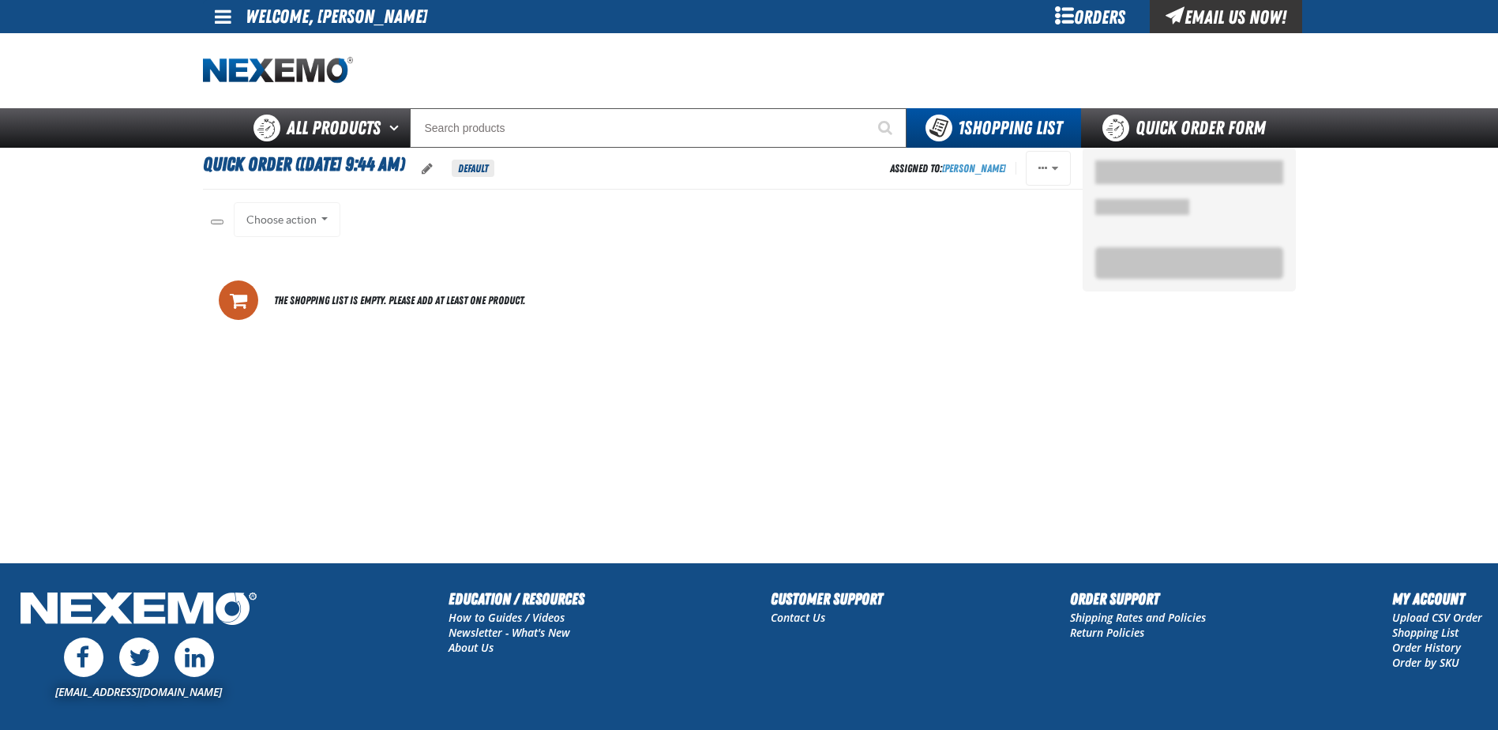
click at [214, 219] on div "All None" at bounding box center [217, 218] width 13 height 15
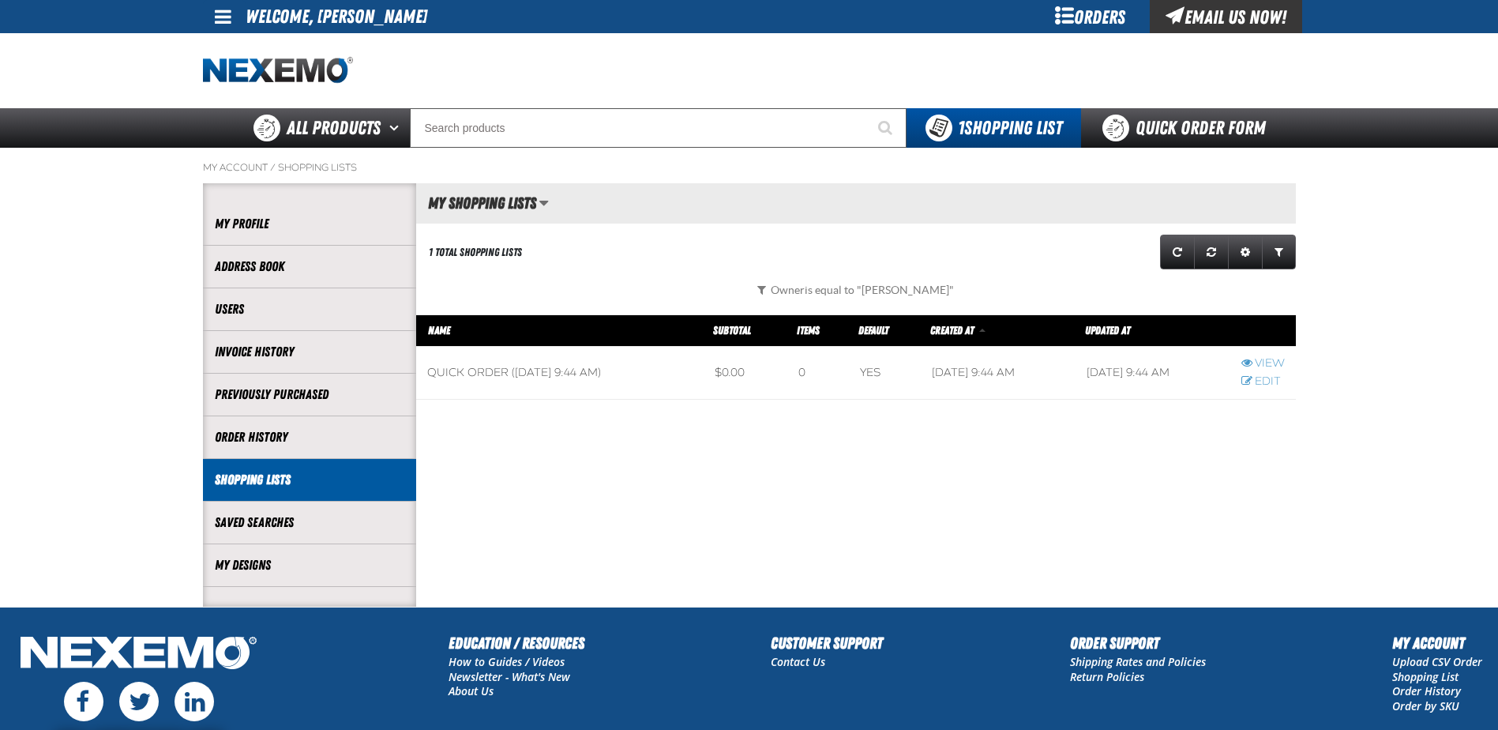
scroll to position [1, 1]
click at [1254, 379] on link "Edit" at bounding box center [1262, 381] width 43 height 15
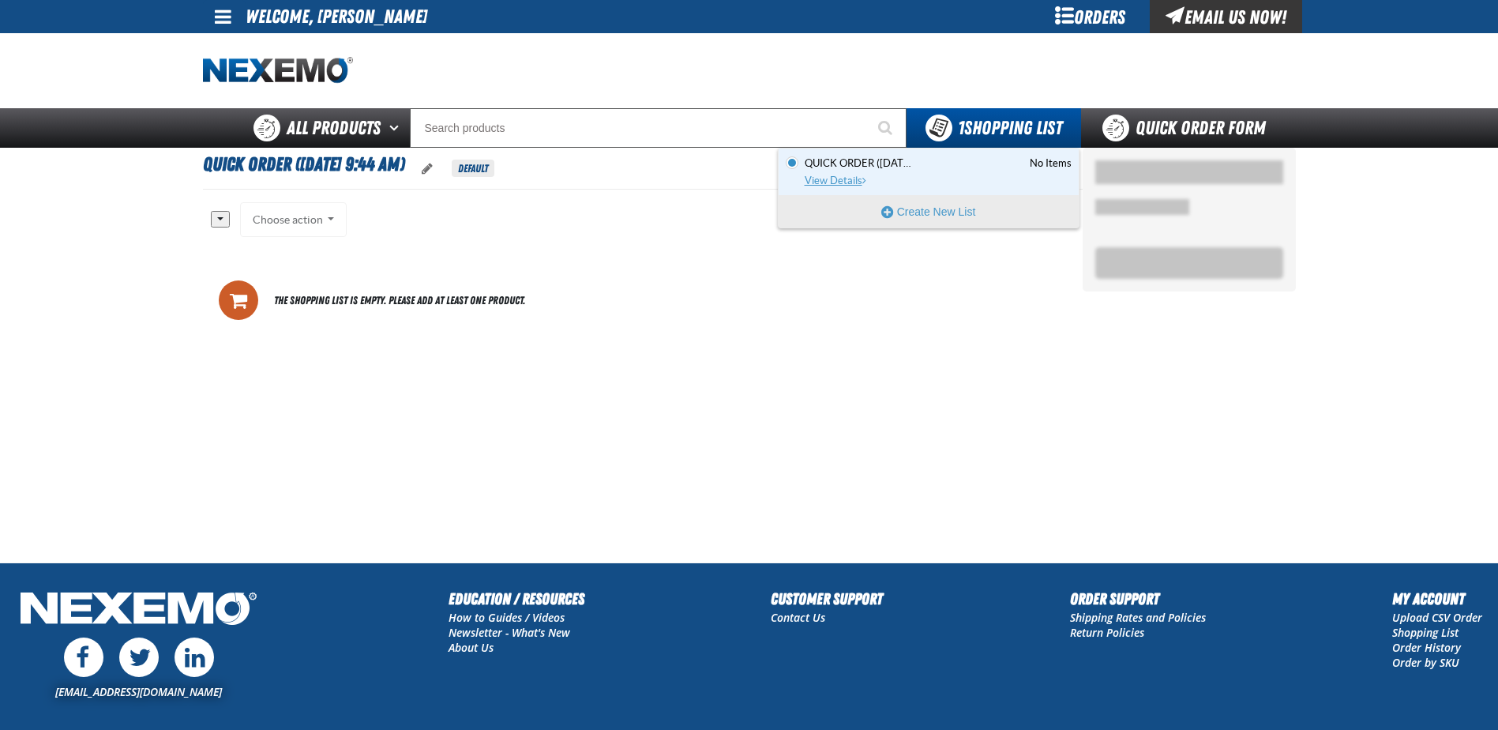
click at [837, 179] on span "View Details" at bounding box center [837, 181] width 64 height 12
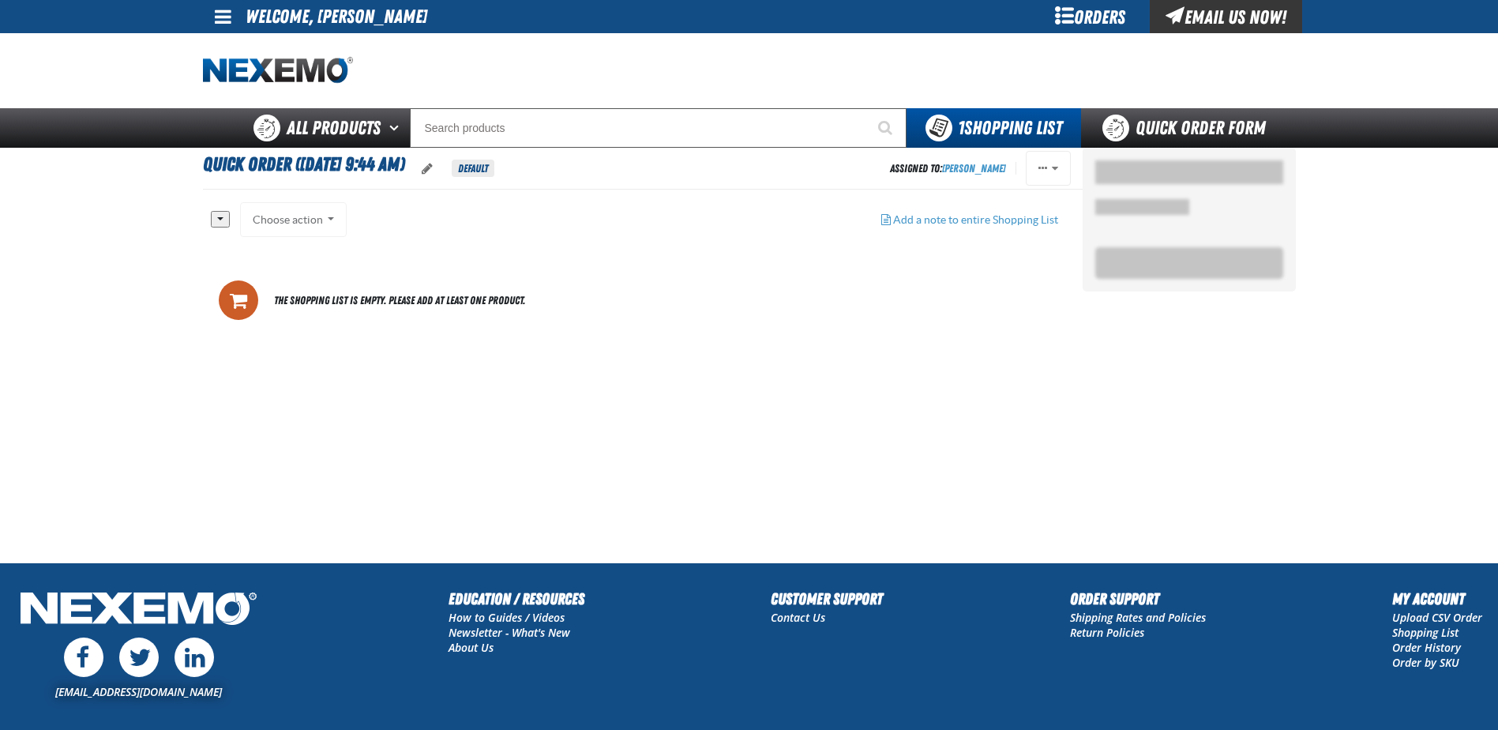
click at [1101, 16] on div "Orders" at bounding box center [1090, 16] width 118 height 33
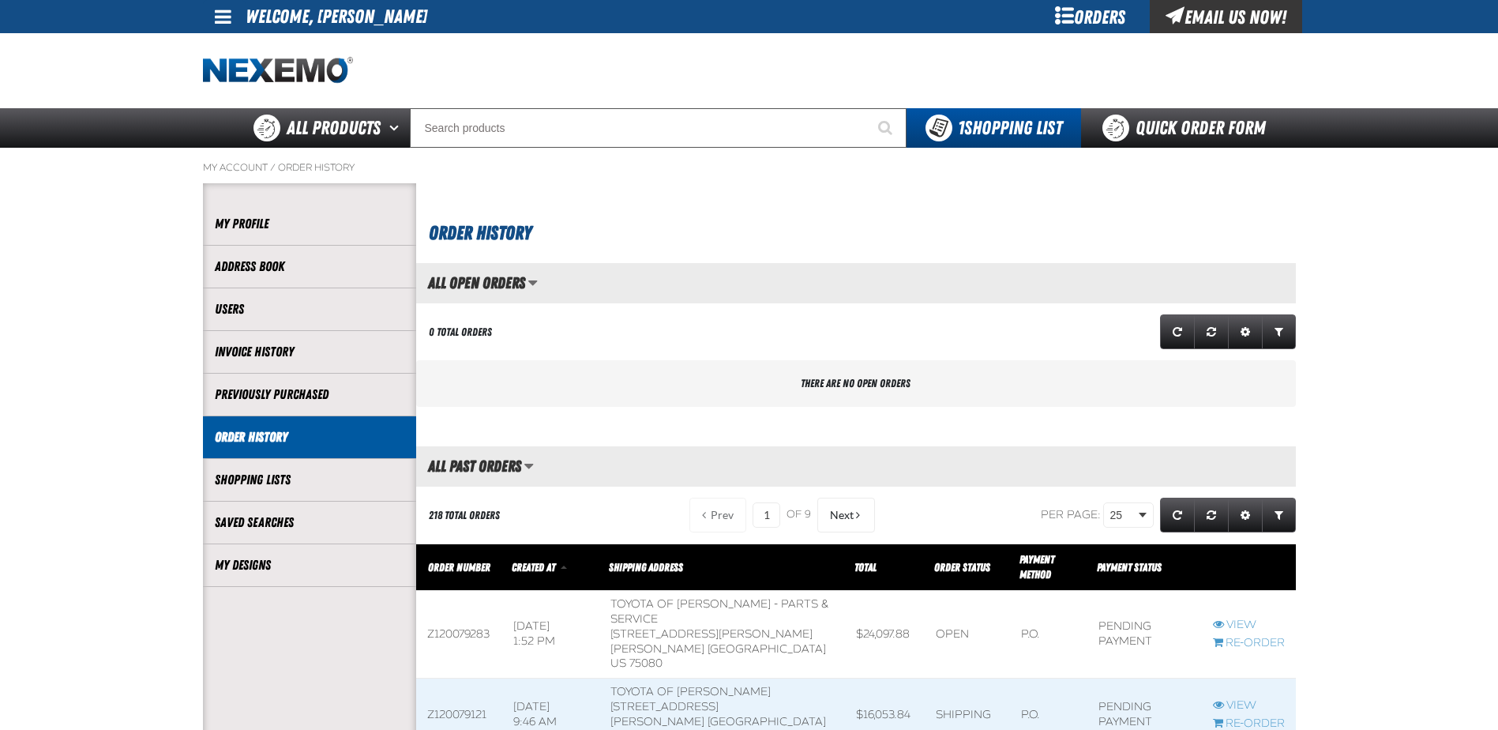
scroll to position [1, 1]
click at [311, 474] on link "Shopping Lists" at bounding box center [310, 480] width 190 height 18
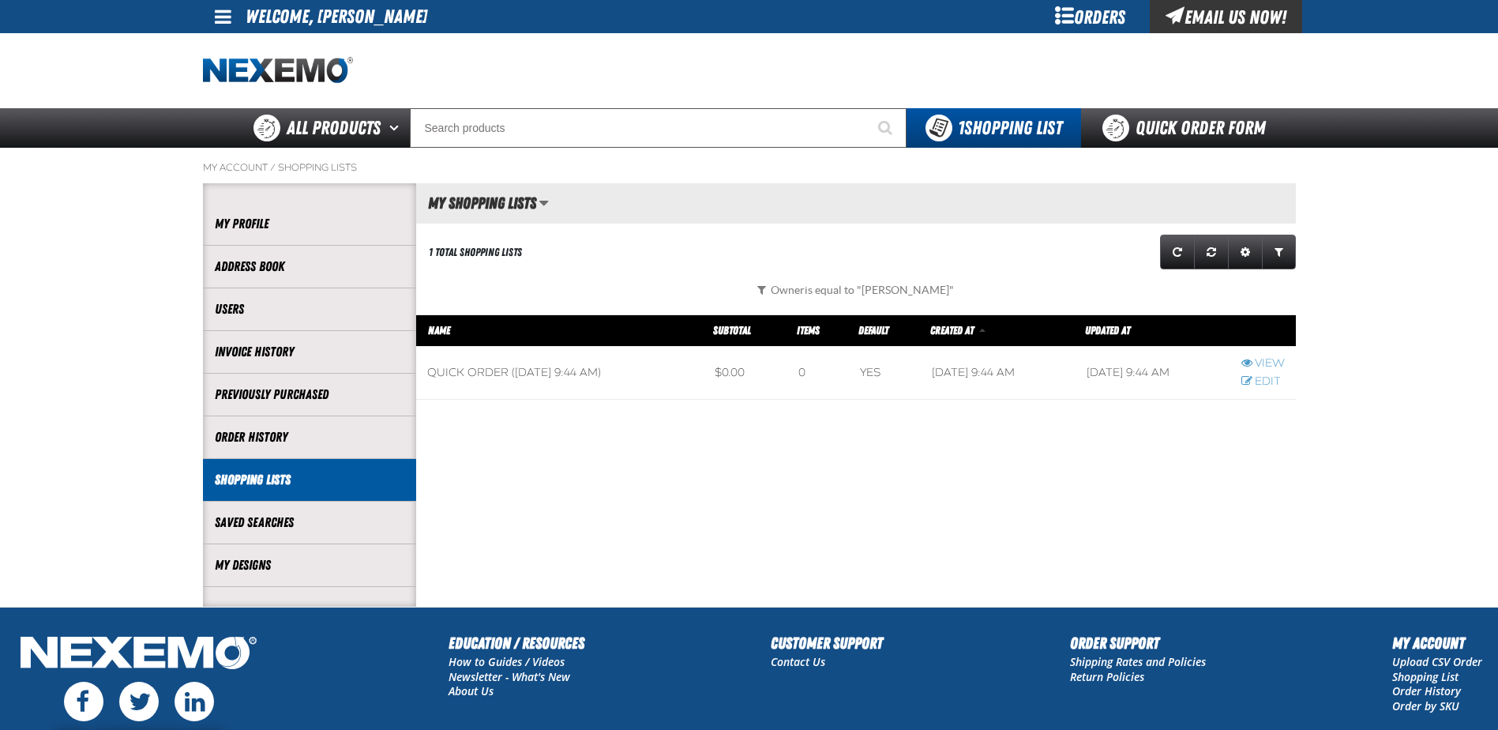
scroll to position [1, 1]
click at [497, 201] on h2 "My Shopping Lists" at bounding box center [476, 202] width 120 height 17
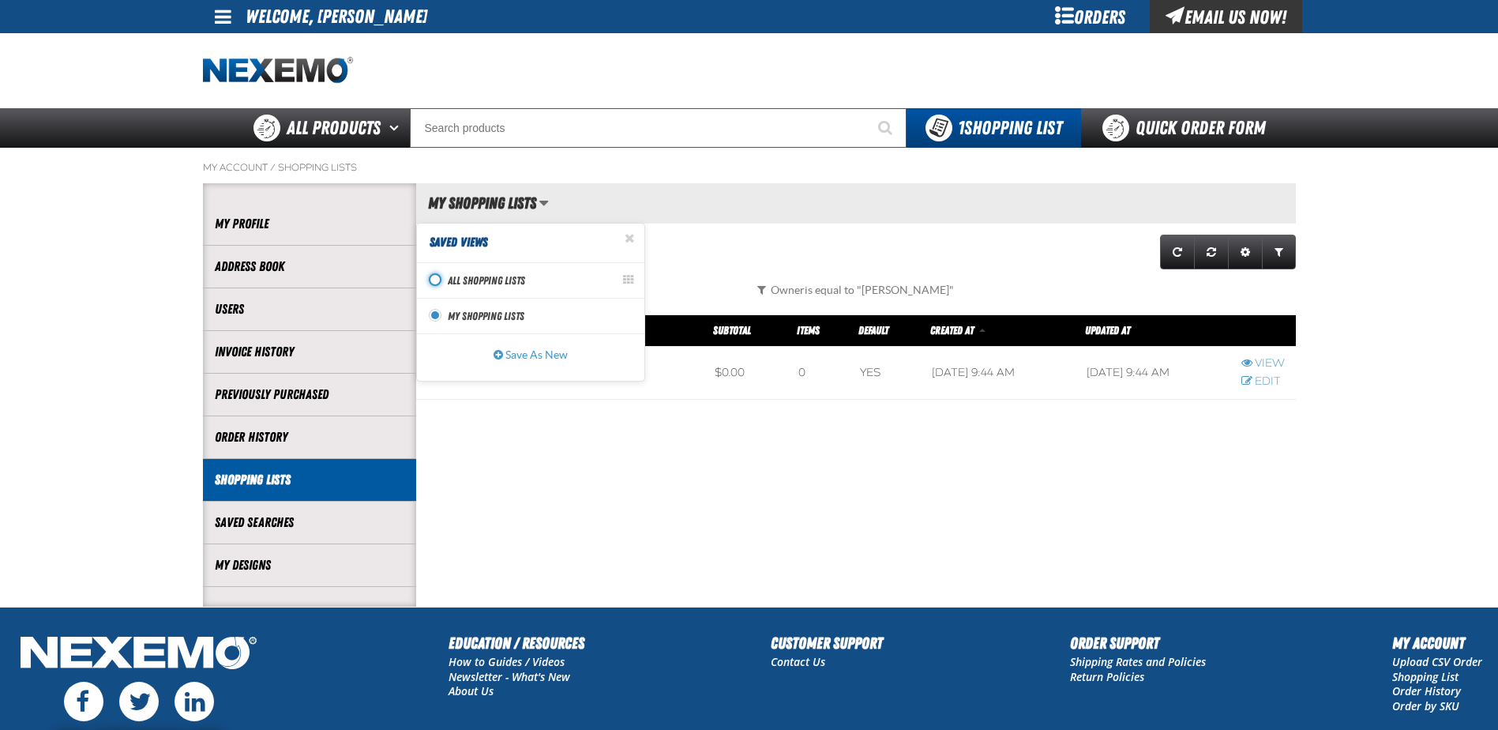
click at [434, 277] on input "Set as active All Shopping Lists view All Shopping Lists" at bounding box center [435, 279] width 13 height 13
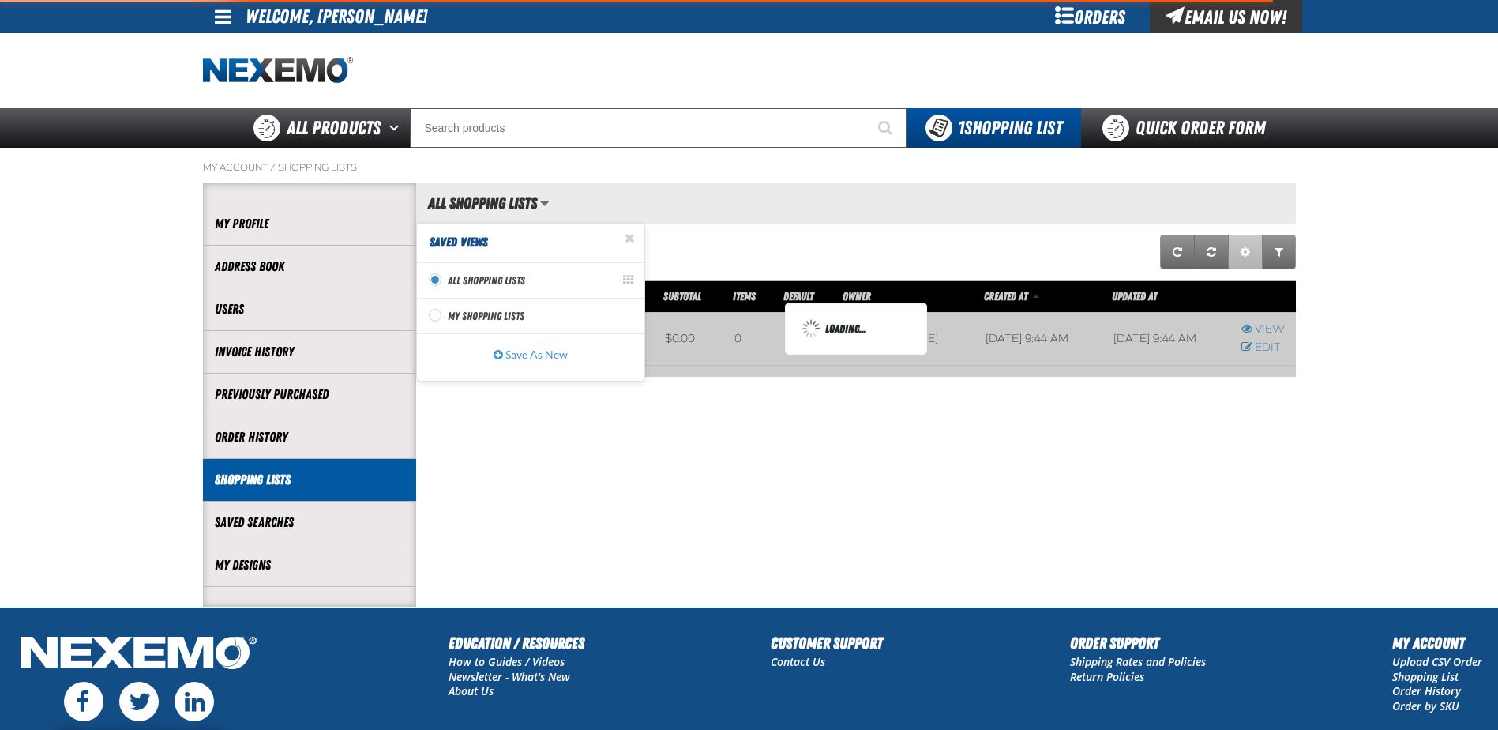
scroll to position [928, 880]
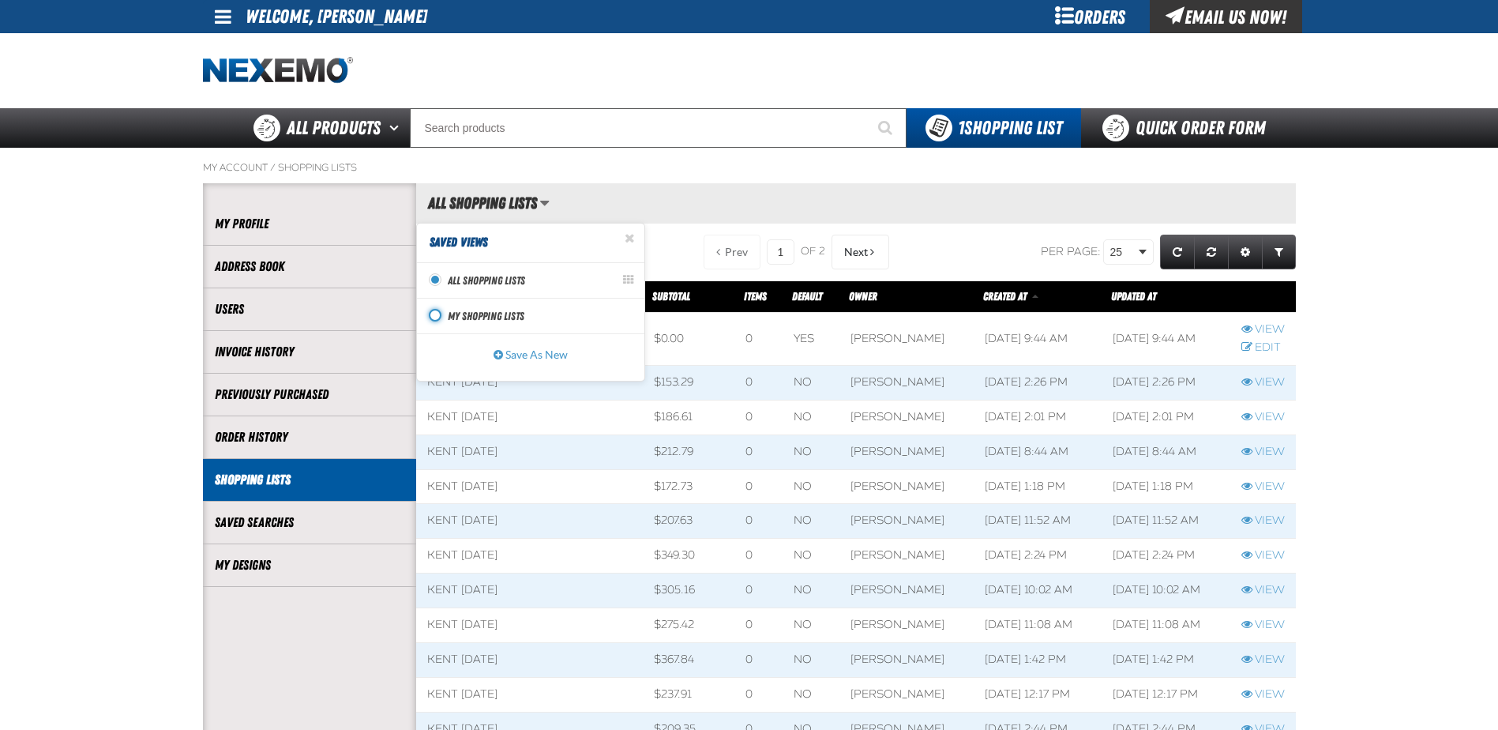
click at [435, 317] on input "Set as active My Shopping Lists view My Shopping Lists" at bounding box center [435, 315] width 13 height 13
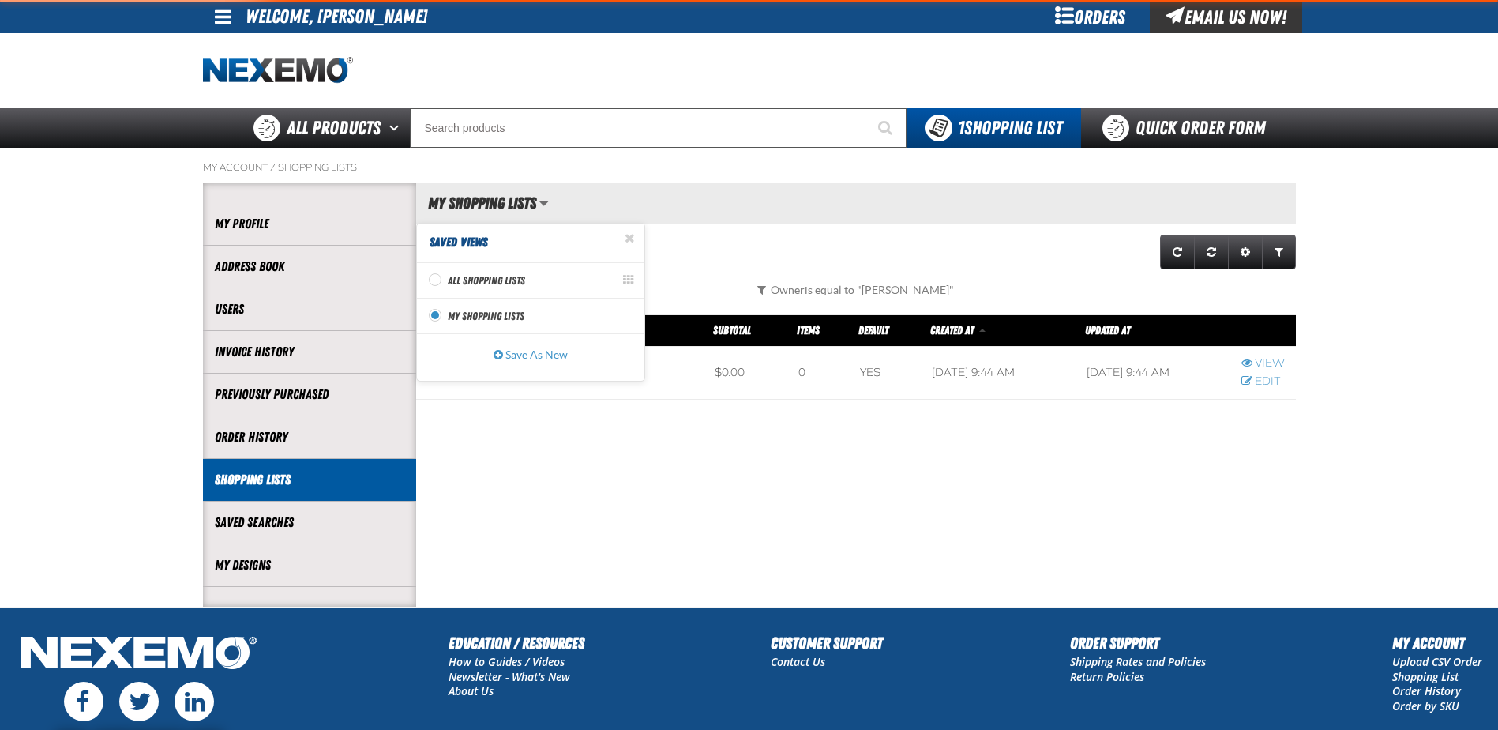
scroll to position [96, 880]
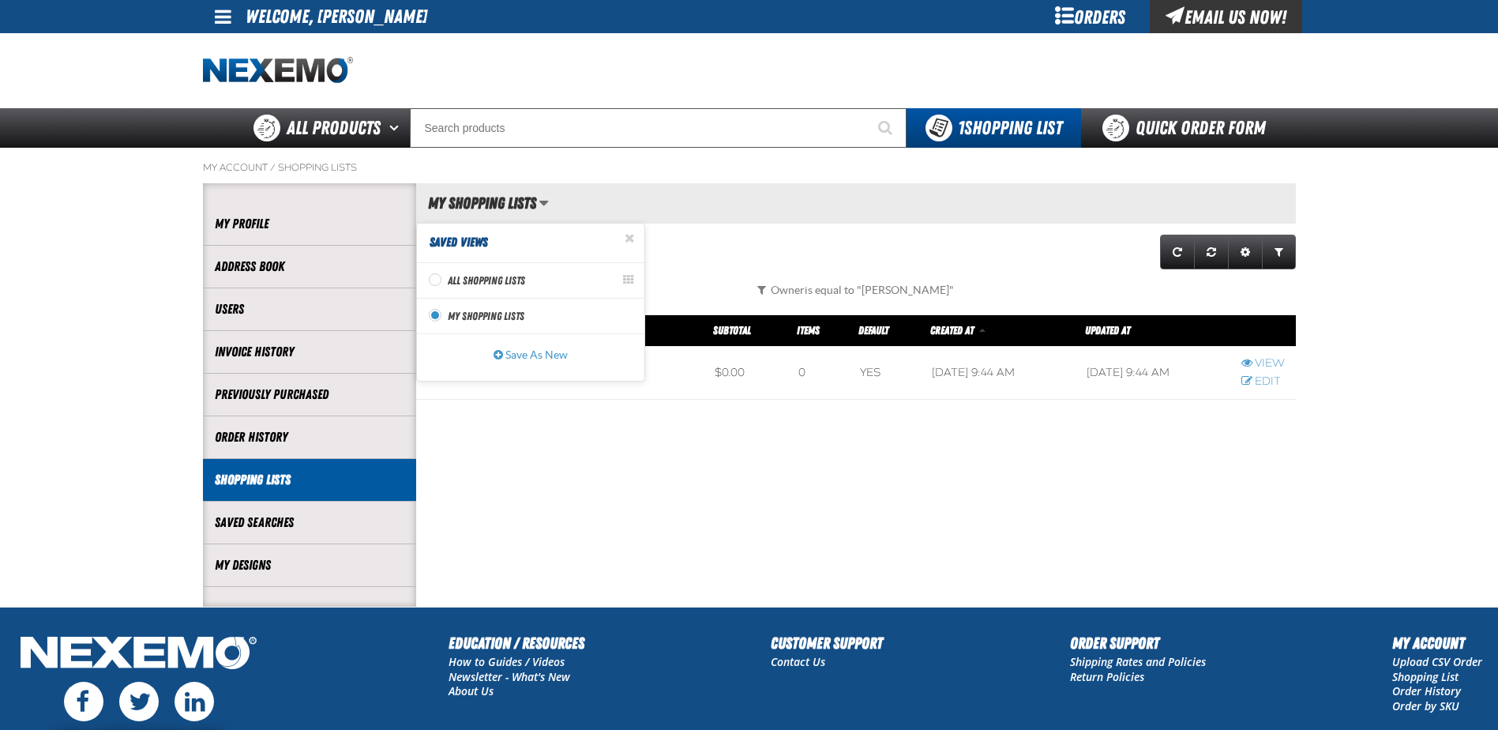
click at [929, 201] on div "My Shopping Lists Saved Views Set as active All Shopping Lists view All Shoppin…" at bounding box center [856, 203] width 880 height 40
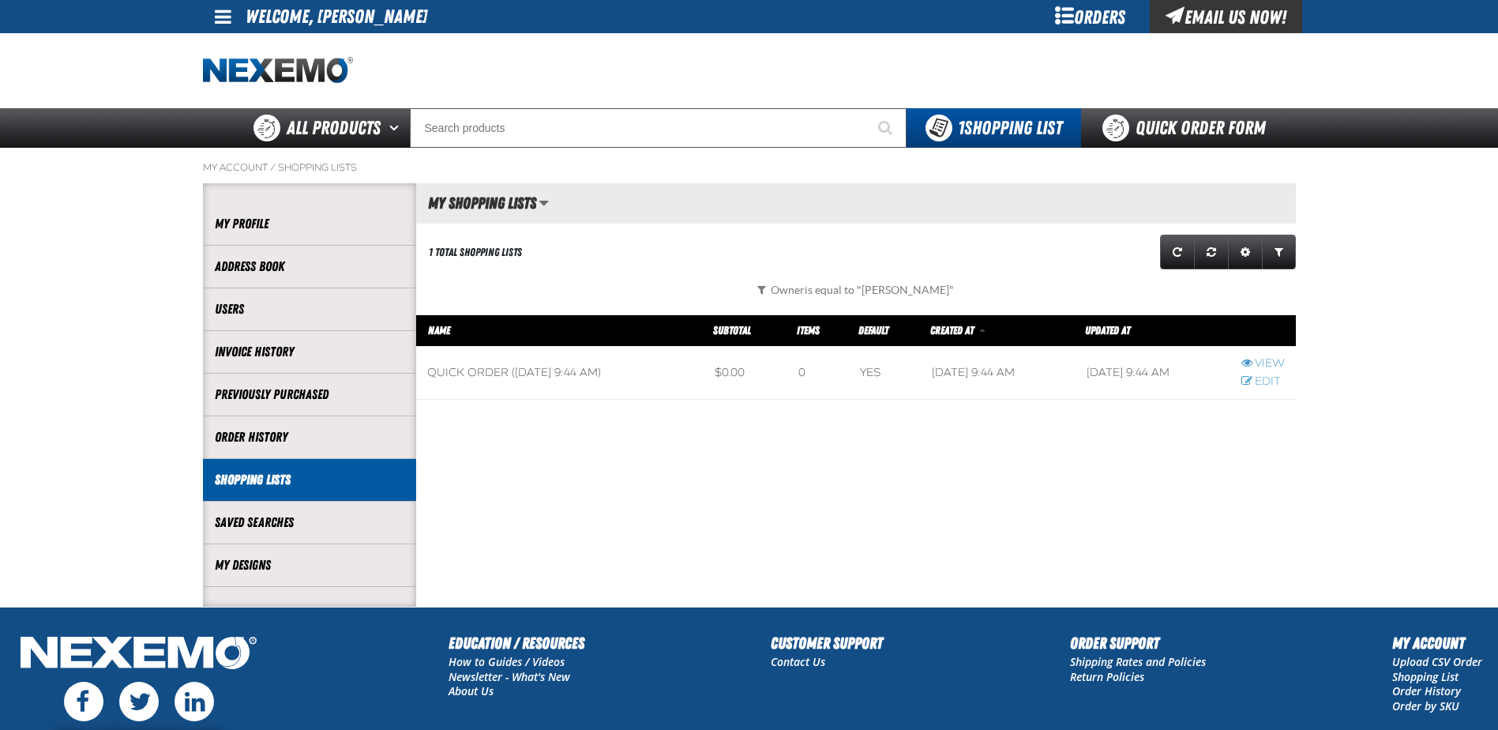
click at [479, 369] on span at bounding box center [560, 373] width 288 height 52
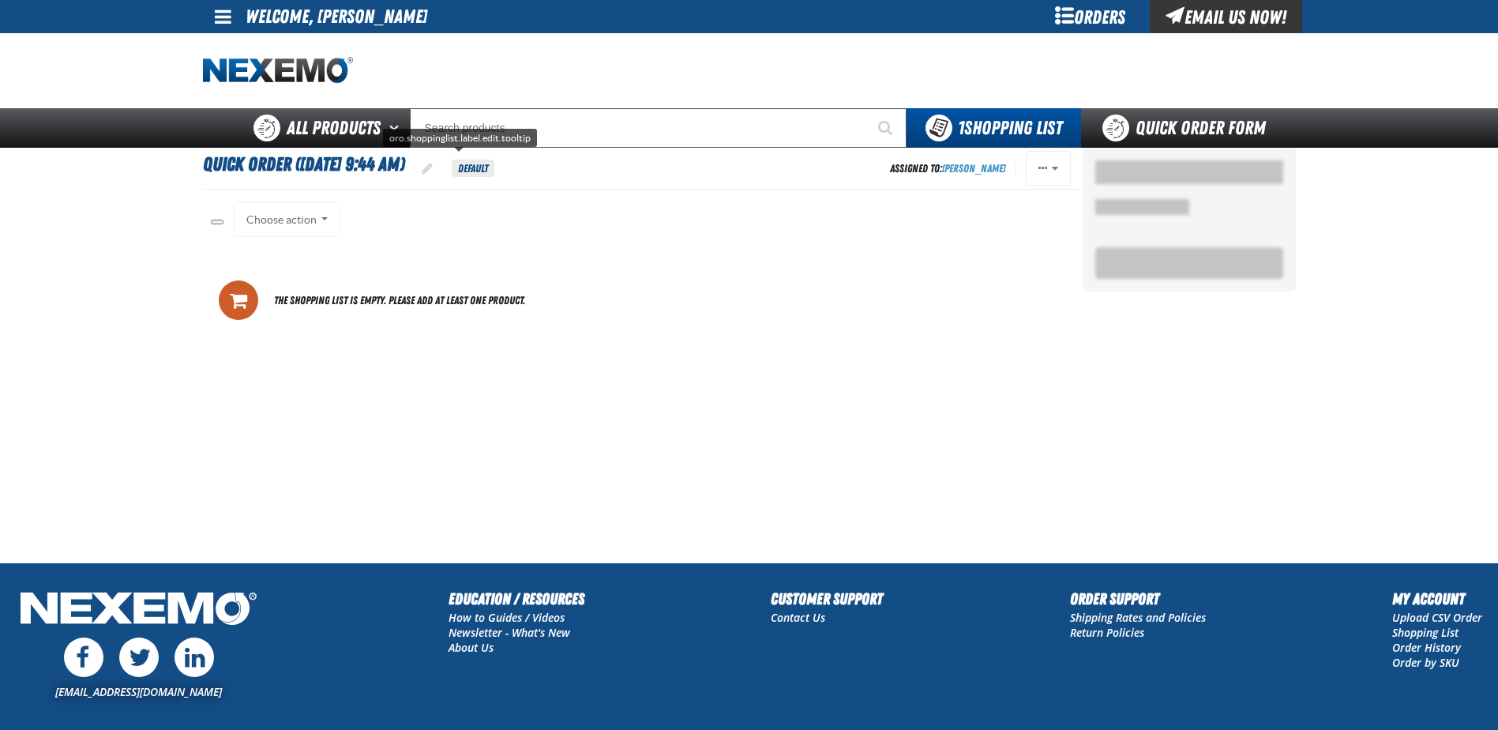
click at [433, 167] on span "oro.shoppinglist.label.edit.tooltip" at bounding box center [427, 168] width 11 height 13
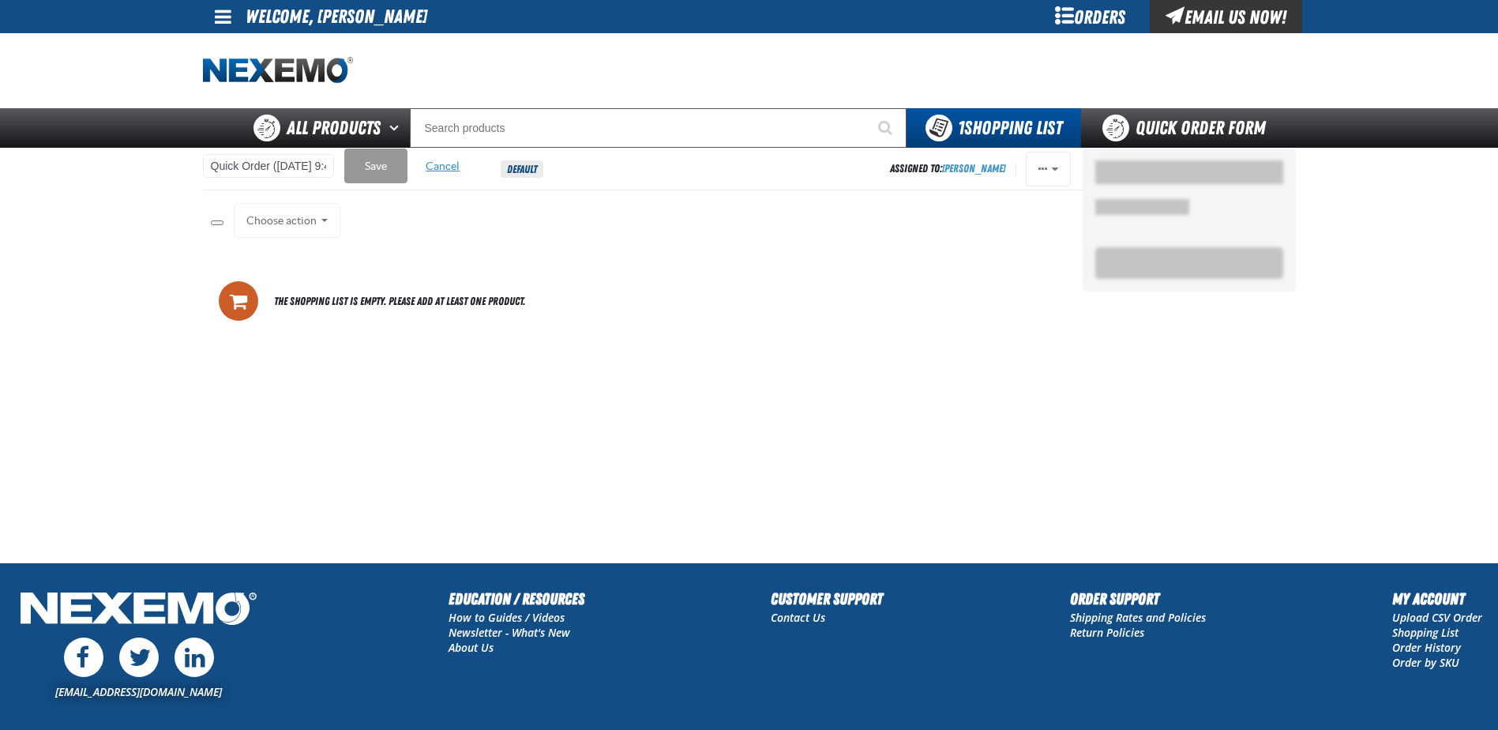
click at [448, 162] on button "Cancel" at bounding box center [442, 165] width 63 height 35
click at [1046, 167] on span "Actions of Quick Order (9/18/2025, 9:44 AM)" at bounding box center [1042, 168] width 9 height 11
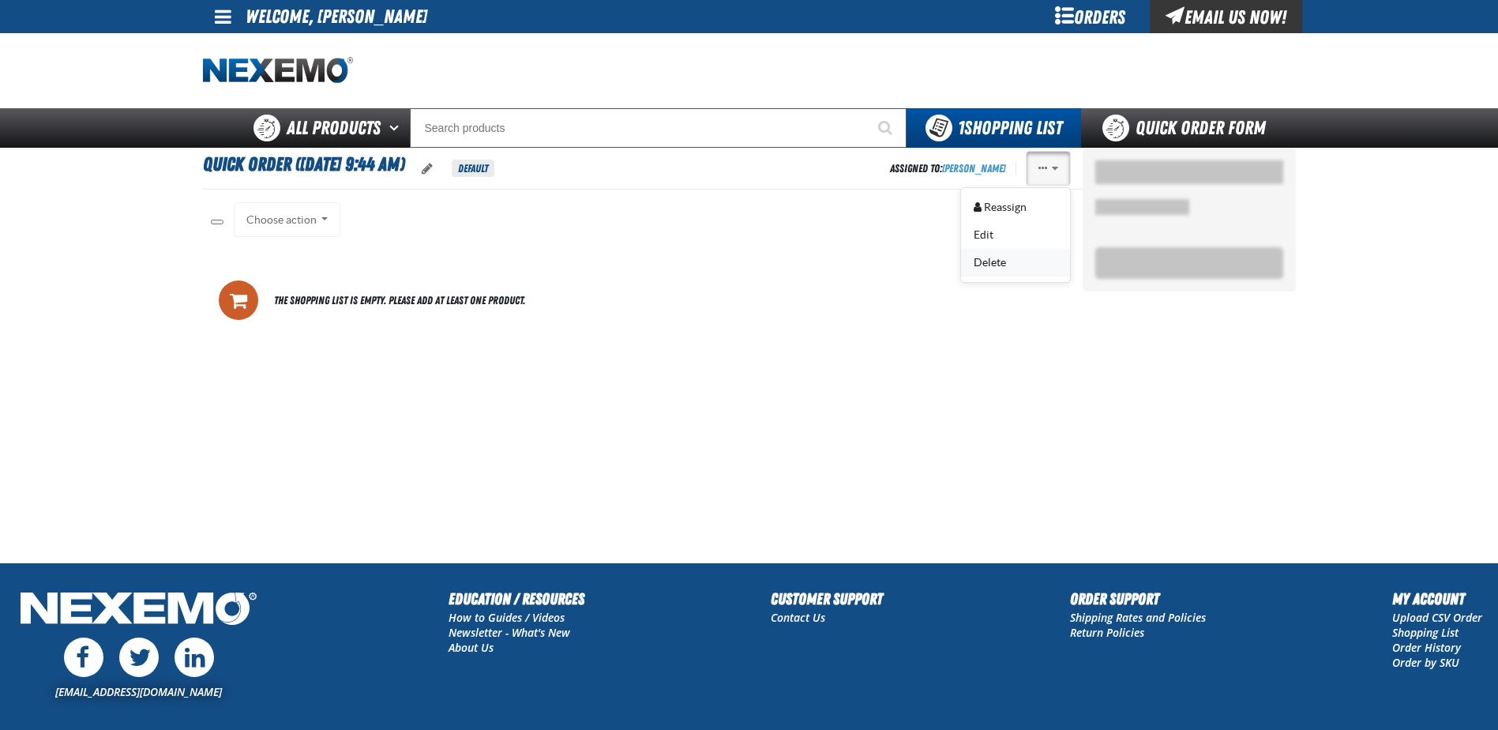
click at [996, 263] on button "Delete" at bounding box center [1015, 263] width 109 height 28
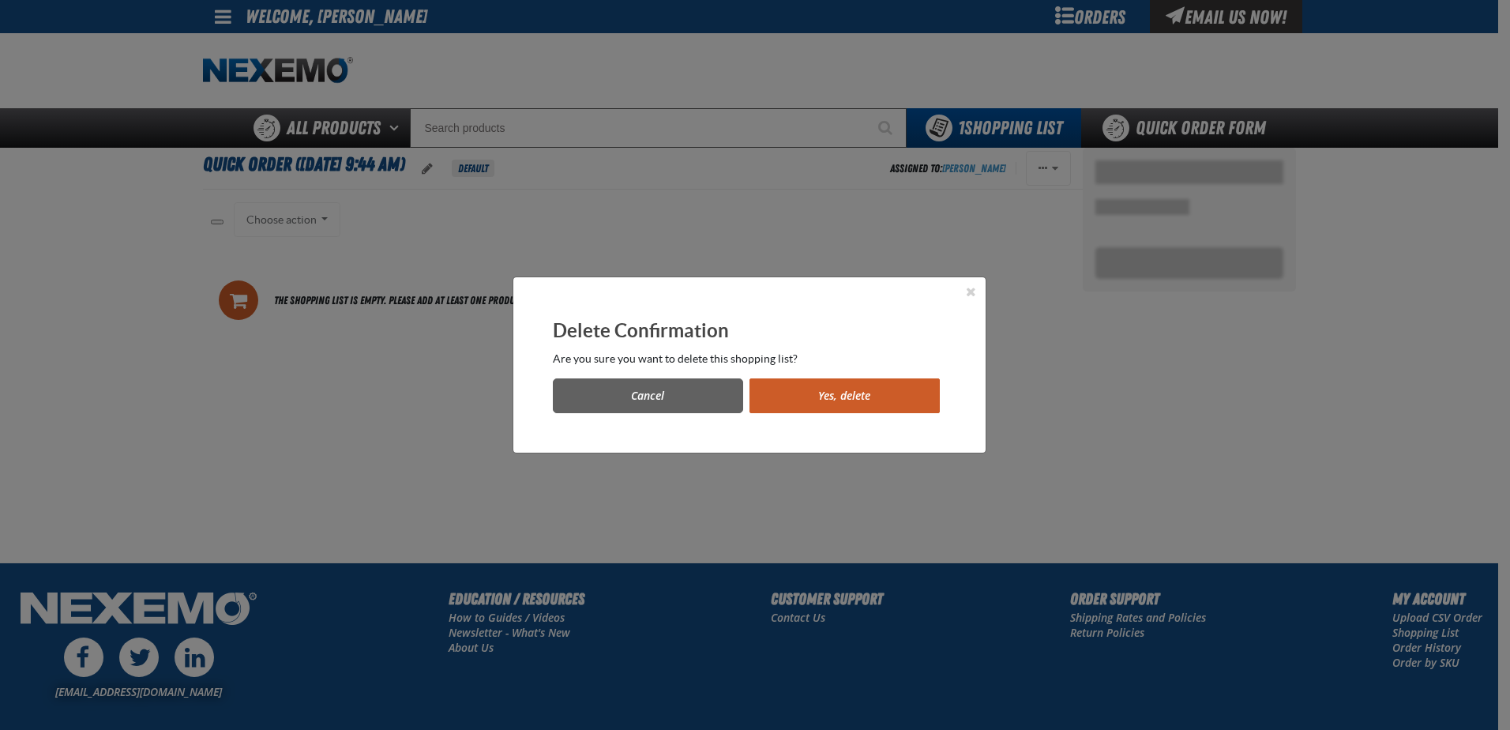
click at [876, 397] on button "Yes, delete" at bounding box center [844, 395] width 190 height 35
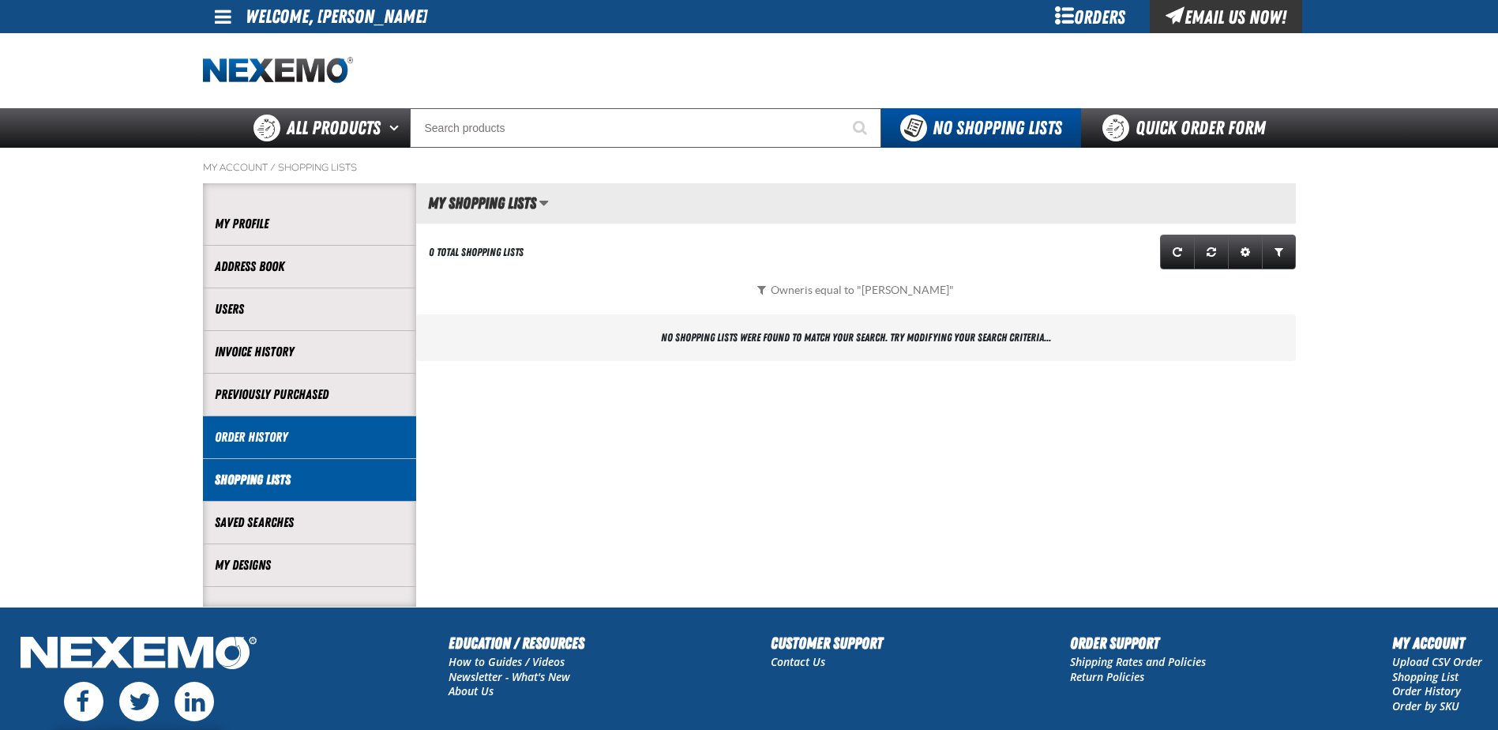
click at [252, 437] on link "Order History" at bounding box center [310, 437] width 190 height 18
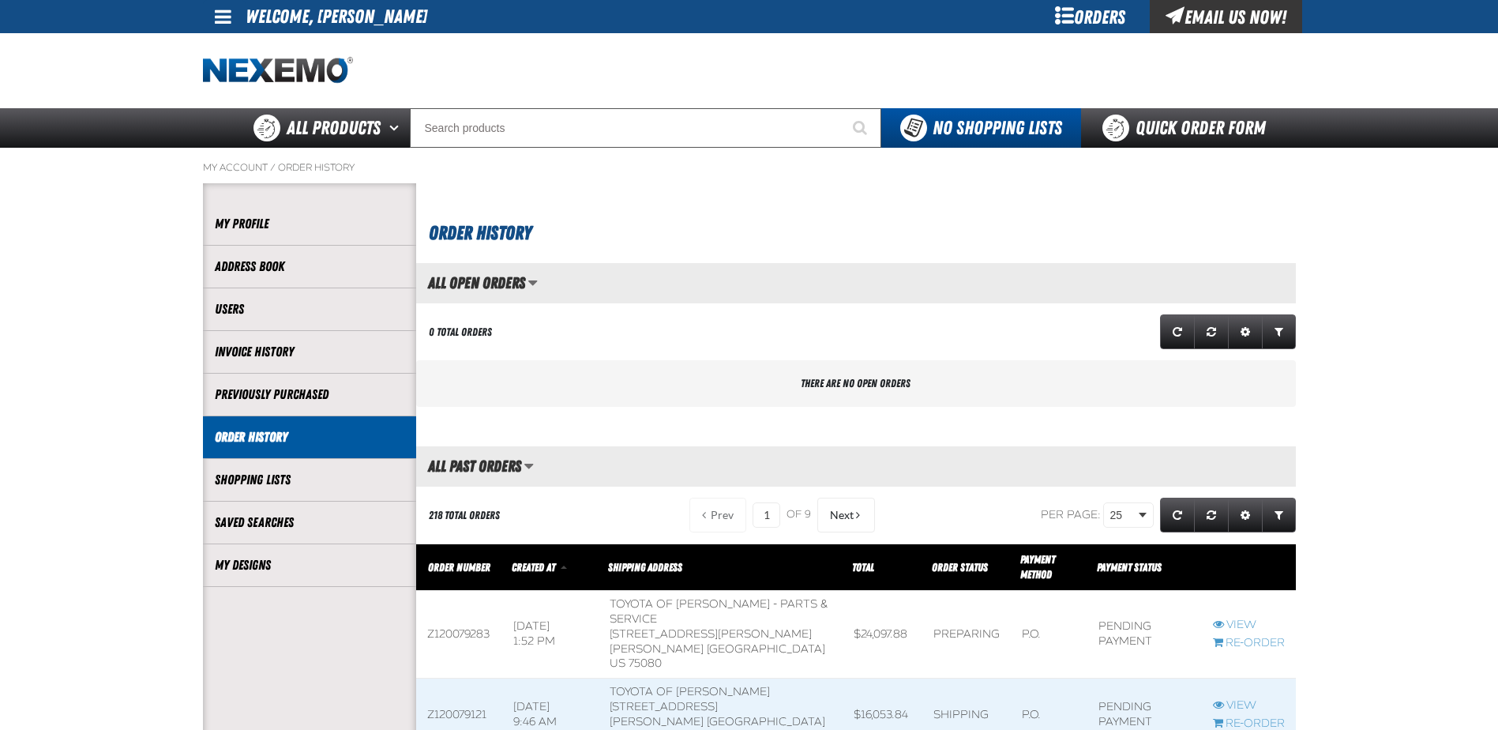
click at [228, 19] on span at bounding box center [223, 16] width 17 height 19
click at [223, 77] on link "Sign Out Sign Out" at bounding box center [237, 76] width 54 height 15
